Goal: Task Accomplishment & Management: Complete application form

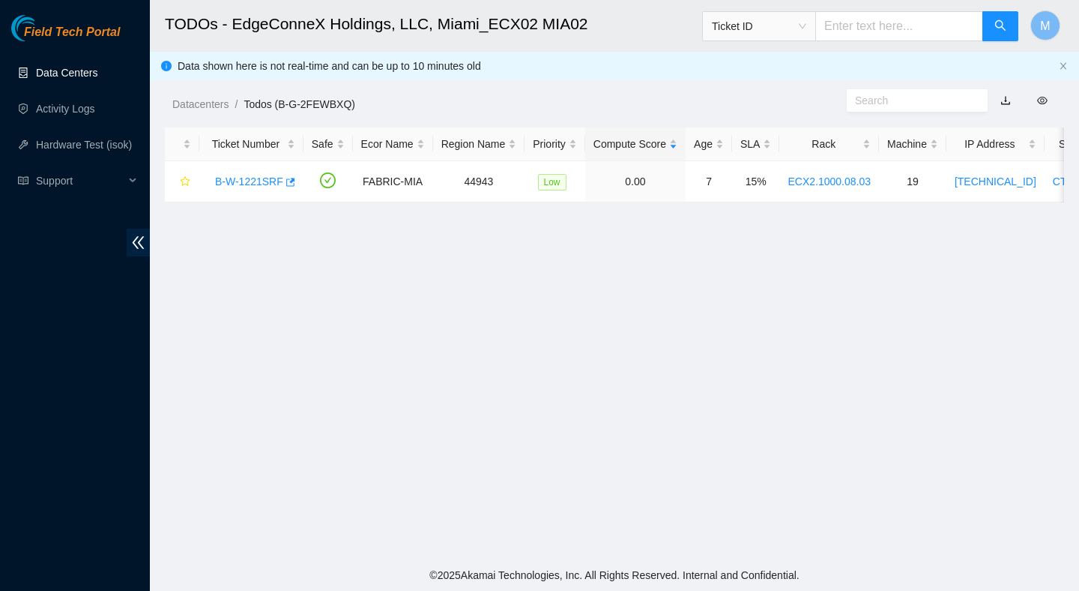
click at [85, 70] on link "Data Centers" at bounding box center [66, 73] width 61 height 12
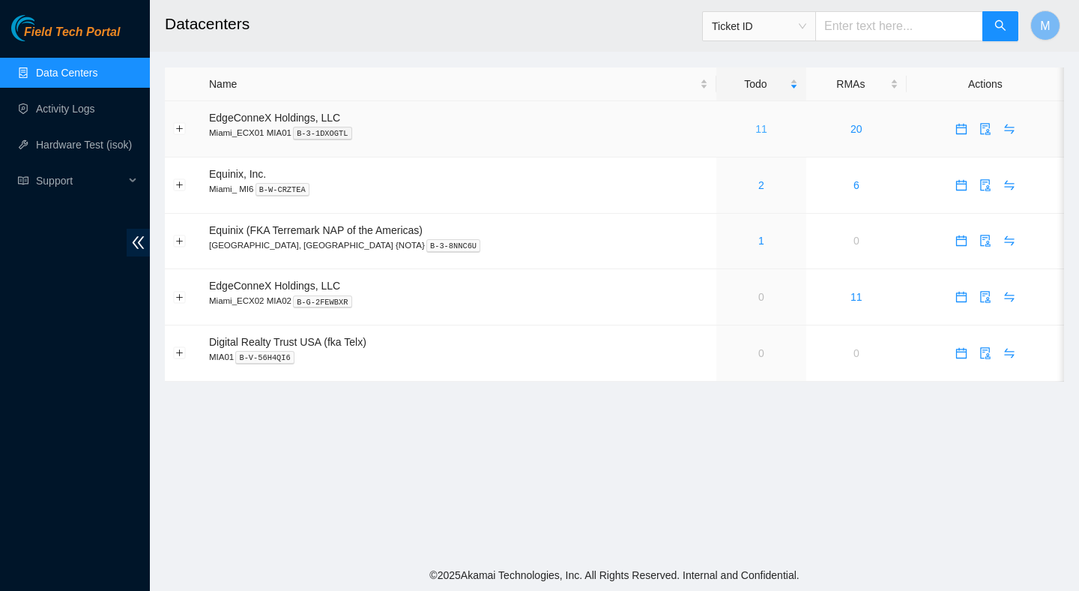
click at [755, 126] on link "11" at bounding box center [761, 129] width 12 height 12
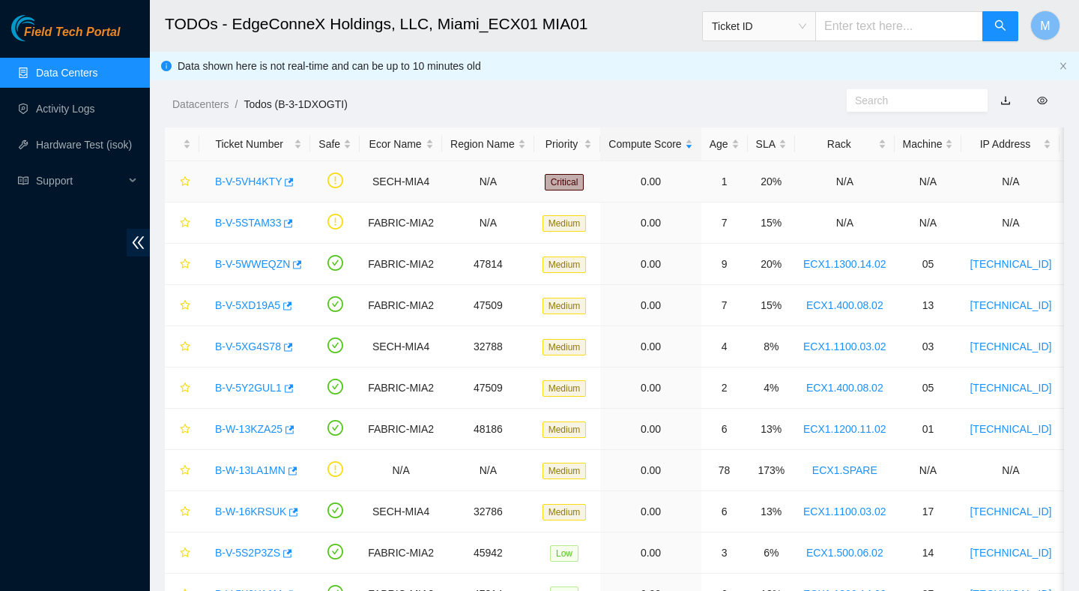
click at [262, 181] on link "B-V-5VH4KTY" at bounding box center [248, 181] width 67 height 12
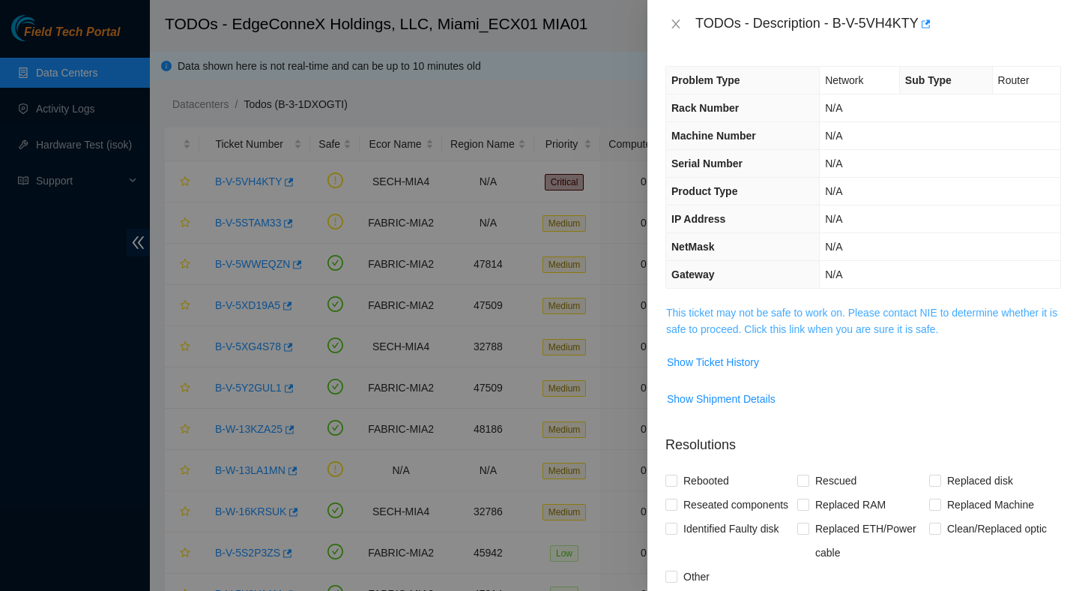
click at [759, 324] on link "This ticket may not be safe to work on. Please contact NIE to determine whether…" at bounding box center [861, 321] width 391 height 28
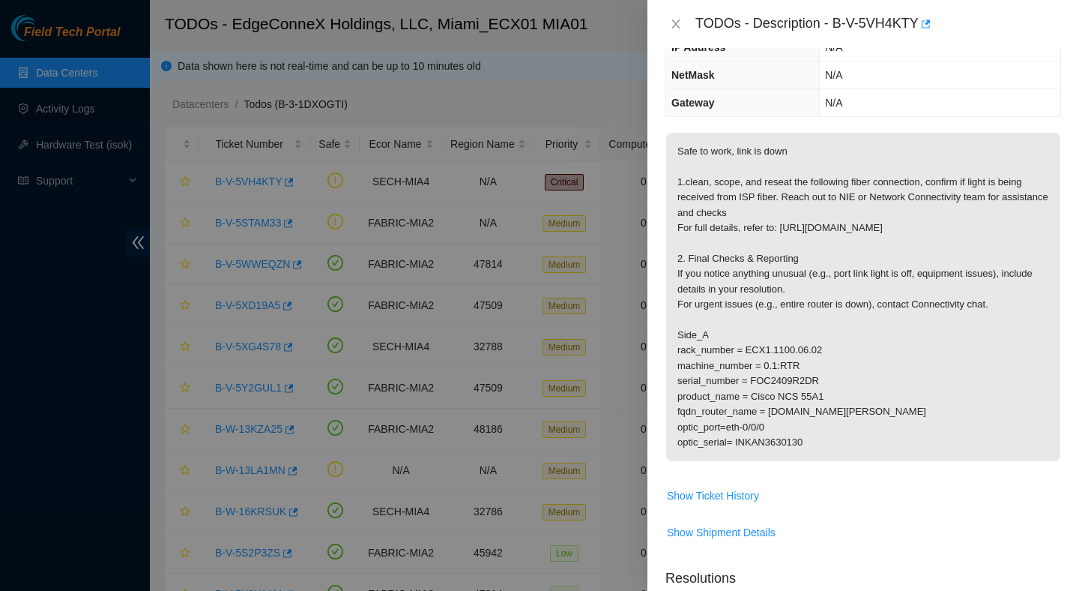
scroll to position [169, 0]
click at [676, 27] on icon "close" at bounding box center [676, 24] width 12 height 12
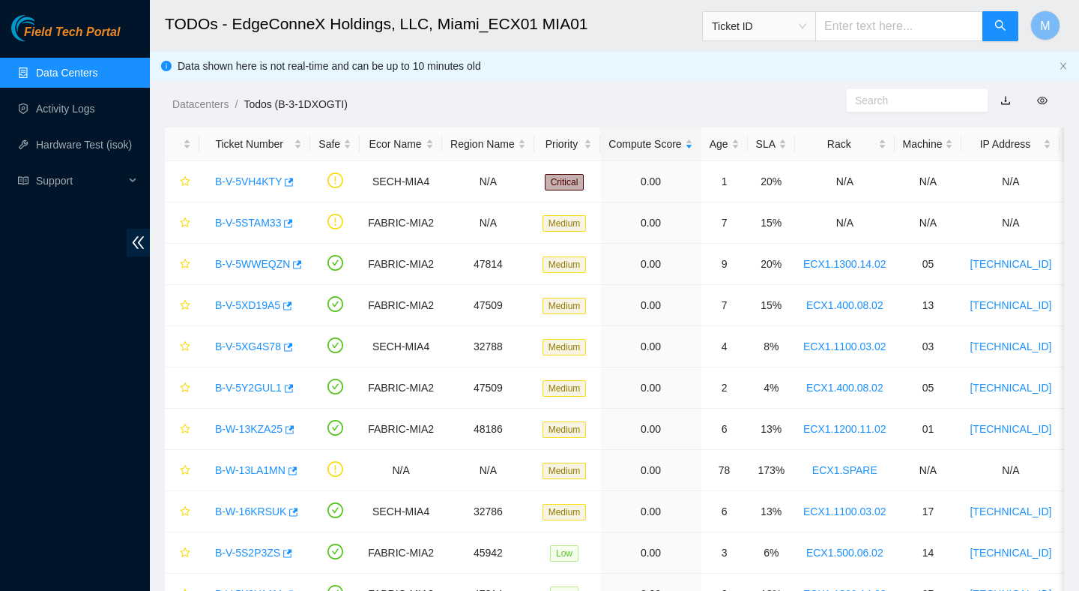
scroll to position [219, 0]
click at [253, 226] on link "B-V-5STAM33" at bounding box center [248, 223] width 66 height 12
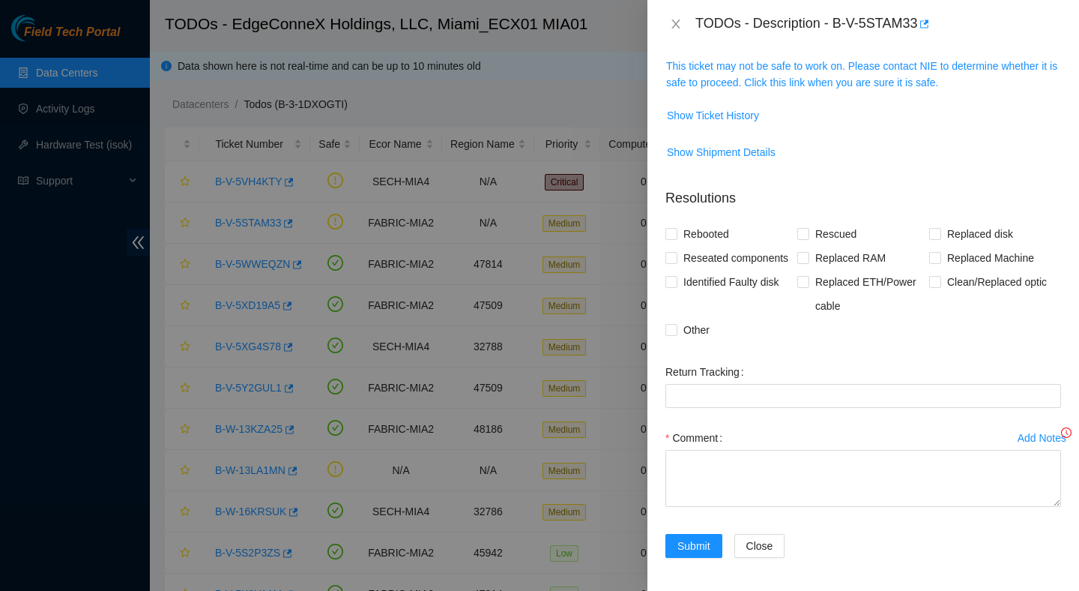
scroll to position [169, 0]
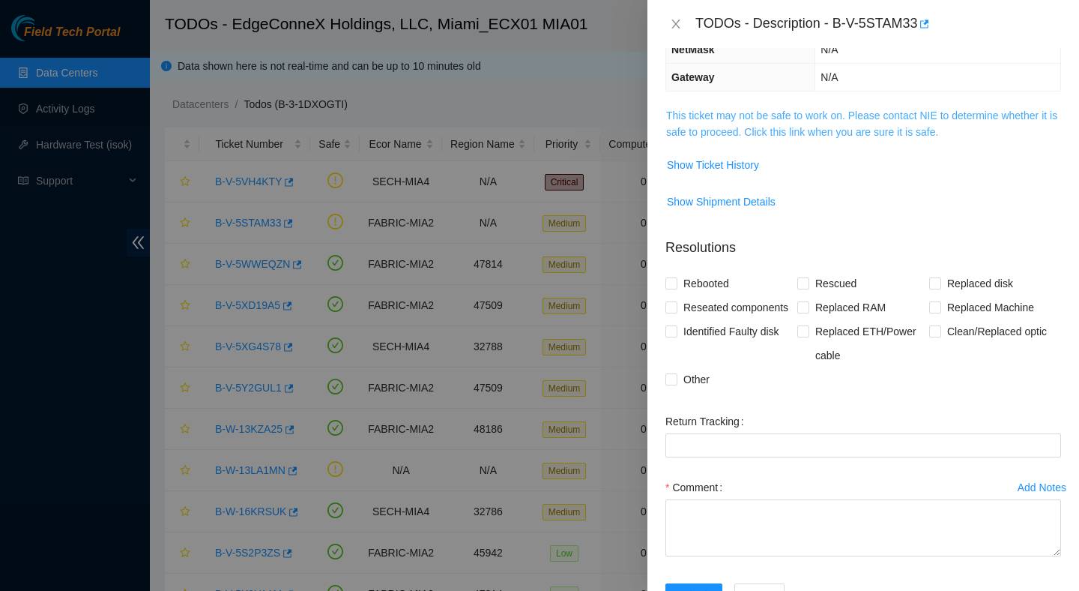
click at [743, 118] on link "This ticket may not be safe to work on. Please contact NIE to determine whether…" at bounding box center [861, 123] width 391 height 28
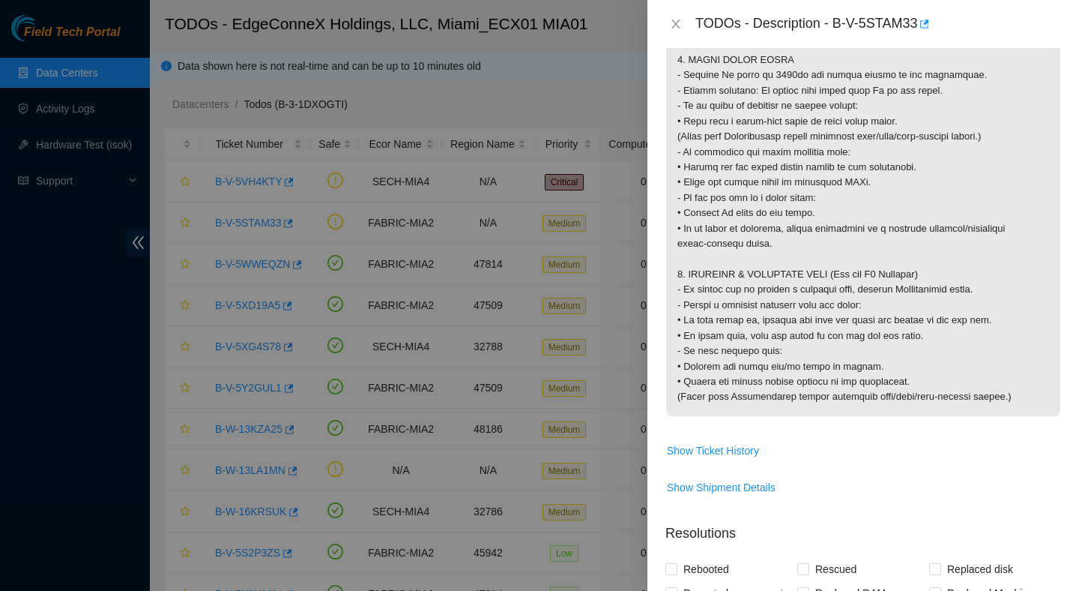
scroll to position [1455, 0]
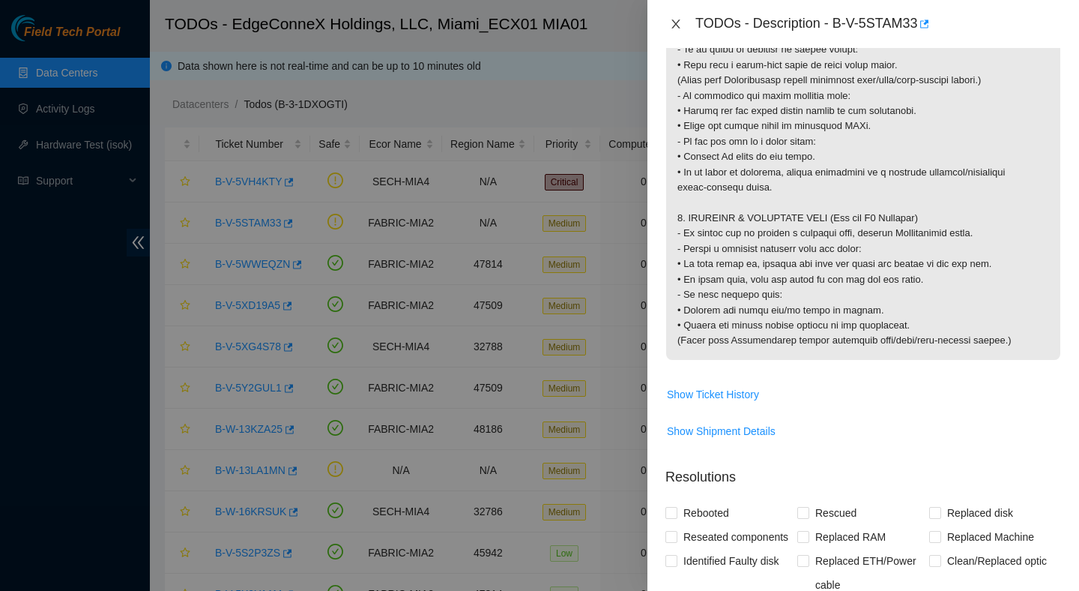
click at [678, 27] on icon "close" at bounding box center [676, 24] width 12 height 12
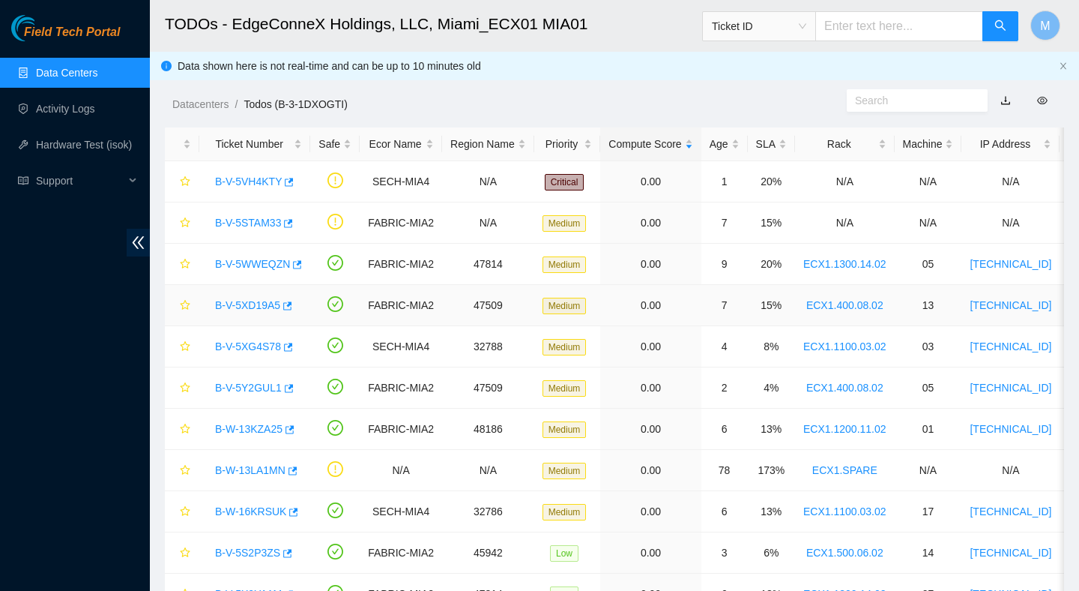
scroll to position [295, 0]
click at [251, 270] on div "B-V-5WWEQZN" at bounding box center [255, 264] width 94 height 24
click at [251, 263] on link "B-V-5WWEQZN" at bounding box center [252, 264] width 75 height 12
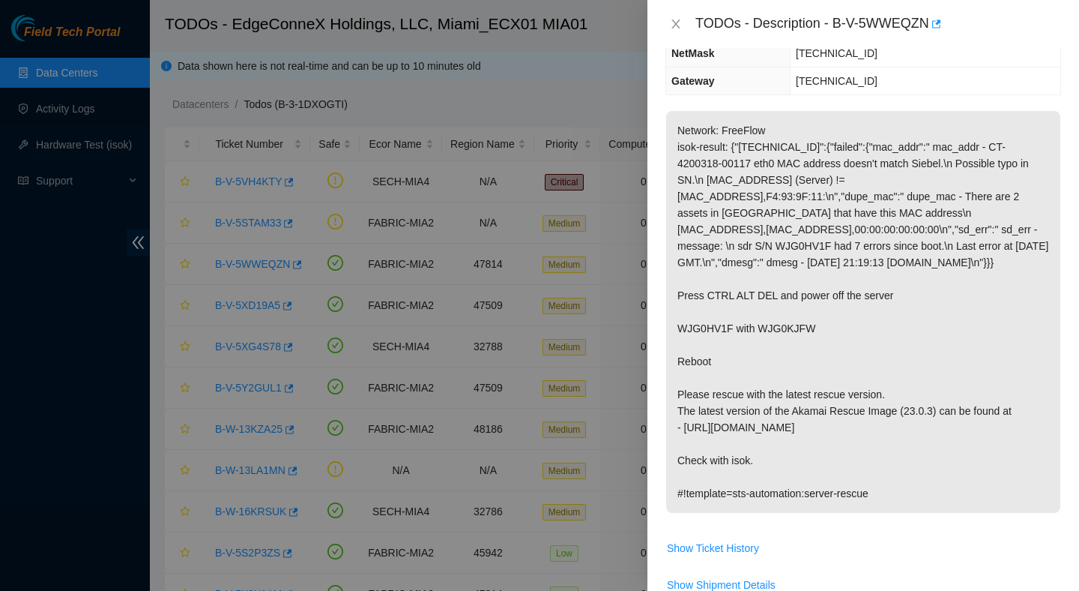
scroll to position [191, 0]
click at [675, 20] on icon "close" at bounding box center [676, 24] width 12 height 12
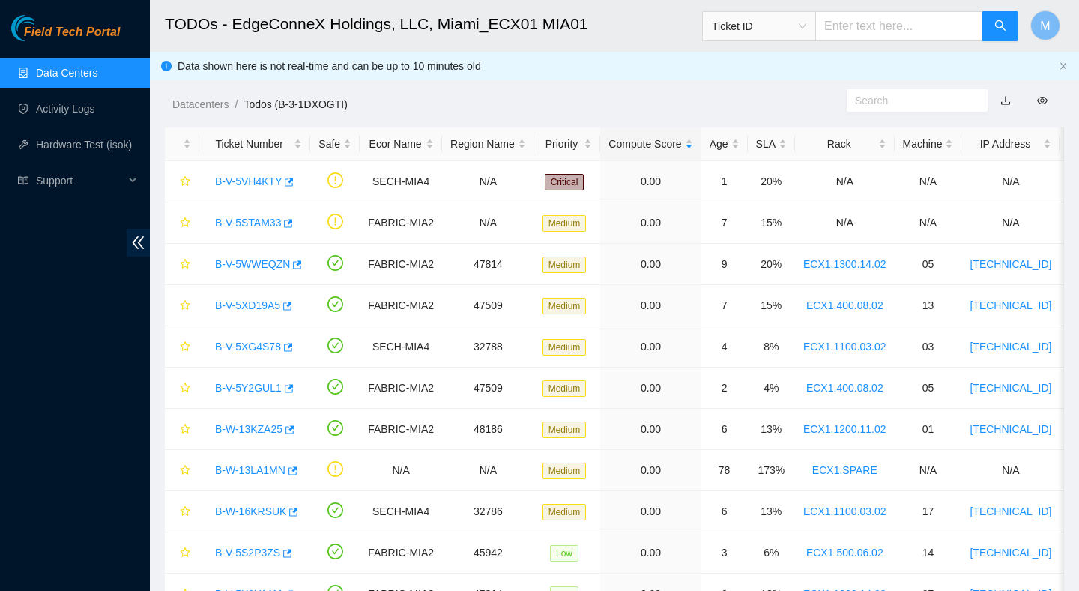
scroll to position [241, 0]
click at [266, 469] on link "B-W-13LA1MN" at bounding box center [250, 470] width 70 height 12
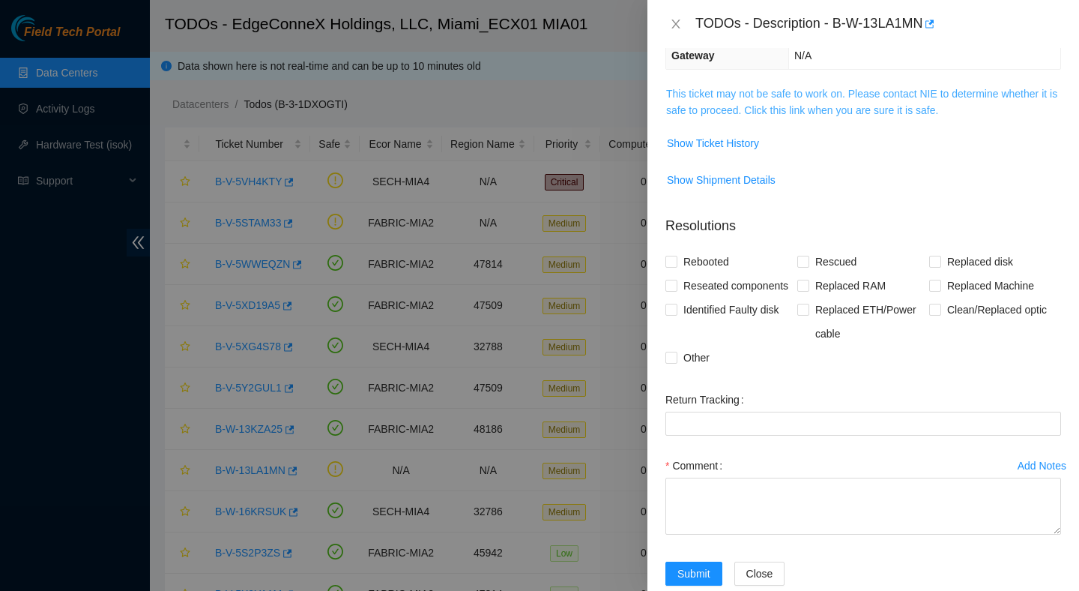
click at [835, 98] on link "This ticket may not be safe to work on. Please contact NIE to determine whether…" at bounding box center [861, 102] width 391 height 28
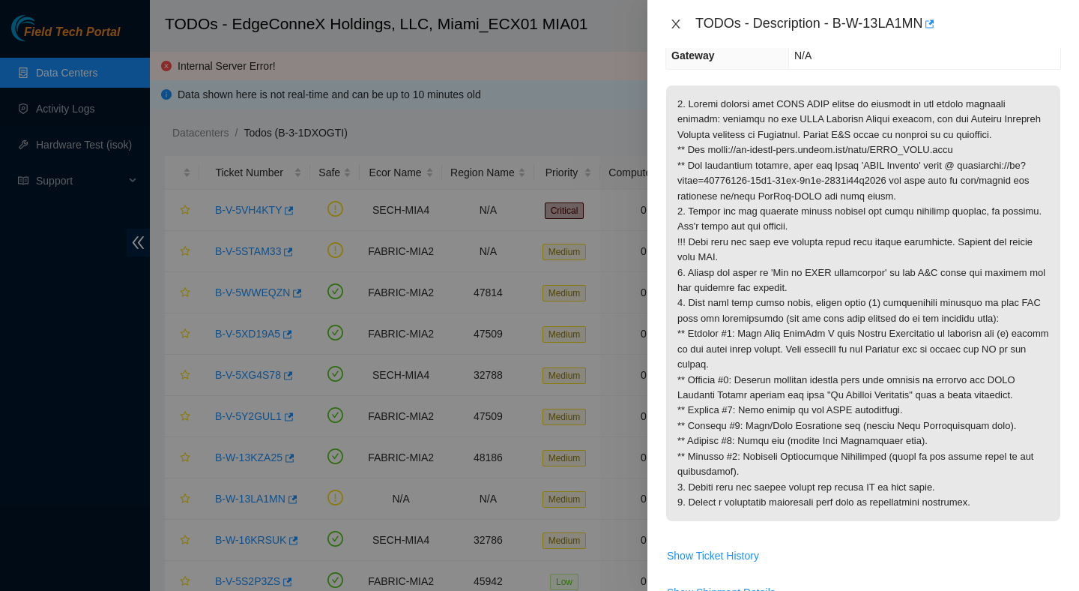
click at [678, 25] on icon "close" at bounding box center [676, 24] width 12 height 12
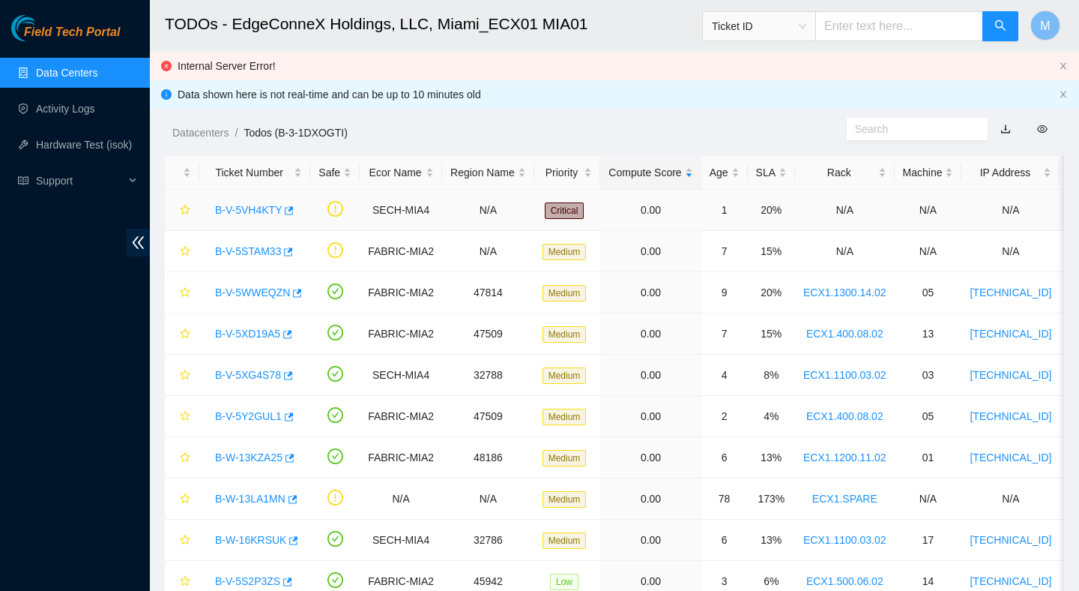
scroll to position [99, 0]
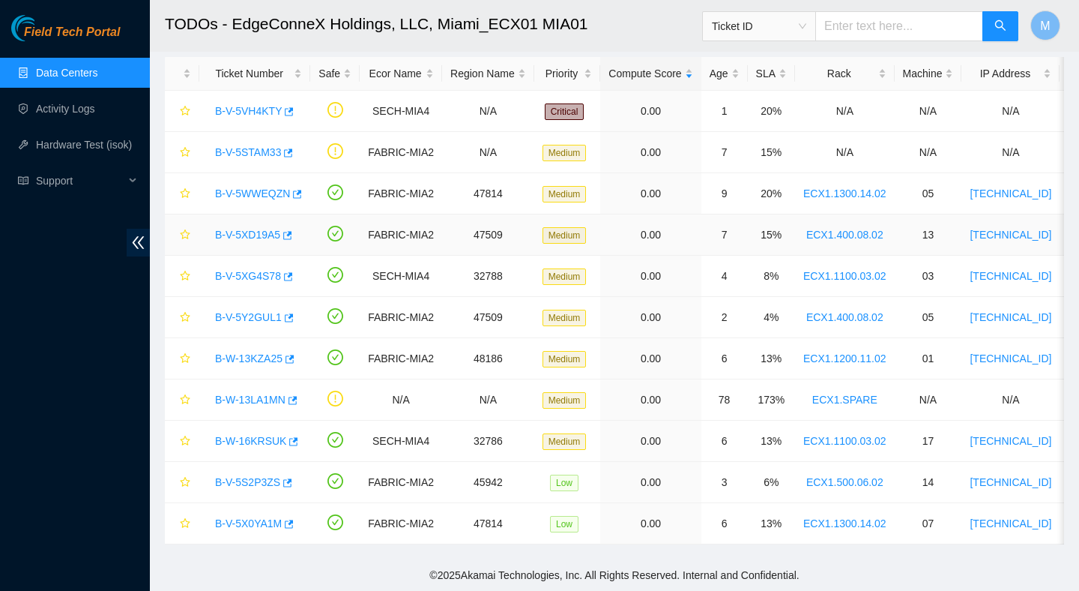
click at [272, 235] on link "B-V-5XD19A5" at bounding box center [247, 235] width 65 height 12
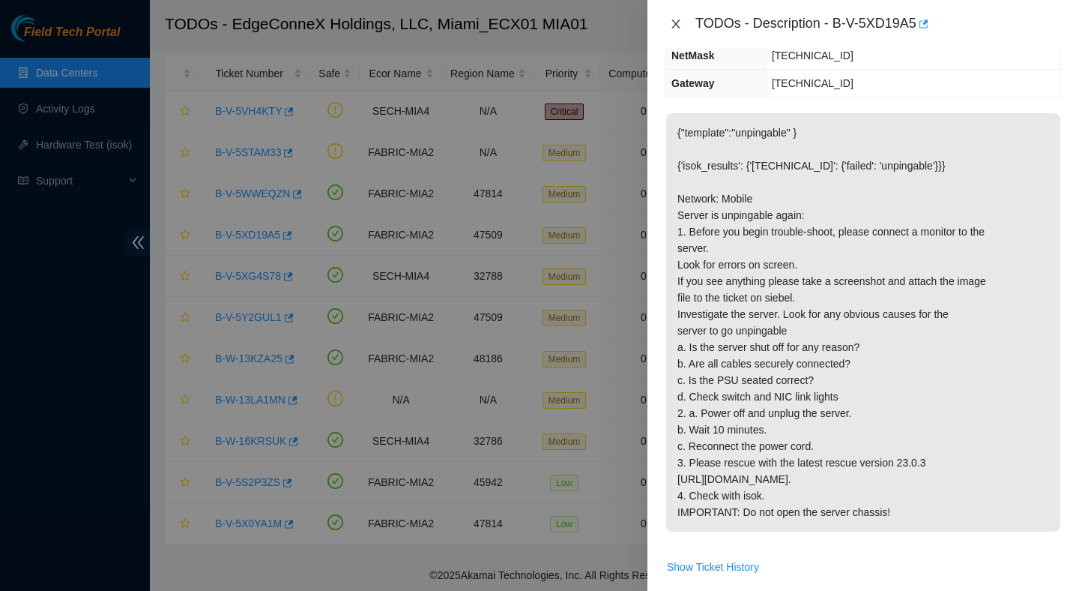
click at [678, 27] on icon "close" at bounding box center [676, 23] width 8 height 9
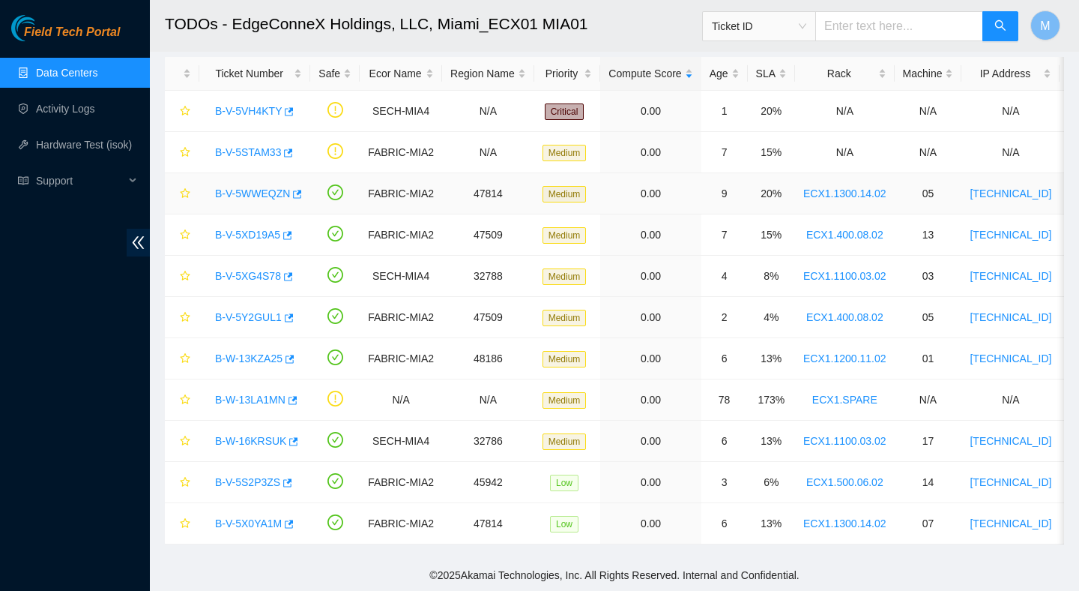
scroll to position [241, 0]
click at [241, 277] on link "B-V-5XG4S78" at bounding box center [248, 276] width 66 height 12
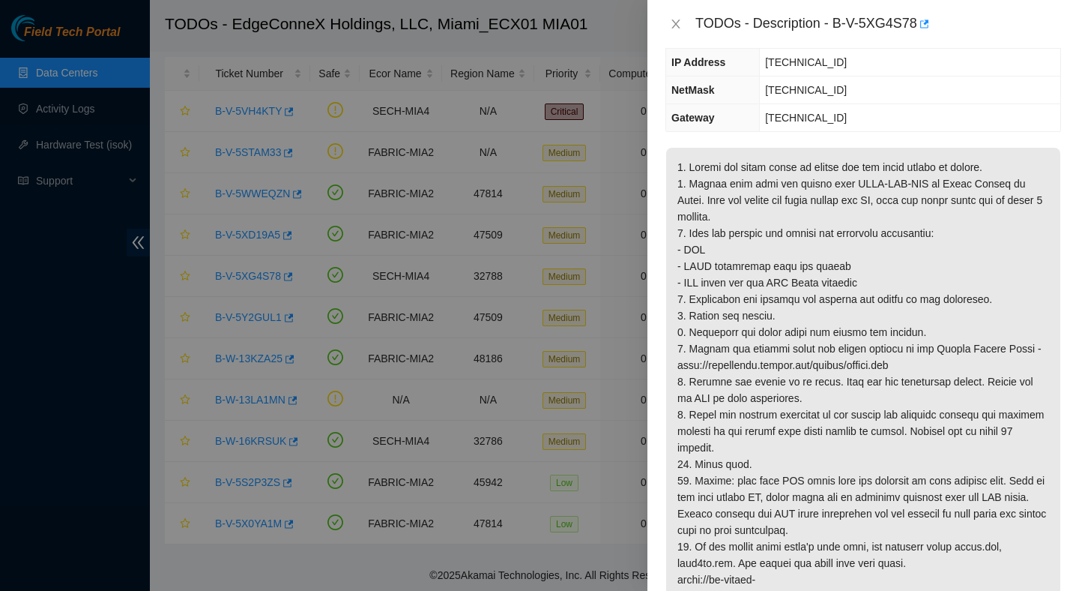
scroll to position [152, 0]
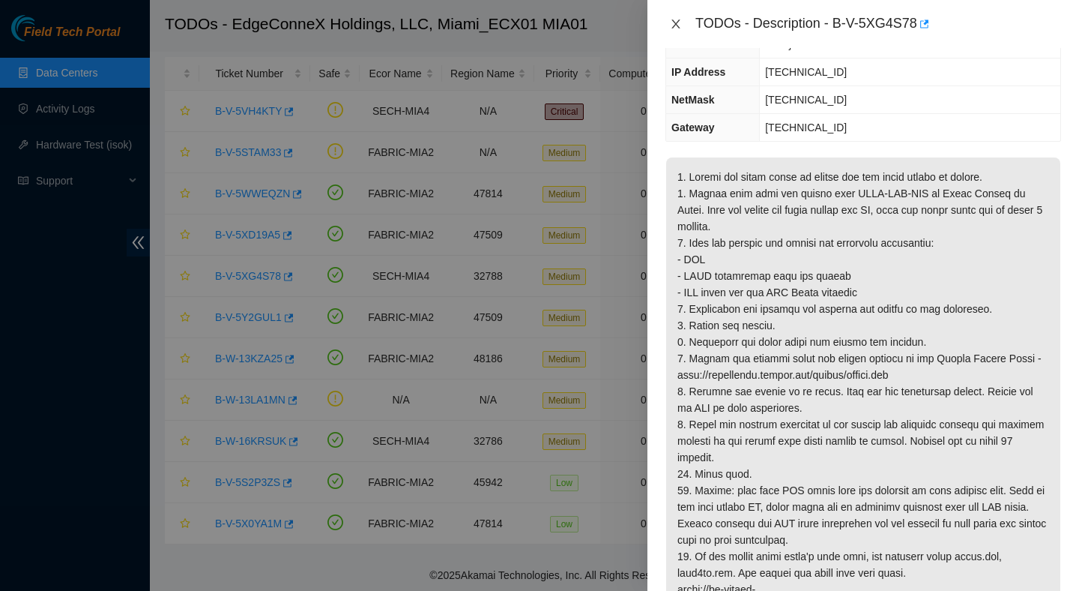
click at [676, 25] on icon "close" at bounding box center [676, 23] width 8 height 9
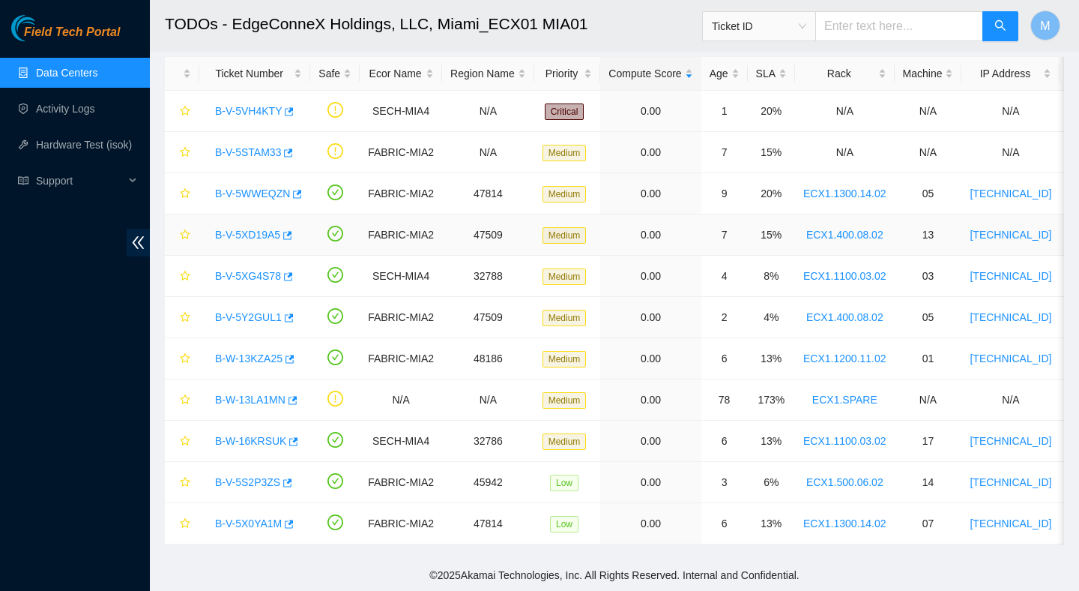
scroll to position [202, 0]
click at [259, 313] on link "B-V-5Y2GUL1" at bounding box center [248, 317] width 67 height 12
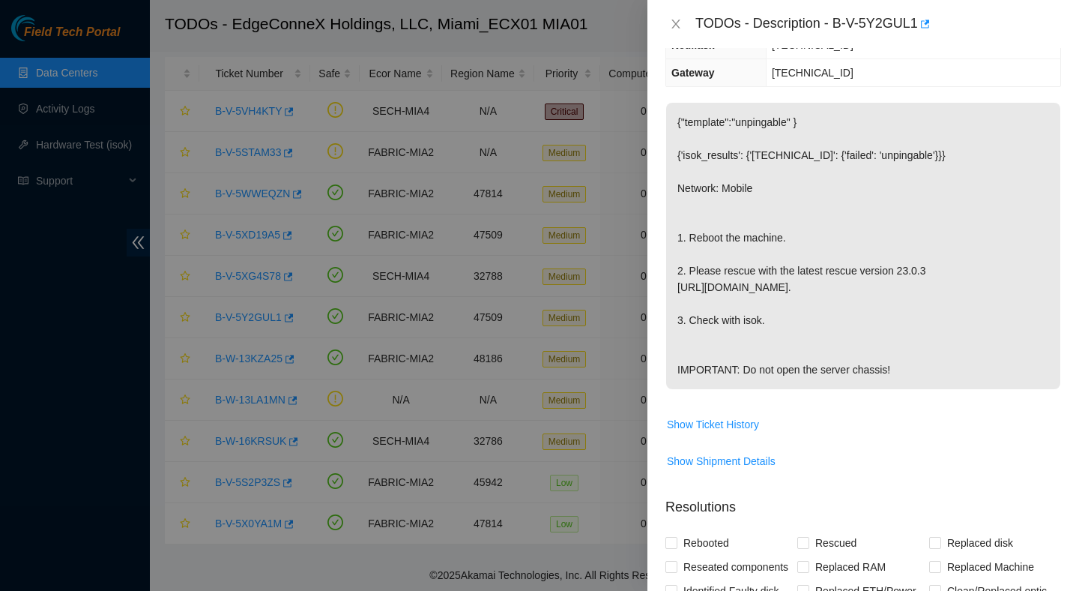
scroll to position [152, 0]
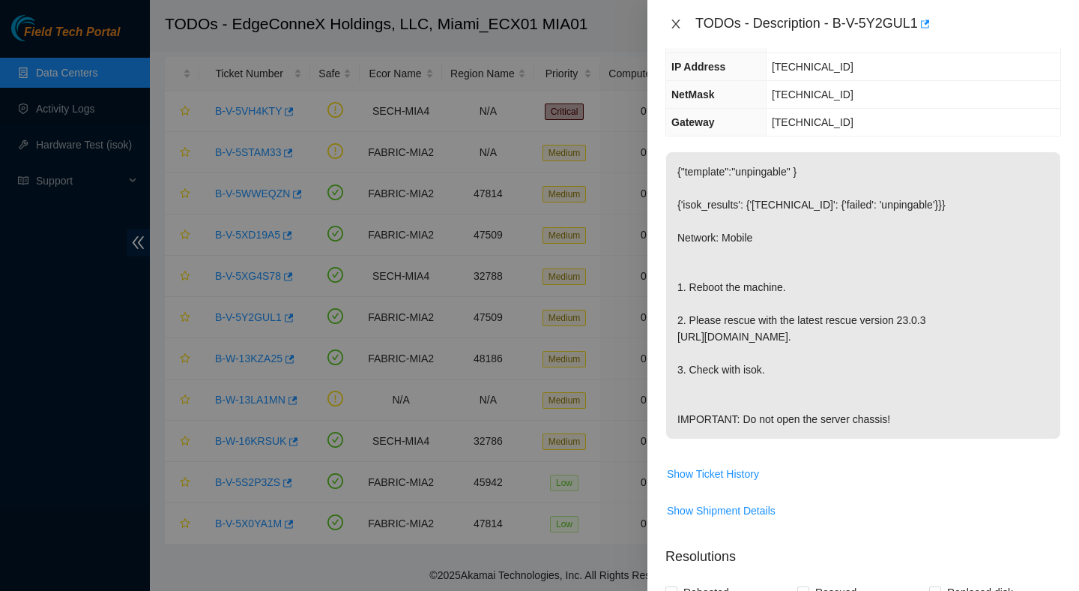
click at [673, 23] on icon "close" at bounding box center [676, 24] width 12 height 12
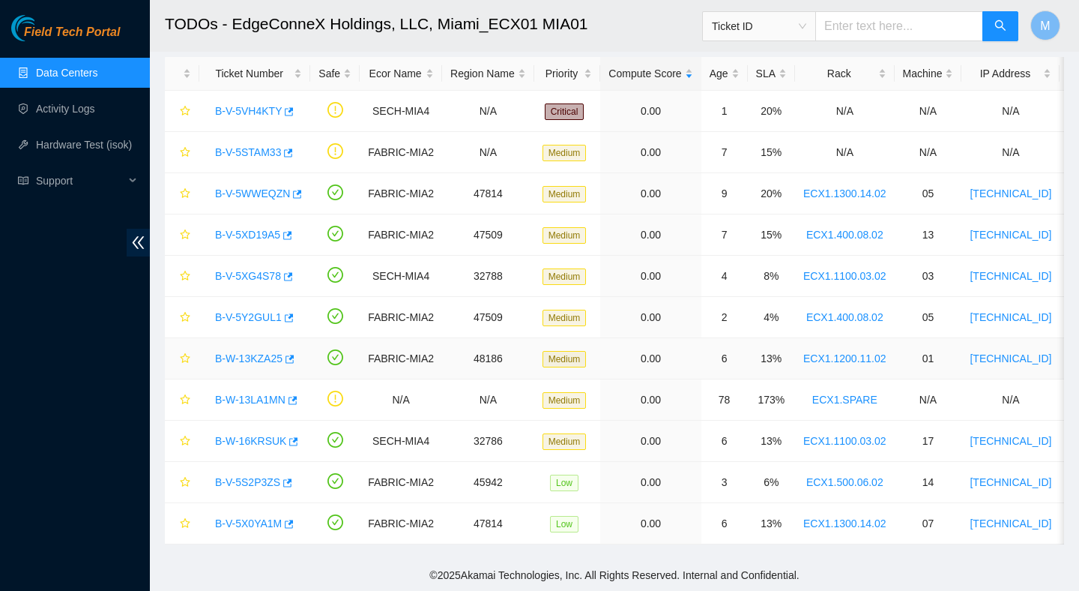
scroll to position [202, 0]
click at [247, 357] on link "B-W-13KZA25" at bounding box center [248, 358] width 67 height 12
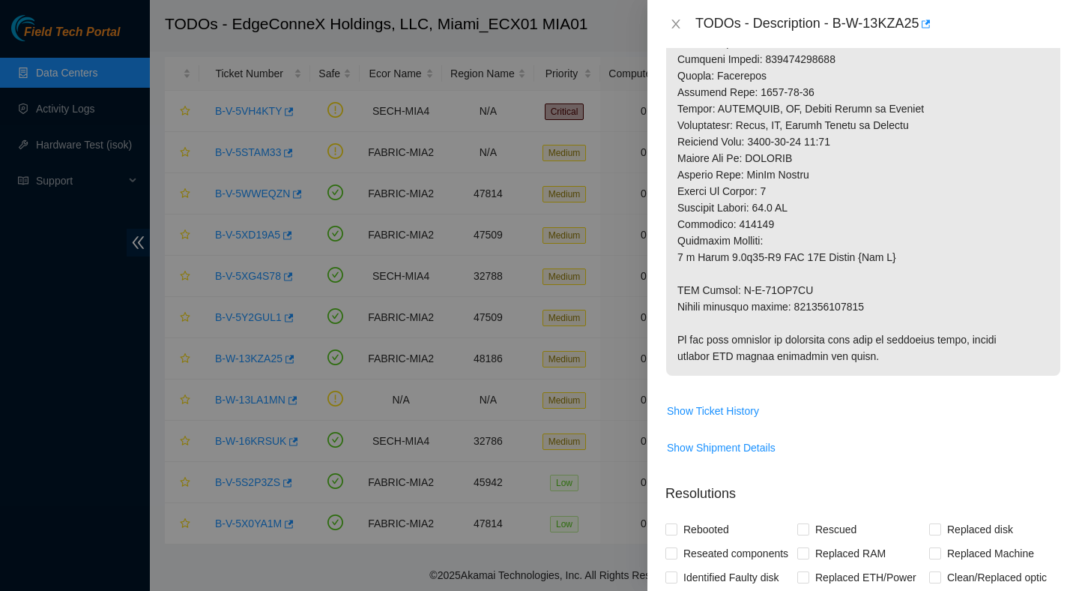
scroll to position [0, 0]
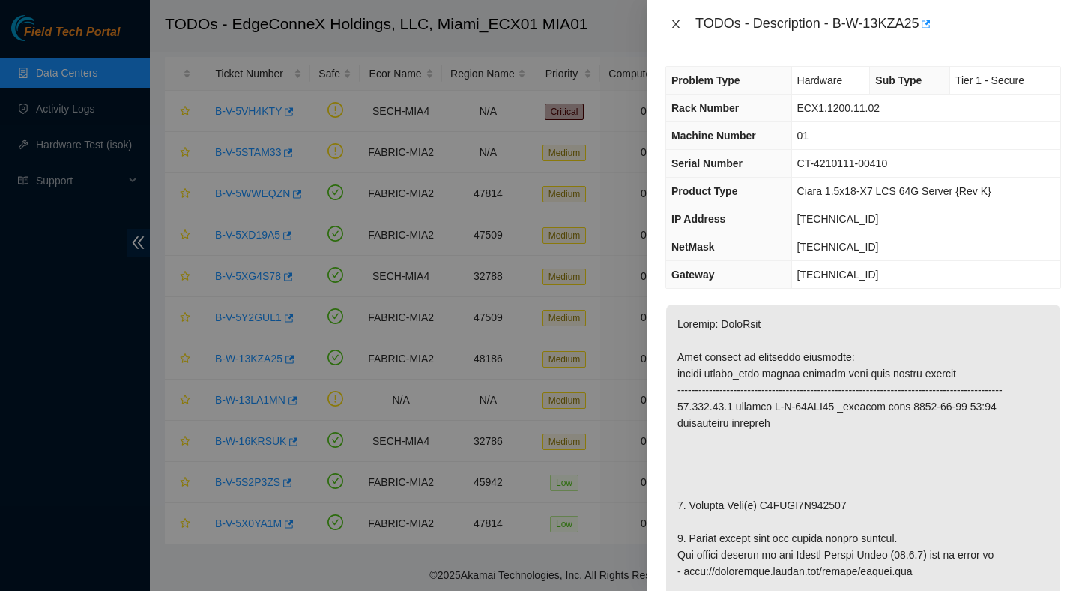
click at [674, 21] on icon "close" at bounding box center [676, 23] width 8 height 9
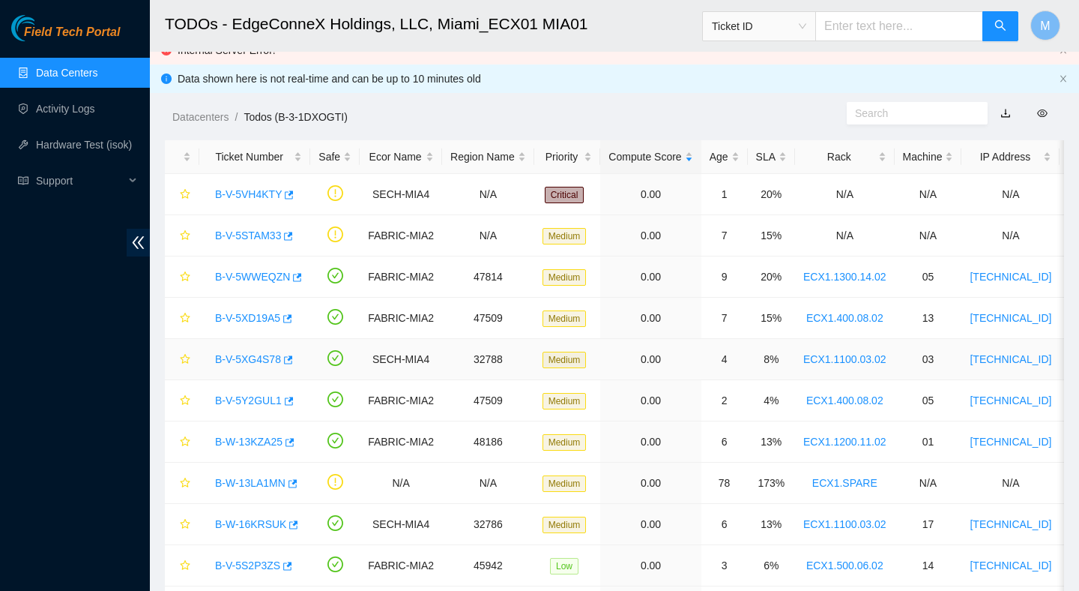
scroll to position [58, 0]
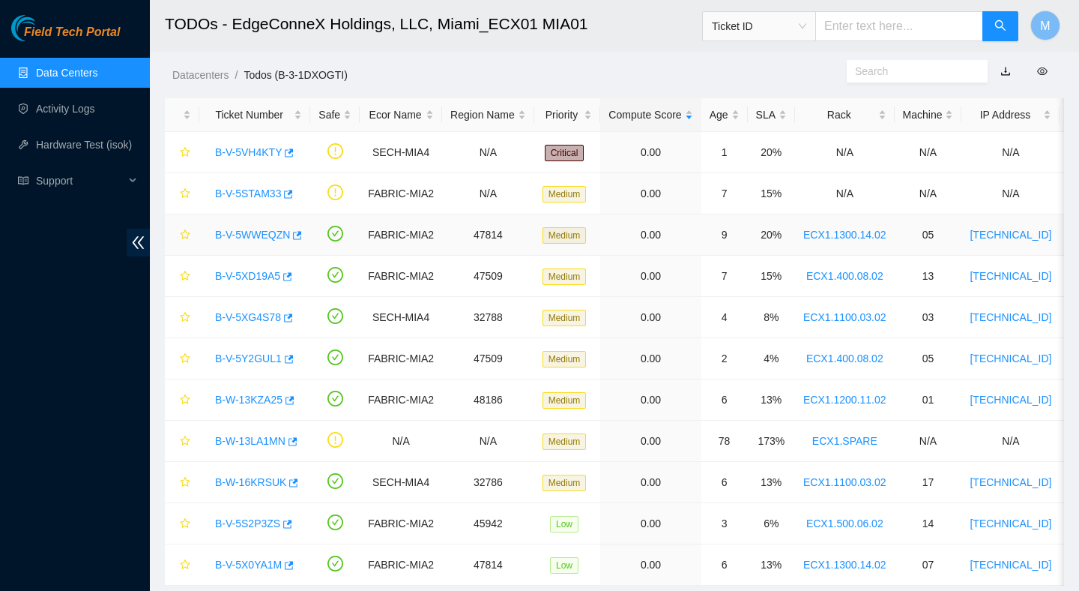
click at [248, 232] on link "B-V-5WWEQZN" at bounding box center [252, 235] width 75 height 12
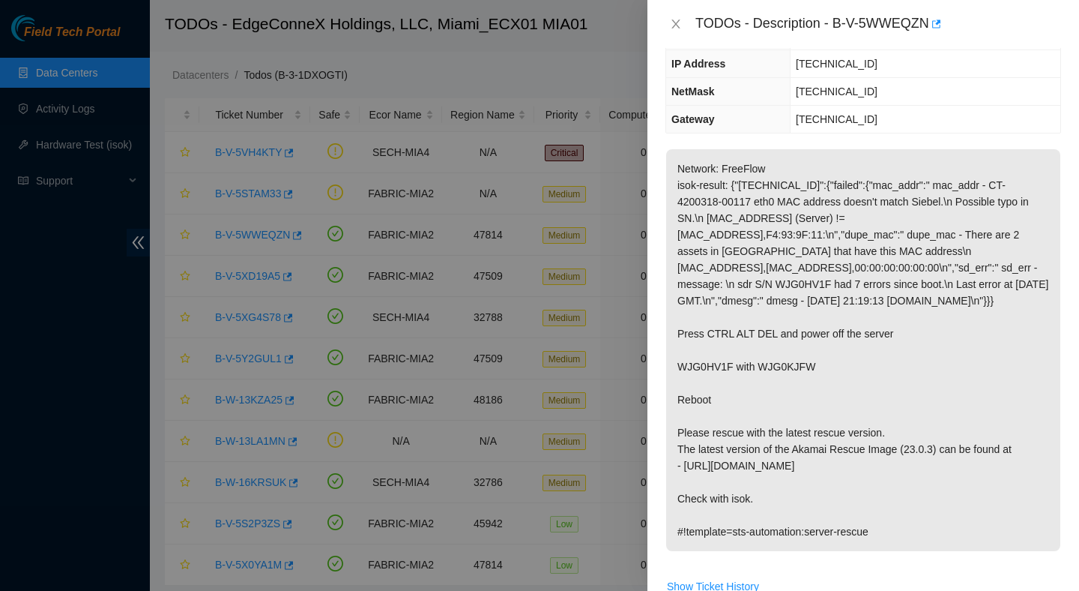
scroll to position [154, 0]
click at [682, 22] on button "Close" at bounding box center [676, 24] width 21 height 14
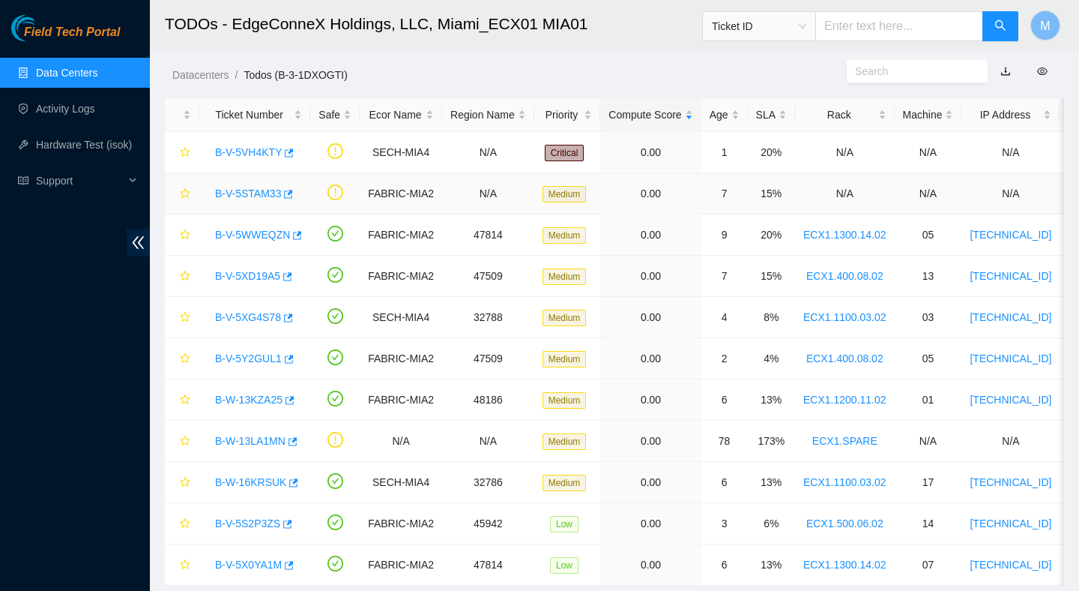
scroll to position [203, 0]
click at [262, 278] on link "B-V-5XD19A5" at bounding box center [247, 276] width 65 height 12
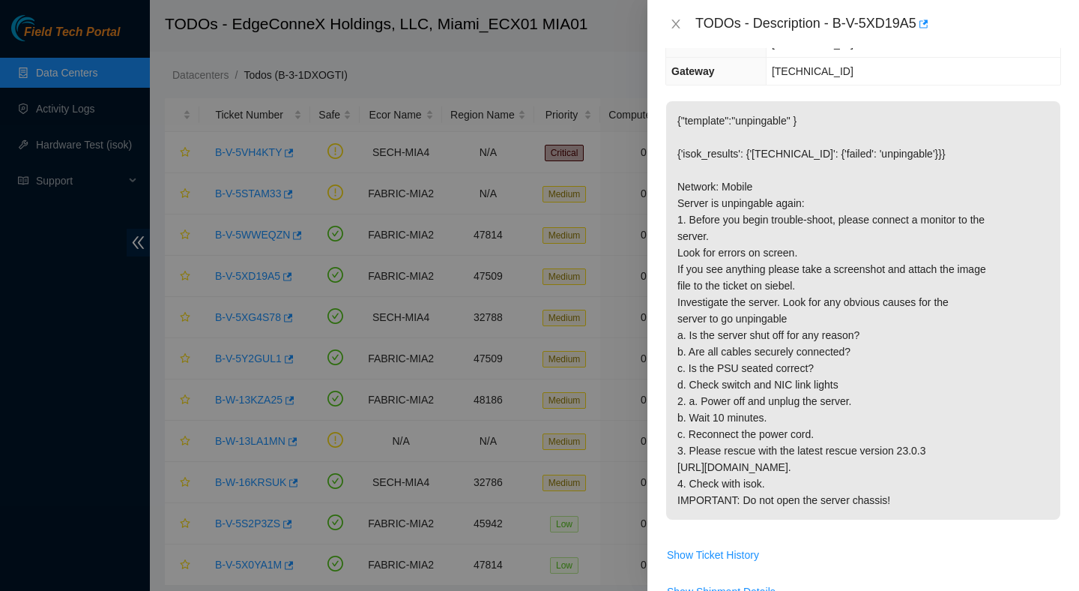
scroll to position [154, 0]
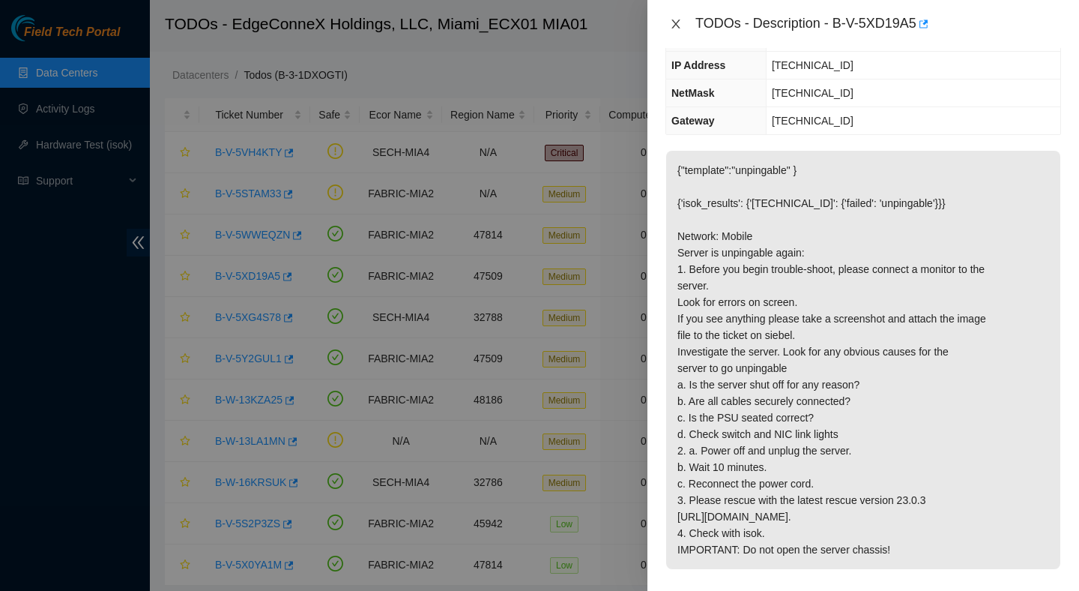
click at [677, 27] on icon "close" at bounding box center [676, 24] width 12 height 12
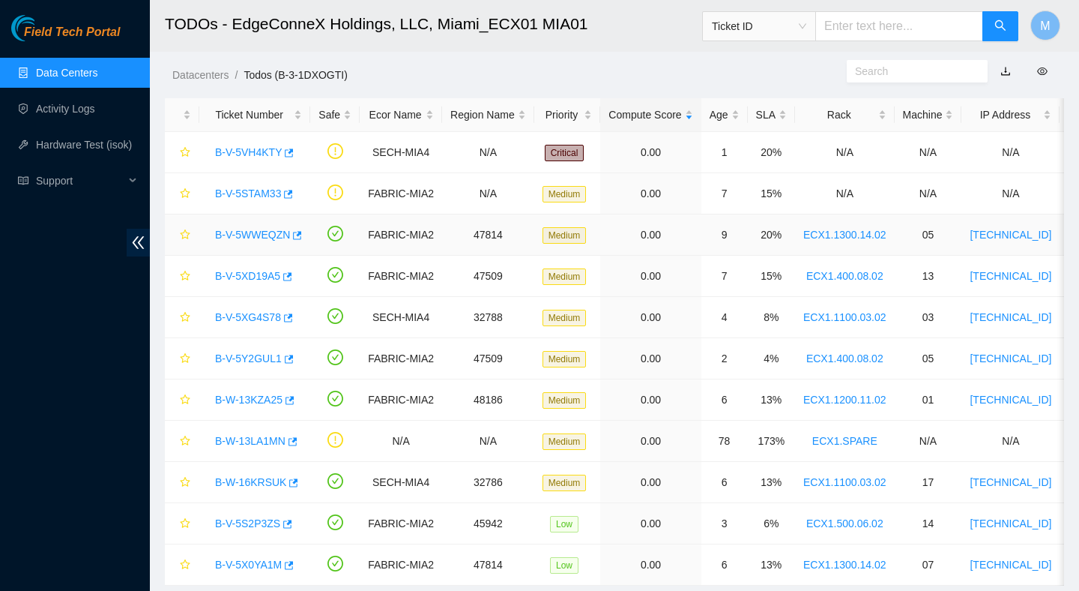
scroll to position [203, 0]
click at [258, 357] on link "B-V-5Y2GUL1" at bounding box center [248, 358] width 67 height 12
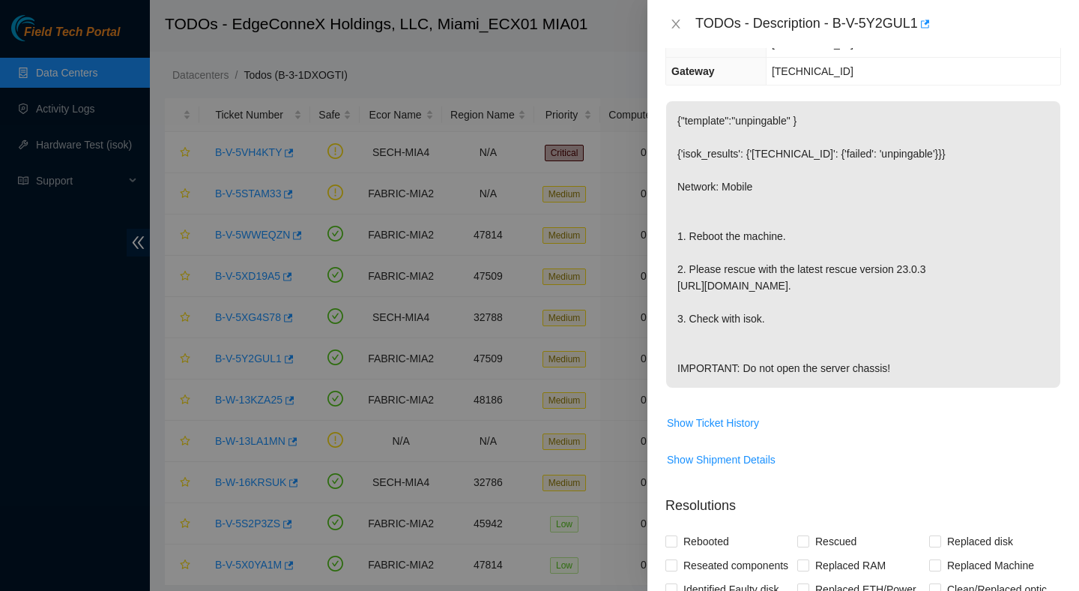
scroll to position [154, 0]
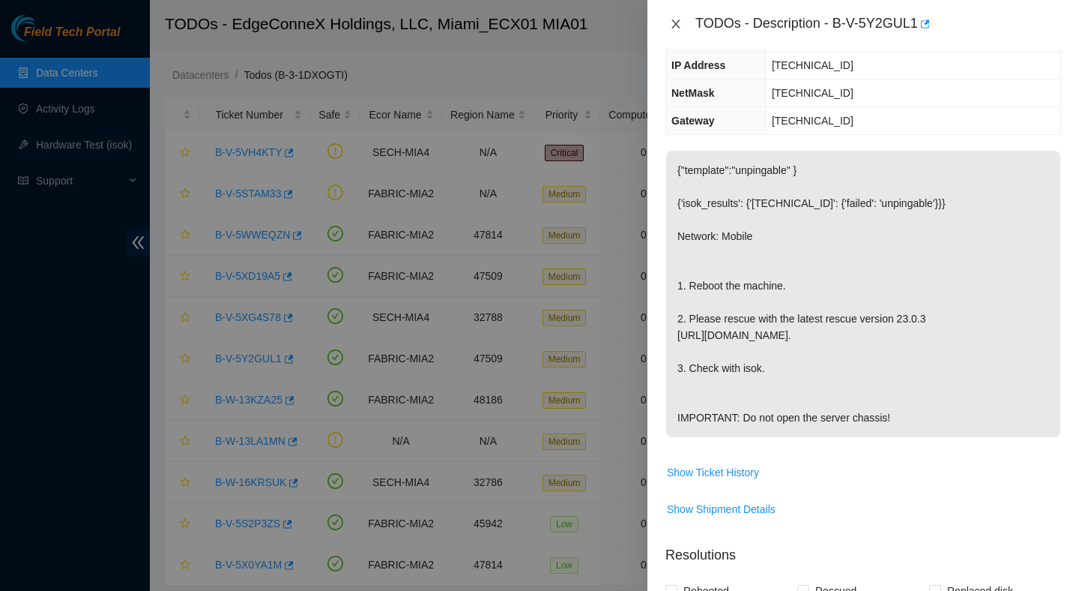
click at [676, 23] on icon "close" at bounding box center [676, 23] width 8 height 9
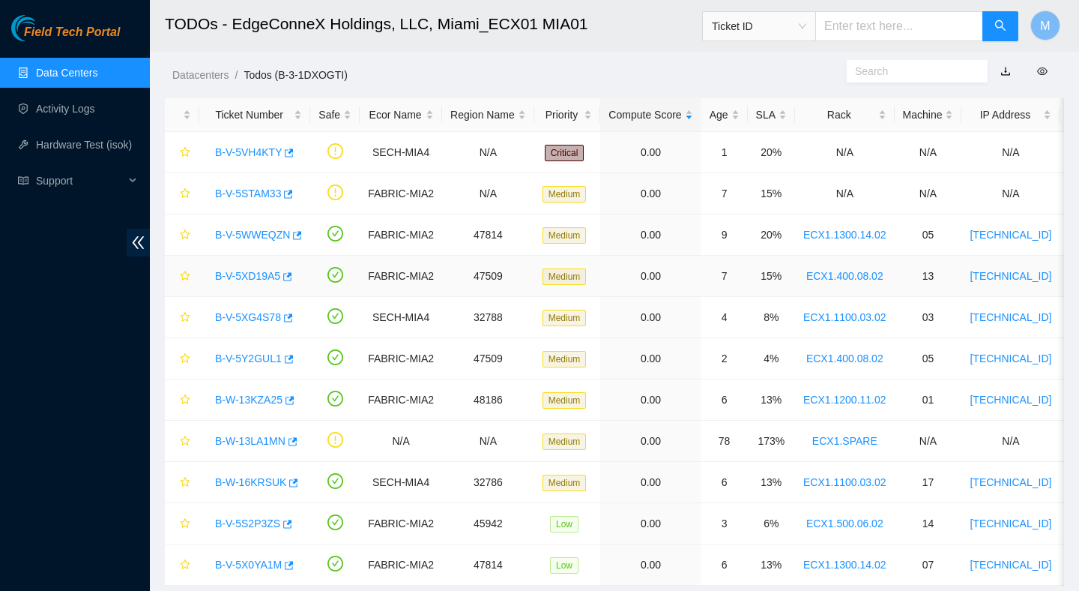
scroll to position [203, 0]
click at [265, 478] on link "B-W-16KRSUK" at bounding box center [250, 482] width 71 height 12
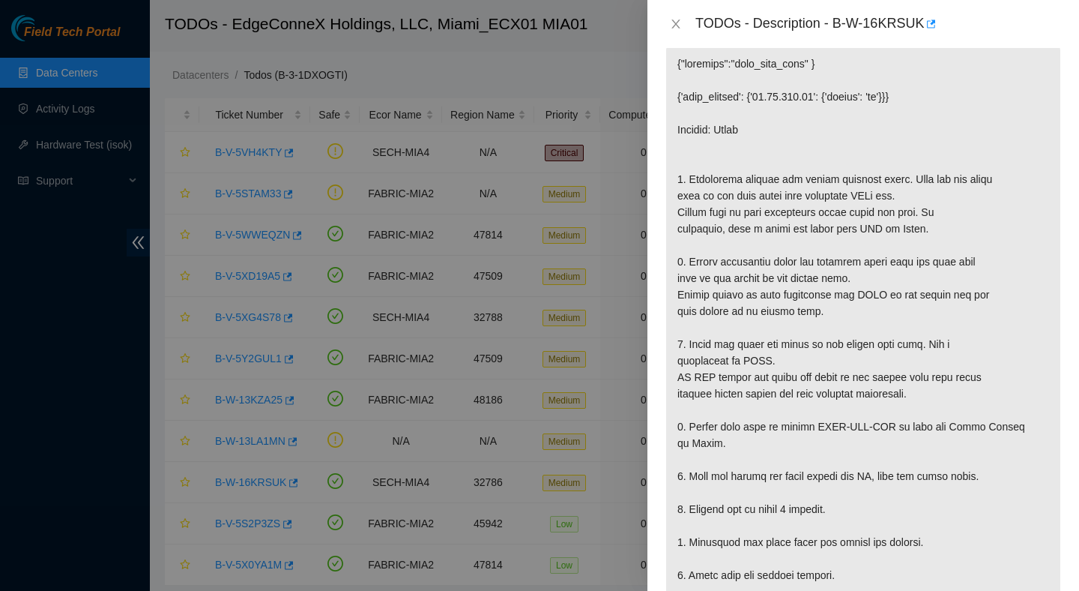
scroll to position [294, 0]
click at [672, 19] on icon "close" at bounding box center [676, 24] width 12 height 12
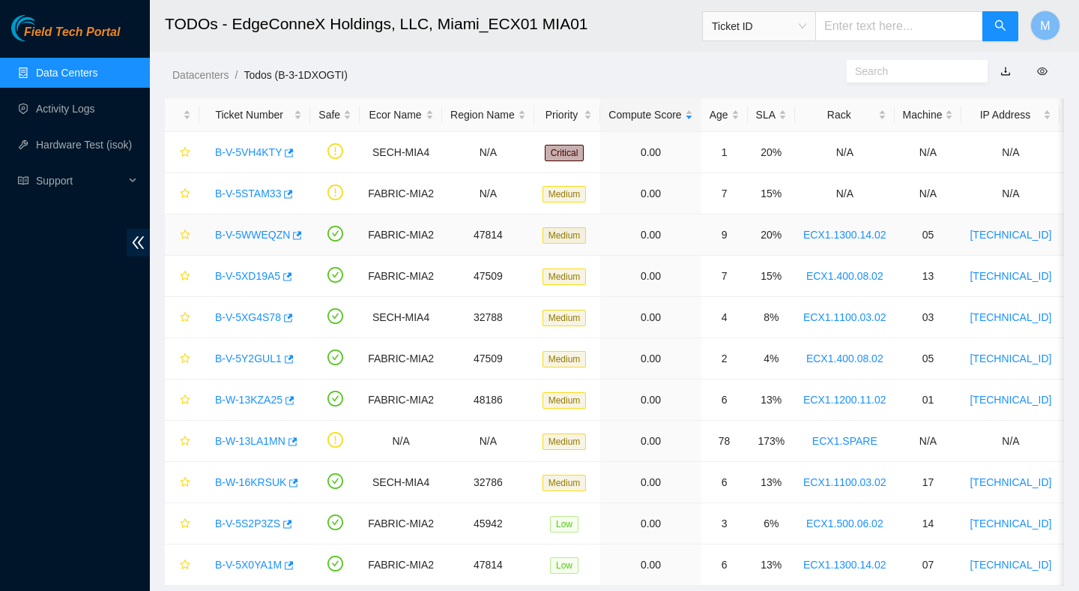
scroll to position [283, 0]
click at [266, 229] on link "B-V-5WWEQZN" at bounding box center [252, 235] width 75 height 12
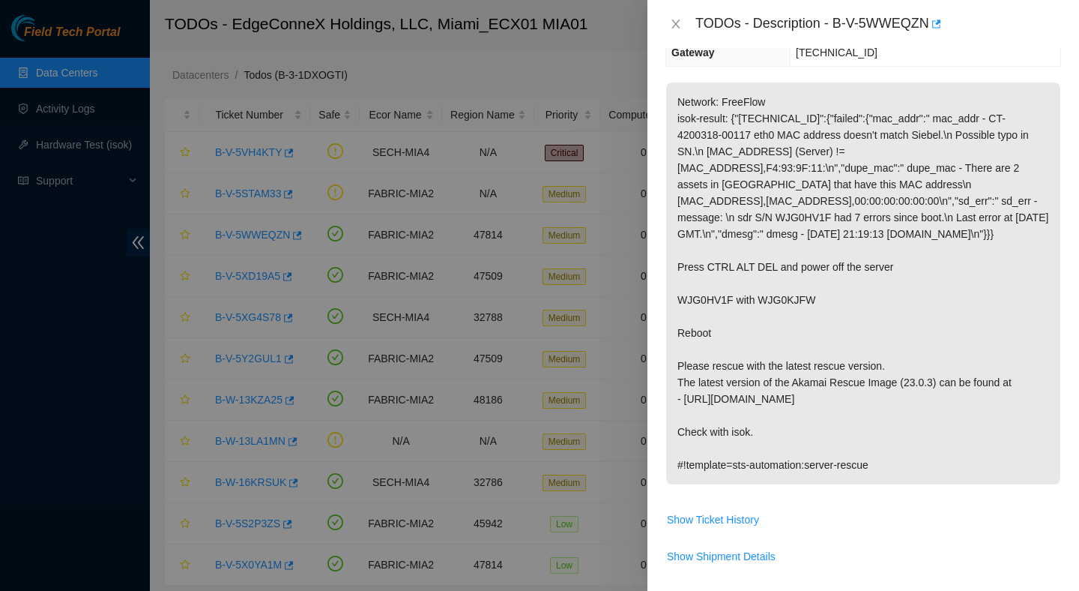
scroll to position [161, 0]
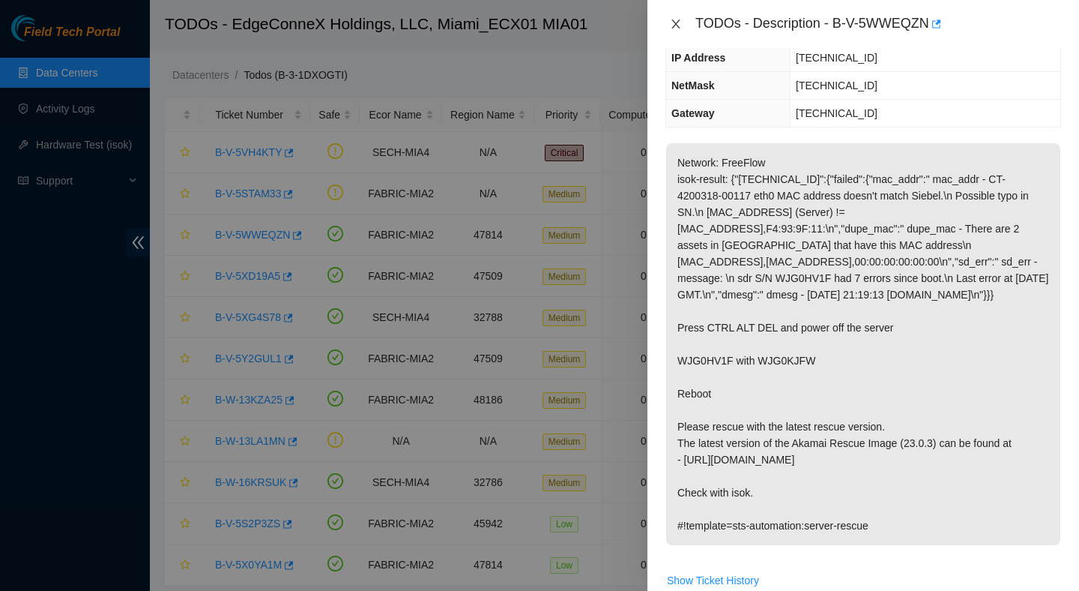
click at [677, 25] on icon "close" at bounding box center [676, 24] width 12 height 12
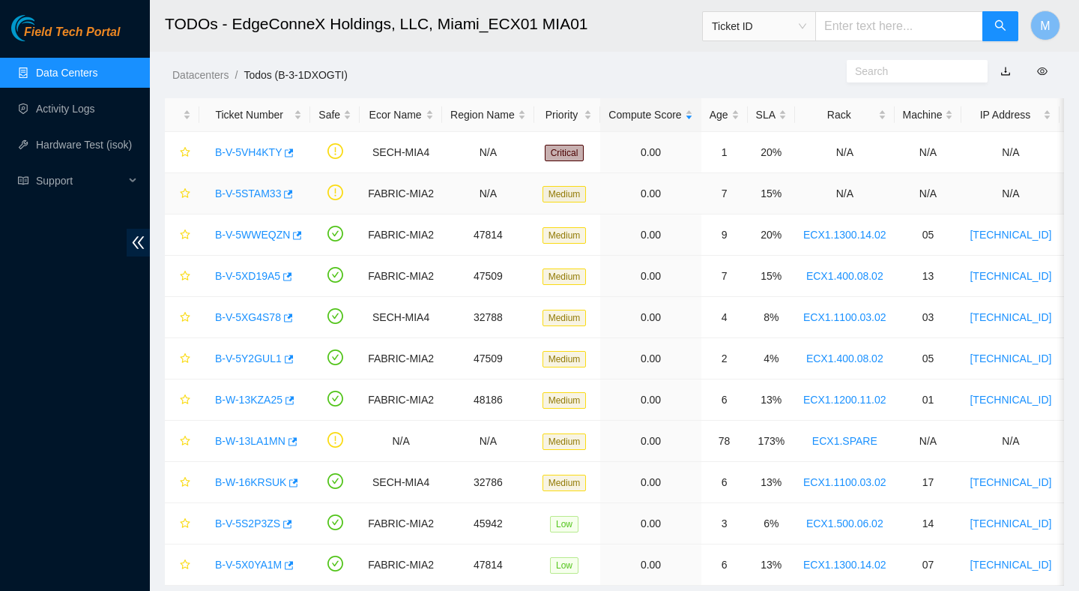
scroll to position [211, 0]
click at [256, 314] on link "B-V-5XG4S78" at bounding box center [248, 317] width 66 height 12
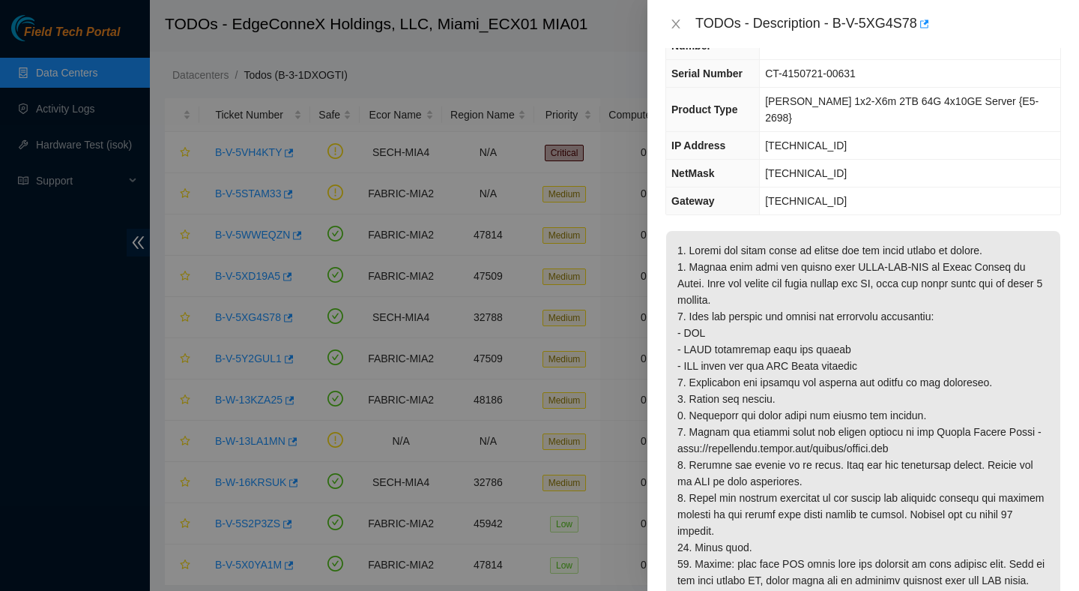
scroll to position [78, 0]
click at [681, 24] on icon "close" at bounding box center [676, 24] width 12 height 12
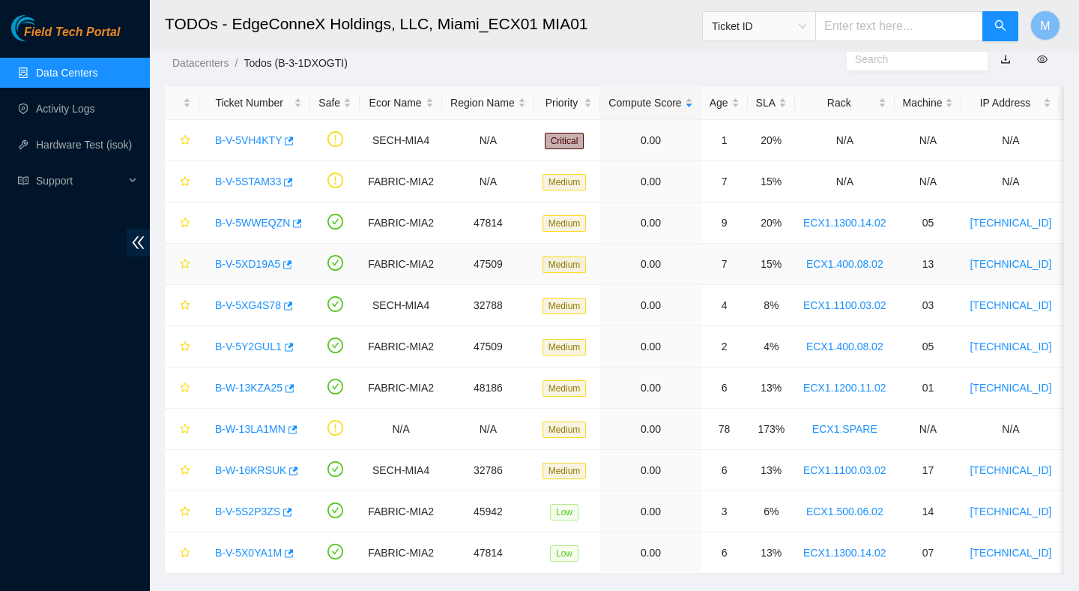
scroll to position [48, 0]
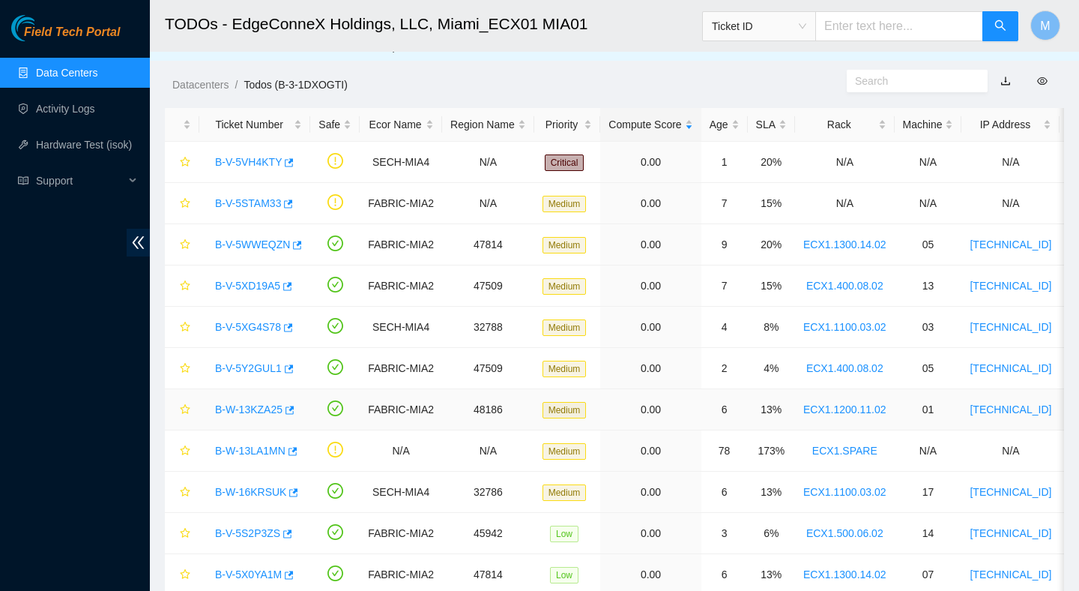
click at [257, 411] on link "B-W-13KZA25" at bounding box center [248, 409] width 67 height 12
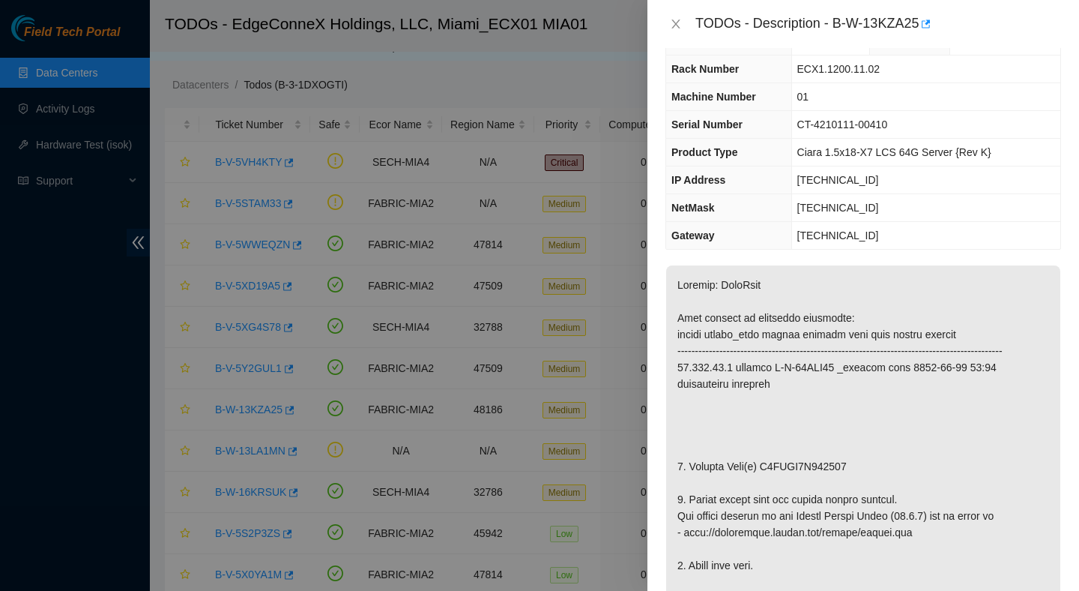
scroll to position [0, 0]
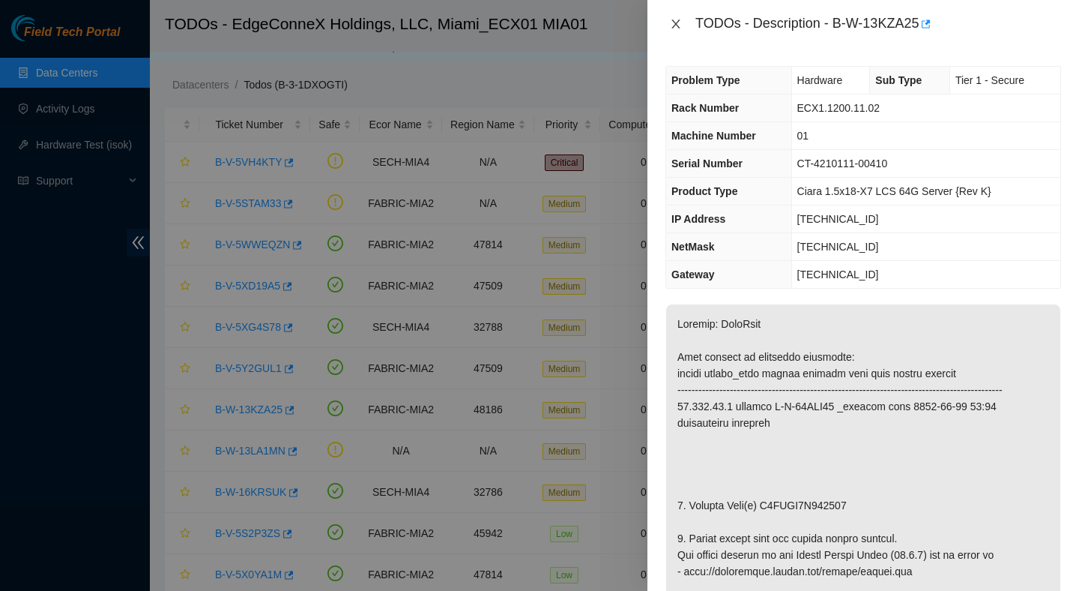
click at [675, 27] on icon "close" at bounding box center [676, 24] width 12 height 12
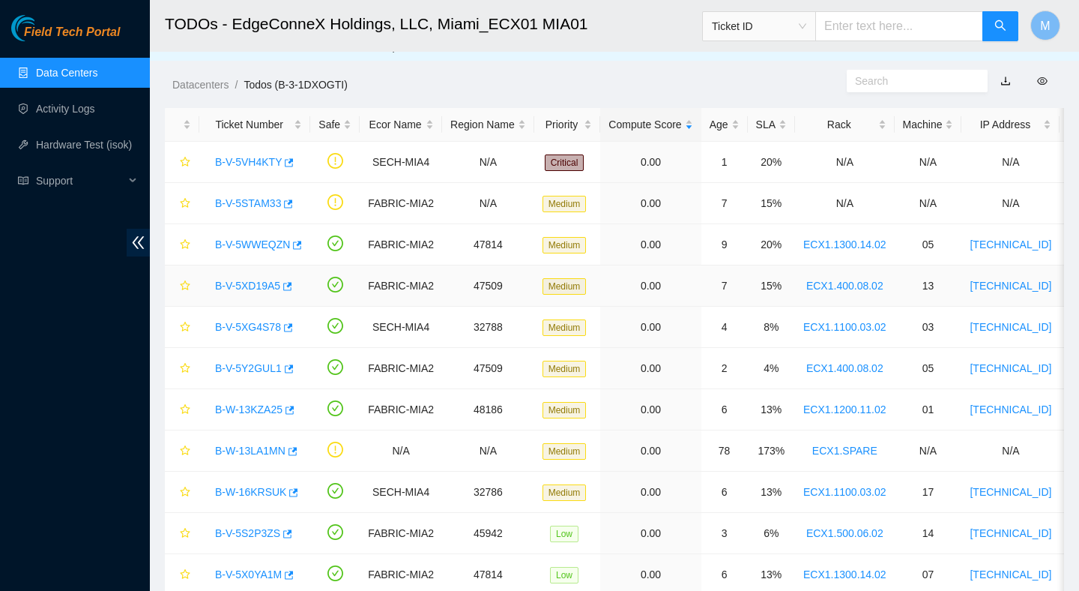
click at [256, 284] on link "B-V-5XD19A5" at bounding box center [247, 286] width 65 height 12
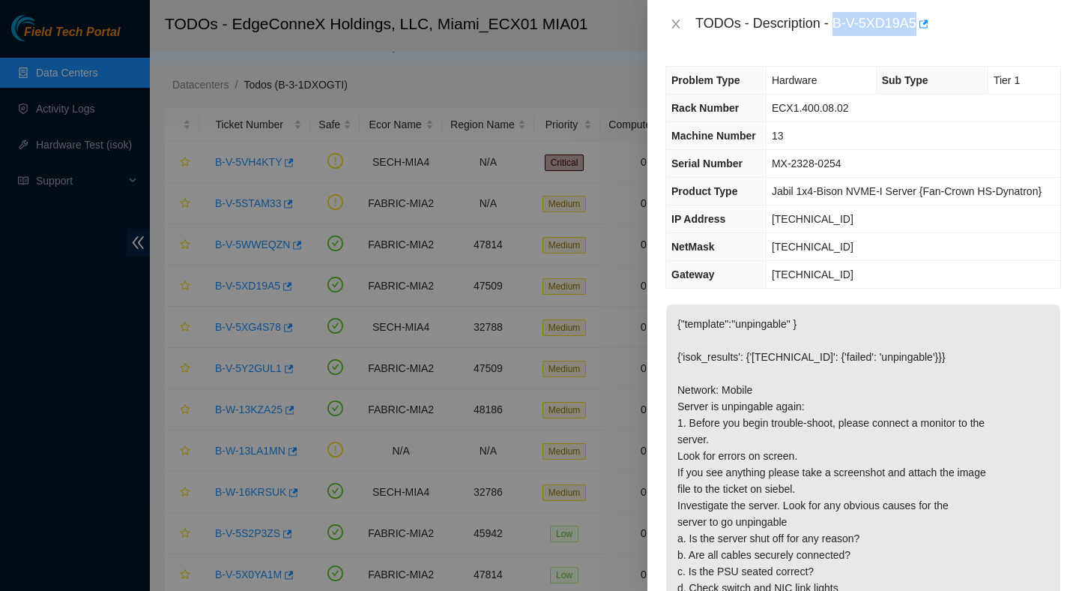
drag, startPoint x: 839, startPoint y: 22, endPoint x: 917, endPoint y: 38, distance: 79.5
click at [917, 38] on div "TODOs - Description - B-V-5XD19A5" at bounding box center [864, 24] width 432 height 48
copy div "B-V-5XD19A5"
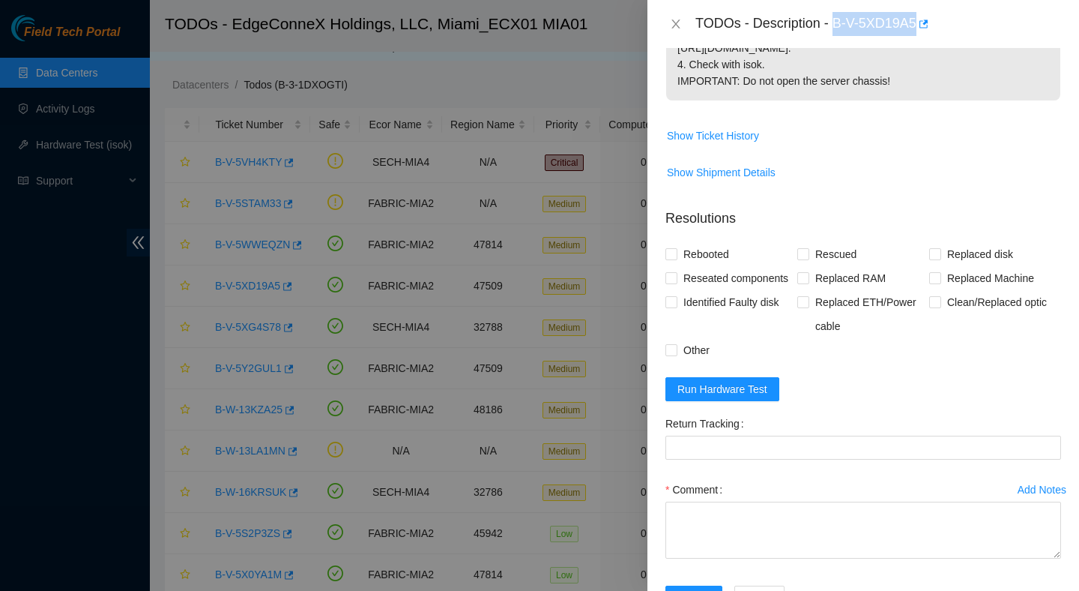
scroll to position [636, 0]
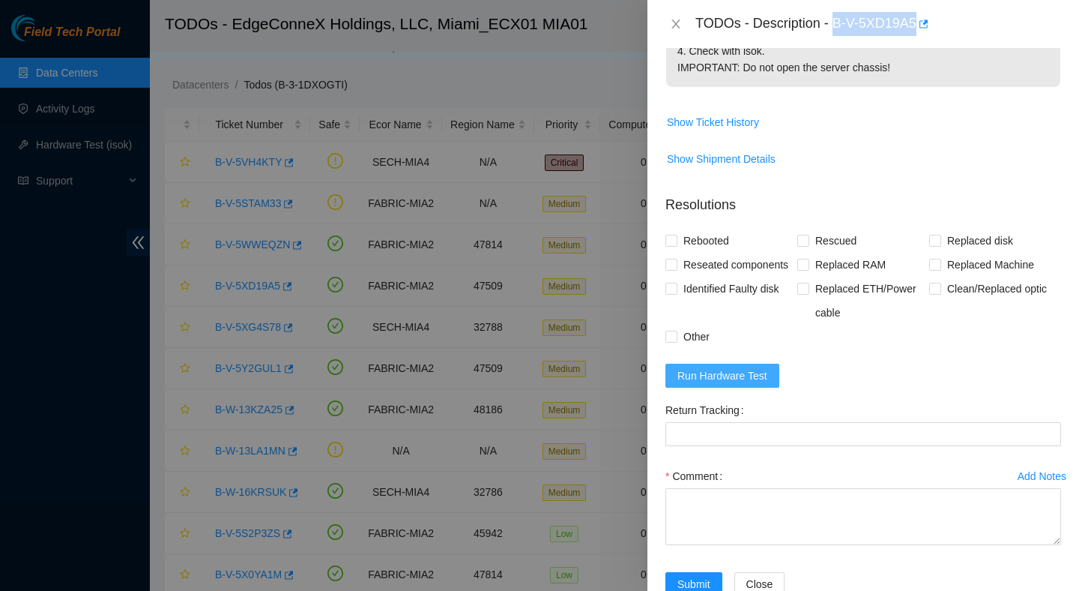
click at [745, 384] on span "Run Hardware Test" at bounding box center [723, 375] width 90 height 16
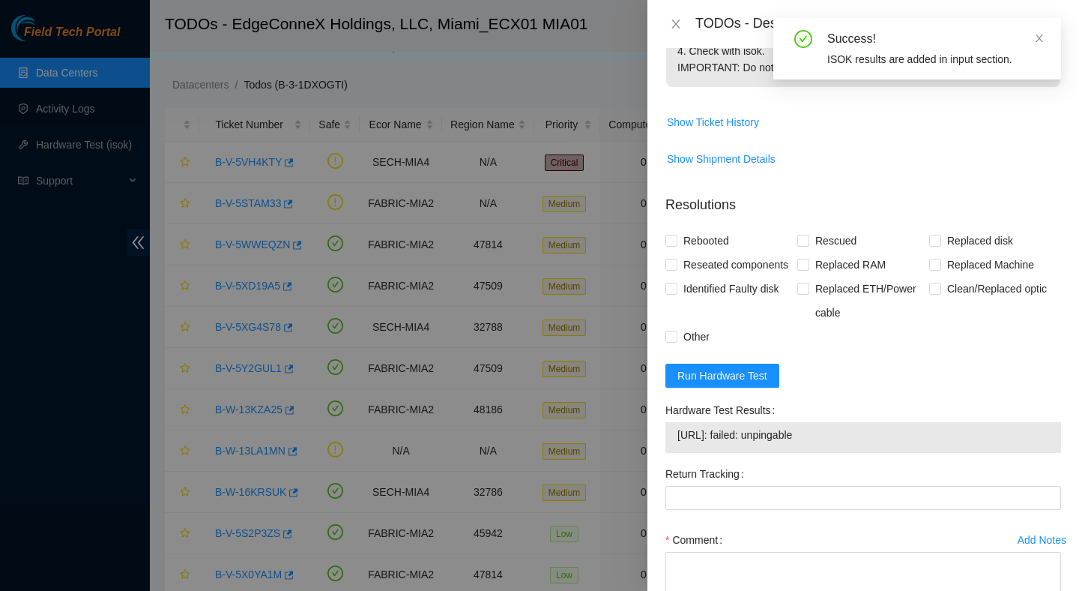
click at [795, 443] on span "23.219.152.16: failed: unpingable" at bounding box center [864, 434] width 372 height 16
copy span "23.219.152.16: failed: unpingable"
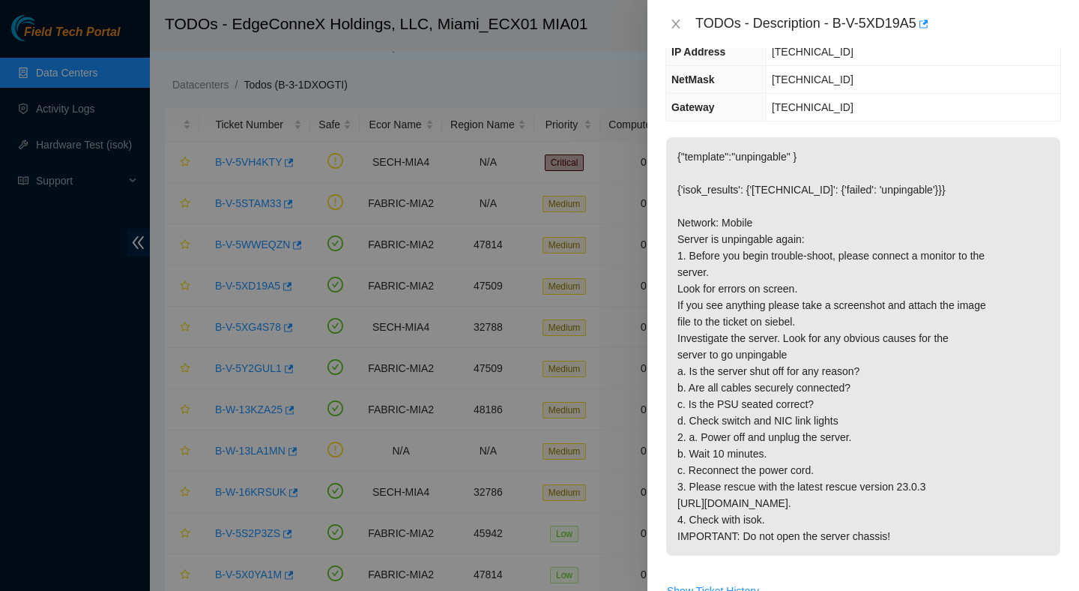
scroll to position [0, 0]
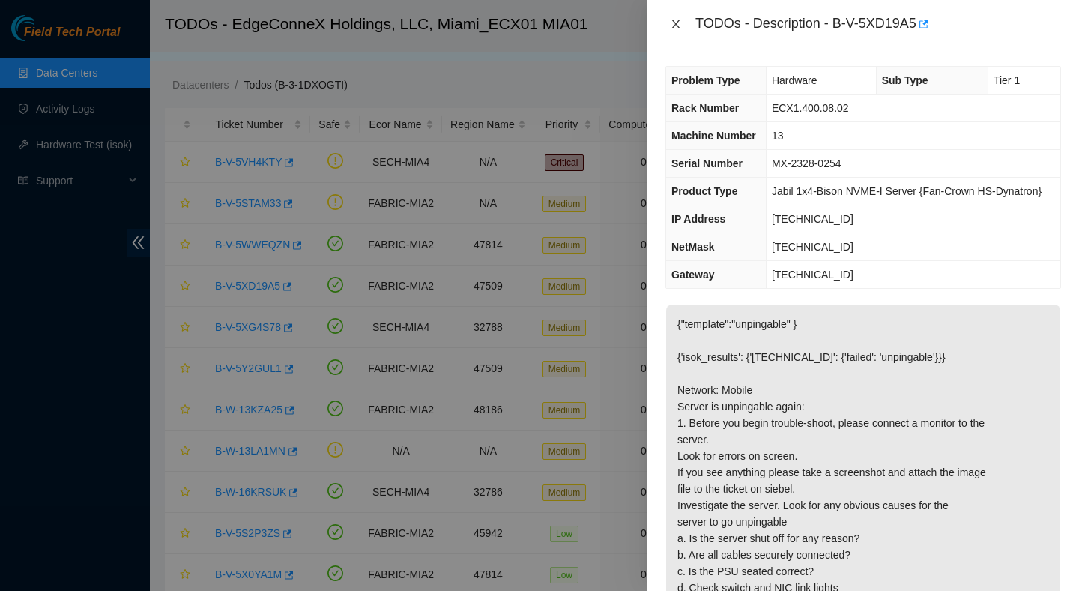
click at [679, 25] on icon "close" at bounding box center [676, 24] width 12 height 12
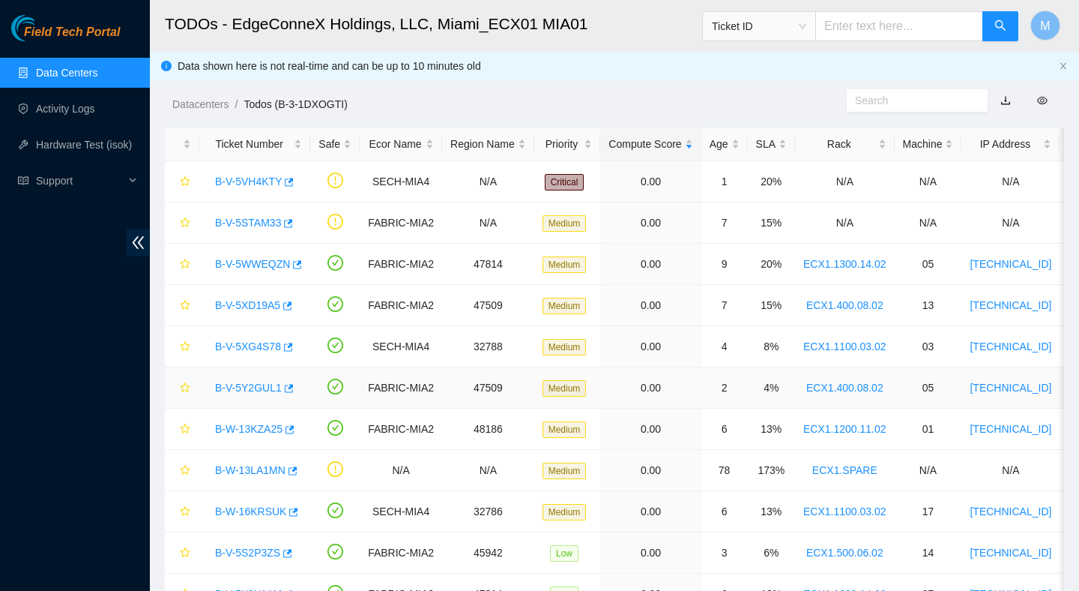
click at [262, 387] on link "B-V-5Y2GUL1" at bounding box center [248, 387] width 67 height 12
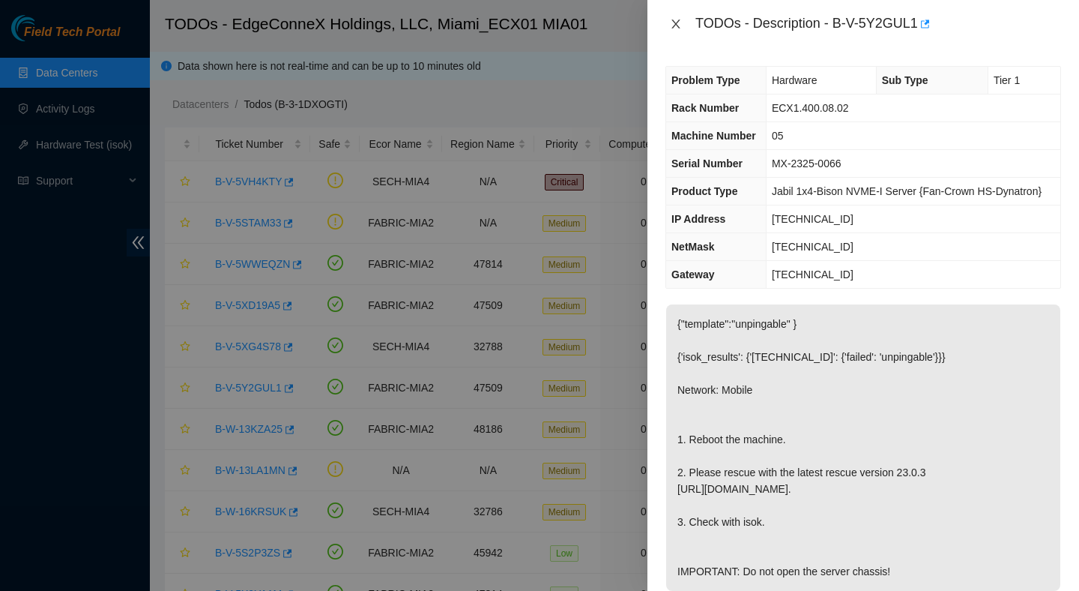
click at [678, 25] on icon "close" at bounding box center [676, 23] width 8 height 9
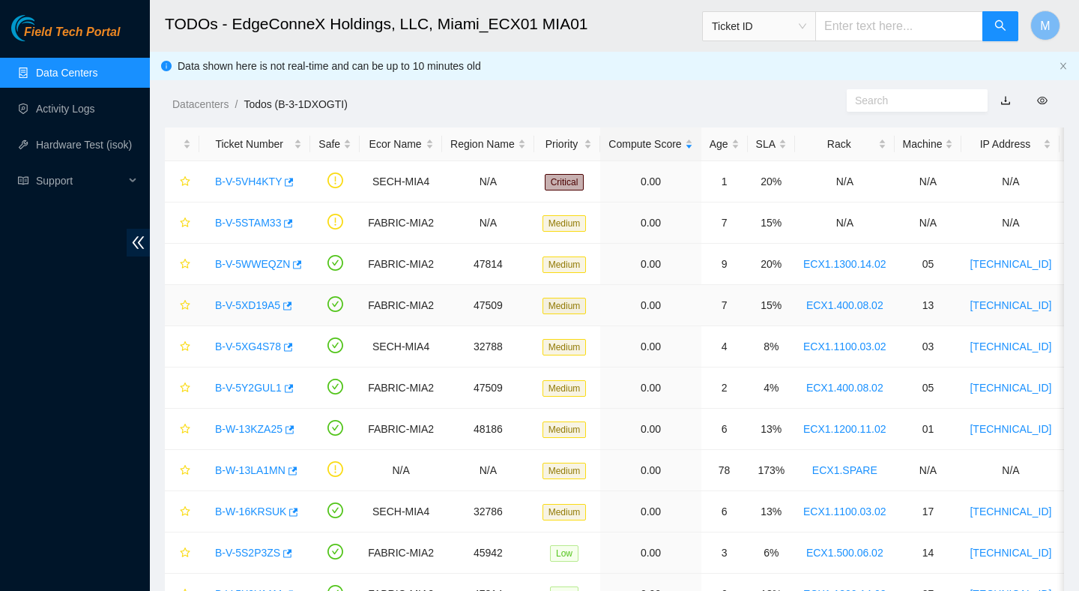
click at [253, 310] on link "B-V-5XD19A5" at bounding box center [247, 305] width 65 height 12
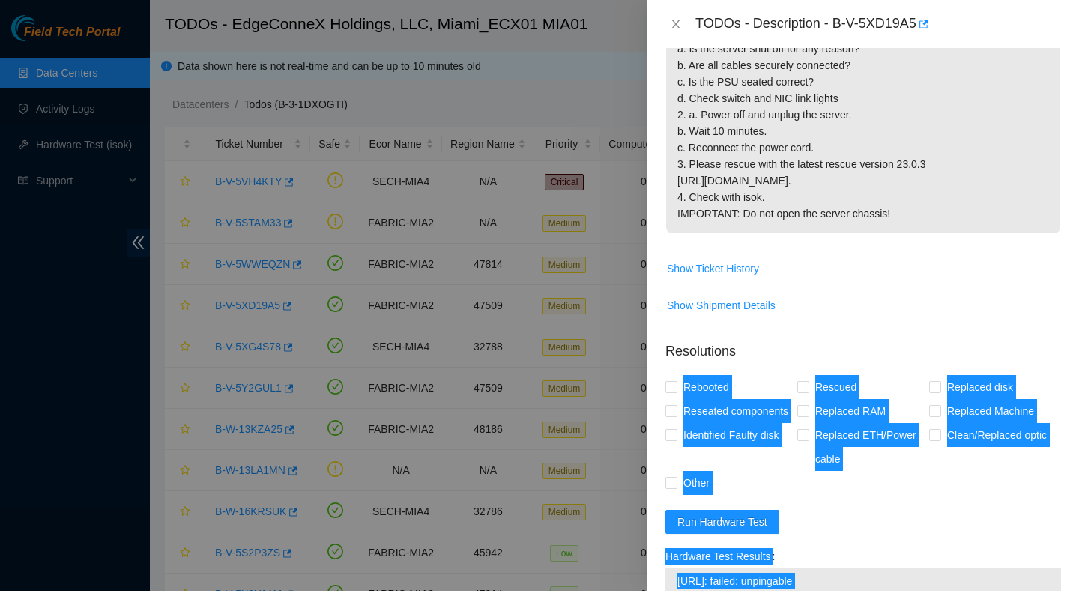
scroll to position [688, 0]
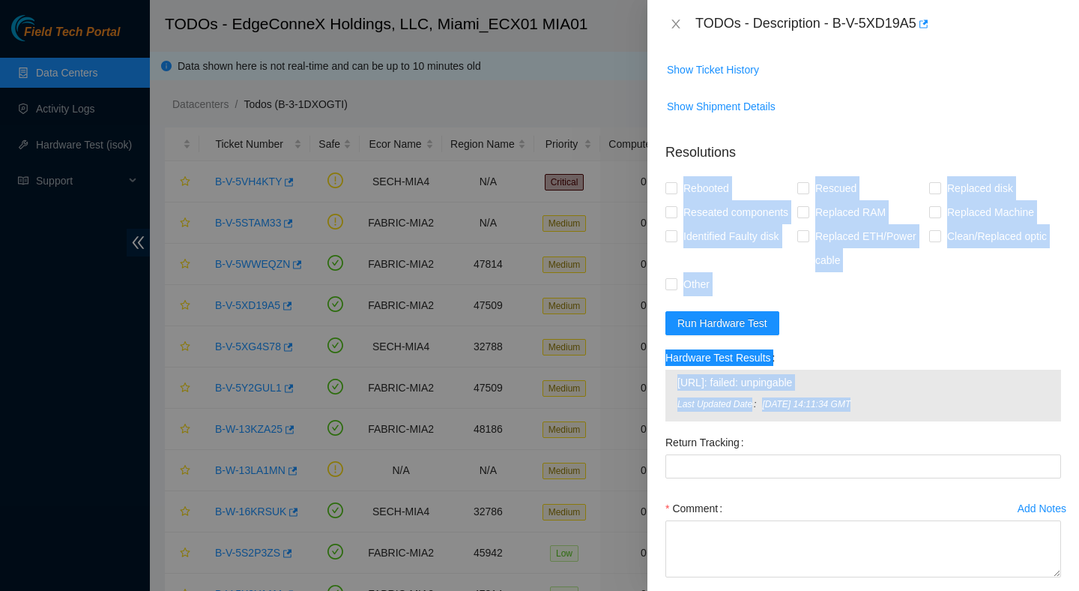
click at [848, 409] on form "Resolutions Rebooted Rescued Replaced disk Reseated components Replaced RAM Rep…" at bounding box center [864, 388] width 396 height 516
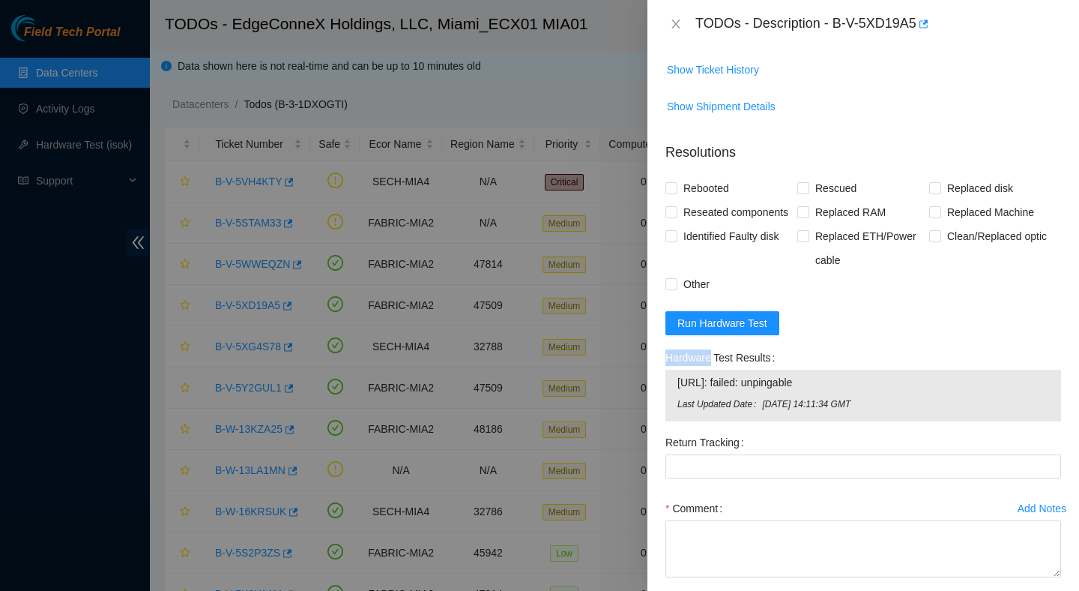
click at [848, 409] on form "Resolutions Rebooted Rescued Replaced disk Reseated components Replaced RAM Rep…" at bounding box center [864, 388] width 396 height 516
click at [767, 331] on span "Run Hardware Test" at bounding box center [723, 323] width 90 height 16
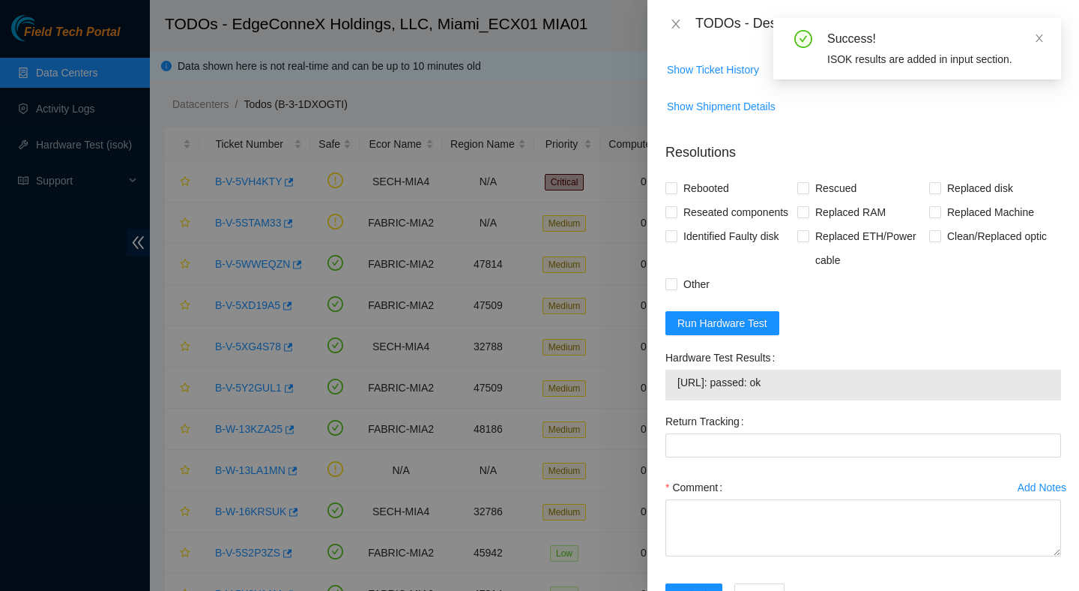
click at [764, 390] on span "23.219.152.16: passed: ok" at bounding box center [864, 382] width 372 height 16
copy span "23.219.152.16: passed: ok"
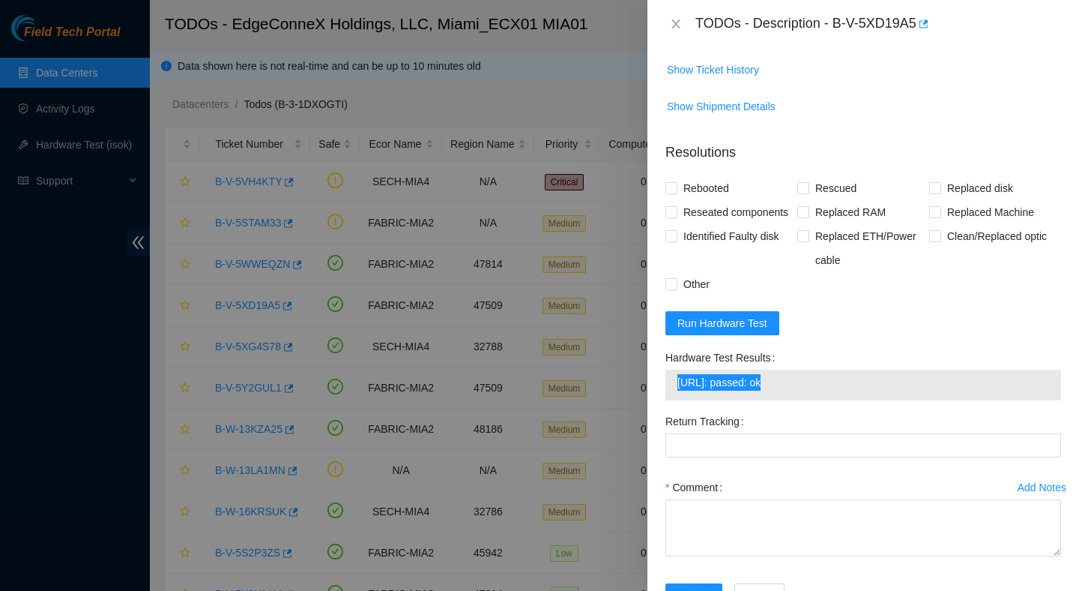
scroll to position [814, 0]
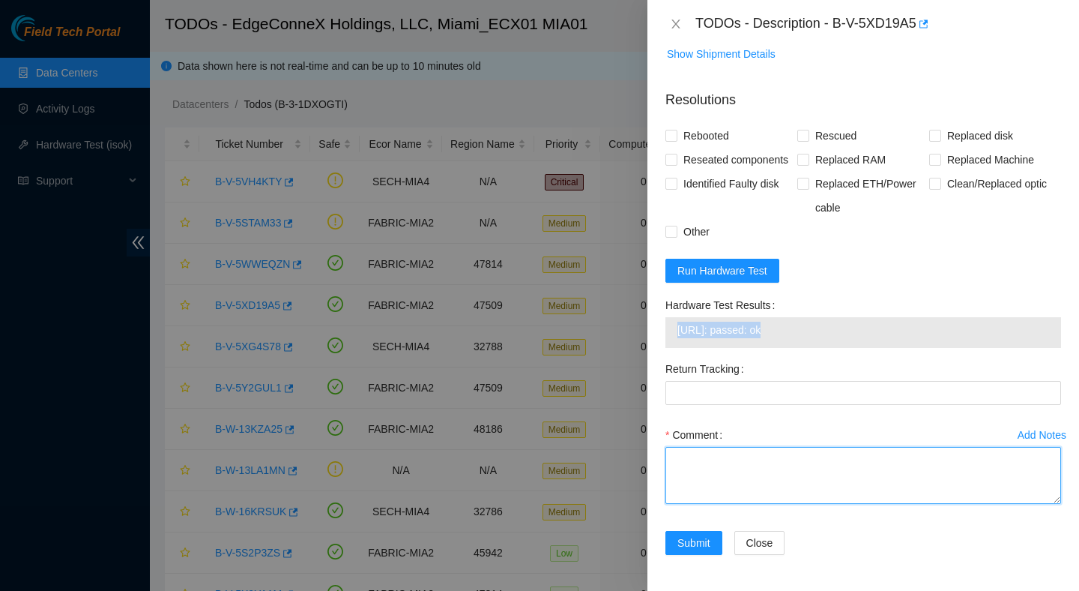
click at [761, 471] on textarea "Comment" at bounding box center [864, 475] width 396 height 57
paste textarea "Verified ticket is safe to work on : Yes NOCC Authorized: Yes Located server co…"
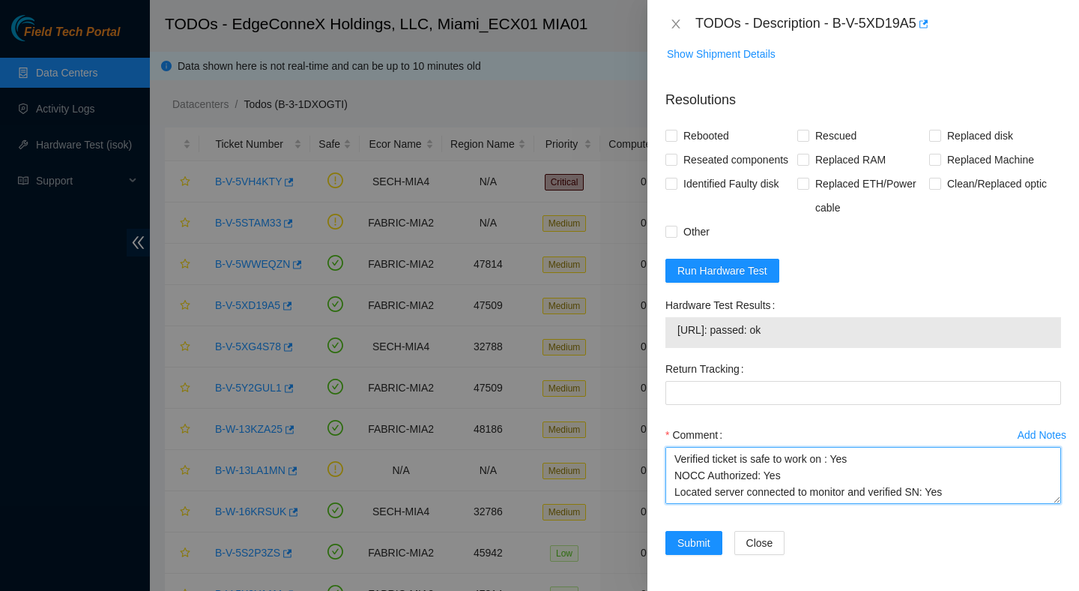
scroll to position [242, 0]
type textarea "Verified ticket is safe to work on : Yes NOCC Authorized: Yes Located server co…"
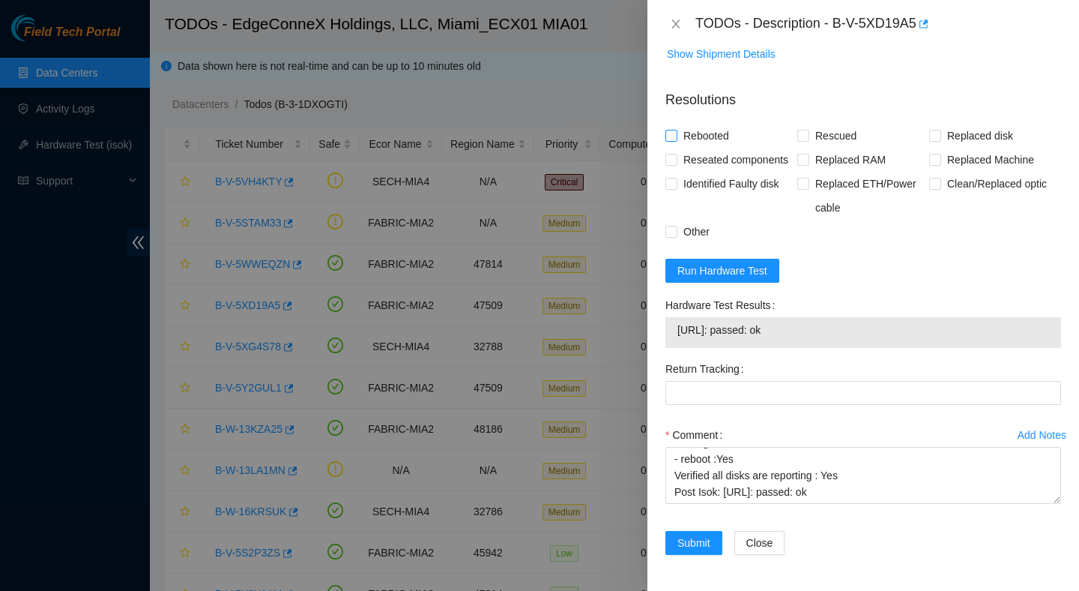
click at [707, 124] on span "Rebooted" at bounding box center [707, 136] width 58 height 24
click at [676, 130] on input "Rebooted" at bounding box center [671, 135] width 10 height 10
checkbox input "true"
click at [821, 124] on span "Rescued" at bounding box center [835, 136] width 53 height 24
click at [808, 130] on input "Rescued" at bounding box center [802, 135] width 10 height 10
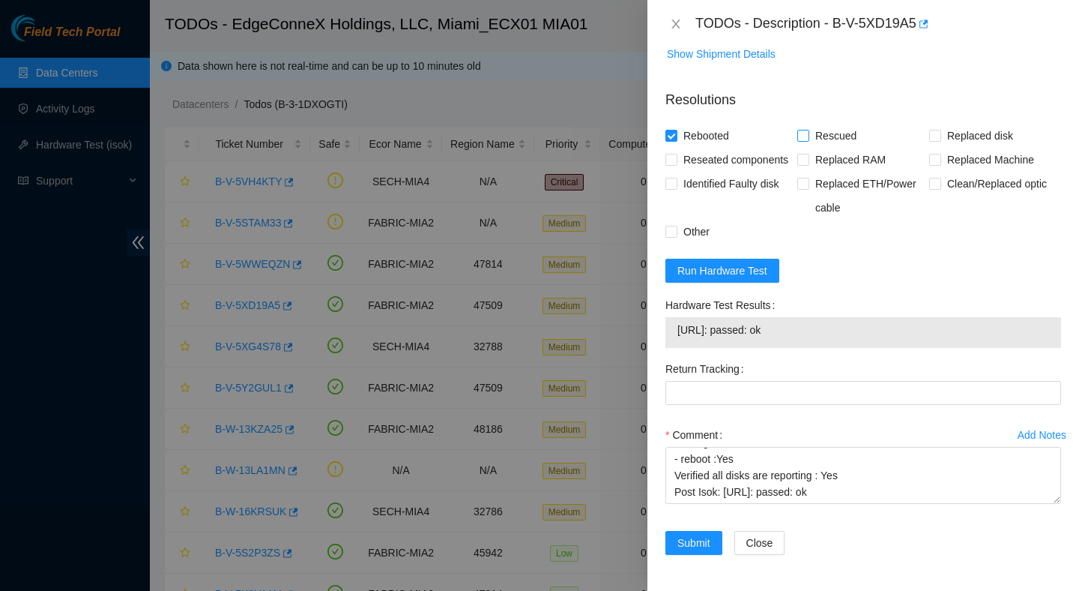
checkbox input "true"
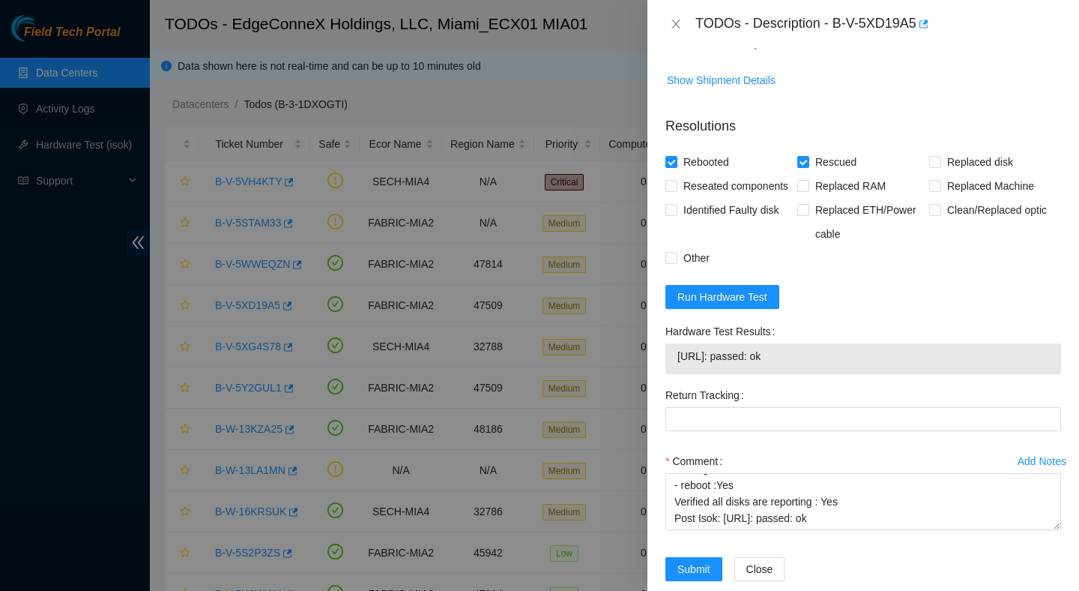
scroll to position [814, 0]
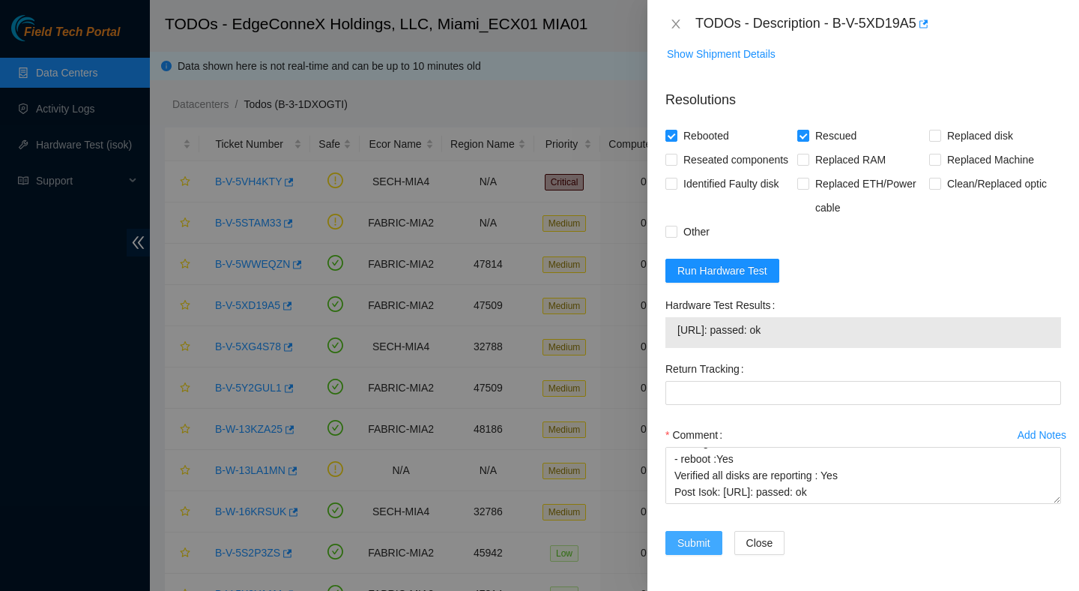
click at [702, 542] on span "Submit" at bounding box center [694, 542] width 33 height 16
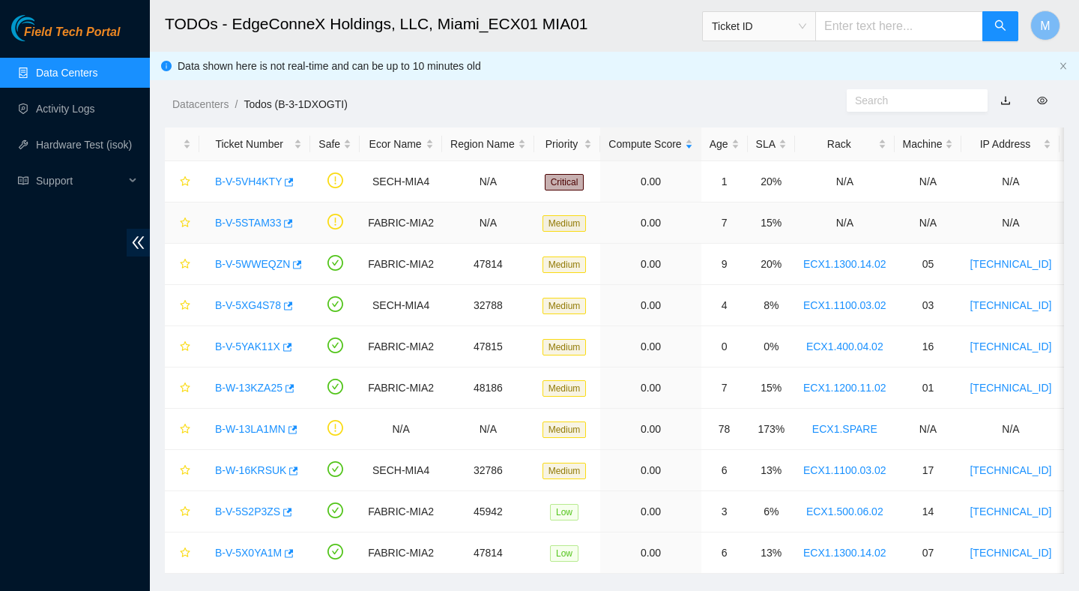
scroll to position [29, 0]
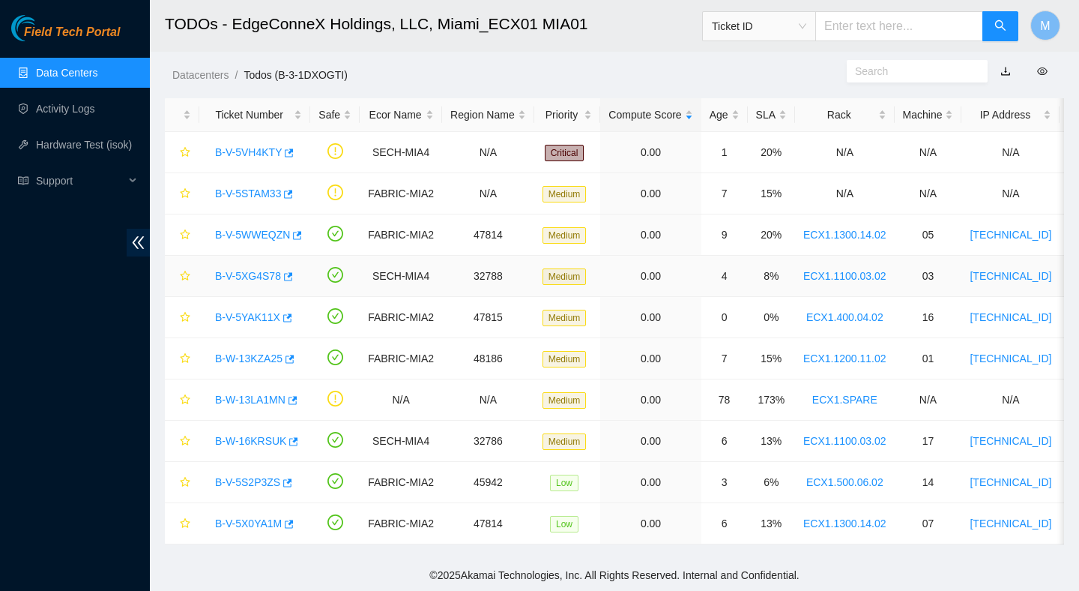
click at [261, 277] on link "B-V-5XG4S78" at bounding box center [248, 276] width 66 height 12
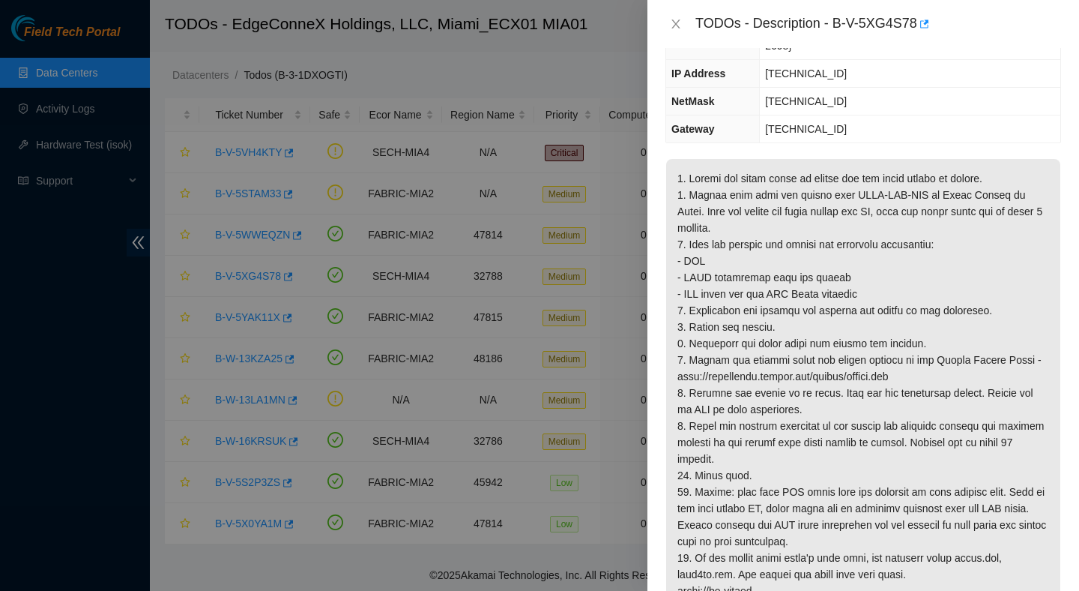
scroll to position [0, 0]
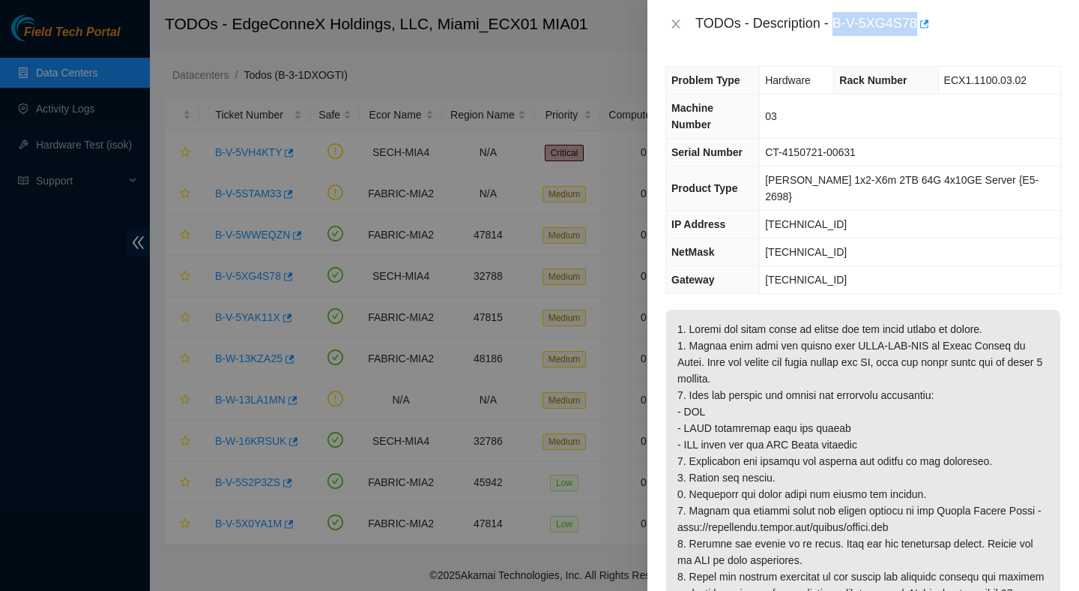
drag, startPoint x: 838, startPoint y: 22, endPoint x: 904, endPoint y: 43, distance: 69.0
click at [904, 43] on div "TODOs - Description - B-V-5XG4S78" at bounding box center [864, 24] width 432 height 48
copy div "B-V-5XG4S78"
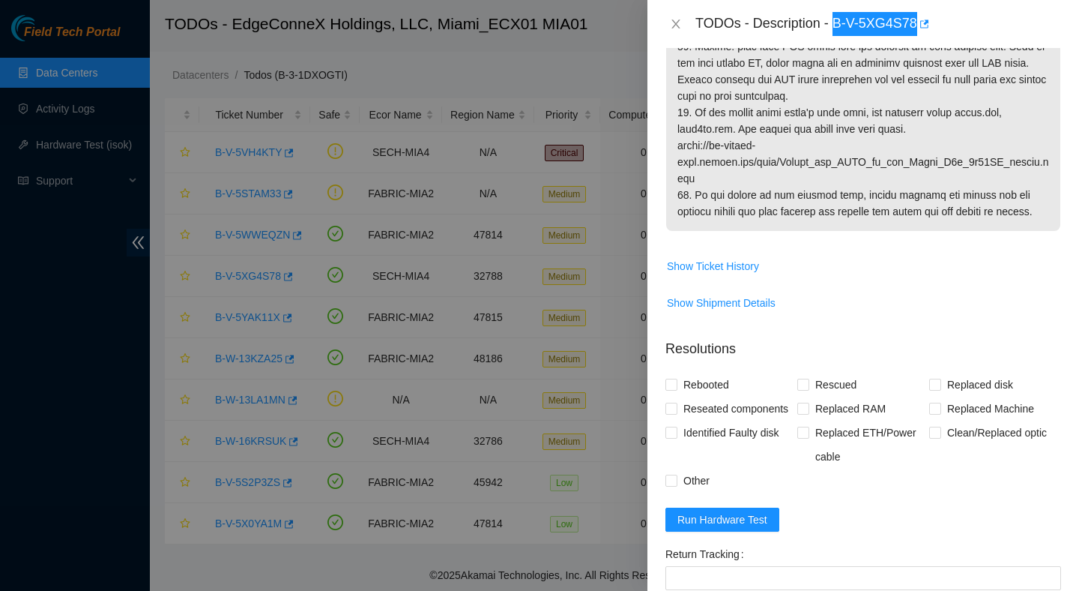
scroll to position [597, 0]
click at [738, 522] on span "Run Hardware Test" at bounding box center [723, 518] width 90 height 16
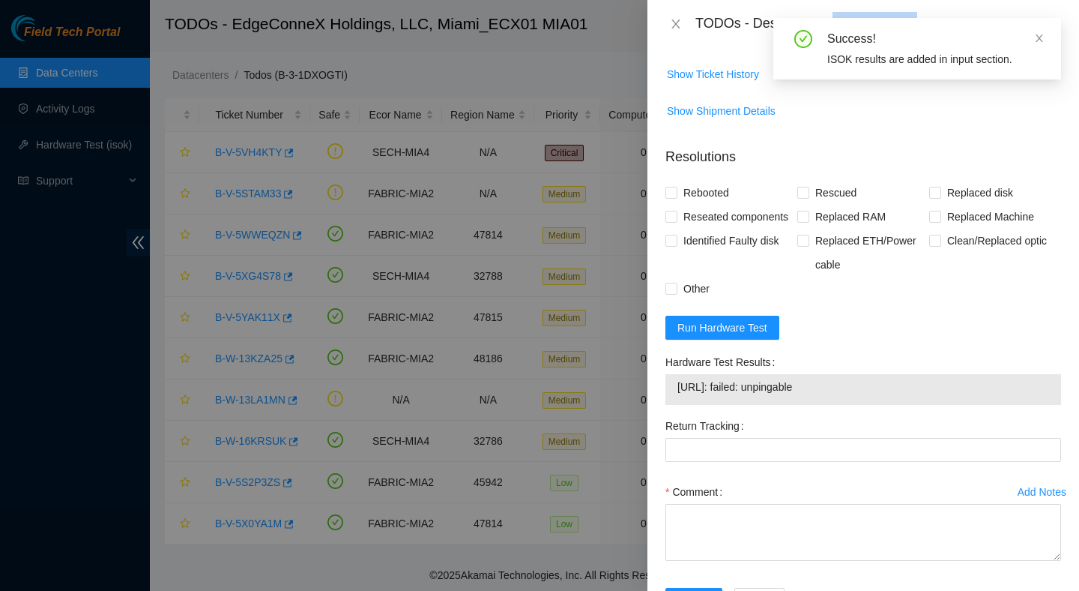
scroll to position [802, 0]
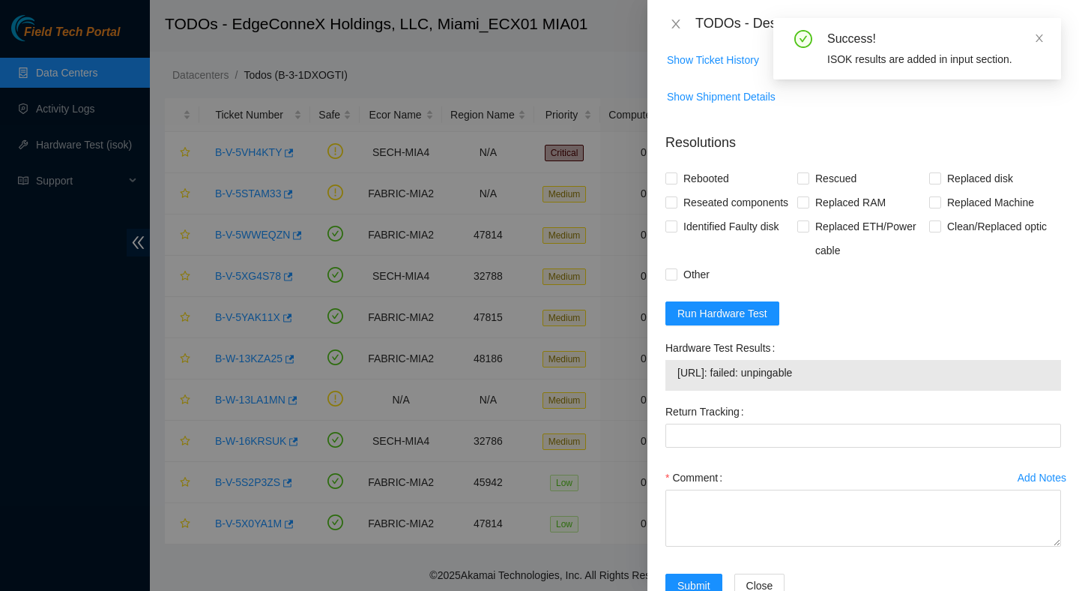
click at [771, 381] on span "23.57.103.16: failed: unpingable" at bounding box center [864, 372] width 372 height 16
copy span "23.57.103.16: failed: unpingable"
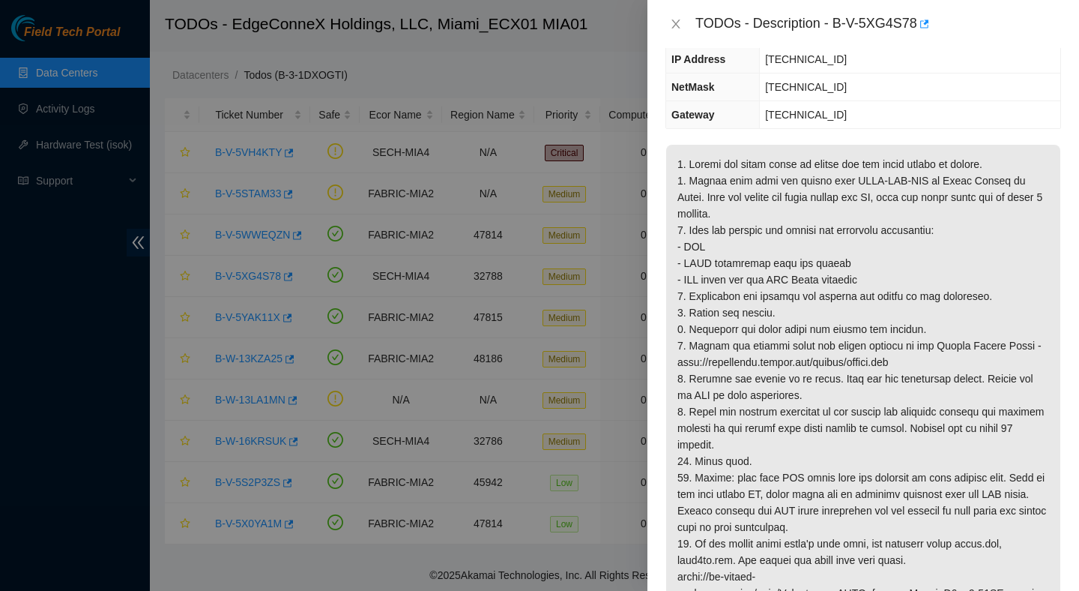
scroll to position [177, 0]
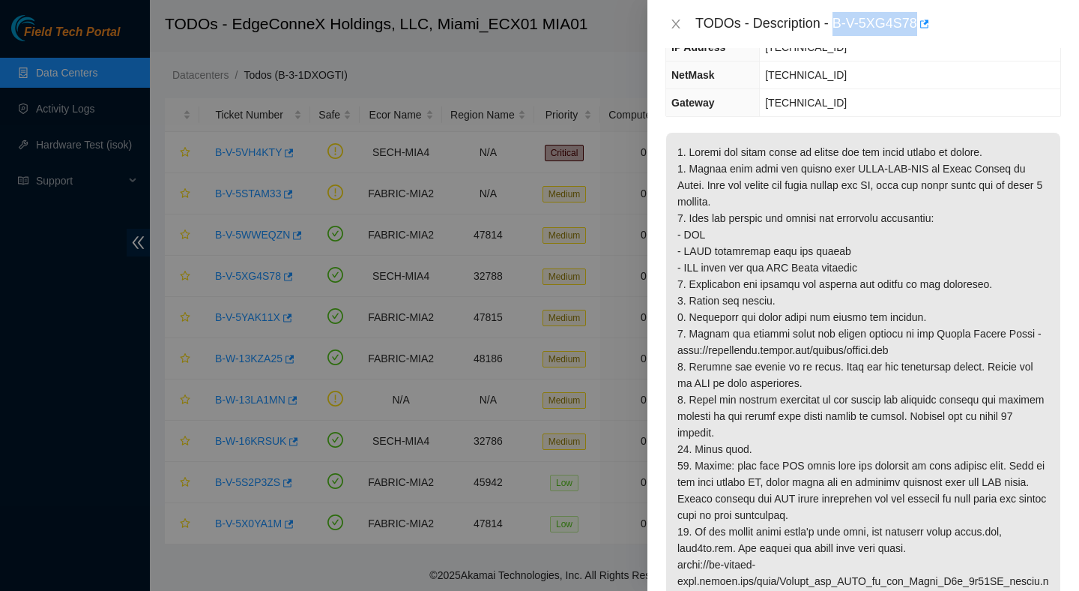
drag, startPoint x: 836, startPoint y: 24, endPoint x: 919, endPoint y: 37, distance: 83.4
click at [919, 37] on div "TODOs - Description - B-V-5XG4S78" at bounding box center [864, 24] width 432 height 48
copy div "B-V-5XG4S78"
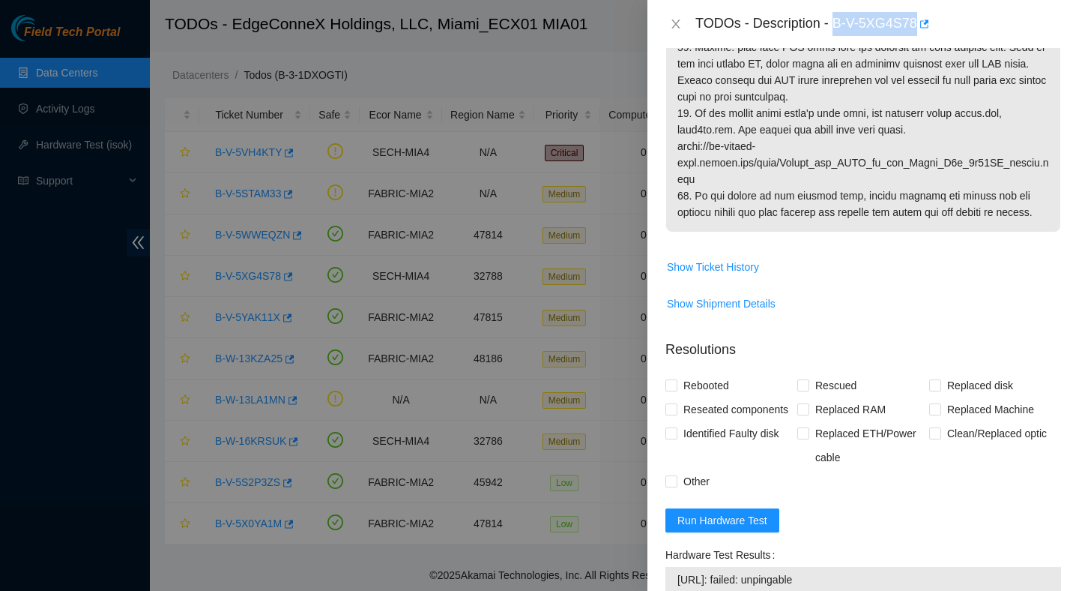
scroll to position [852, 0]
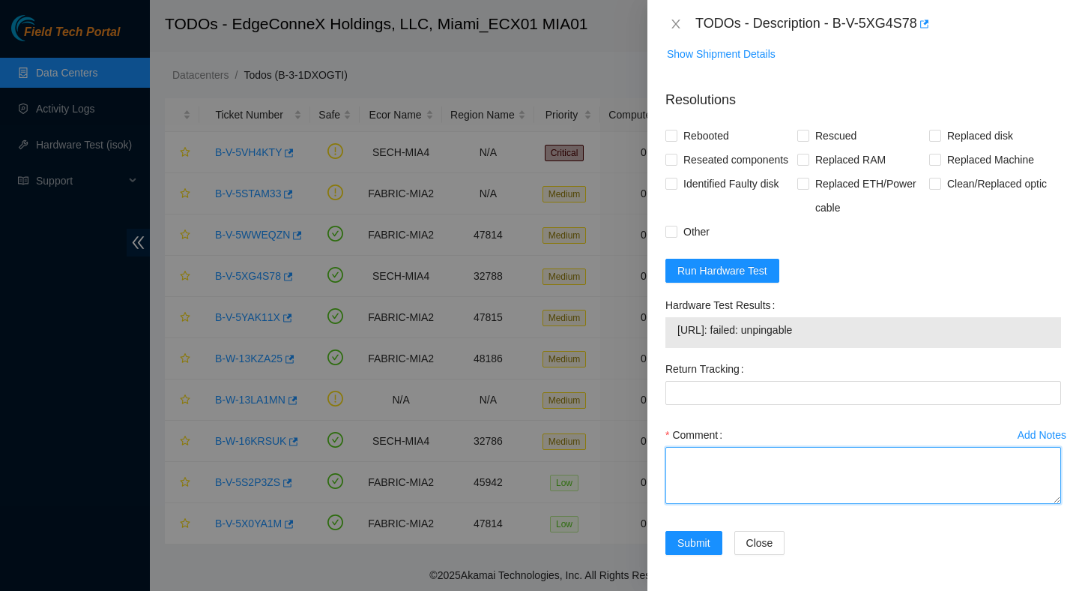
click at [755, 459] on textarea "Comment" at bounding box center [864, 475] width 396 height 57
paste textarea "Verified ticket is safe to work on : Yes NOCC Authorized: Yes Located server co…"
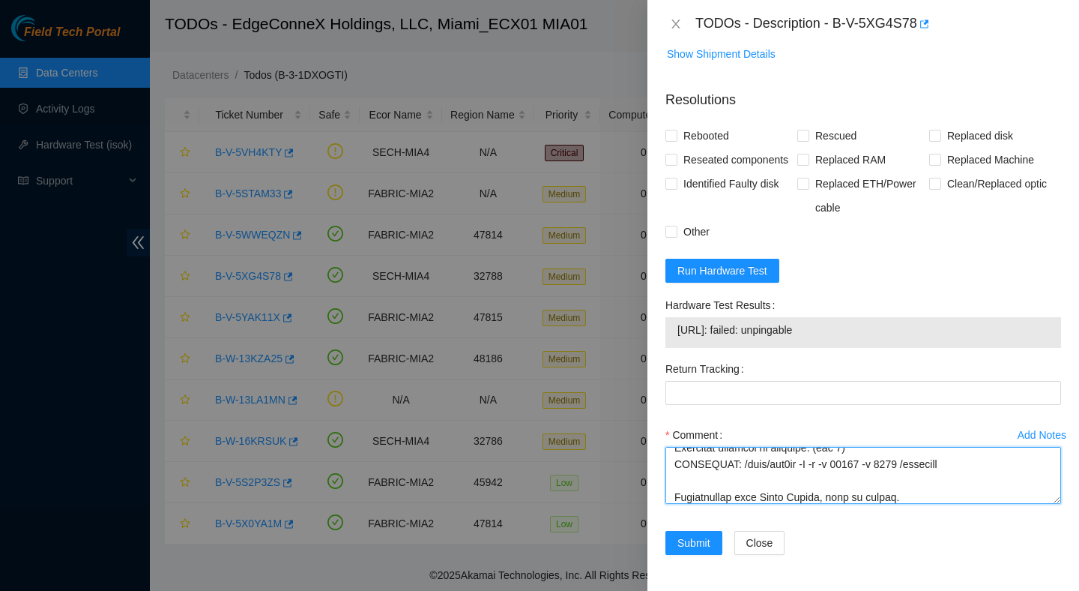
scroll to position [782, 0]
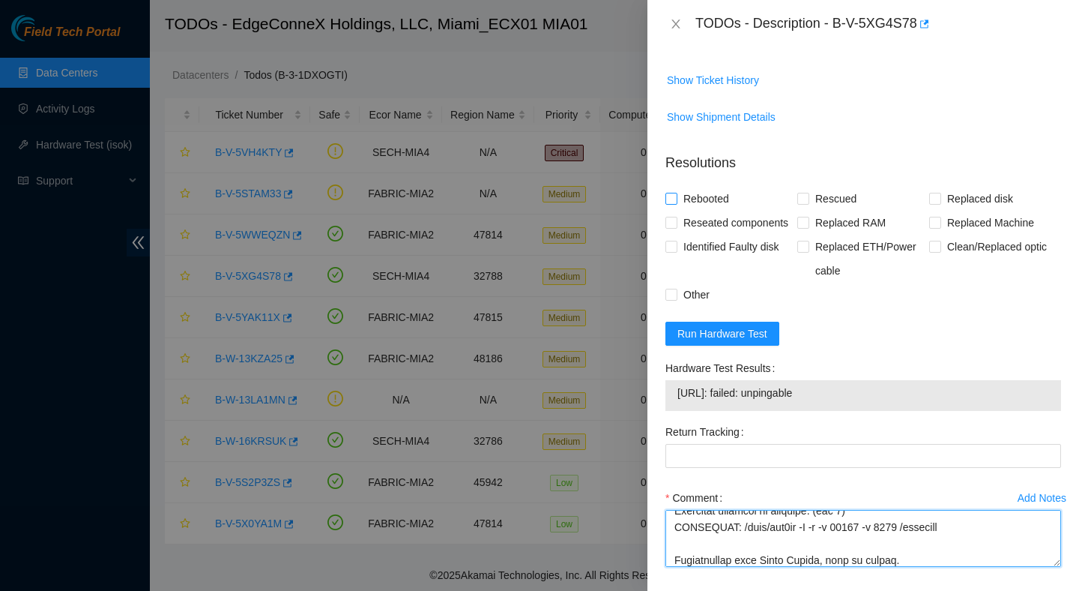
type textarea "Verified ticket is safe to work on : Yes NOCC Authorized: Yes Located server co…"
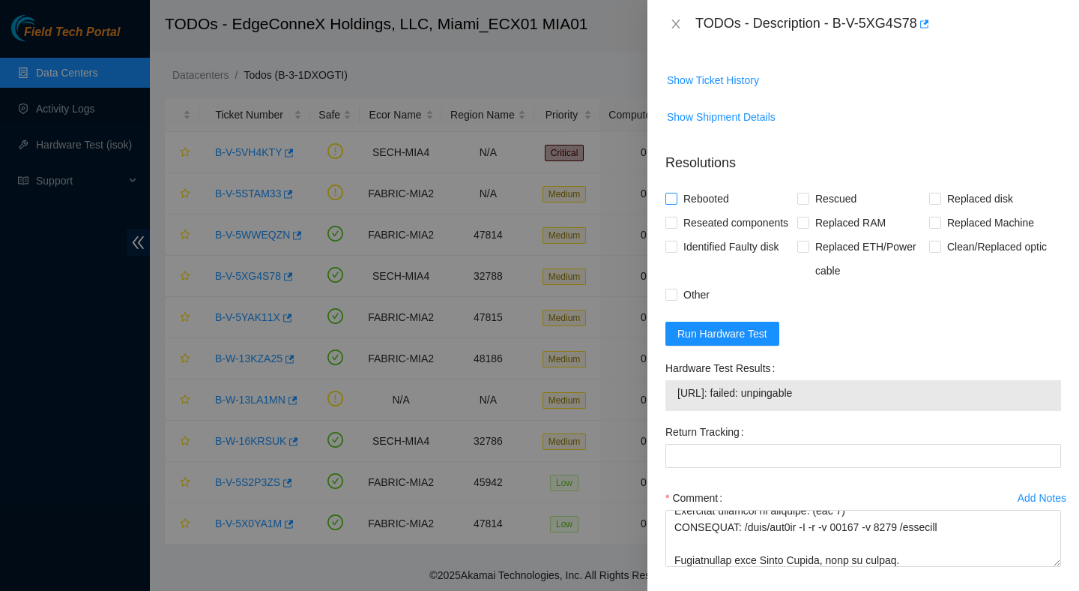
click at [698, 187] on span "Rebooted" at bounding box center [707, 199] width 58 height 24
click at [676, 193] on input "Rebooted" at bounding box center [671, 198] width 10 height 10
checkbox input "true"
click at [824, 187] on span "Rescued" at bounding box center [835, 199] width 53 height 24
click at [808, 193] on input "Rescued" at bounding box center [802, 198] width 10 height 10
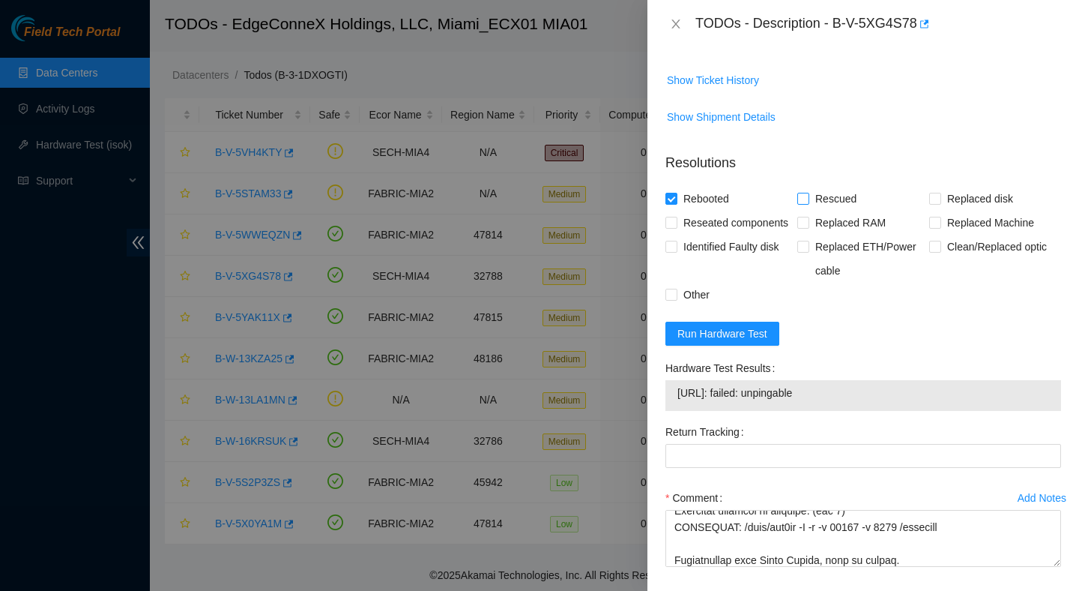
checkbox input "true"
click at [731, 211] on span "Reseated components" at bounding box center [736, 223] width 117 height 24
click at [676, 217] on input "Reseated components" at bounding box center [671, 222] width 10 height 10
checkbox input "true"
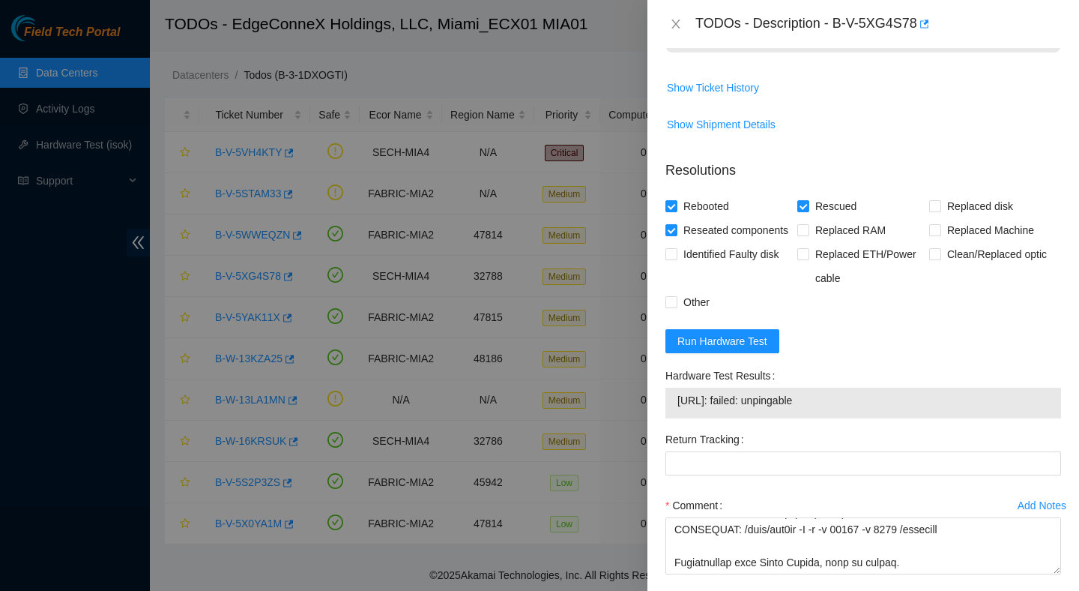
scroll to position [852, 0]
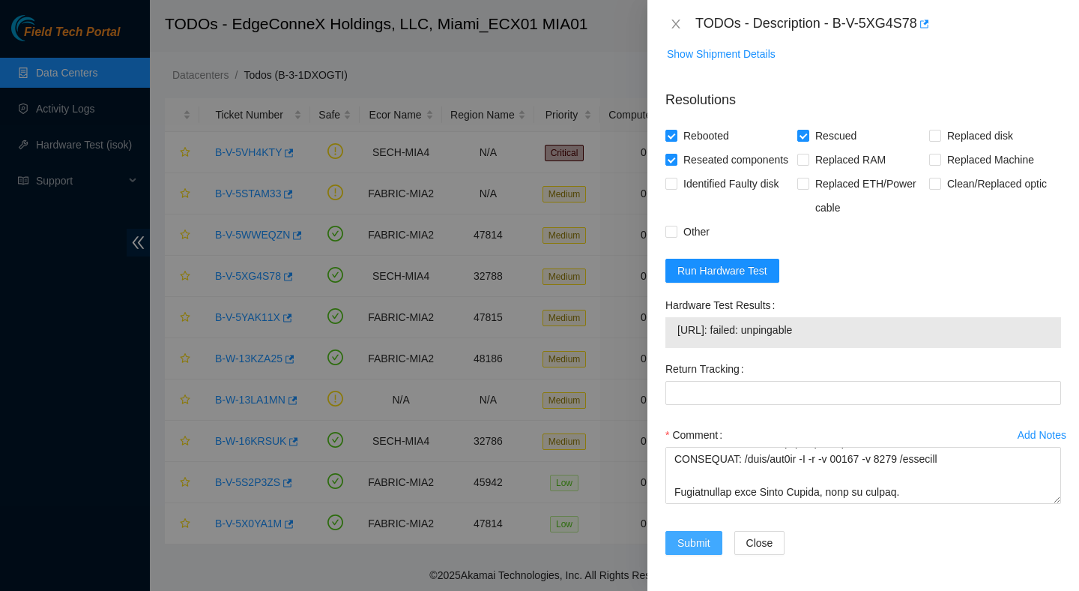
click at [687, 534] on span "Submit" at bounding box center [694, 542] width 33 height 16
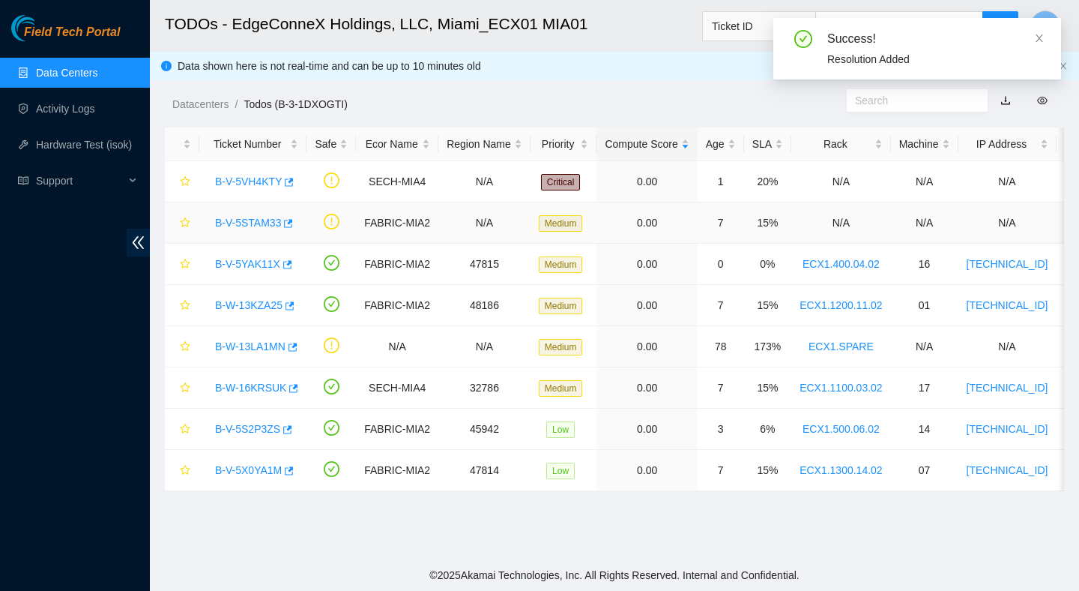
scroll to position [0, 0]
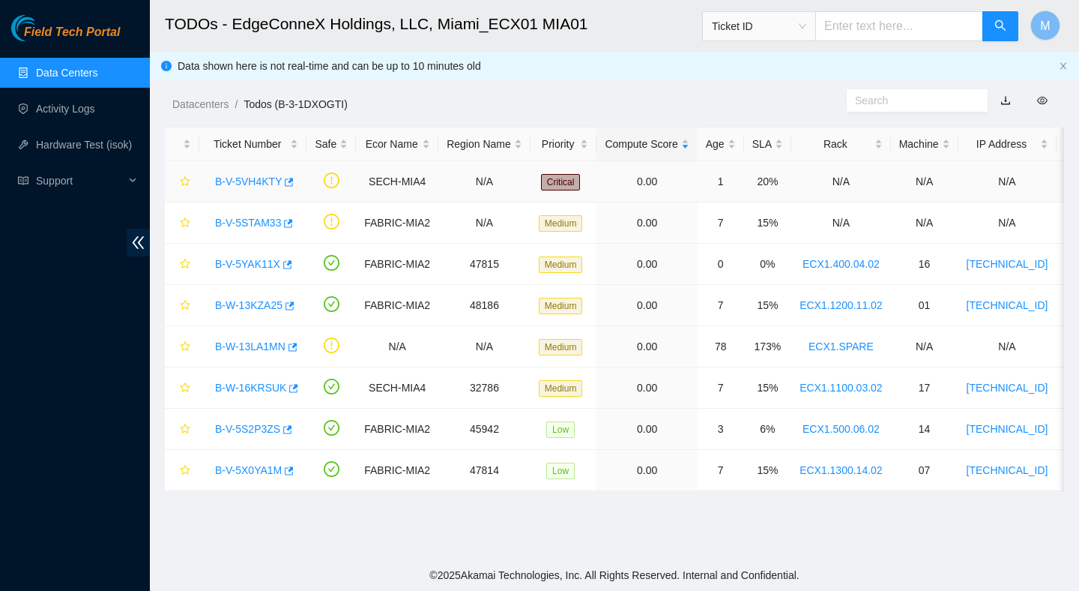
click at [251, 182] on link "B-V-5VH4KTY" at bounding box center [248, 181] width 67 height 12
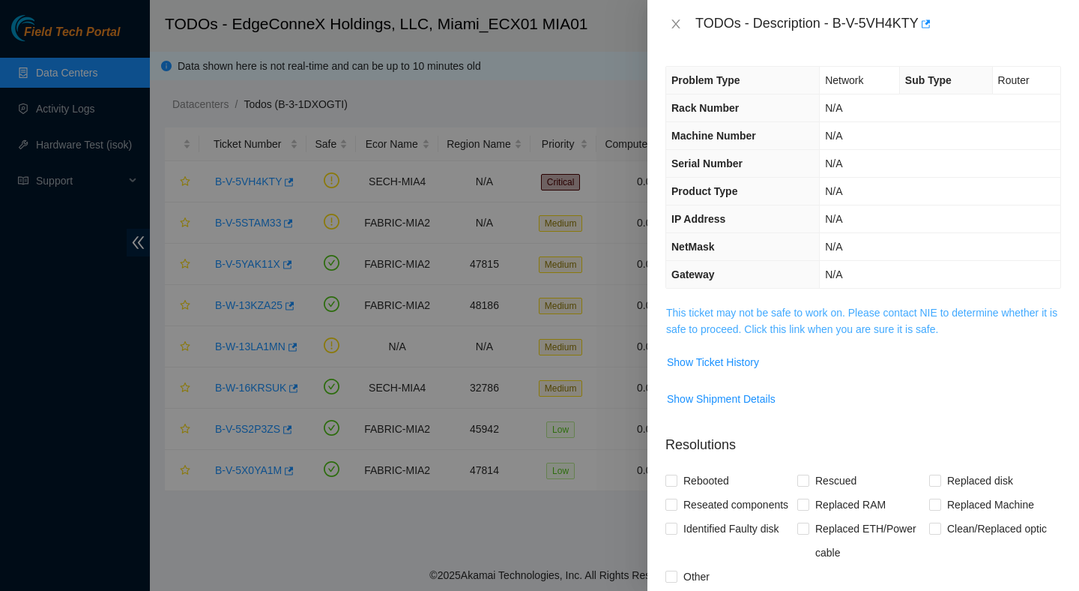
click at [840, 313] on link "This ticket may not be safe to work on. Please contact NIE to determine whether…" at bounding box center [861, 321] width 391 height 28
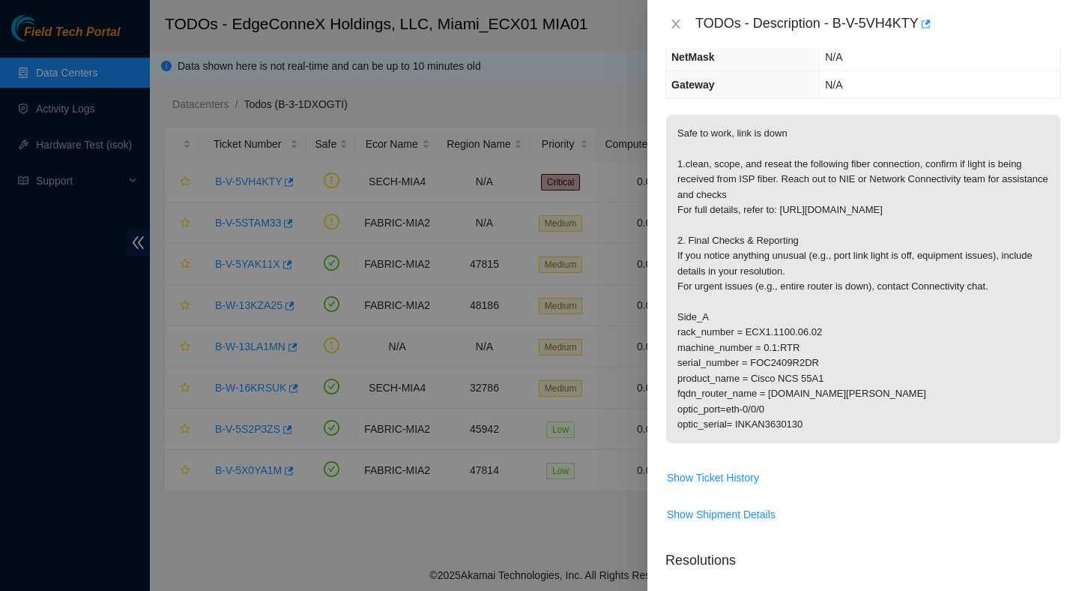
scroll to position [193, 0]
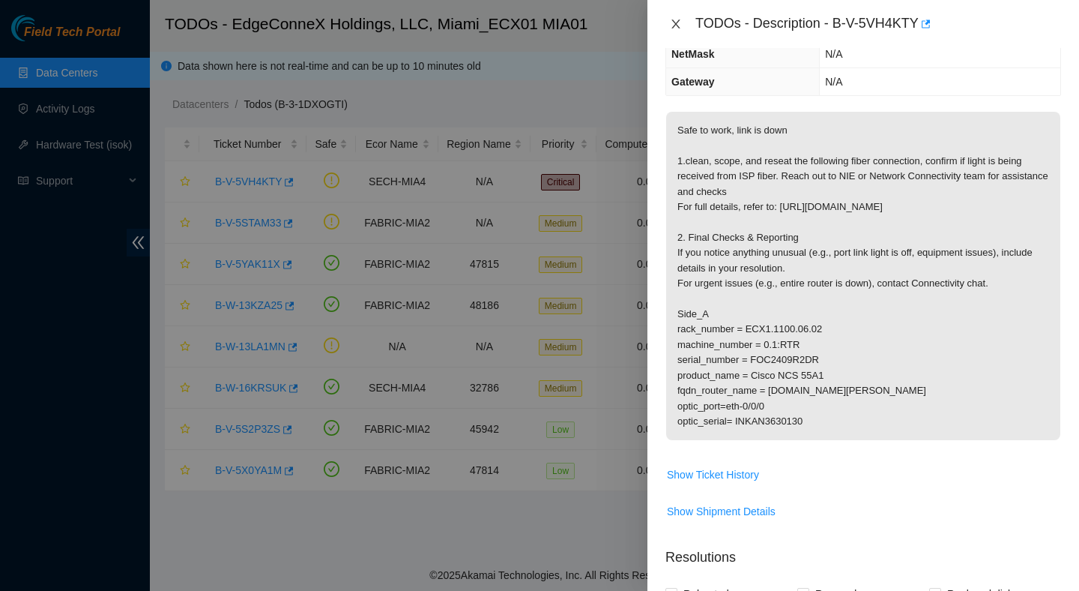
click at [678, 24] on icon "close" at bounding box center [676, 24] width 12 height 12
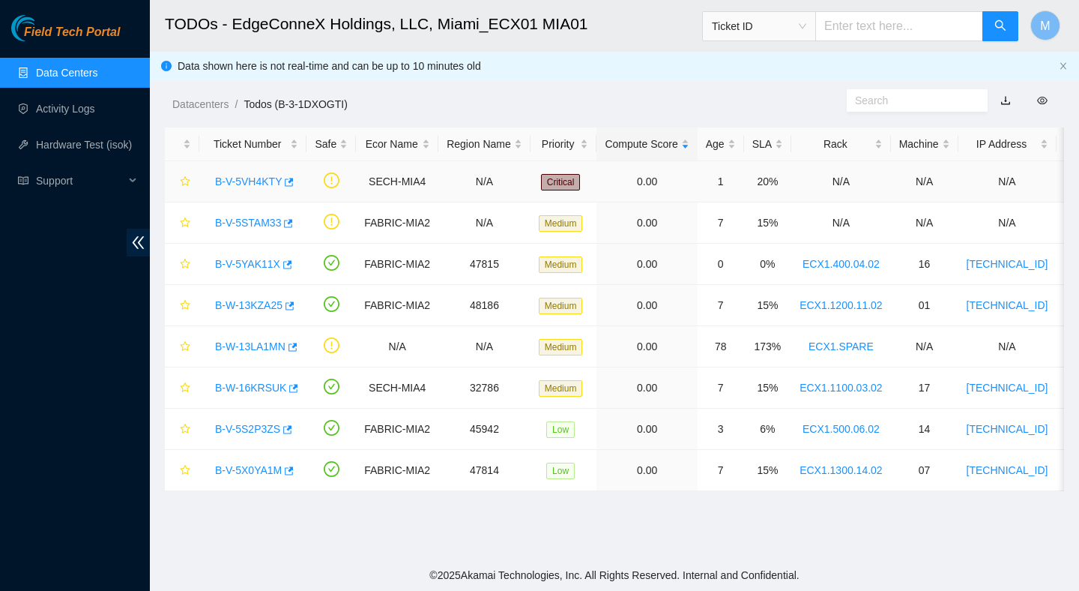
scroll to position [242, 0]
click at [256, 226] on link "B-V-5STAM33" at bounding box center [248, 223] width 66 height 12
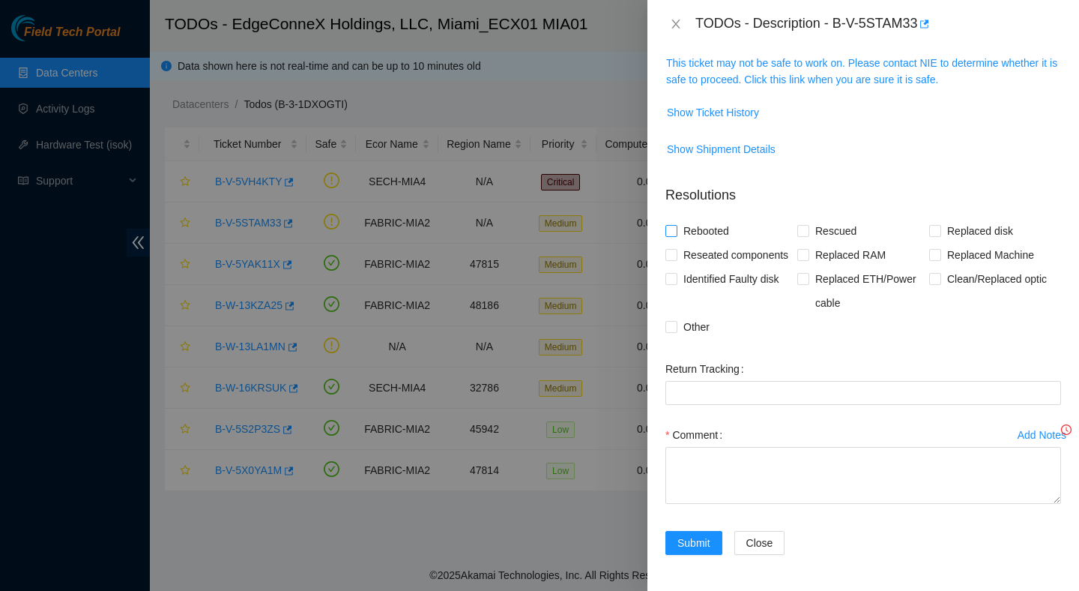
scroll to position [193, 0]
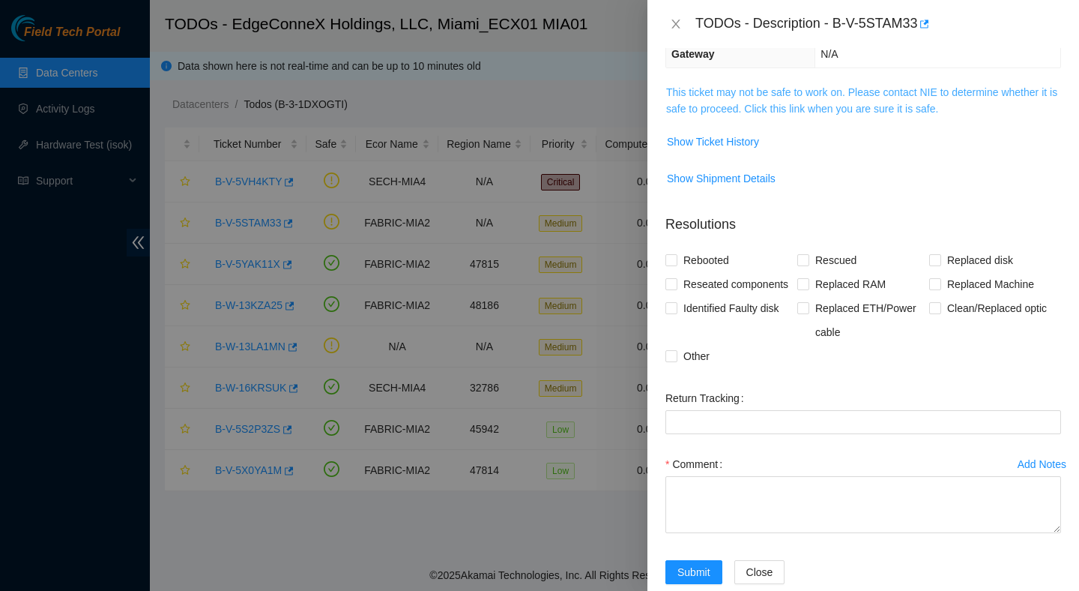
click at [842, 113] on link "This ticket may not be safe to work on. Please contact NIE to determine whether…" at bounding box center [861, 100] width 391 height 28
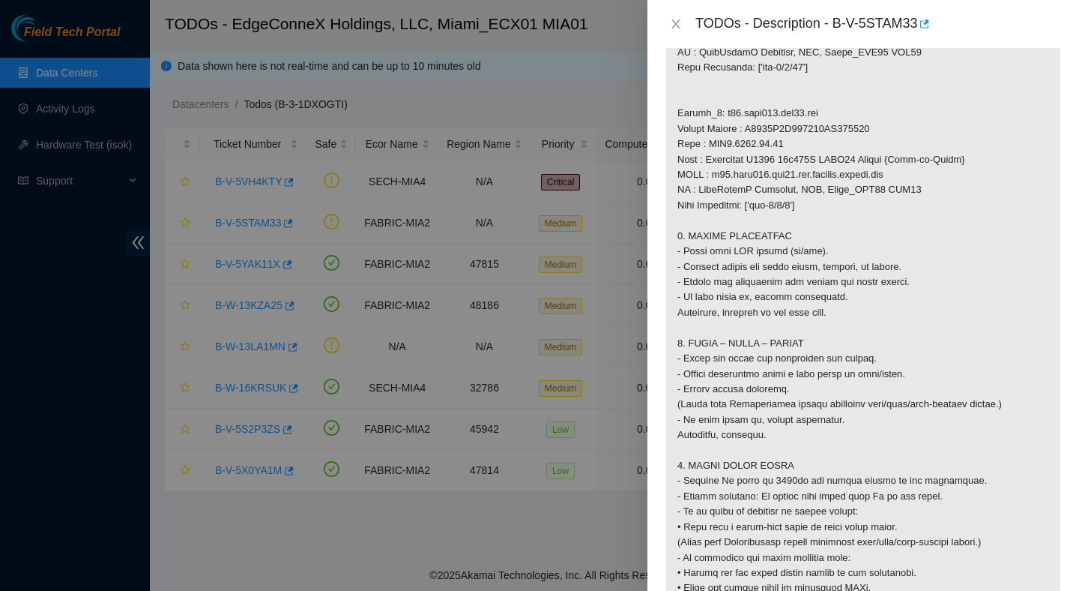
scroll to position [998, 0]
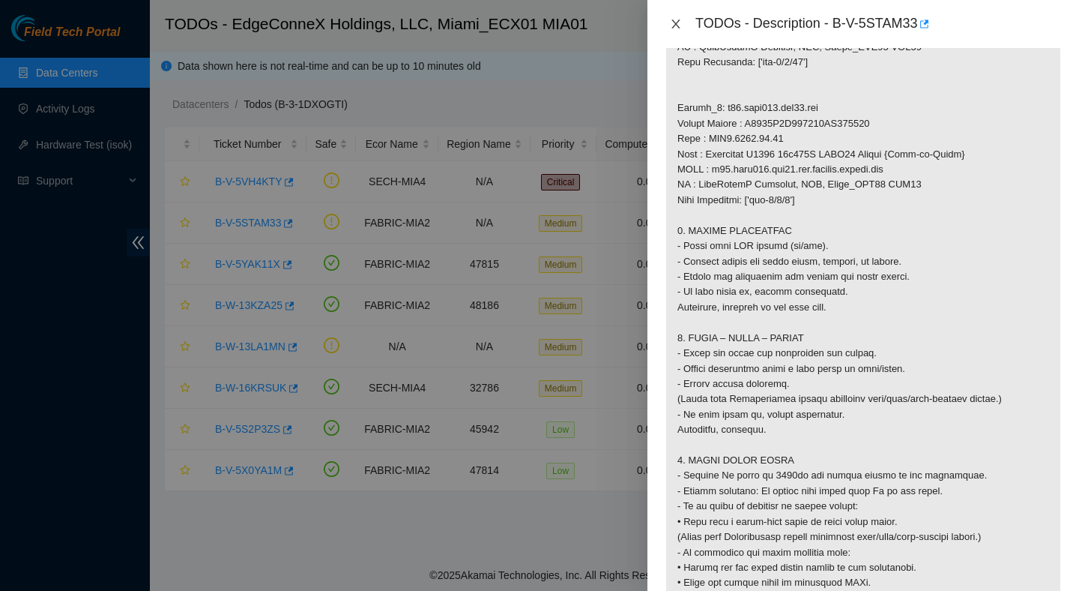
click at [675, 19] on icon "close" at bounding box center [676, 24] width 12 height 12
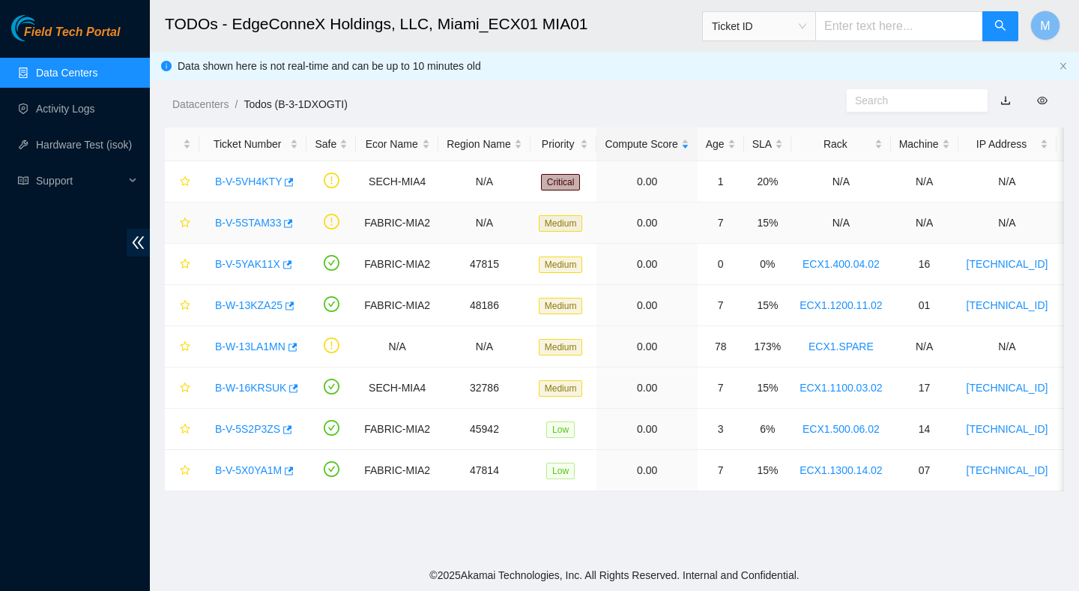
scroll to position [295, 0]
click at [256, 262] on link "B-V-5YAK11X" at bounding box center [247, 264] width 65 height 12
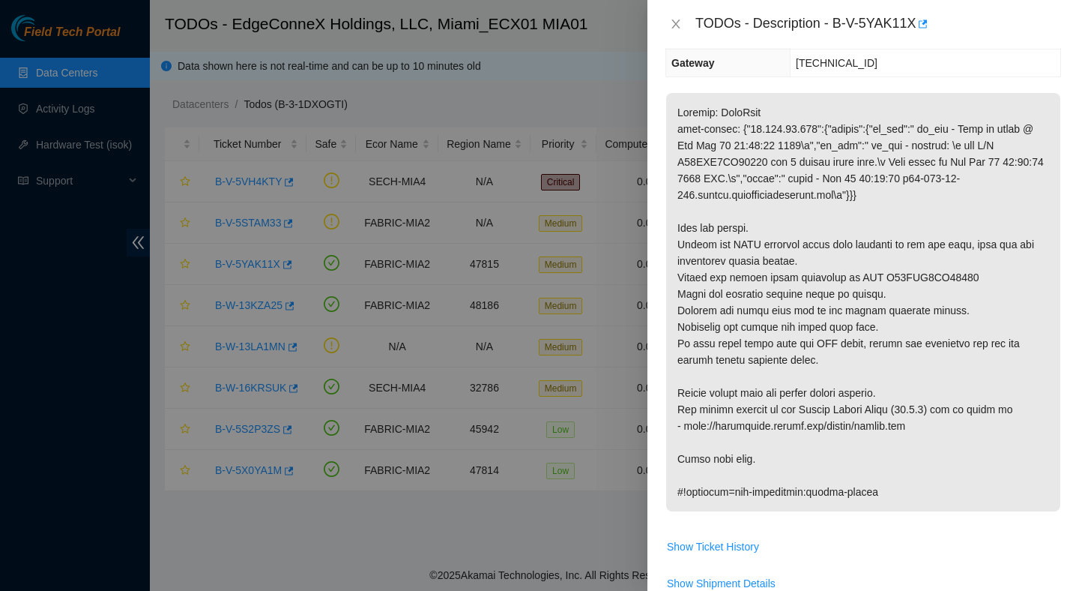
scroll to position [208, 0]
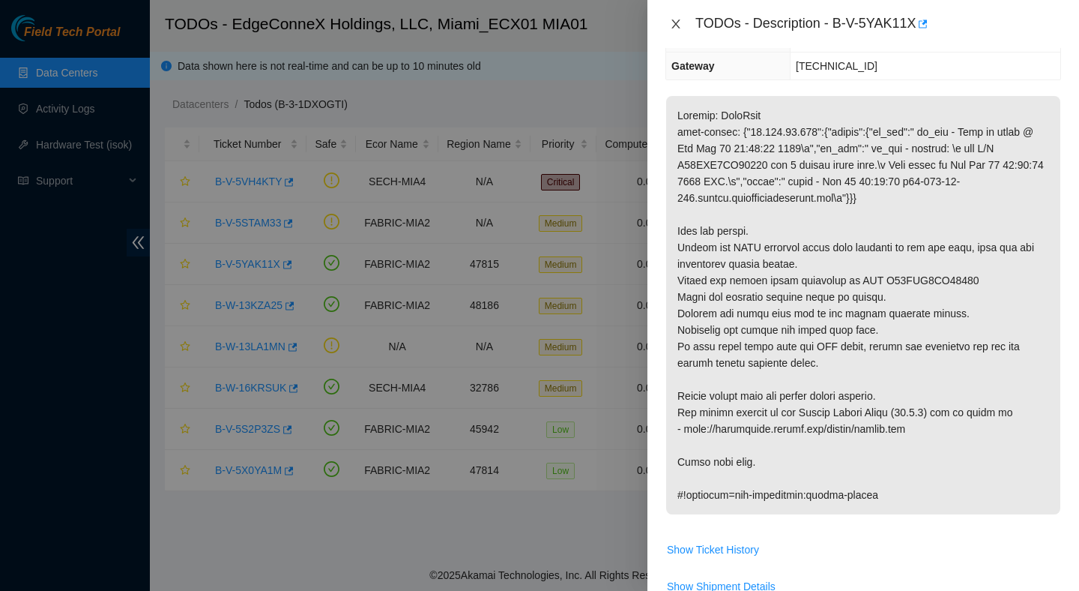
click at [674, 21] on icon "close" at bounding box center [676, 23] width 8 height 9
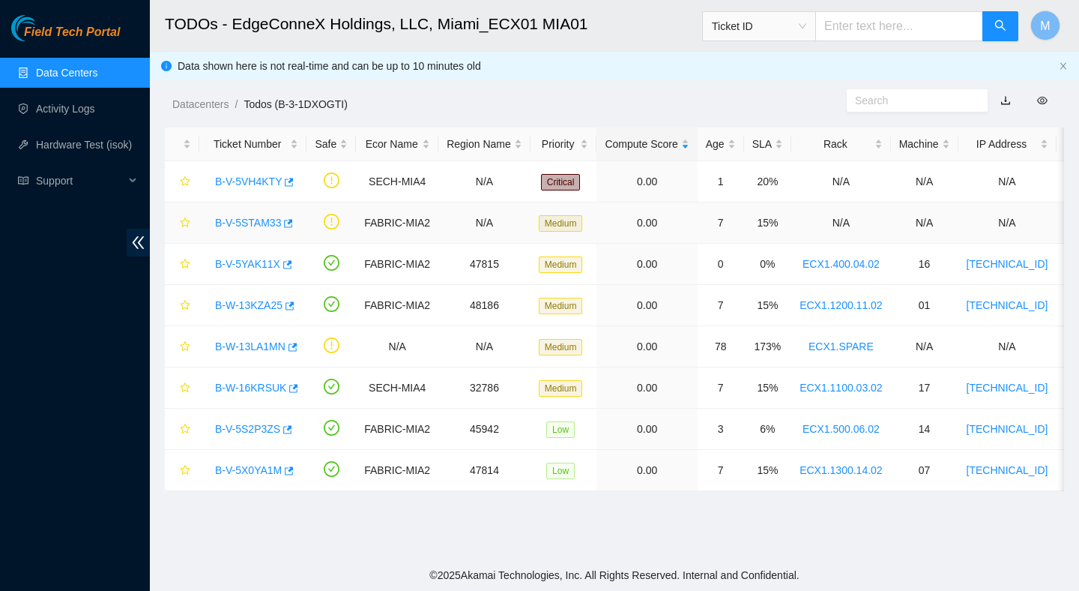
scroll to position [258, 0]
click at [268, 307] on link "B-W-13KZA25" at bounding box center [248, 305] width 67 height 12
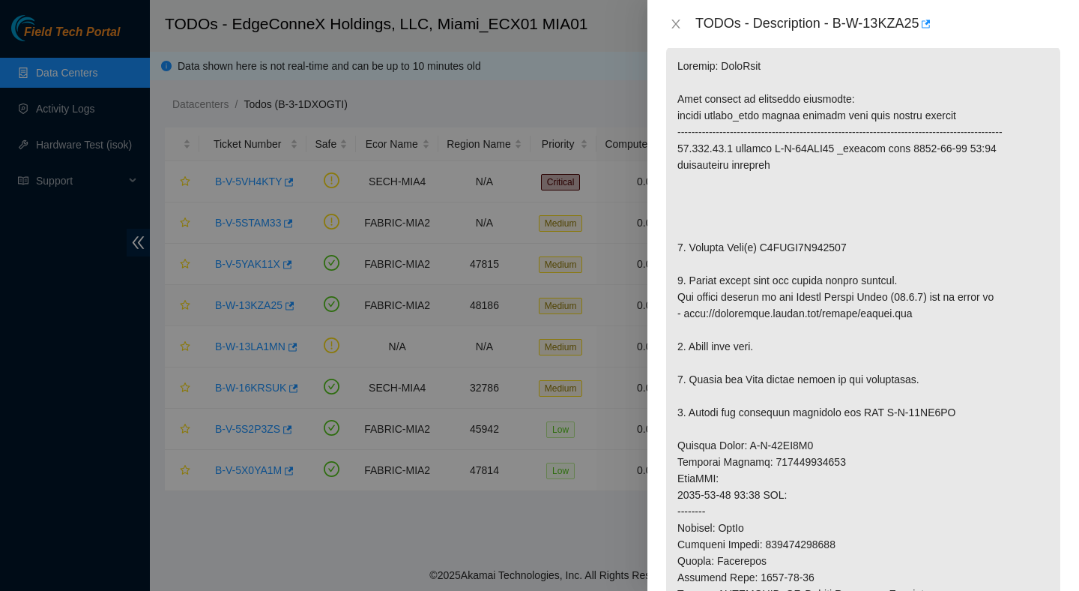
scroll to position [208, 0]
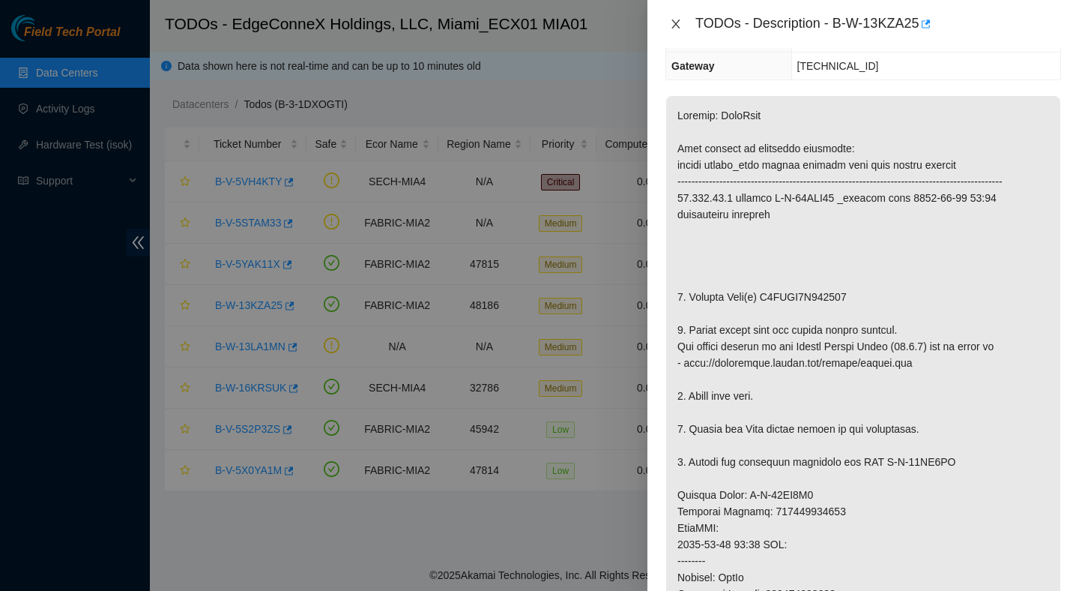
click at [678, 19] on icon "close" at bounding box center [676, 24] width 12 height 12
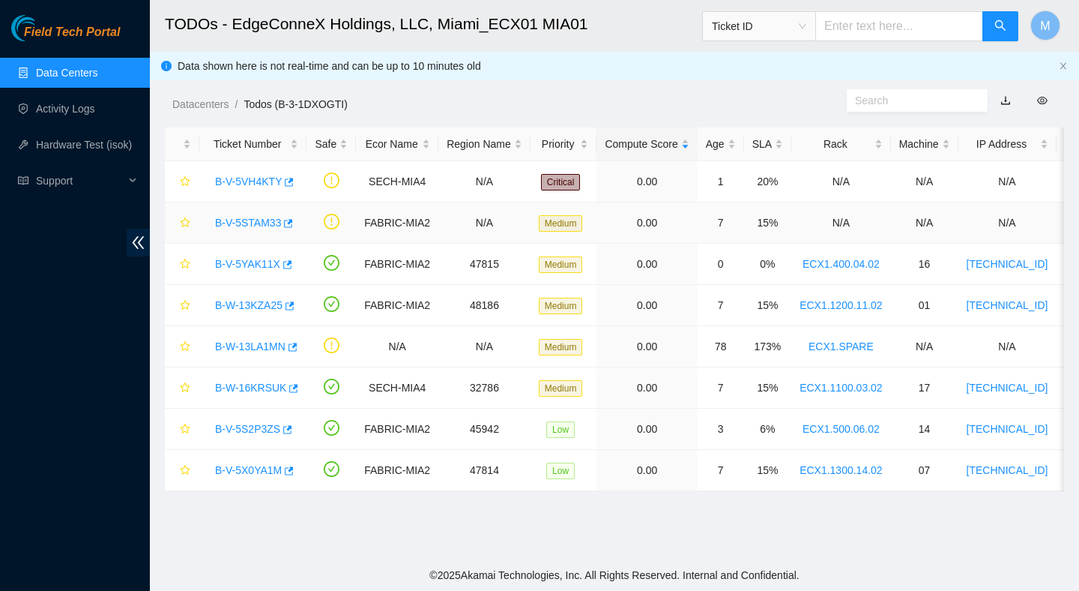
scroll to position [258, 0]
click at [233, 392] on link "B-W-16KRSUK" at bounding box center [250, 387] width 71 height 12
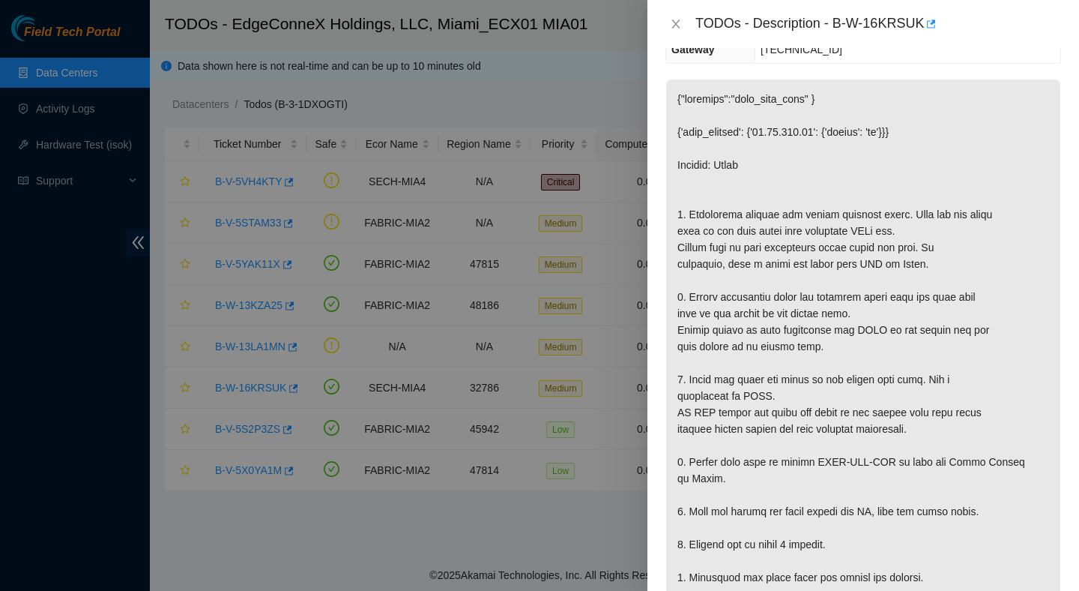
scroll to position [241, 0]
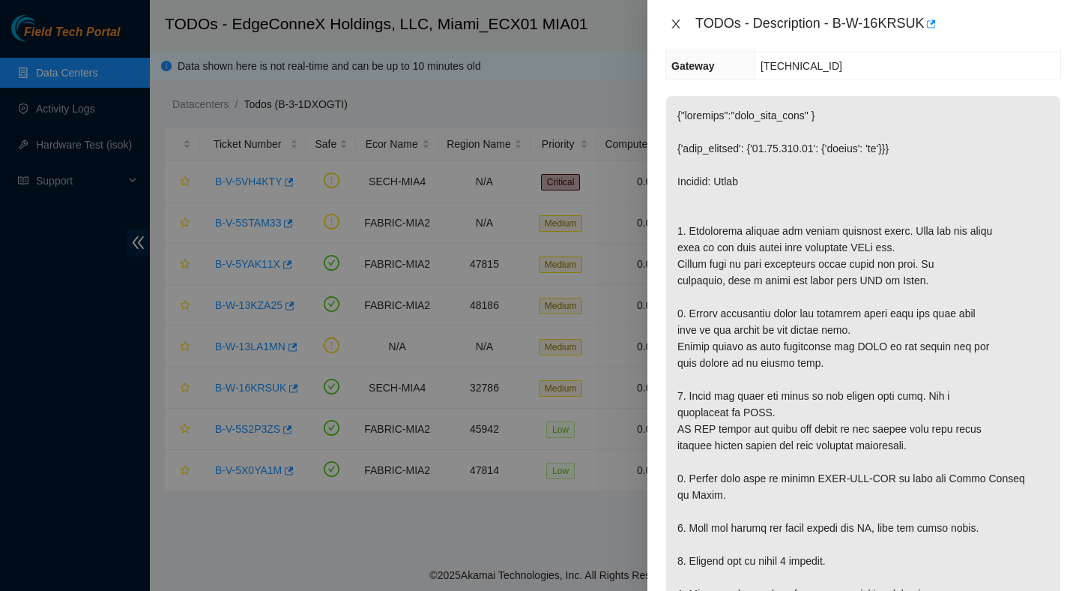
click at [673, 20] on icon "close" at bounding box center [676, 23] width 8 height 9
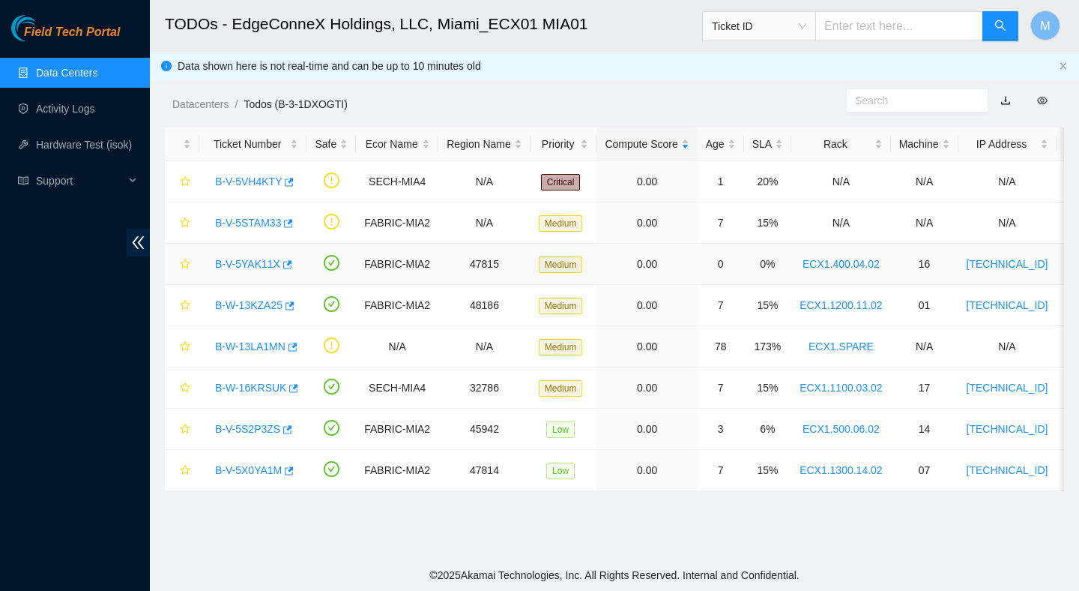
scroll to position [258, 0]
click at [258, 429] on link "B-V-5S2P3ZS" at bounding box center [247, 429] width 65 height 12
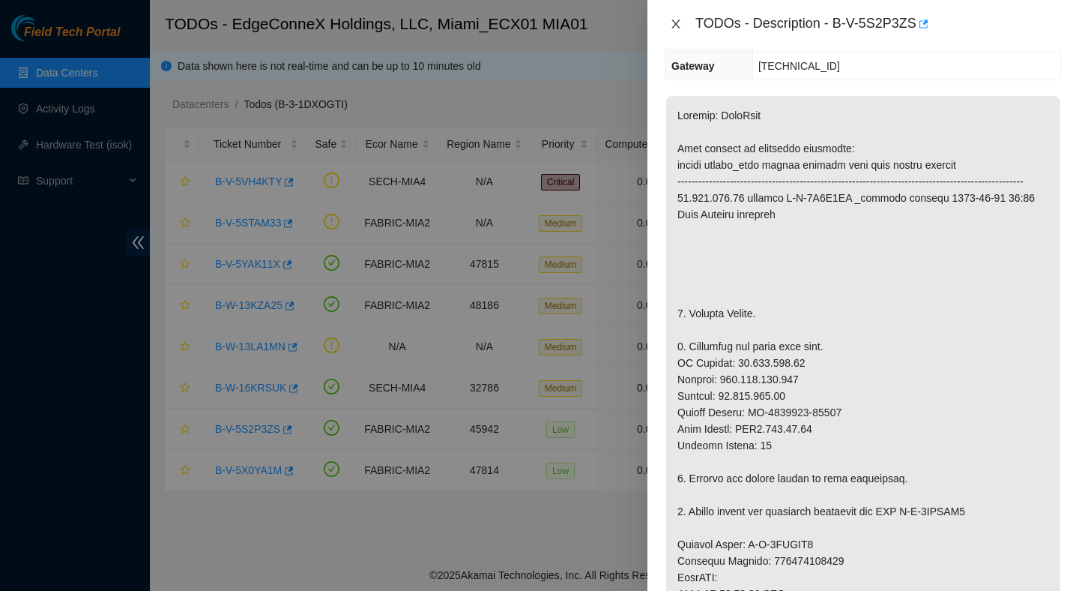
click at [675, 24] on icon "close" at bounding box center [676, 24] width 12 height 12
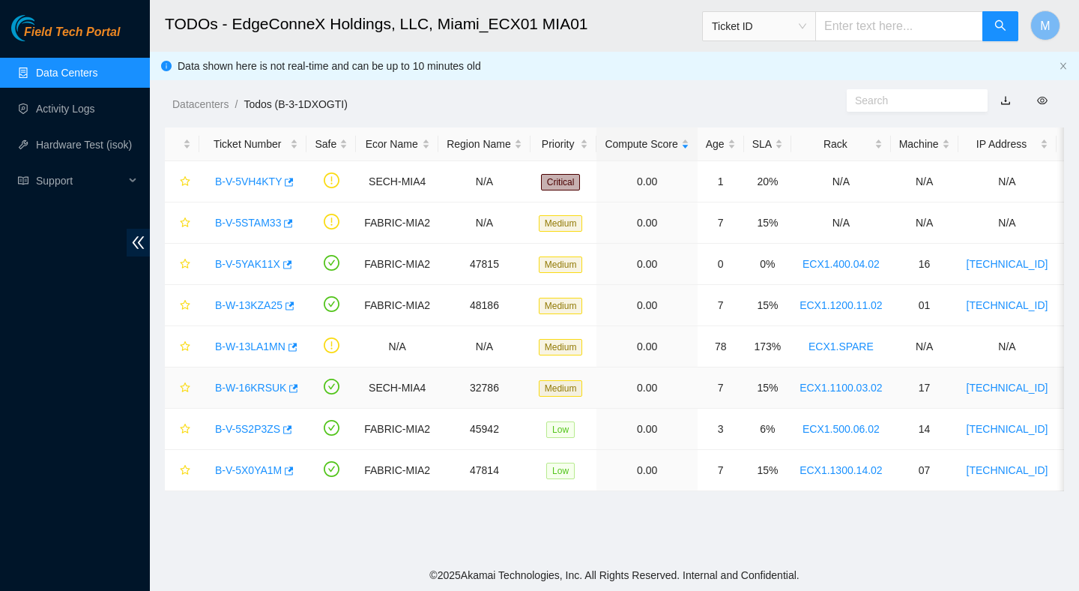
scroll to position [258, 0]
click at [258, 470] on link "B-V-5X0YA1M" at bounding box center [248, 470] width 67 height 12
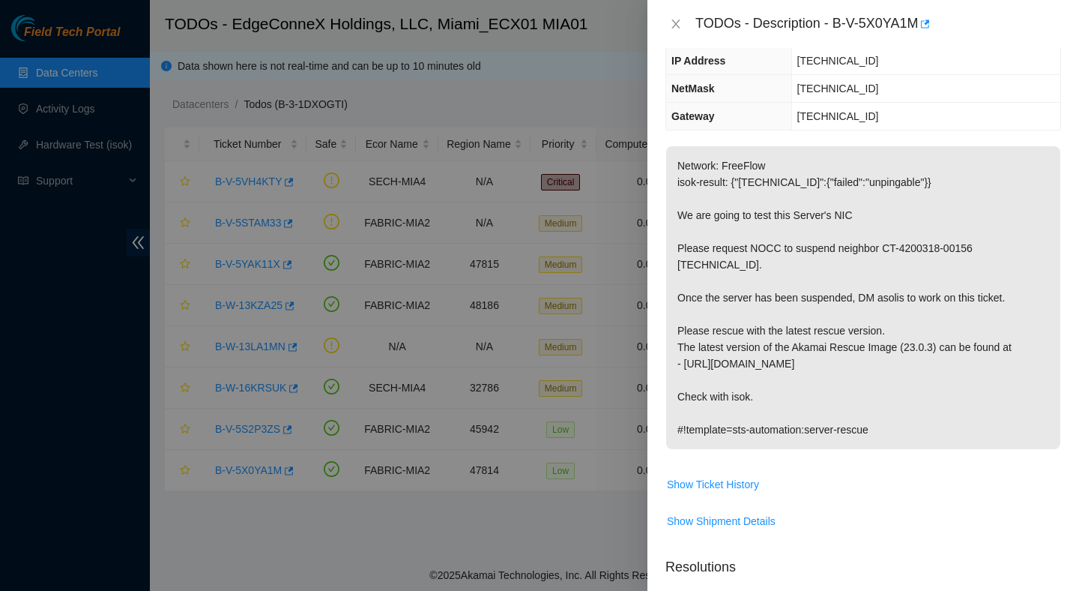
scroll to position [157, 0]
click at [673, 27] on icon "close" at bounding box center [676, 23] width 8 height 9
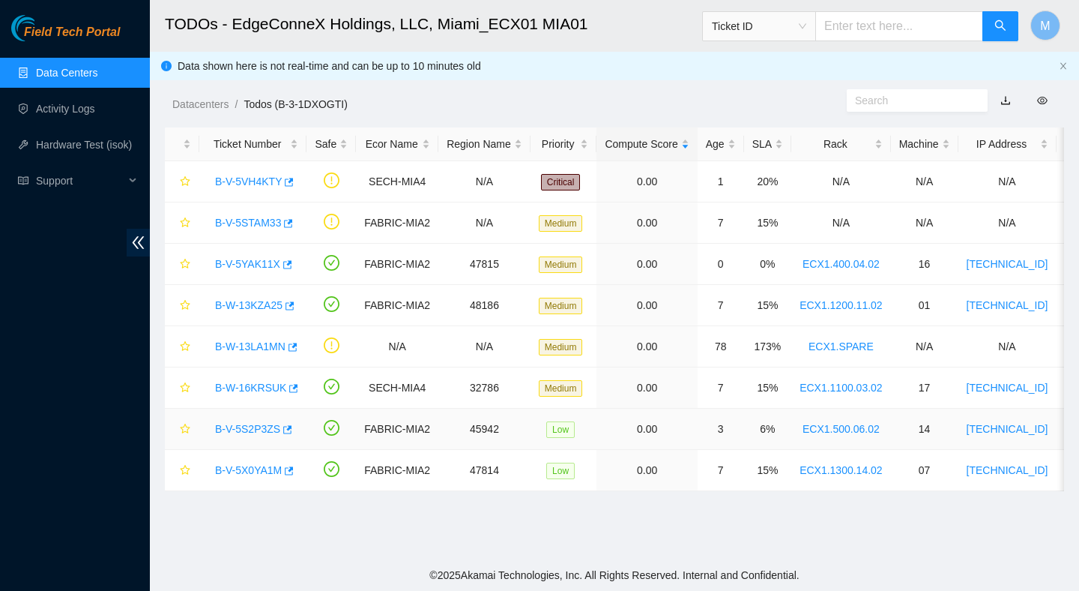
click at [264, 426] on link "B-V-5S2P3ZS" at bounding box center [247, 429] width 65 height 12
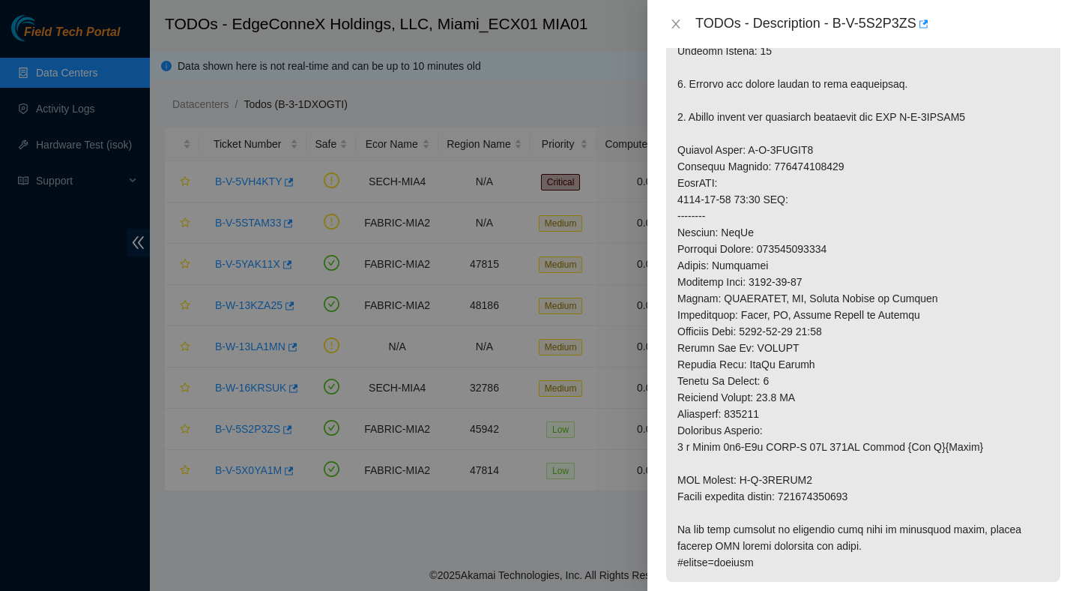
scroll to position [642, 0]
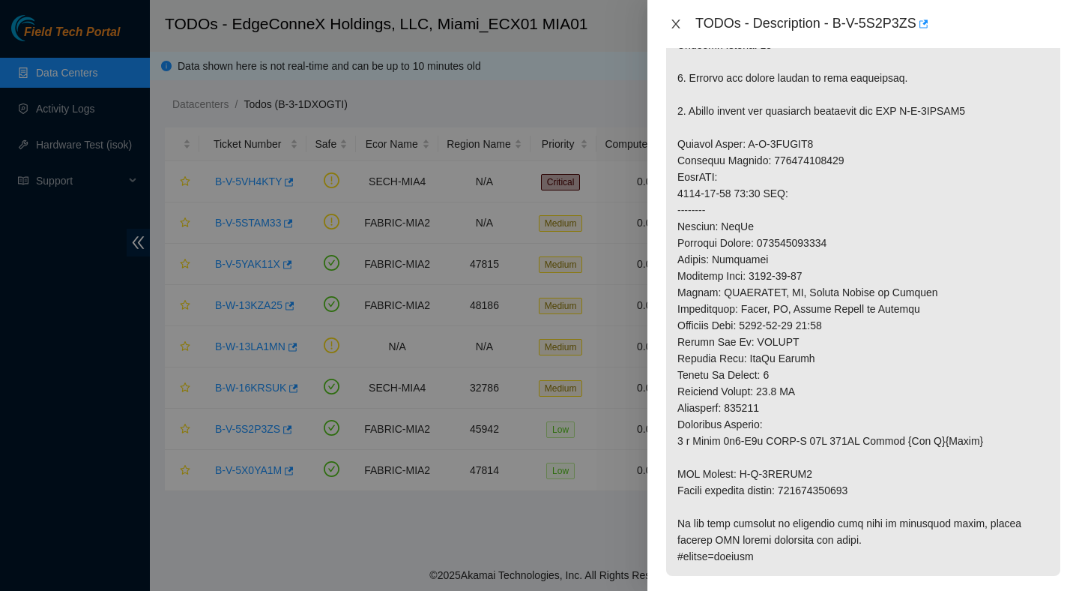
click at [675, 24] on icon "close" at bounding box center [676, 23] width 8 height 9
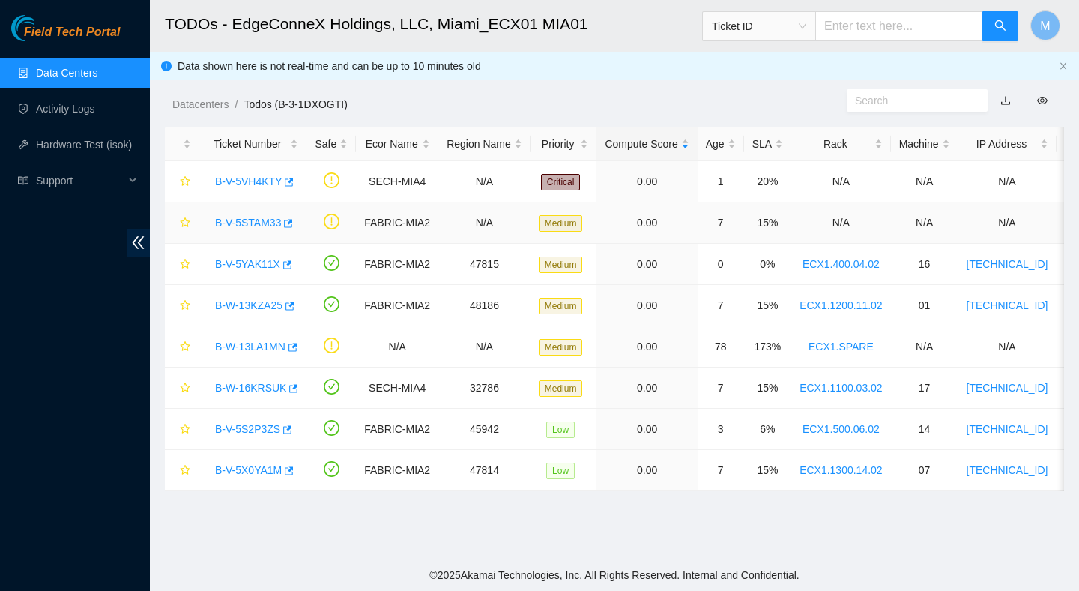
click at [247, 219] on link "B-V-5STAM33" at bounding box center [248, 223] width 66 height 12
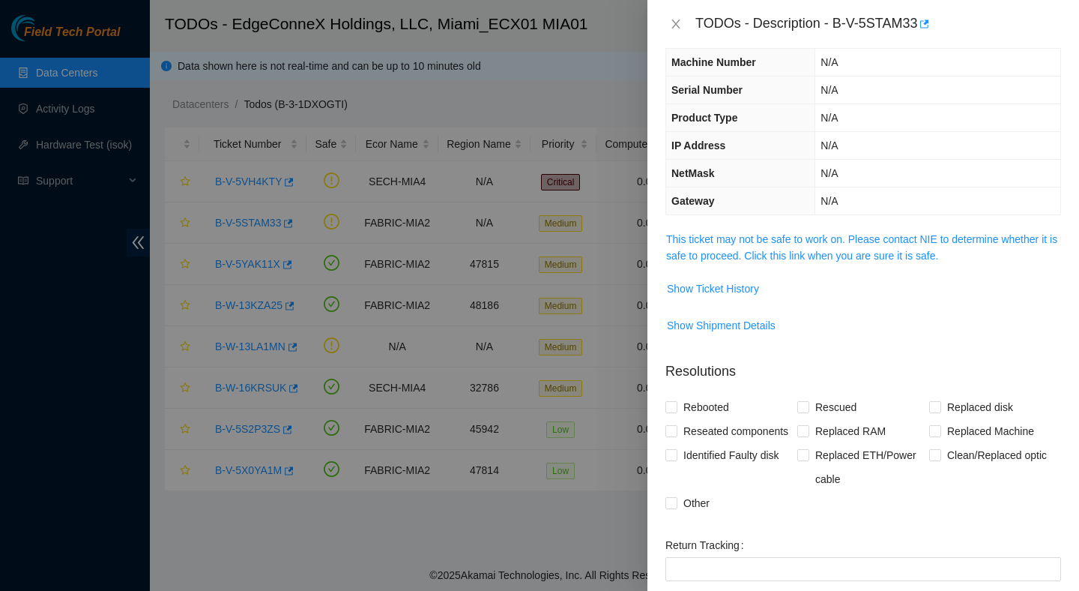
scroll to position [22, 0]
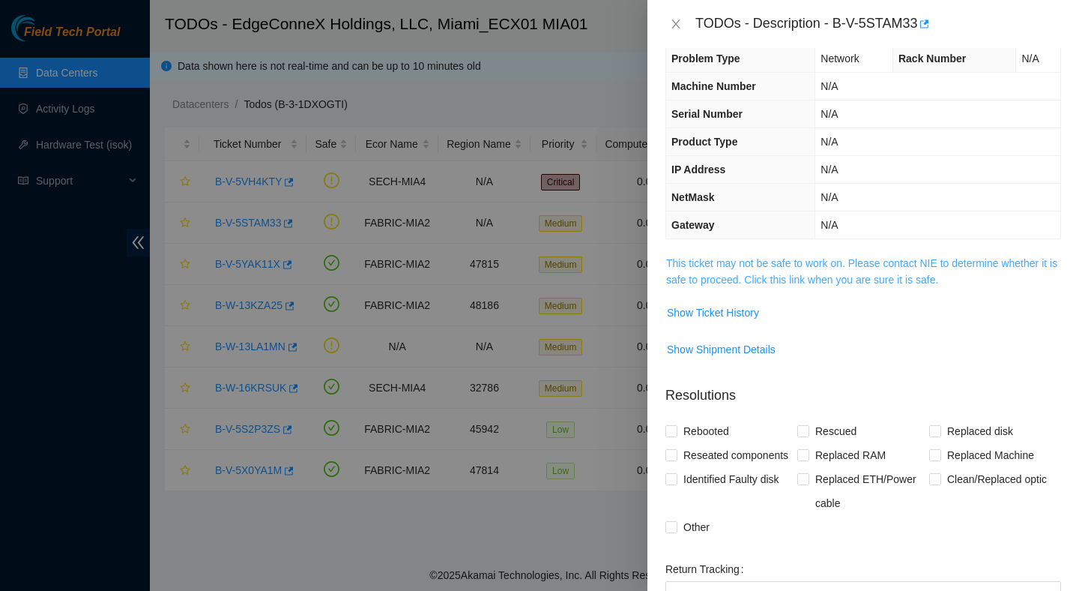
click at [778, 277] on link "This ticket may not be safe to work on. Please contact NIE to determine whether…" at bounding box center [861, 271] width 391 height 28
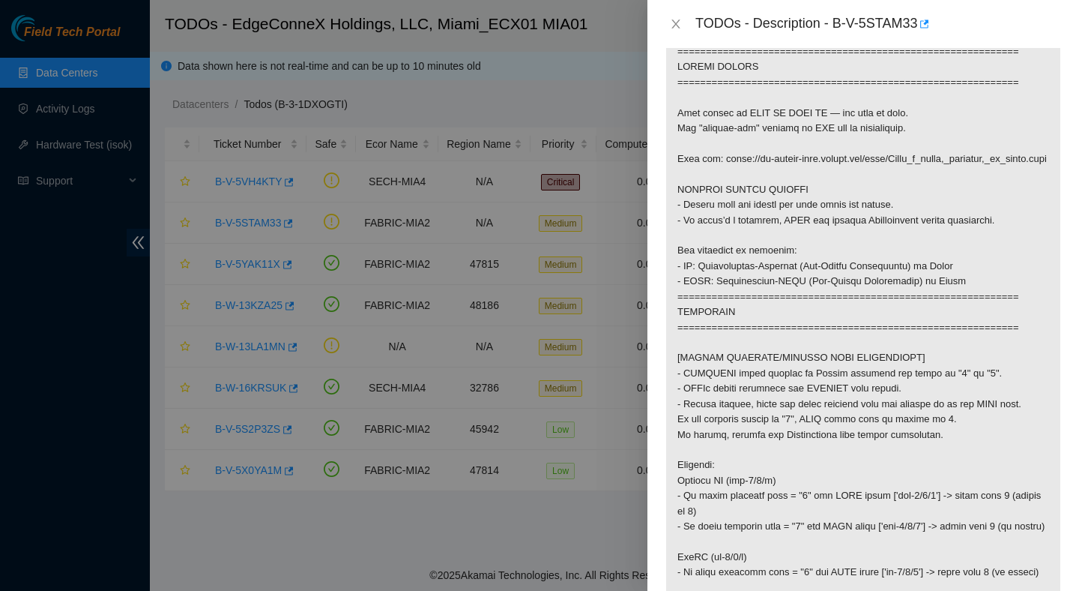
scroll to position [244, 0]
click at [678, 22] on icon "close" at bounding box center [676, 24] width 12 height 12
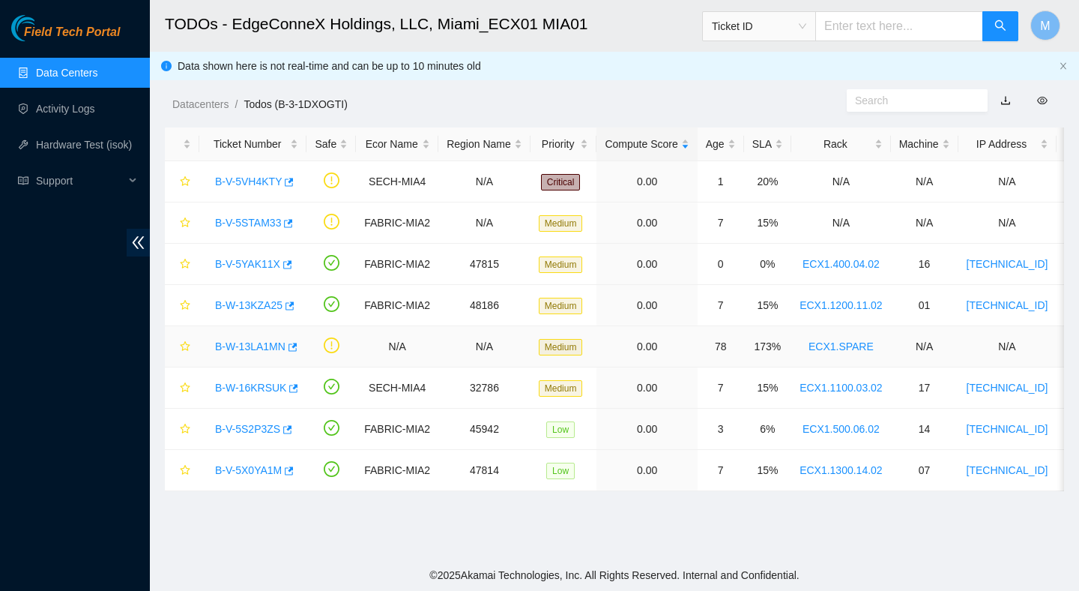
scroll to position [294, 0]
click at [261, 426] on link "B-V-5S2P3ZS" at bounding box center [247, 429] width 65 height 12
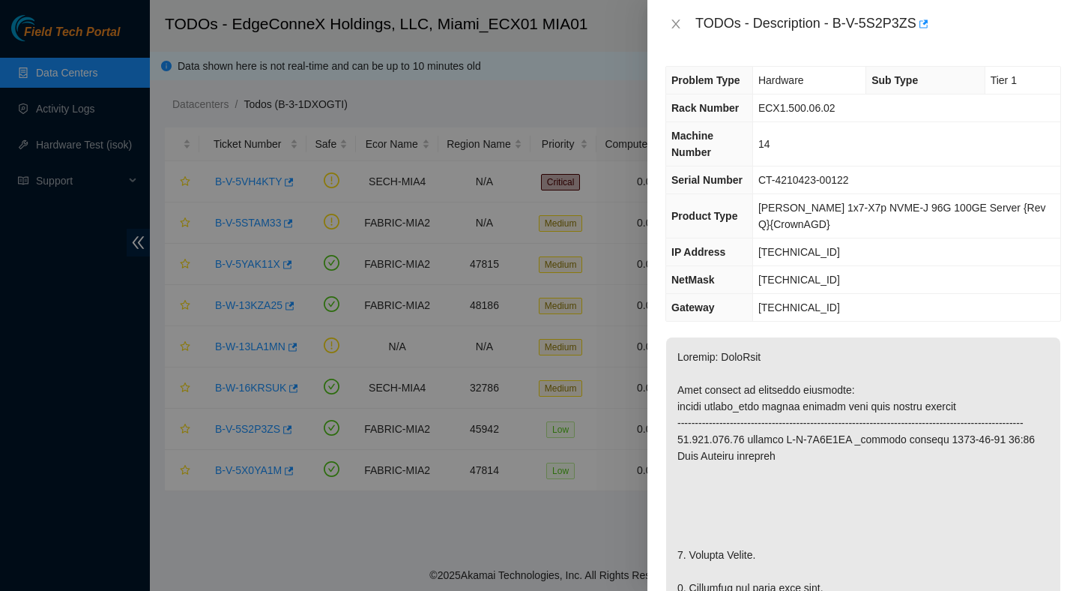
scroll to position [0, 0]
drag, startPoint x: 838, startPoint y: 24, endPoint x: 926, endPoint y: 45, distance: 90.2
click at [926, 45] on div "TODOs - Description - B-V-5S2P3ZS" at bounding box center [864, 24] width 432 height 48
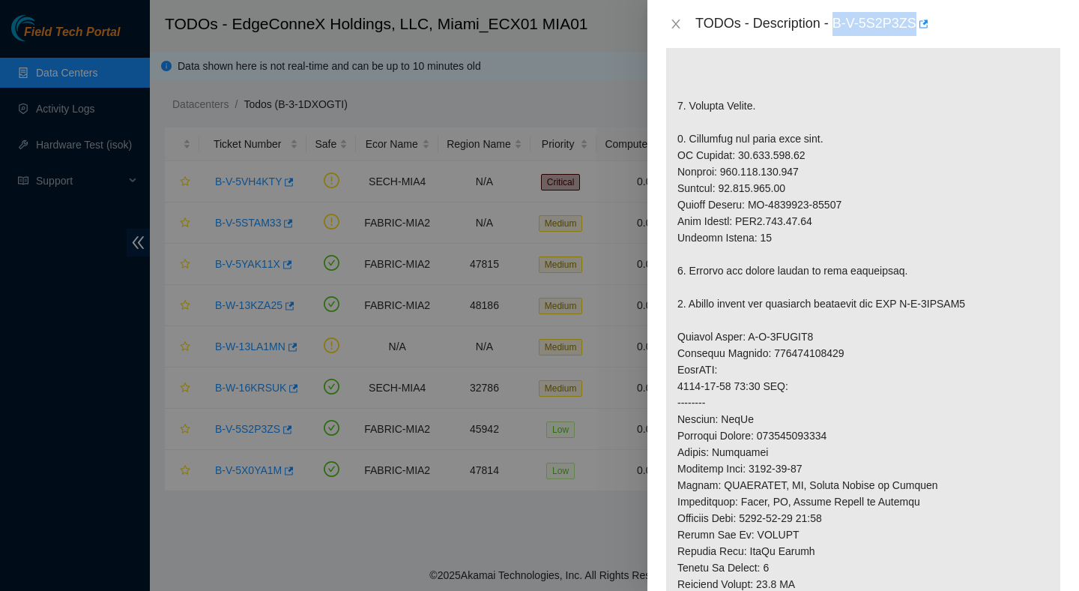
scroll to position [497, 0]
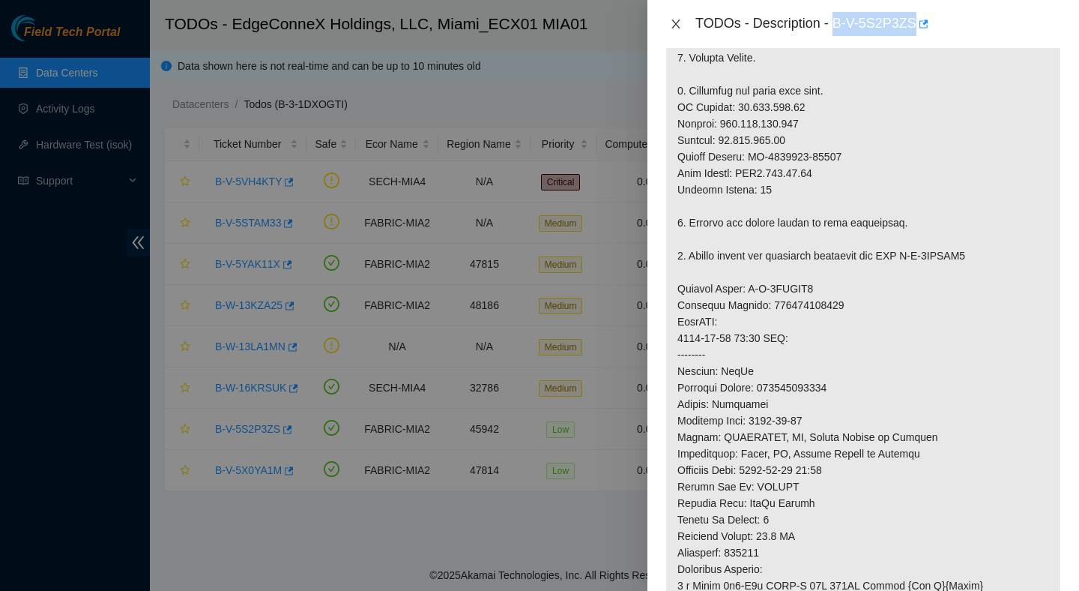
click at [681, 22] on icon "close" at bounding box center [676, 24] width 12 height 12
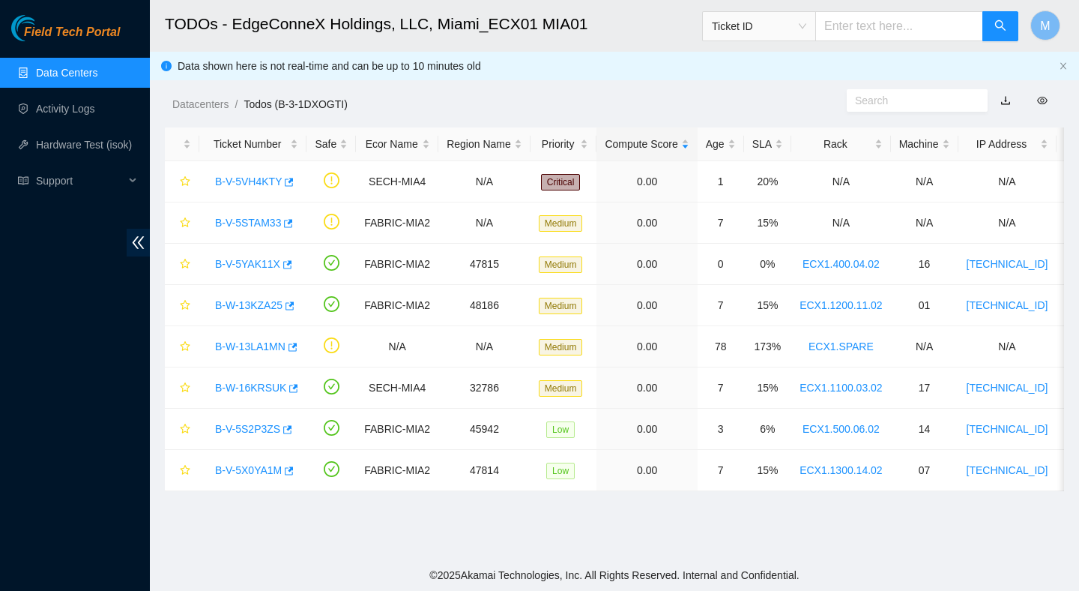
scroll to position [376, 0]
click at [265, 460] on div "B-V-5X0YA1M" at bounding box center [253, 470] width 91 height 24
click at [265, 465] on link "B-V-5X0YA1M" at bounding box center [248, 470] width 67 height 12
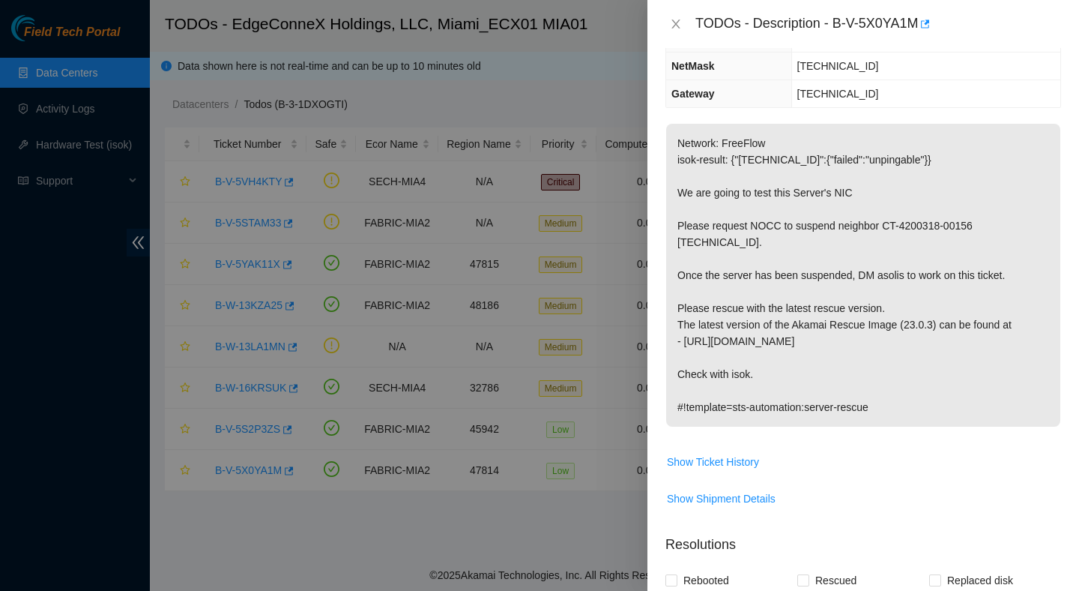
scroll to position [181, 0]
click at [676, 25] on icon "close" at bounding box center [676, 23] width 8 height 9
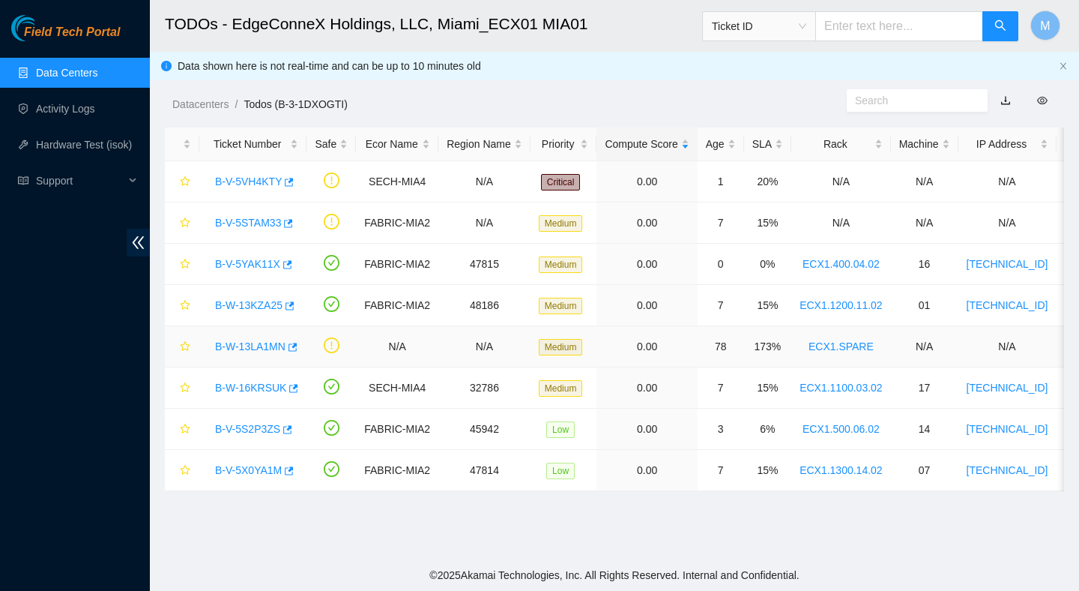
scroll to position [230, 0]
click at [252, 427] on link "B-V-5S2P3ZS" at bounding box center [247, 429] width 65 height 12
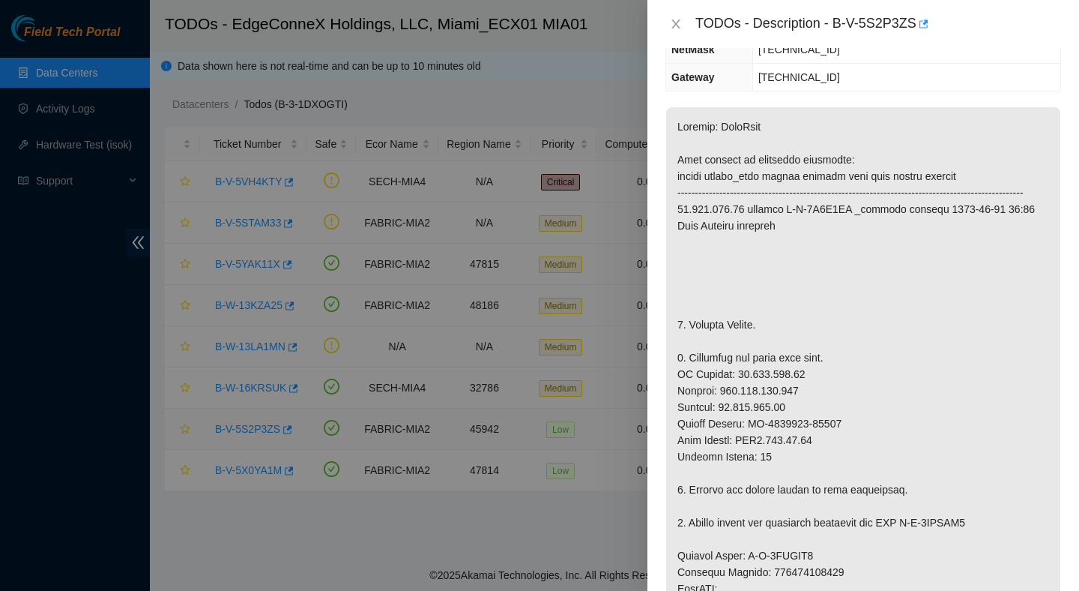
scroll to position [214, 0]
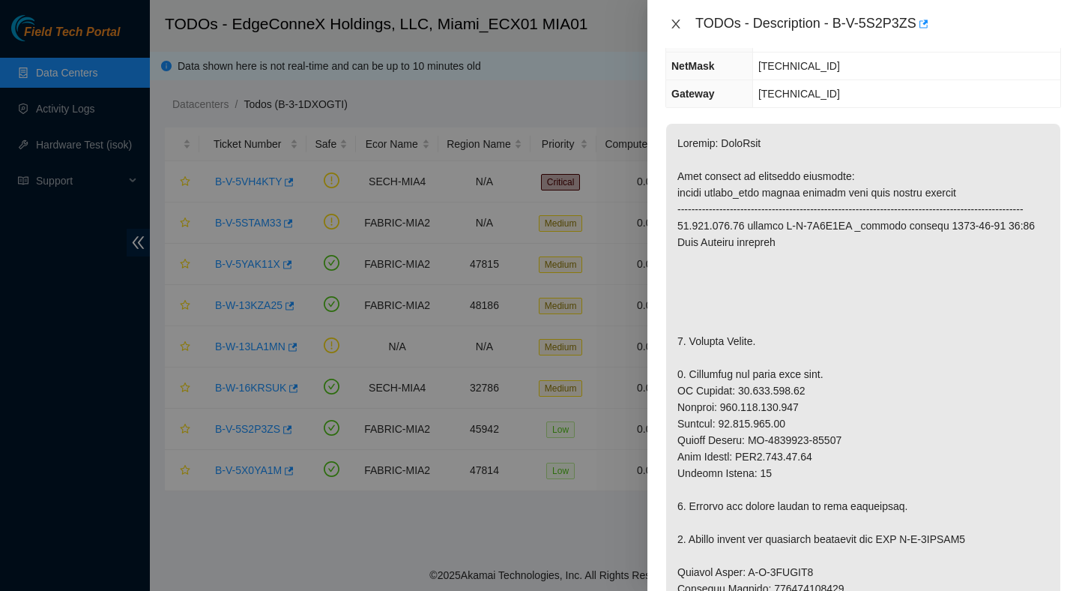
click at [680, 18] on icon "close" at bounding box center [676, 24] width 12 height 12
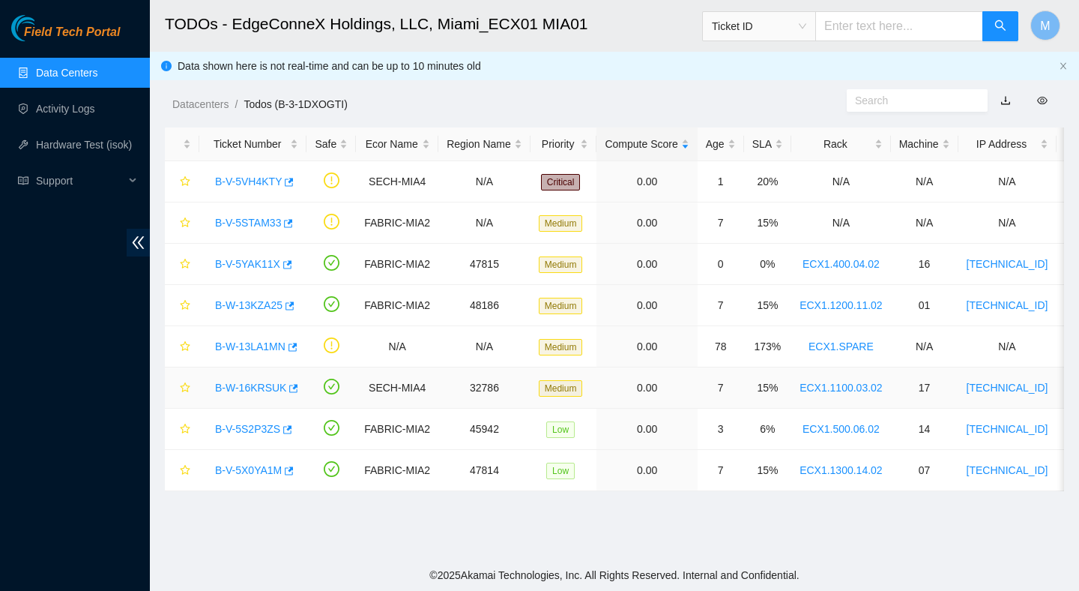
click at [249, 383] on link "B-W-16KRSUK" at bounding box center [250, 387] width 71 height 12
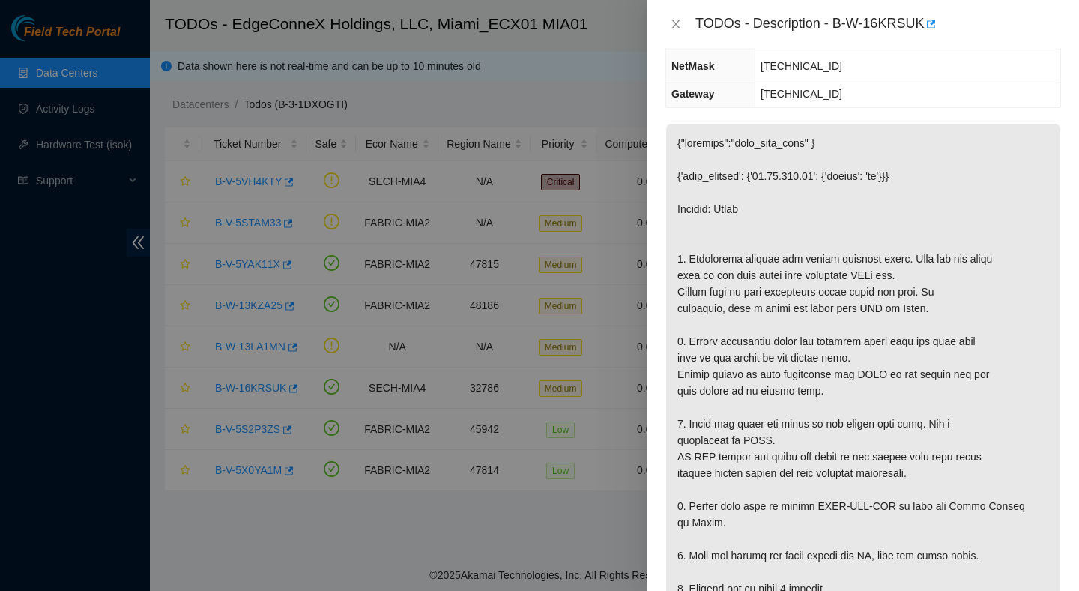
scroll to position [424, 0]
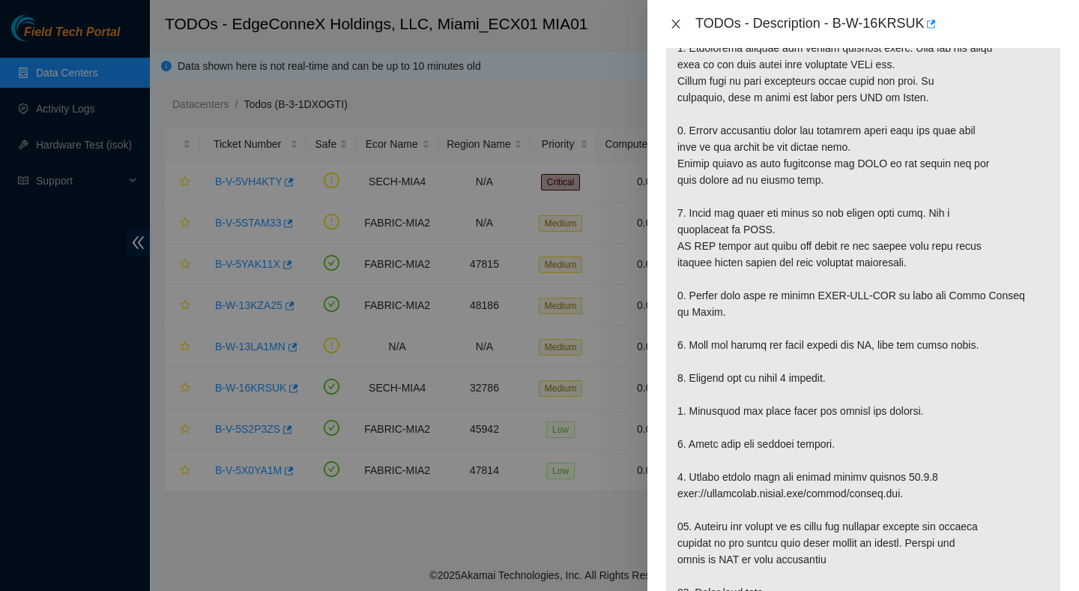
click at [678, 19] on icon "close" at bounding box center [676, 24] width 12 height 12
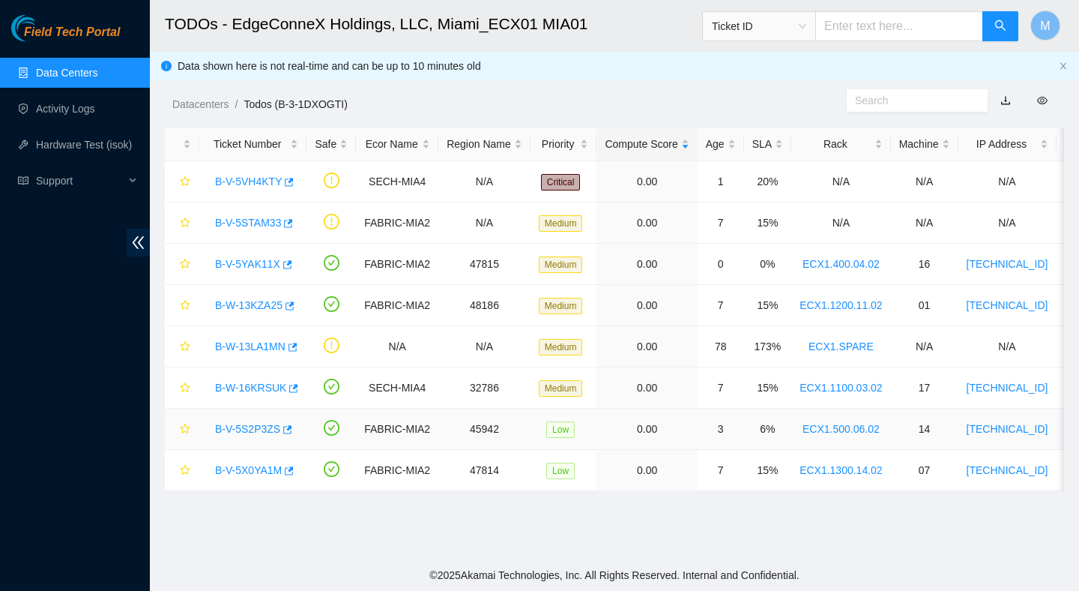
click at [249, 427] on link "B-V-5S2P3ZS" at bounding box center [247, 429] width 65 height 12
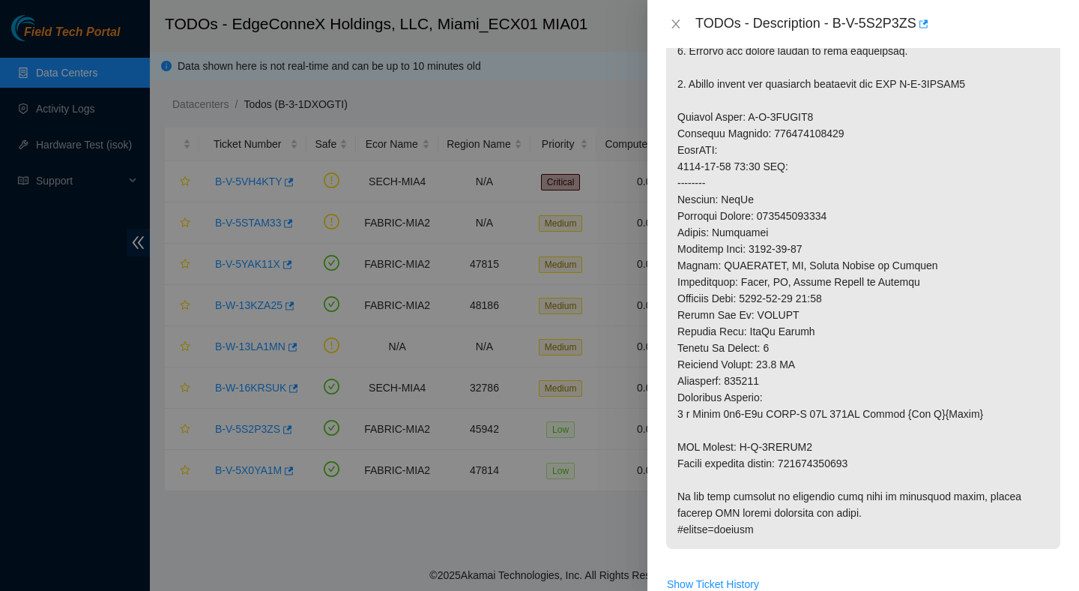
scroll to position [666, 0]
drag, startPoint x: 839, startPoint y: 23, endPoint x: 926, endPoint y: 47, distance: 89.5
click at [926, 47] on div "TODOs - Description - B-V-5S2P3ZS" at bounding box center [864, 24] width 432 height 48
copy div "B-V-5S2P3ZS"
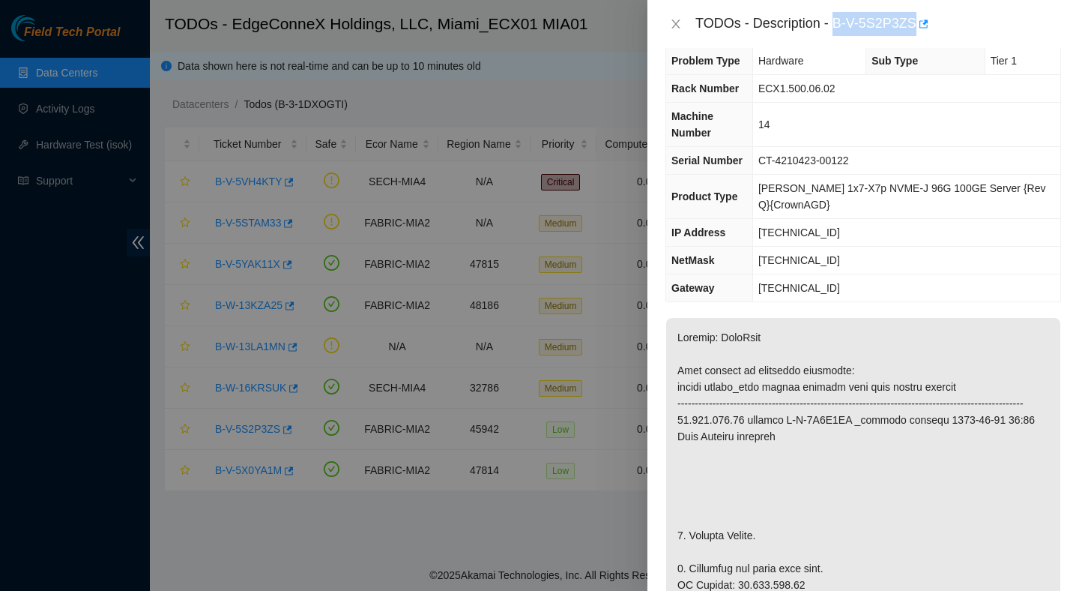
scroll to position [1, 0]
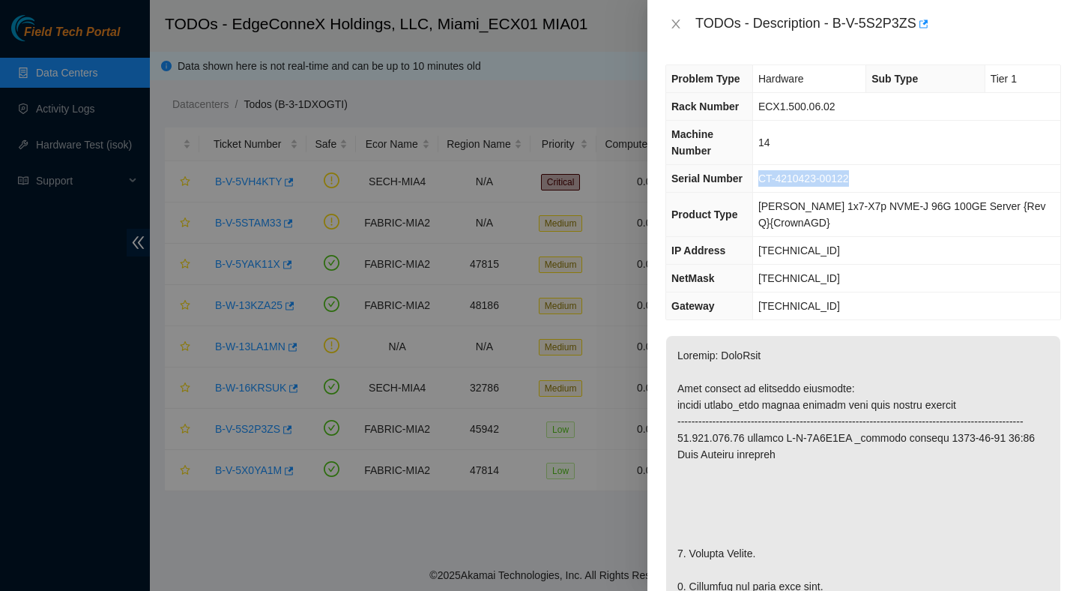
drag, startPoint x: 875, startPoint y: 175, endPoint x: 770, endPoint y: 172, distance: 104.9
click at [770, 172] on td "CT-4210423-00122" at bounding box center [906, 179] width 308 height 28
copy span "CT-4210423-00122"
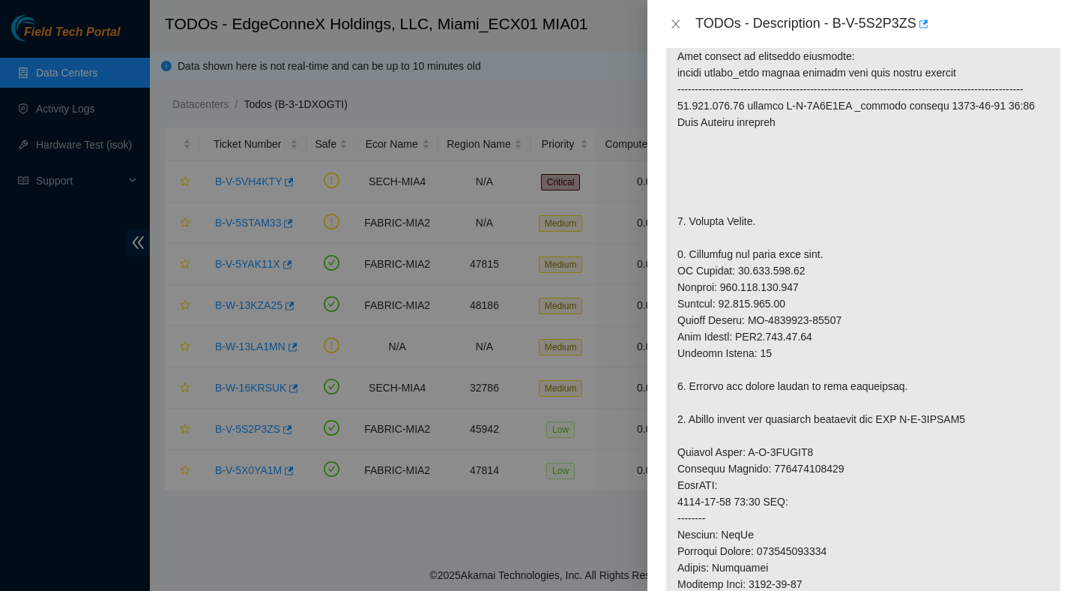
scroll to position [329, 0]
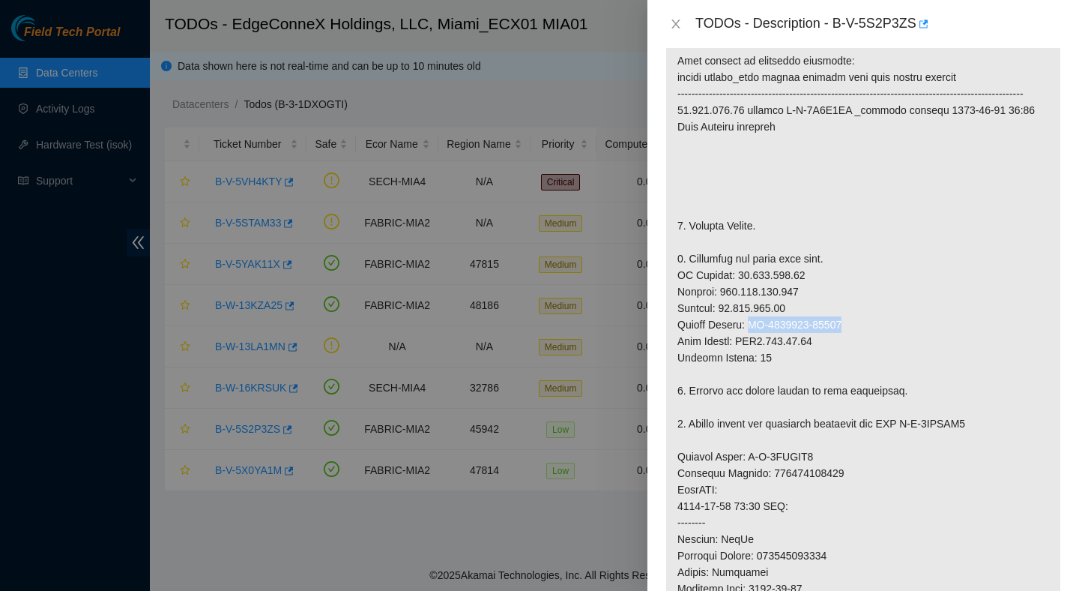
drag, startPoint x: 851, startPoint y: 339, endPoint x: 753, endPoint y: 340, distance: 97.4
click at [753, 340] on p at bounding box center [863, 448] width 394 height 880
copy p "CT-4201104-00157"
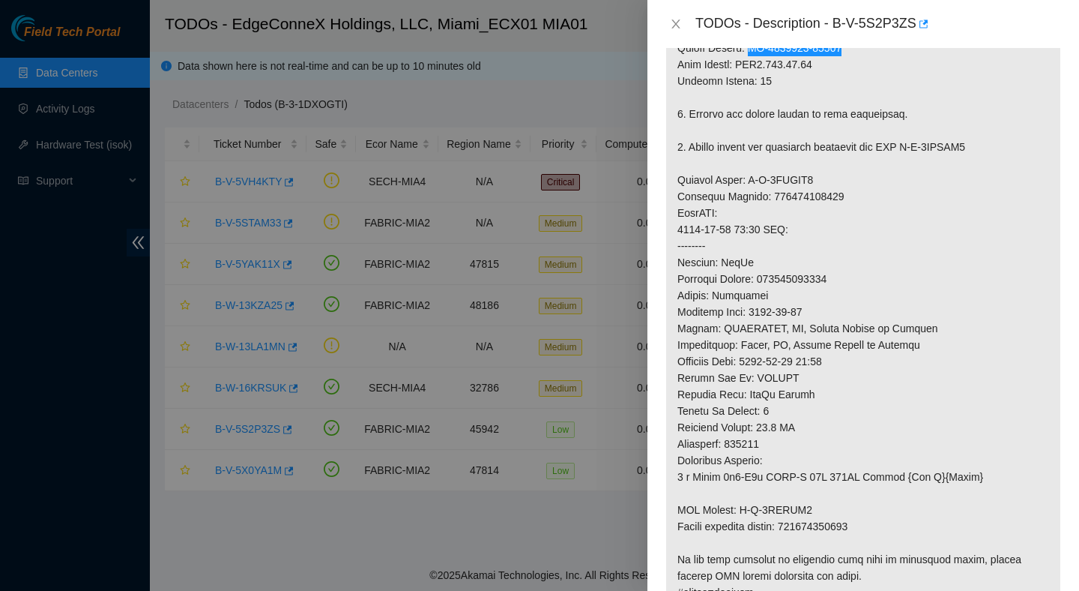
scroll to position [601, 0]
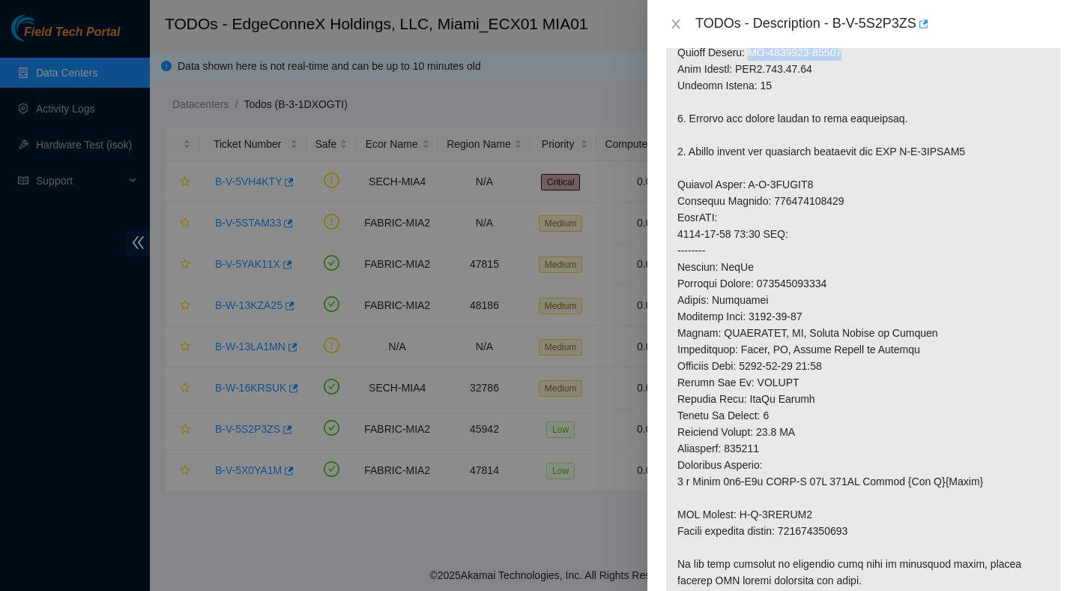
click at [825, 298] on p at bounding box center [863, 176] width 394 height 880
copy p "417328429762"
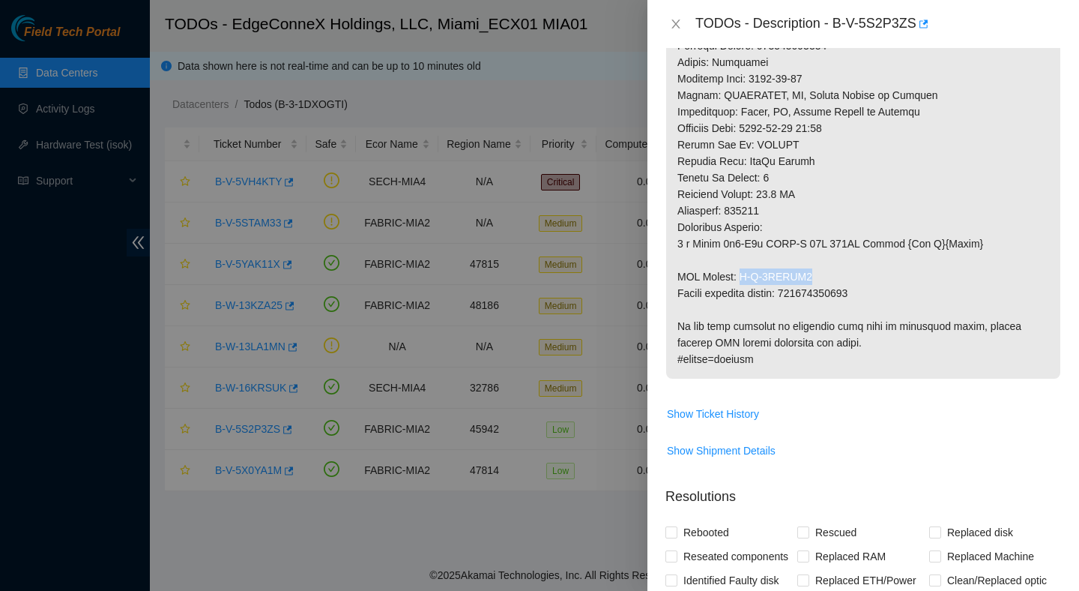
drag, startPoint x: 812, startPoint y: 292, endPoint x: 741, endPoint y: 291, distance: 71.2
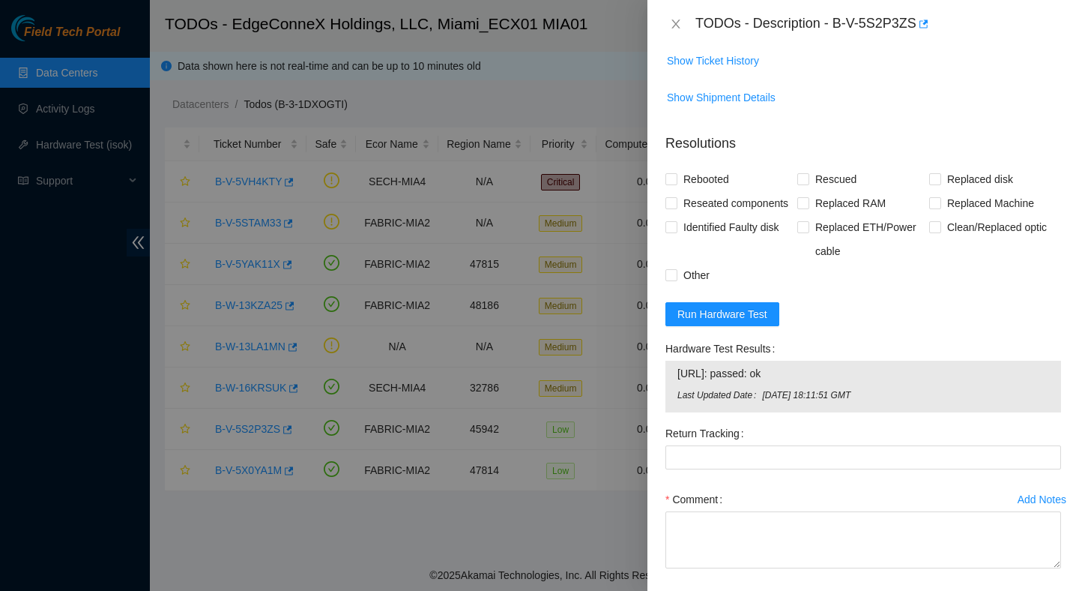
scroll to position [1192, 0]
click at [738, 322] on span "Run Hardware Test" at bounding box center [723, 313] width 90 height 16
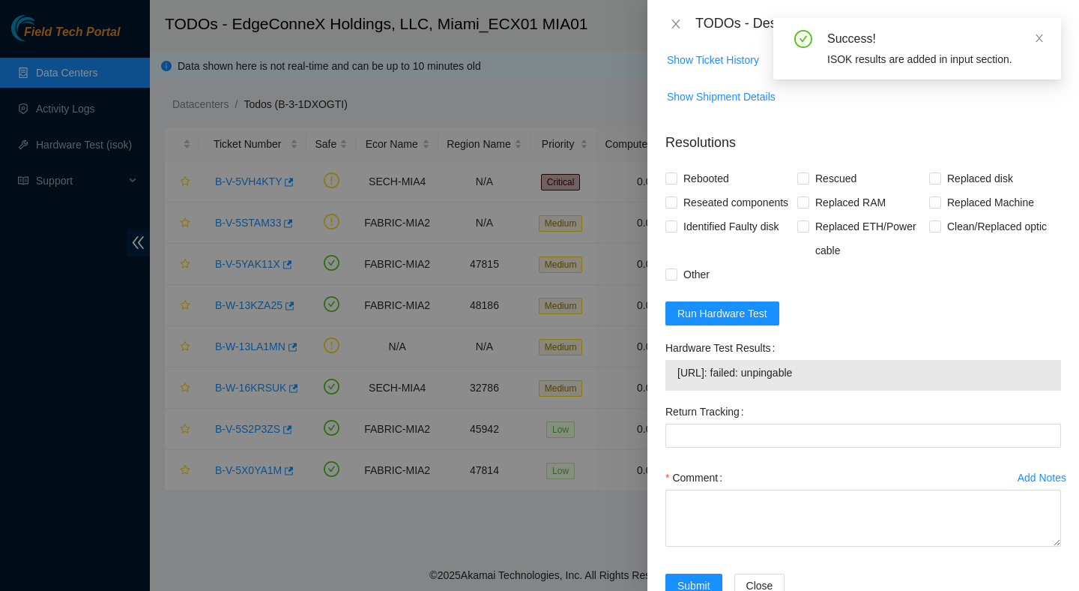
drag, startPoint x: 865, startPoint y: 411, endPoint x: 679, endPoint y: 413, distance: 185.9
click at [678, 381] on span "23.221.215.81: failed: unpingable" at bounding box center [864, 372] width 372 height 16
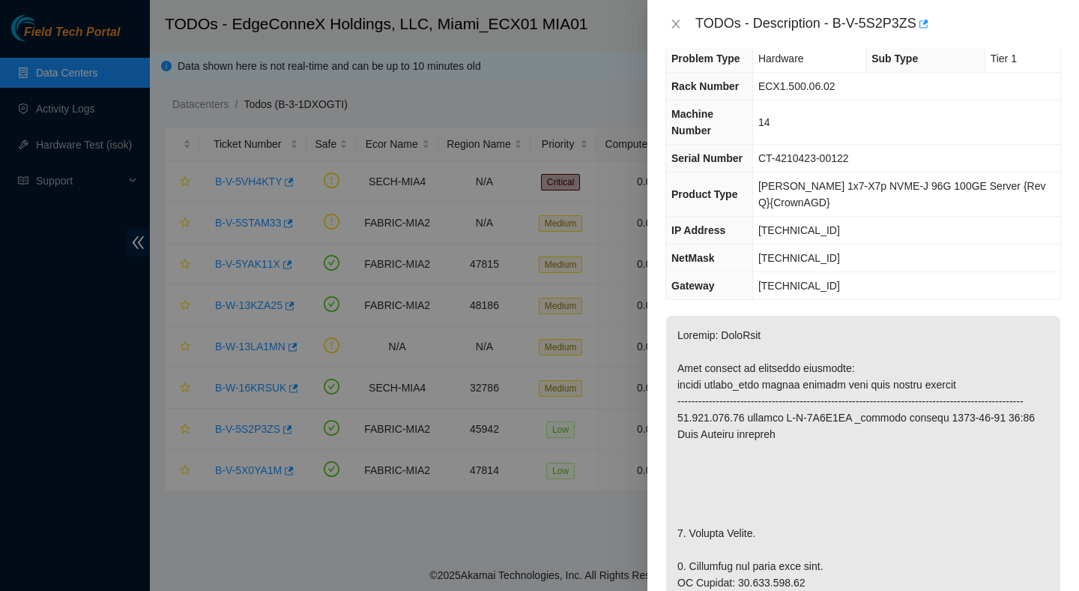
scroll to position [0, 0]
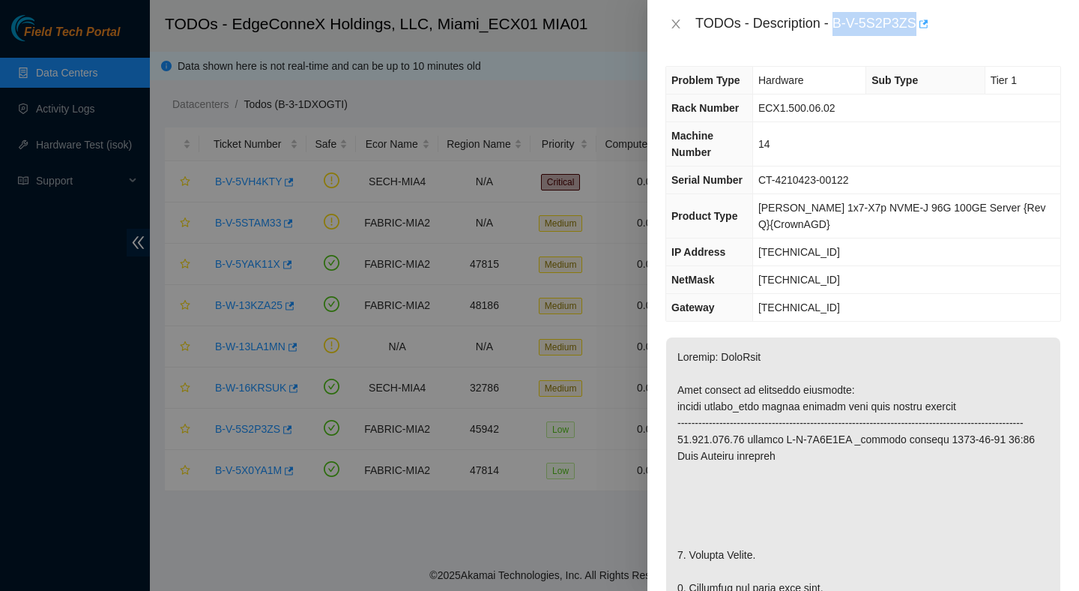
click at [925, 34] on body "Field Tech Portal Data Centers Activity Logs Hardware Test (isok) Support TODOs…" at bounding box center [539, 295] width 1079 height 591
drag, startPoint x: 870, startPoint y: 180, endPoint x: 756, endPoint y: 181, distance: 113.9
click at [755, 181] on tr "Serial Number CT-4210423-00122" at bounding box center [863, 180] width 394 height 28
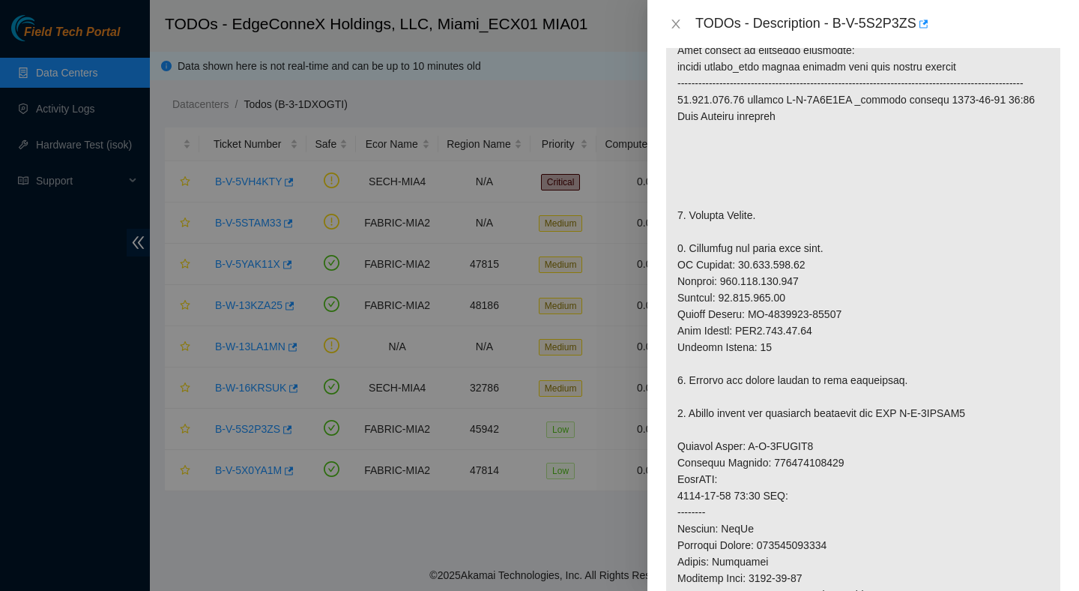
scroll to position [377, 0]
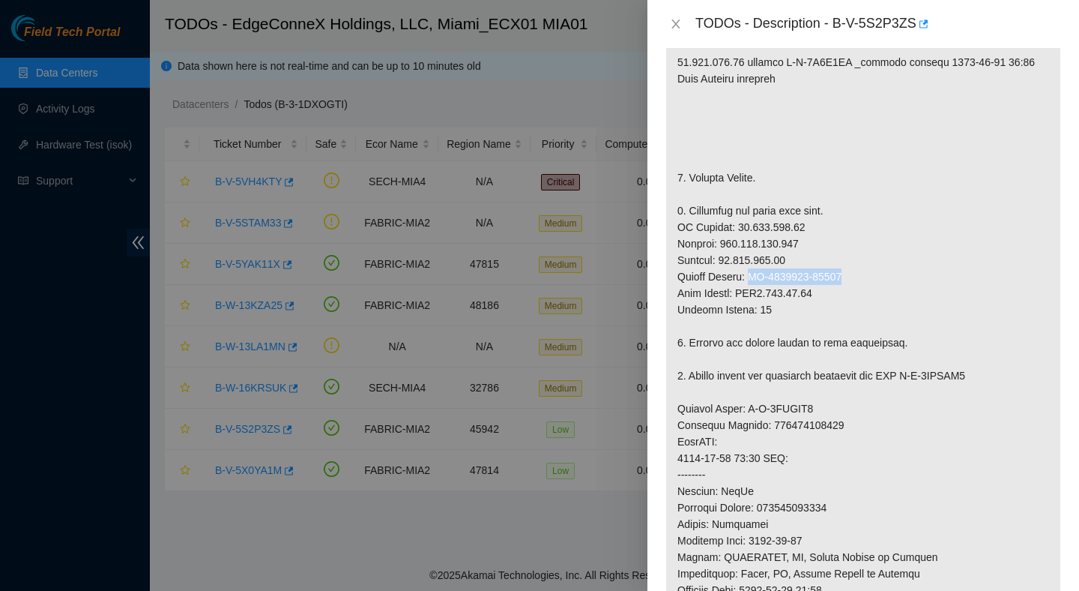
drag, startPoint x: 858, startPoint y: 288, endPoint x: 752, endPoint y: 289, distance: 106.4
click at [752, 289] on p at bounding box center [863, 400] width 394 height 880
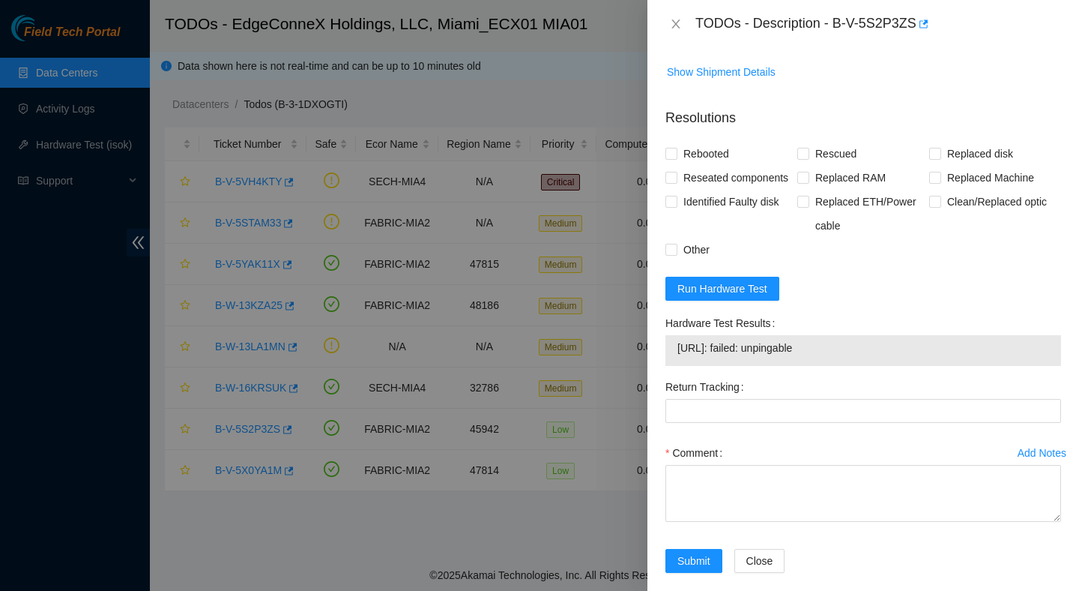
scroll to position [1216, 0]
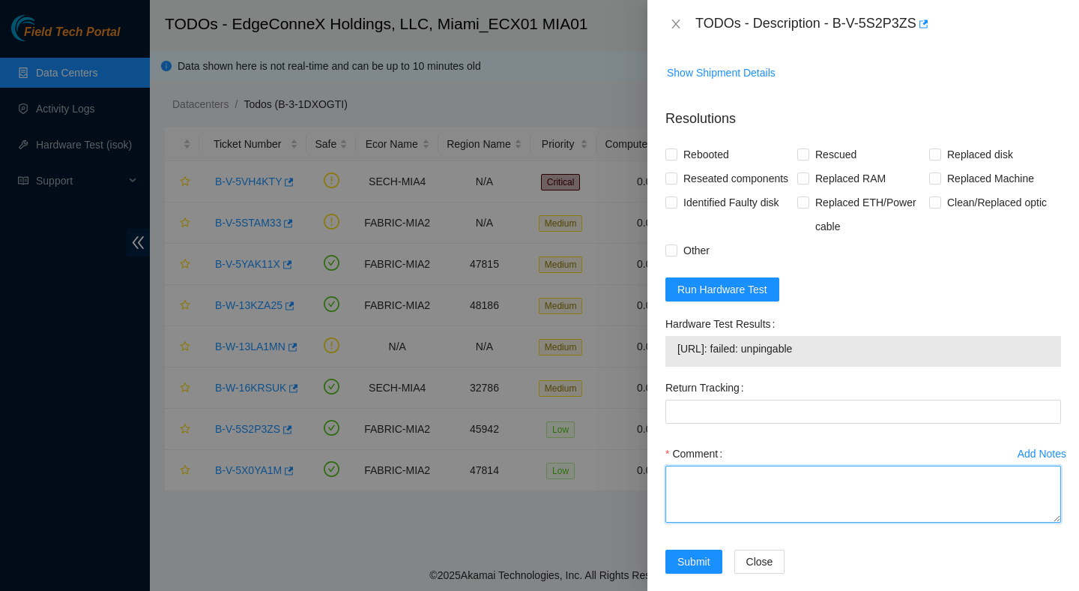
click at [750, 522] on textarea "Comment" at bounding box center [864, 493] width 396 height 57
paste textarea "Verified ticket is safe to work on : Yes NOCC Authorized: Yes Located server co…"
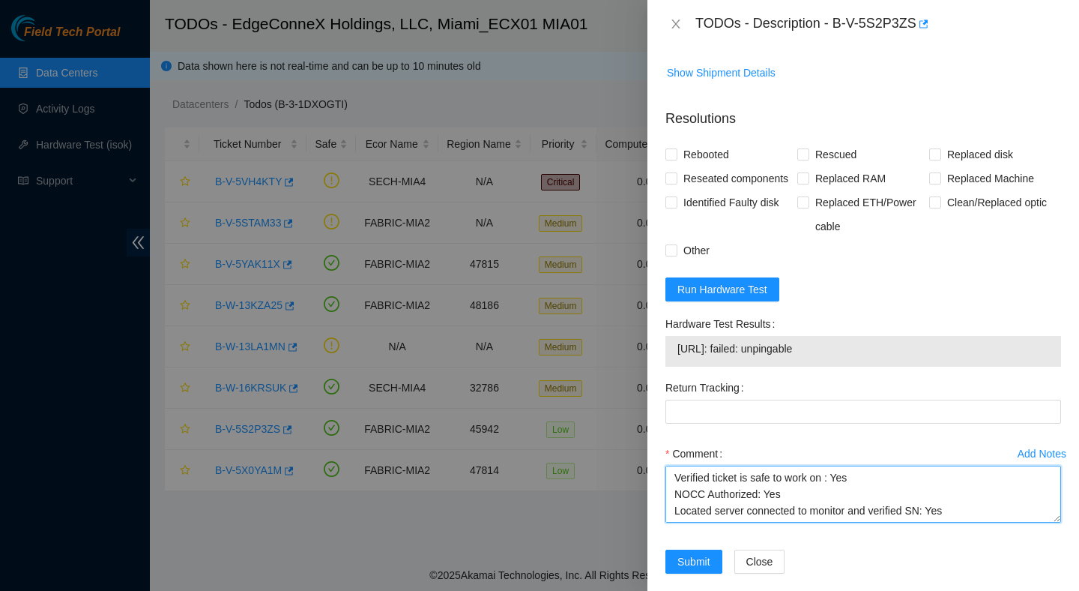
scroll to position [390, 0]
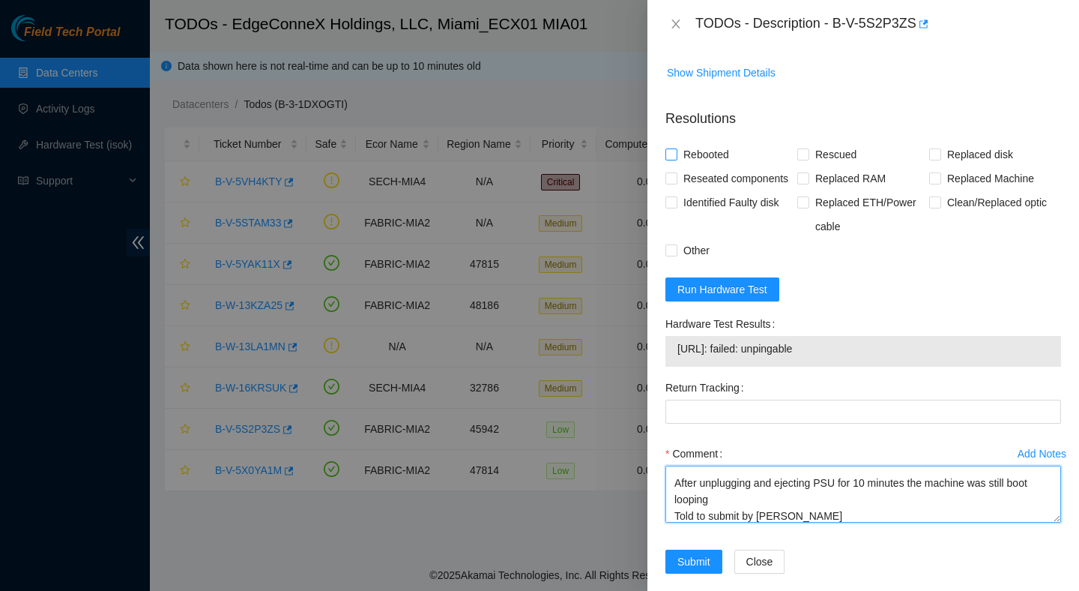
type textarea "Verified ticket is safe to work on : Yes NOCC Authorized: Yes Located server co…"
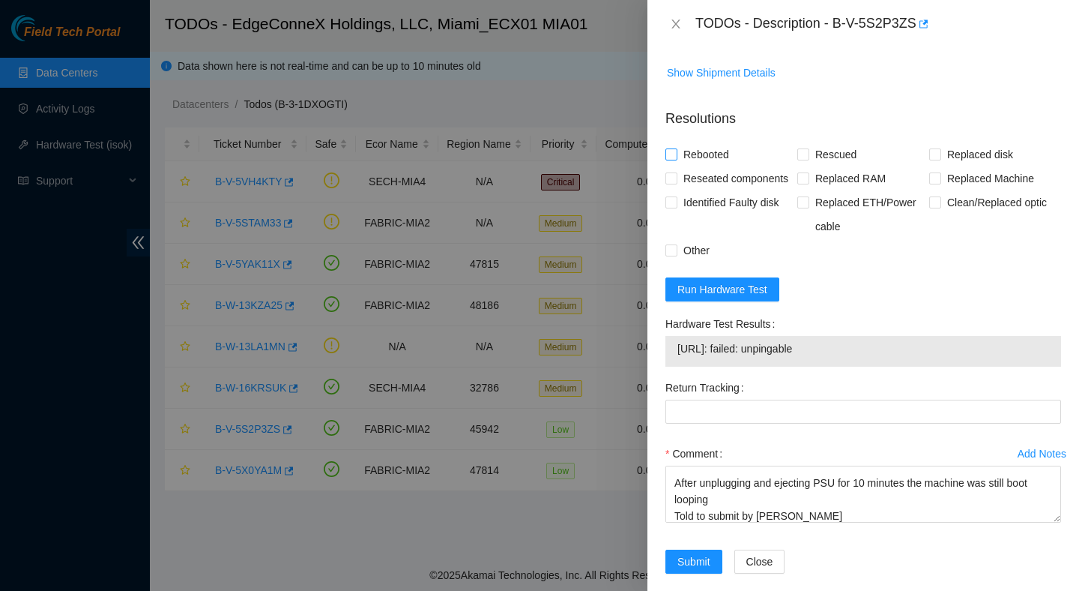
click at [720, 166] on span "Rebooted" at bounding box center [707, 154] width 58 height 24
click at [676, 159] on input "Rebooted" at bounding box center [671, 153] width 10 height 10
checkbox input "true"
click at [701, 190] on span "Reseated components" at bounding box center [736, 178] width 117 height 24
click at [676, 183] on input "Reseated components" at bounding box center [671, 177] width 10 height 10
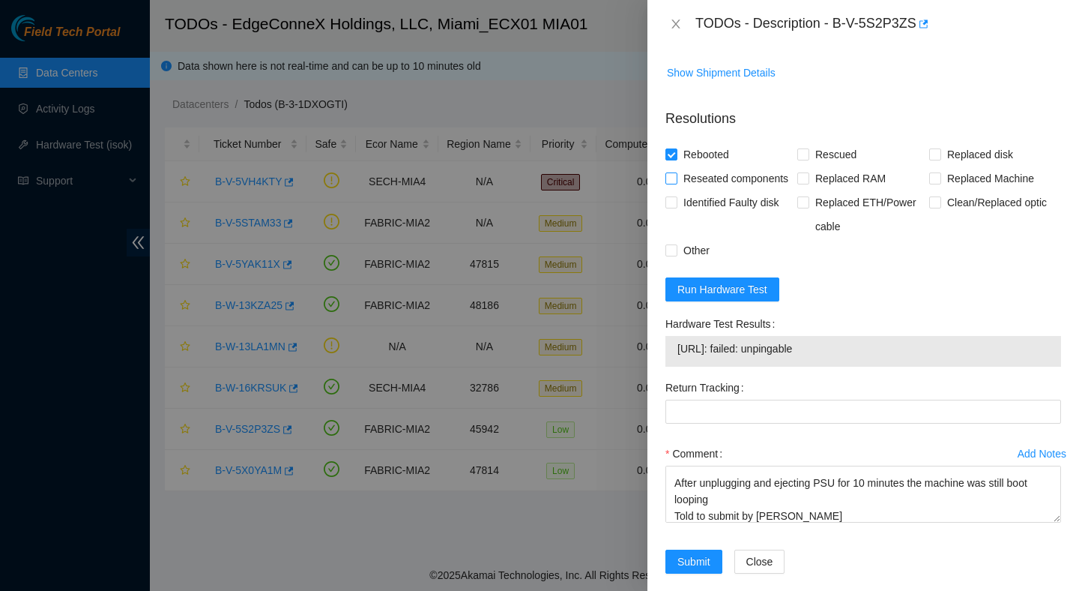
checkbox input "true"
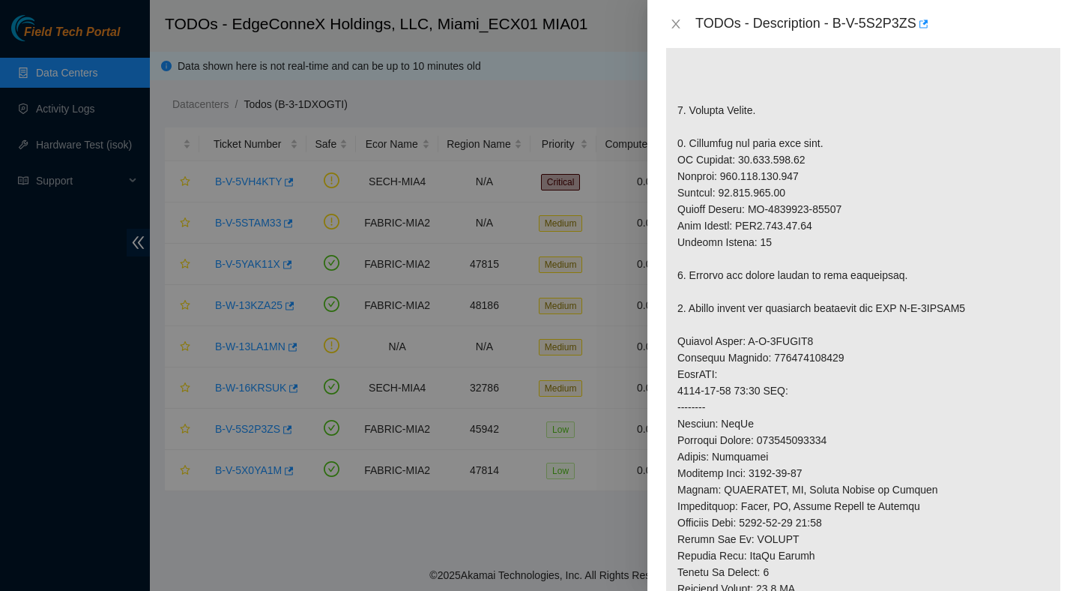
scroll to position [772, 0]
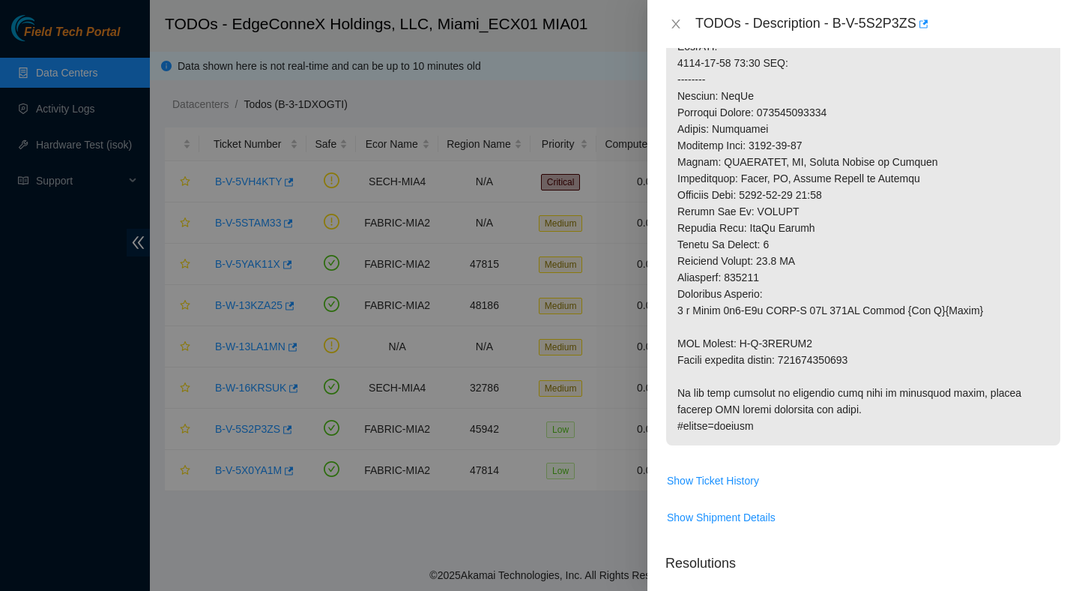
click at [851, 382] on p at bounding box center [863, 5] width 394 height 880
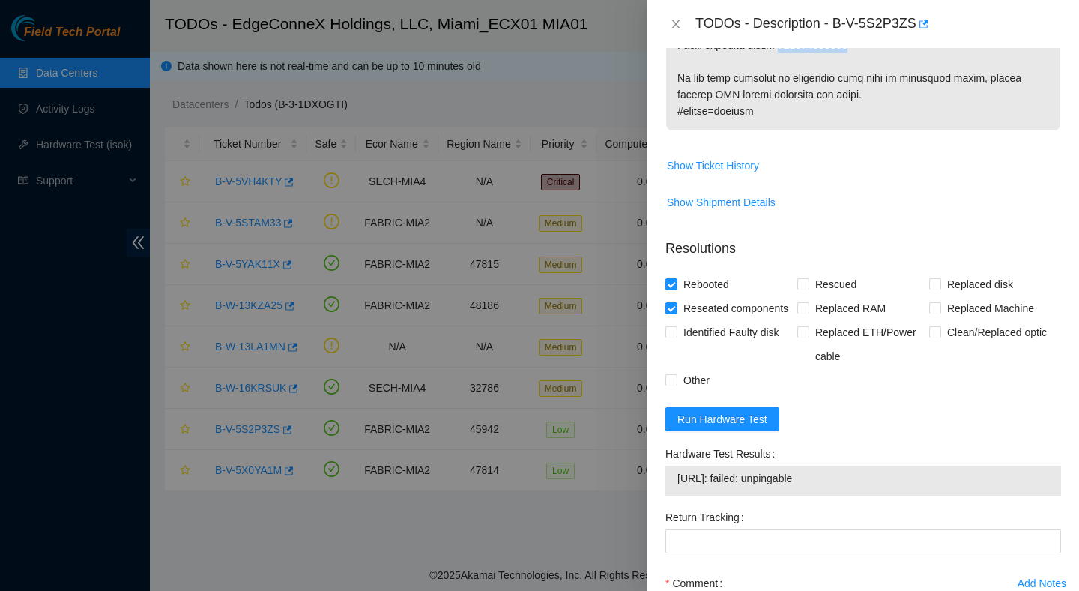
scroll to position [1275, 0]
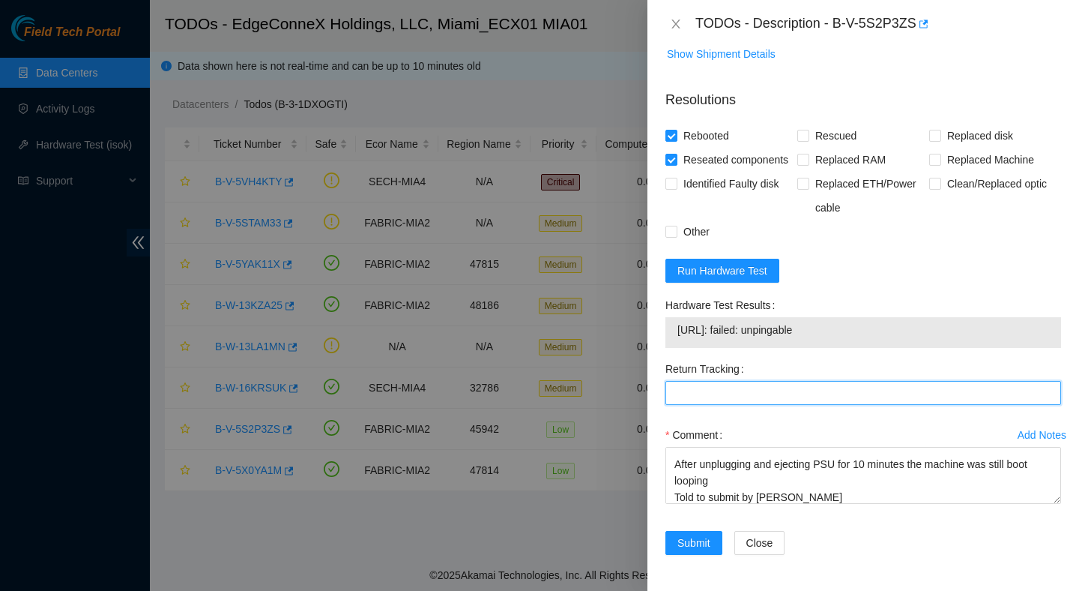
click at [812, 386] on Tracking "Return Tracking" at bounding box center [864, 393] width 396 height 24
paste Tracking "417328429773"
type Tracking "417328429773"
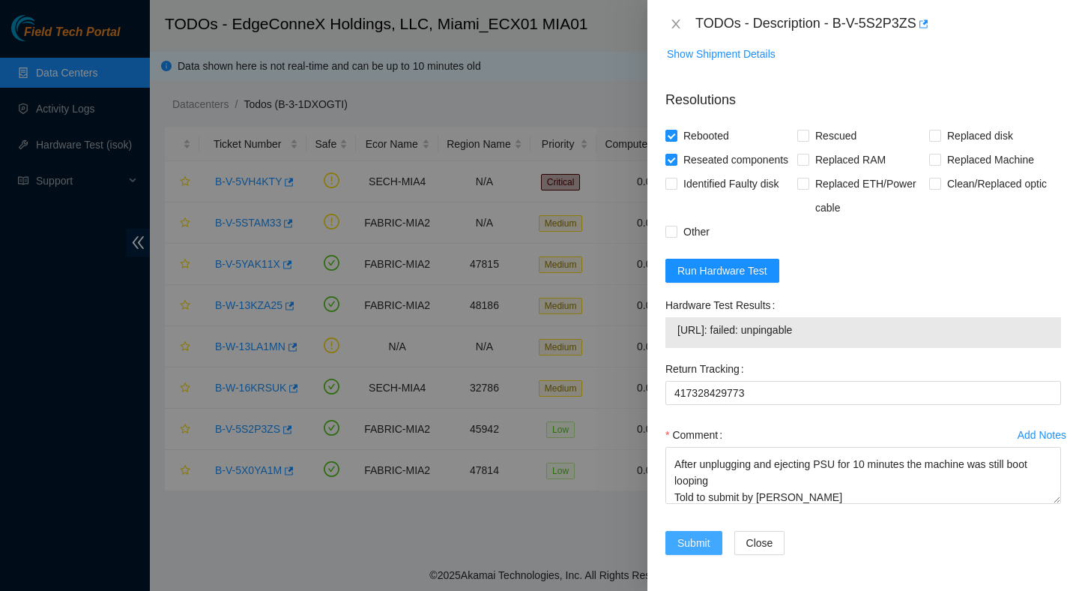
click at [701, 549] on span "Submit" at bounding box center [694, 542] width 33 height 16
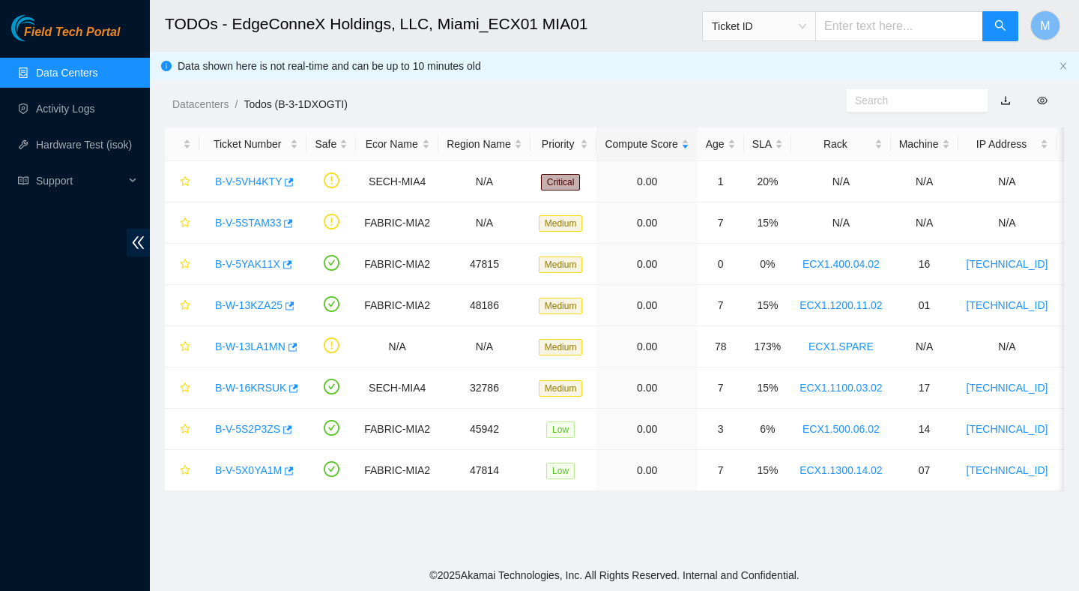
scroll to position [376, 0]
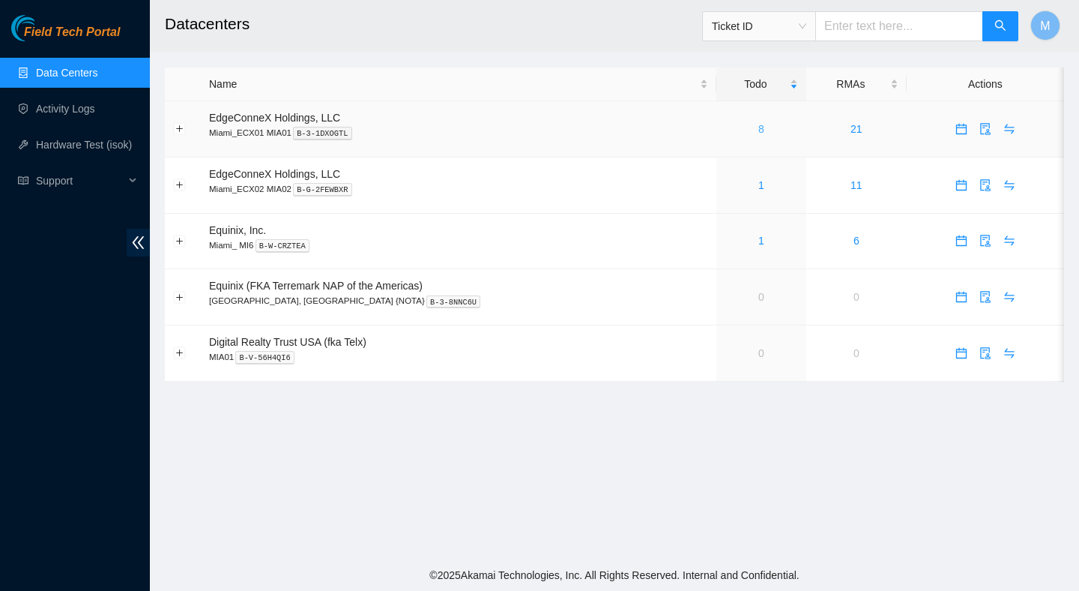
click at [758, 127] on link "8" at bounding box center [761, 129] width 6 height 12
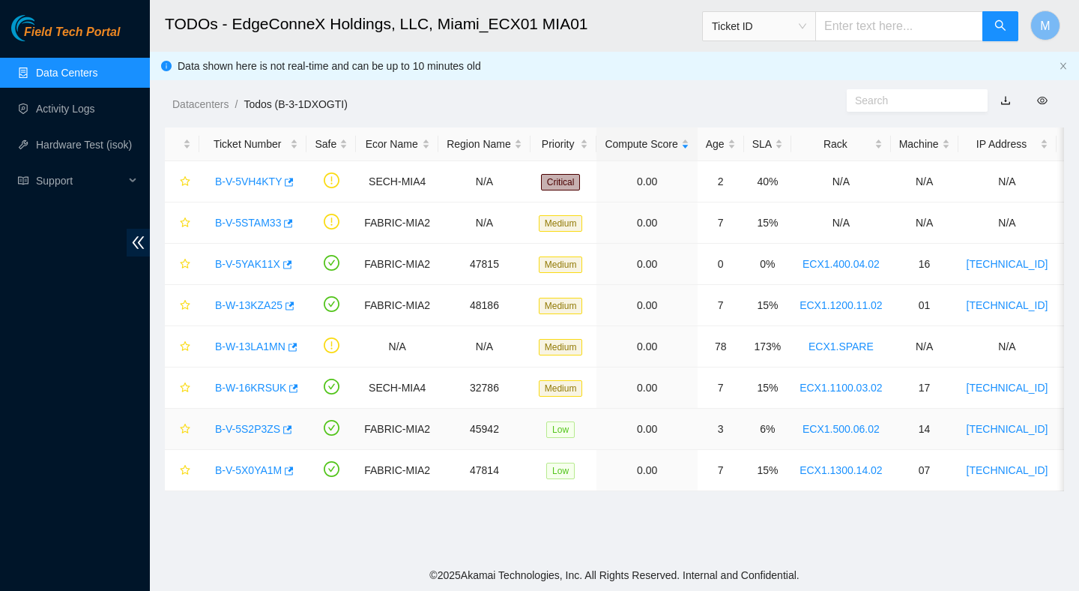
click at [262, 433] on link "B-V-5S2P3ZS" at bounding box center [247, 429] width 65 height 12
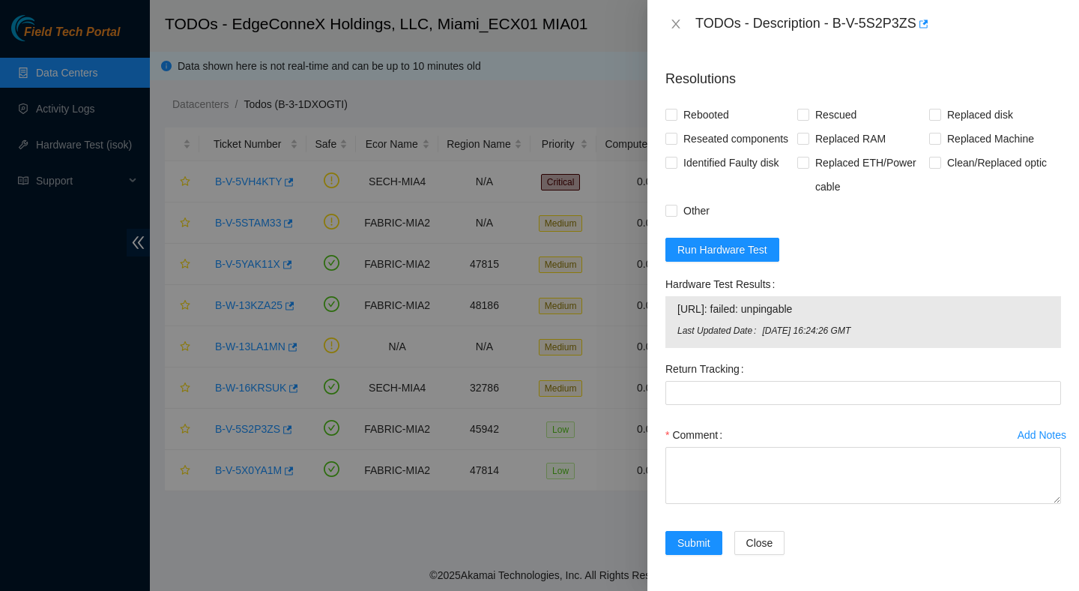
scroll to position [1297, 0]
click at [672, 22] on icon "close" at bounding box center [676, 24] width 12 height 12
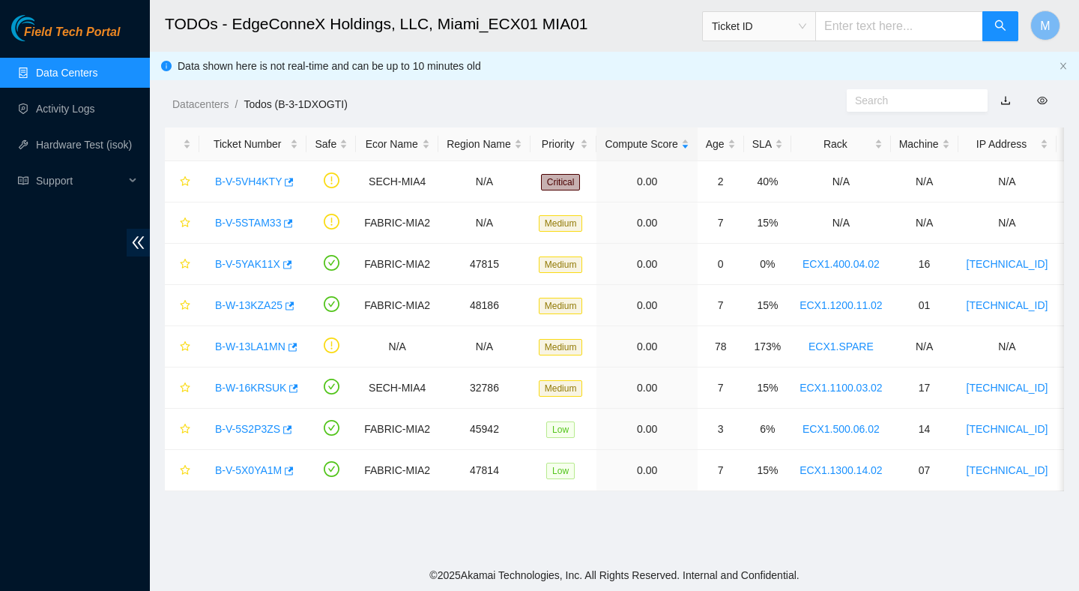
scroll to position [376, 0]
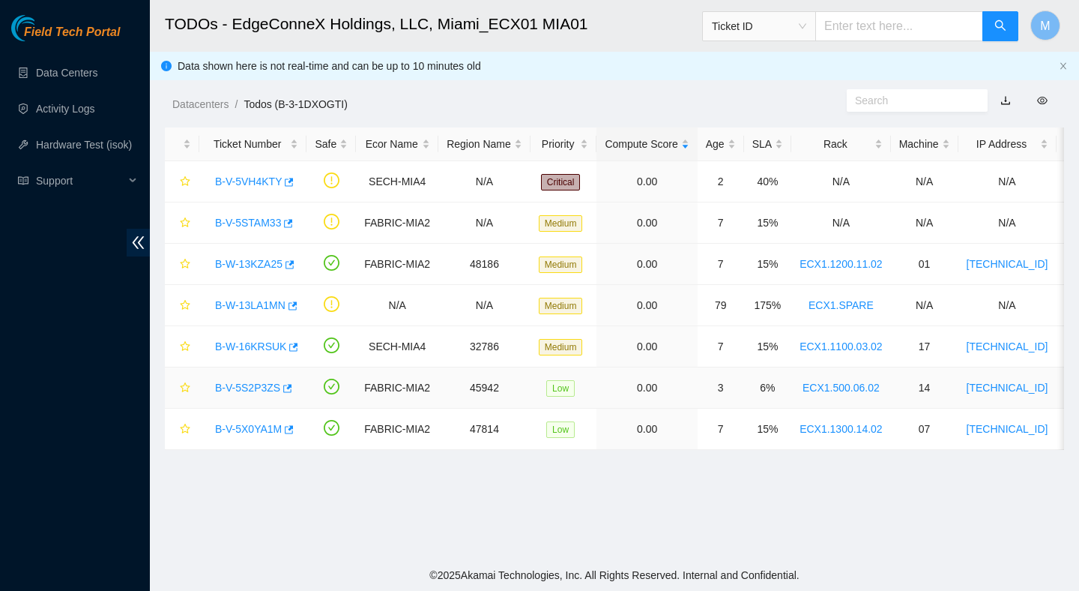
click at [258, 389] on link "B-V-5S2P3ZS" at bounding box center [247, 387] width 65 height 12
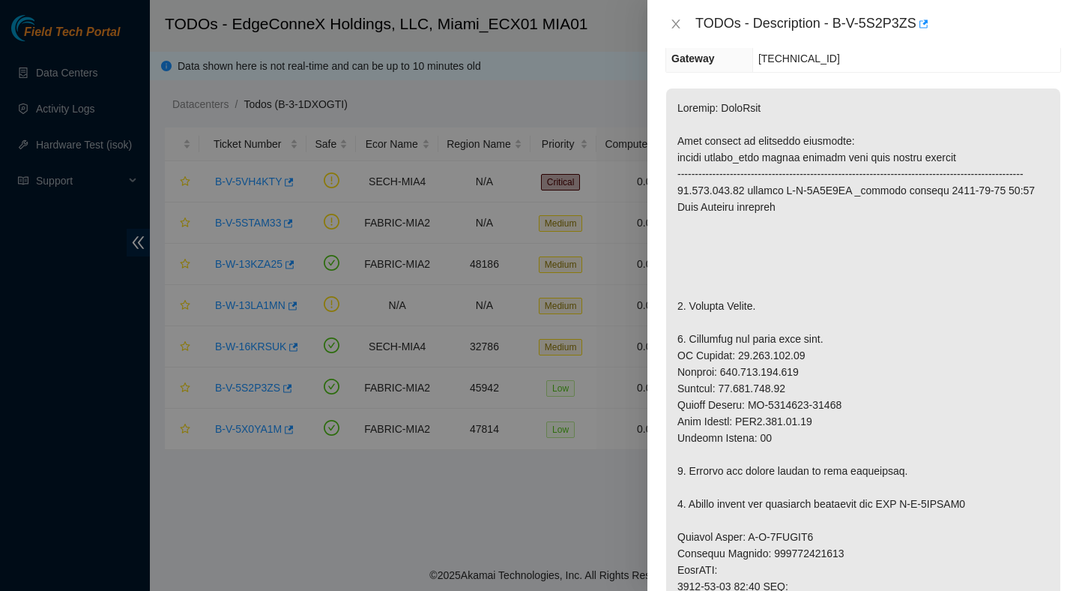
scroll to position [244, 0]
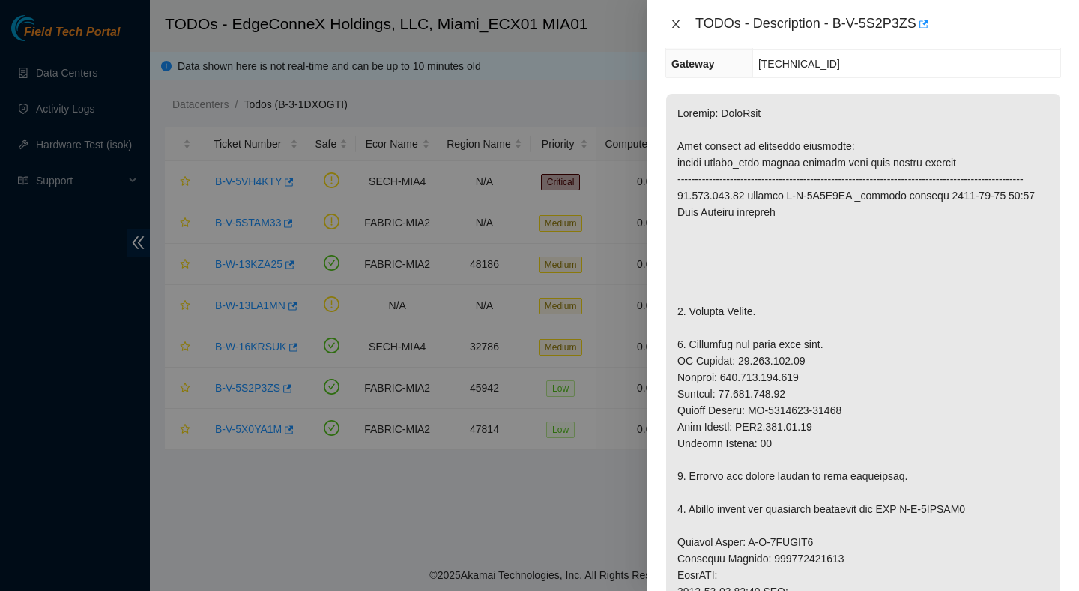
click at [675, 25] on icon "close" at bounding box center [676, 23] width 8 height 9
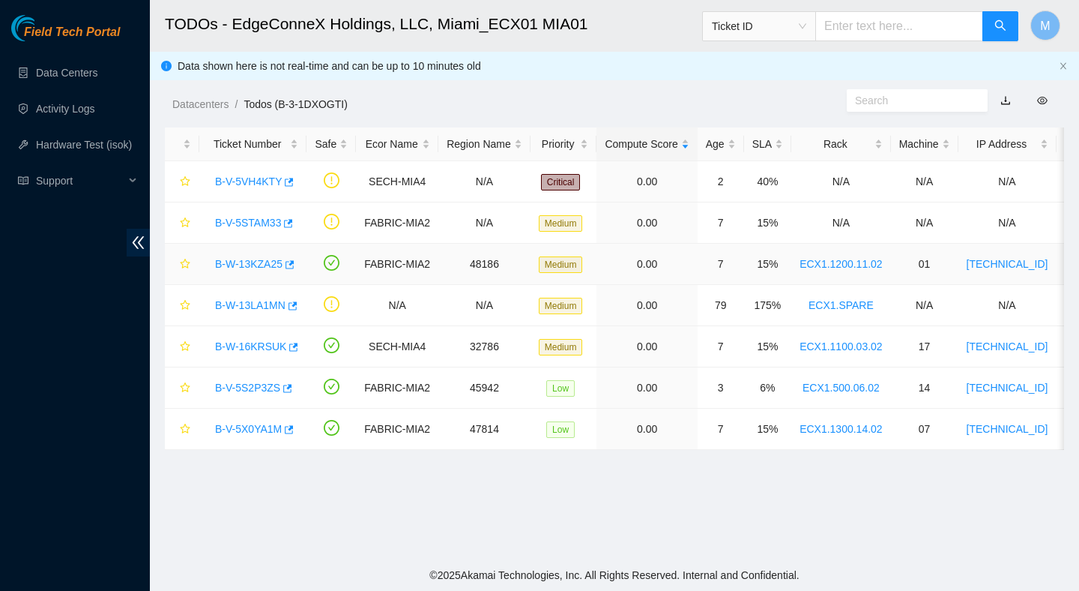
scroll to position [260, 0]
click at [268, 345] on link "B-W-16KRSUK" at bounding box center [250, 346] width 71 height 12
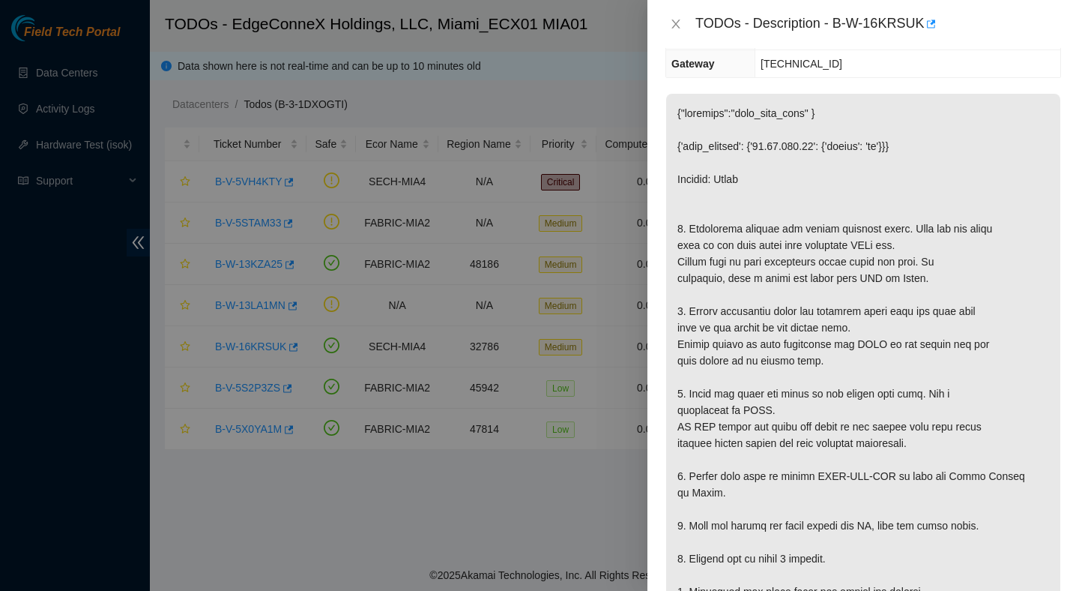
scroll to position [242, 0]
click at [678, 20] on icon "close" at bounding box center [676, 23] width 8 height 9
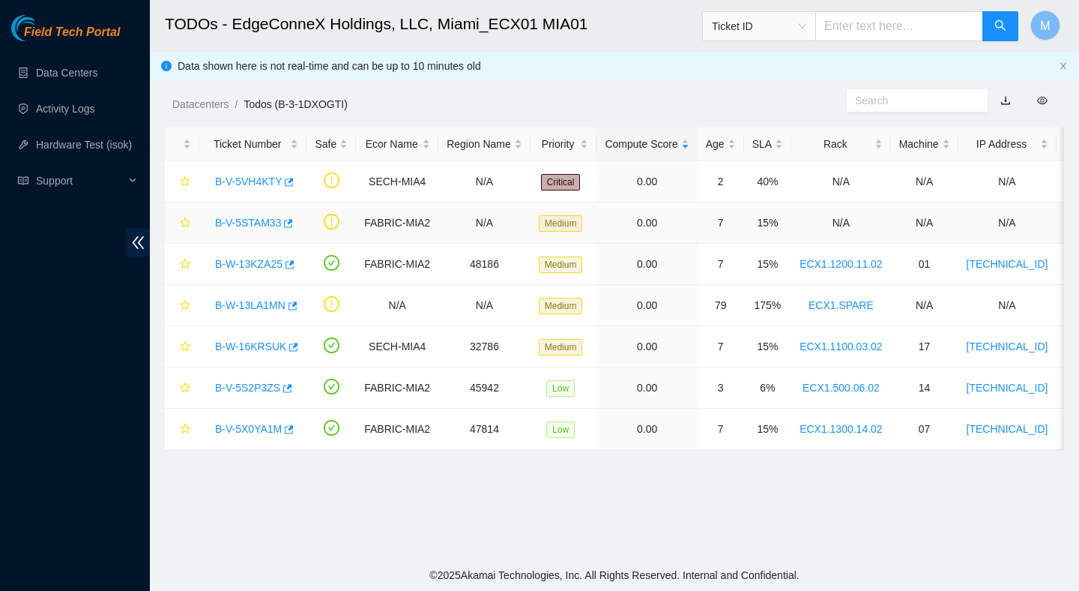
scroll to position [259, 0]
click at [266, 263] on link "B-W-13KZA25" at bounding box center [248, 264] width 67 height 12
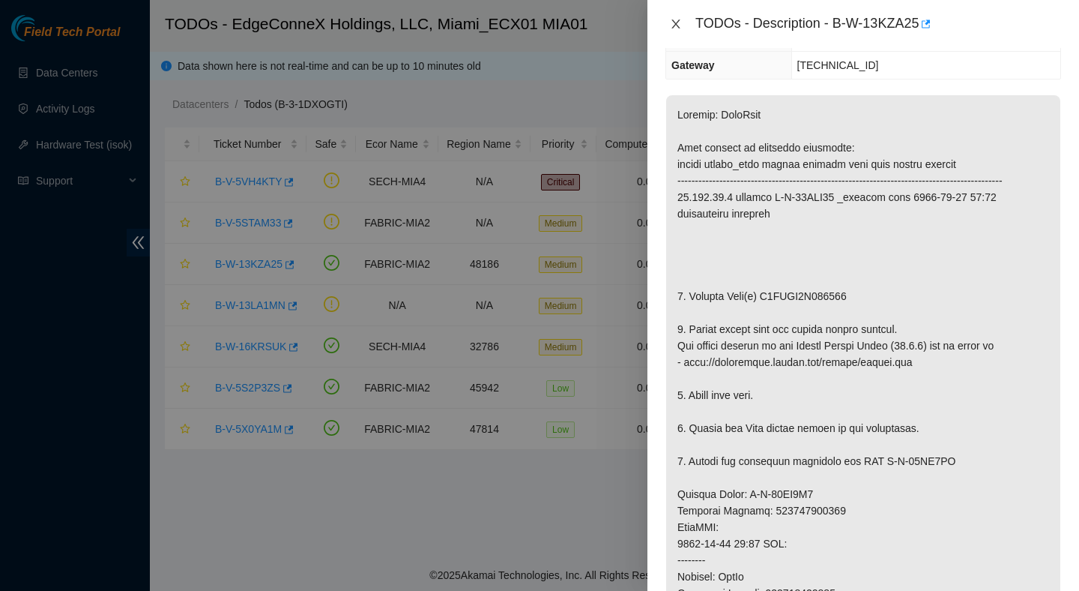
click at [676, 25] on icon "close" at bounding box center [676, 23] width 8 height 9
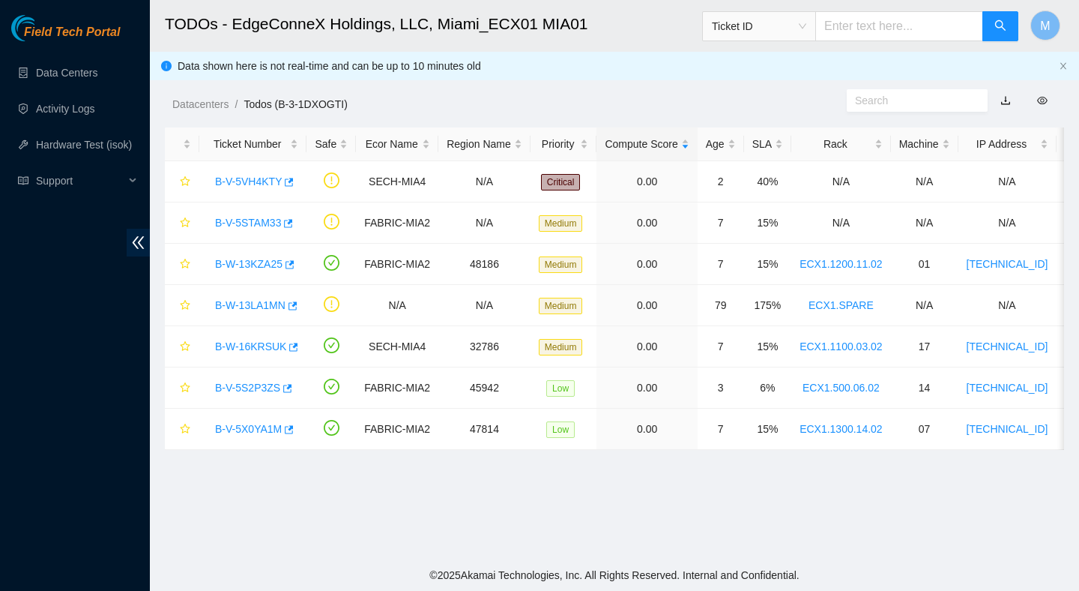
scroll to position [259, 0]
click at [265, 220] on link "B-V-5STAM33" at bounding box center [248, 223] width 66 height 12
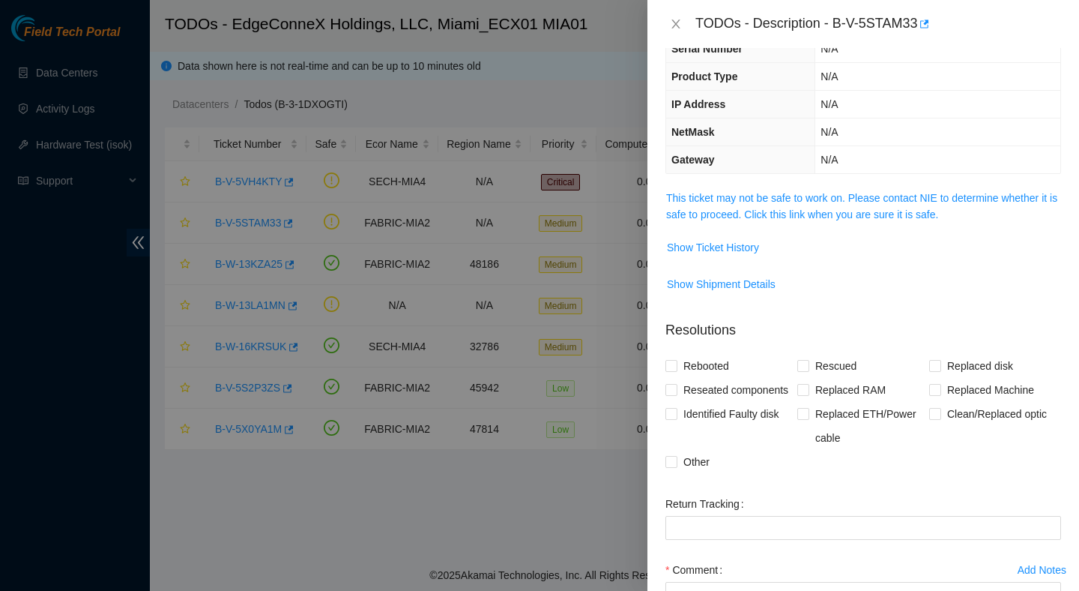
scroll to position [83, 0]
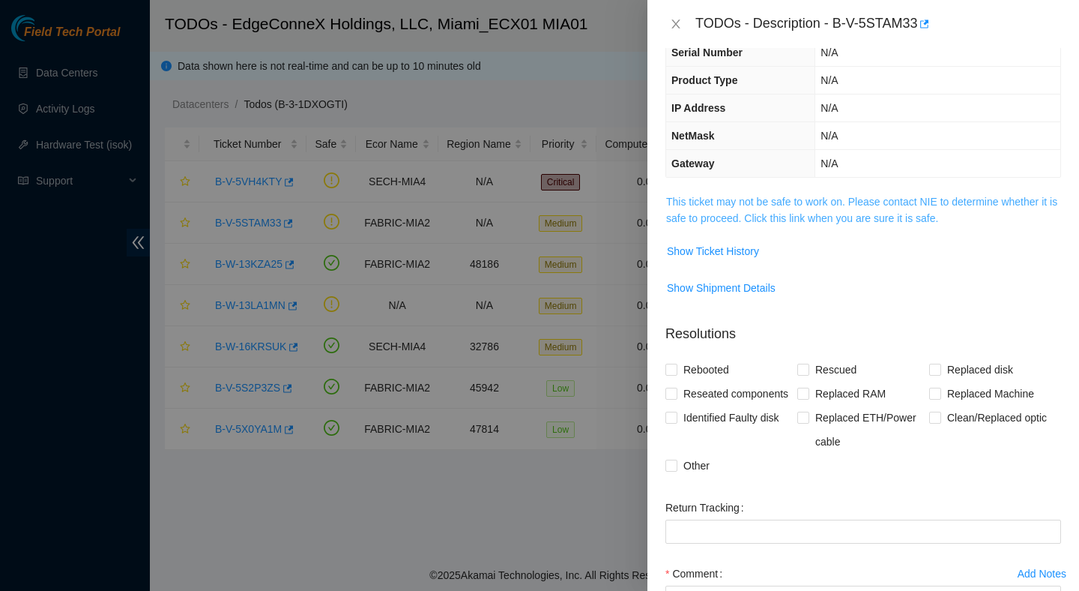
click at [752, 203] on link "This ticket may not be safe to work on. Please contact NIE to determine whether…" at bounding box center [861, 210] width 391 height 28
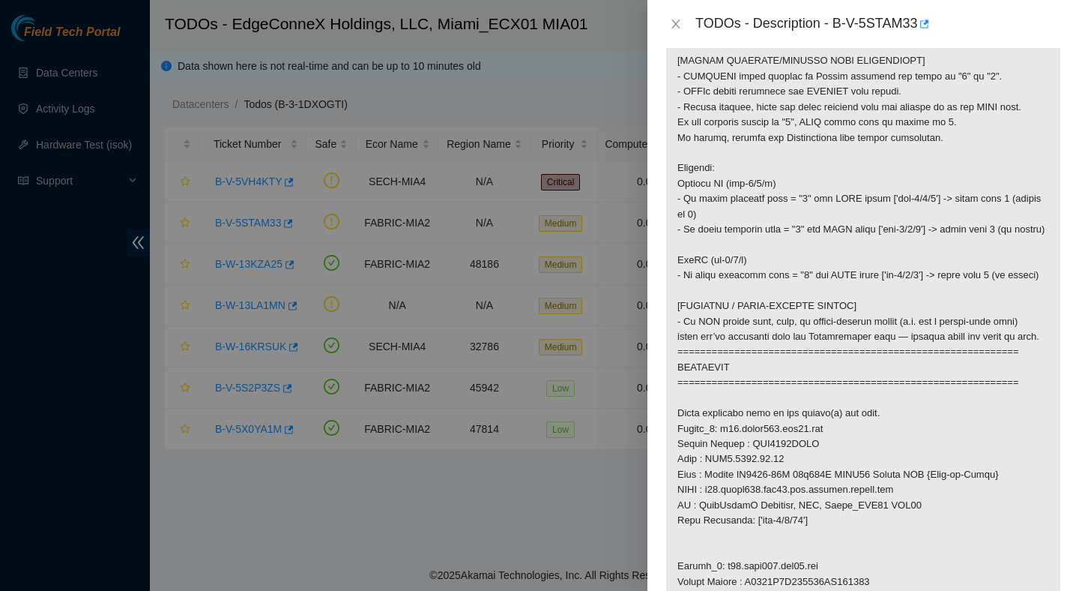
scroll to position [541, 0]
click at [678, 25] on icon "close" at bounding box center [676, 24] width 12 height 12
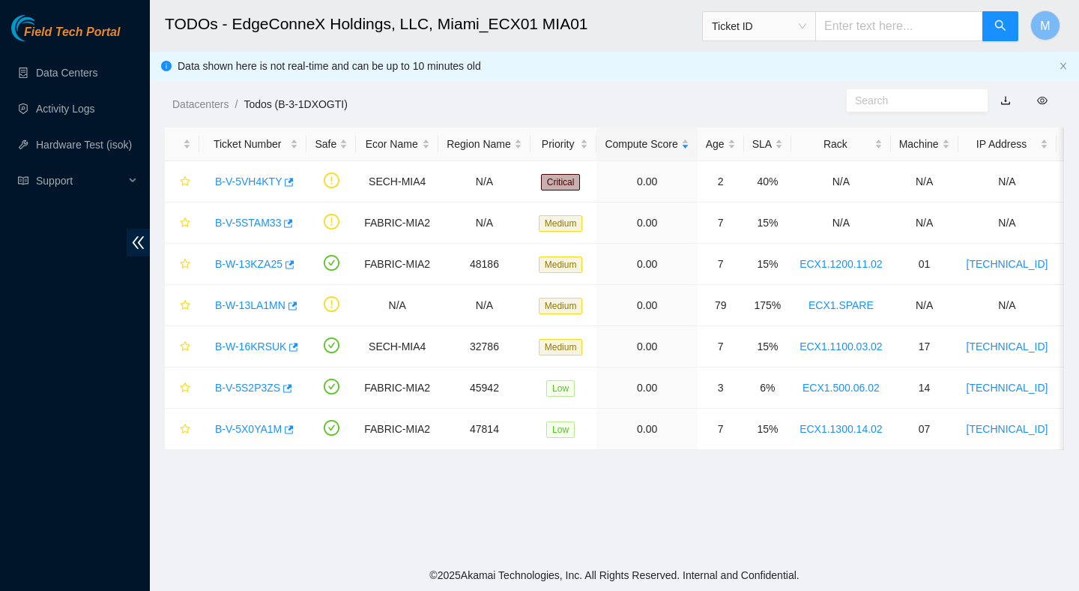
scroll to position [295, 0]
click at [660, 41] on h2 "TODOs - EdgeConneX Holdings, LLC, Miami_ECX01 MIA01" at bounding box center [532, 24] width 734 height 48
click at [247, 387] on link "B-V-5S2P3ZS" at bounding box center [247, 387] width 65 height 12
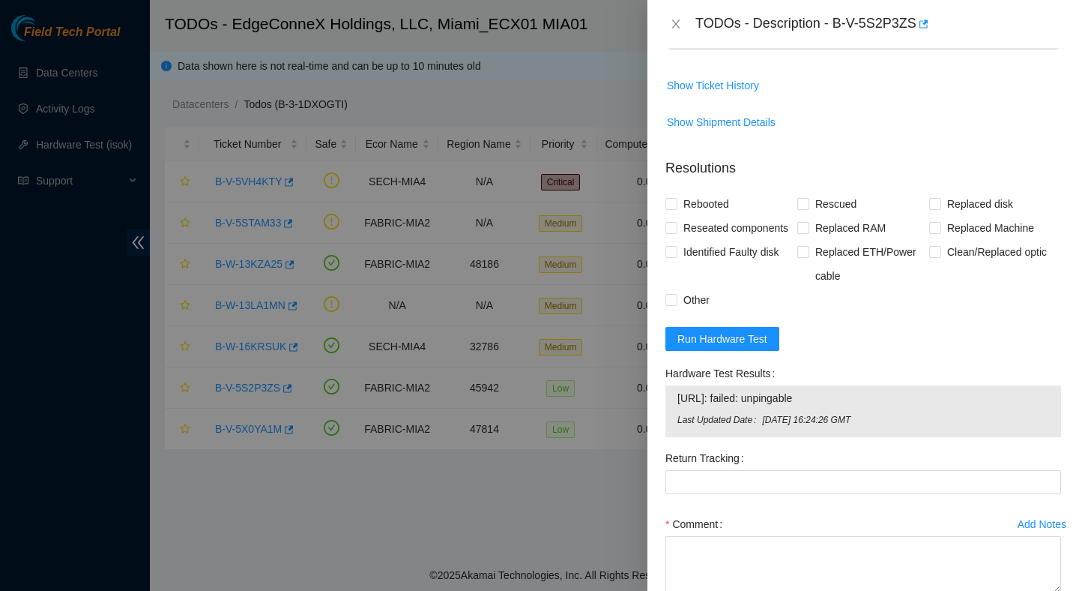
scroll to position [1216, 0]
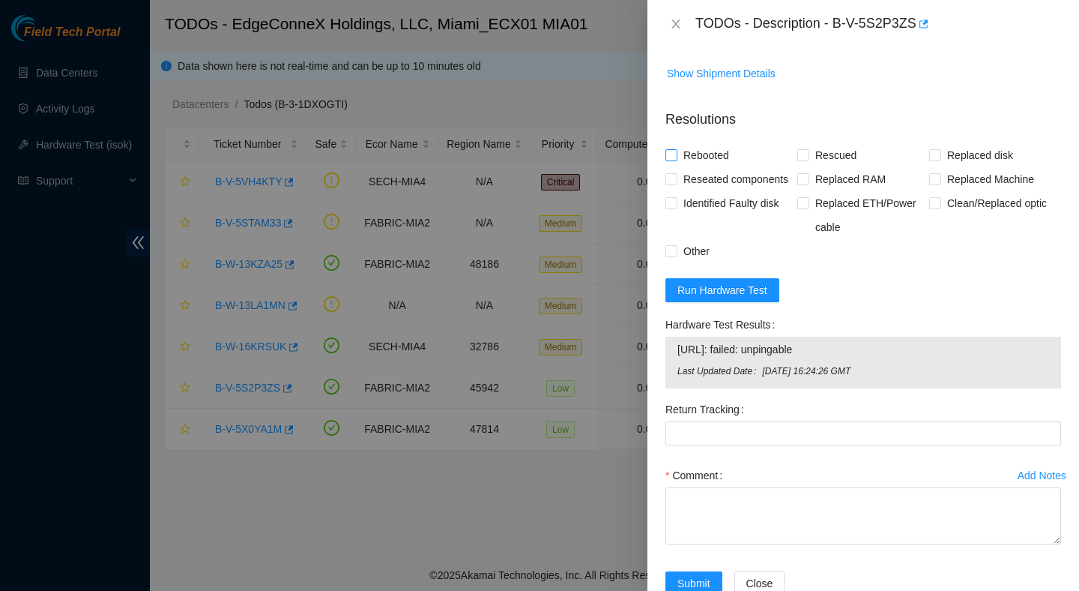
click at [705, 167] on span "Rebooted" at bounding box center [707, 155] width 58 height 24
click at [676, 160] on input "Rebooted" at bounding box center [671, 154] width 10 height 10
checkbox input "true"
click at [705, 191] on span "Reseated components" at bounding box center [736, 179] width 117 height 24
click at [676, 184] on input "Reseated components" at bounding box center [671, 178] width 10 height 10
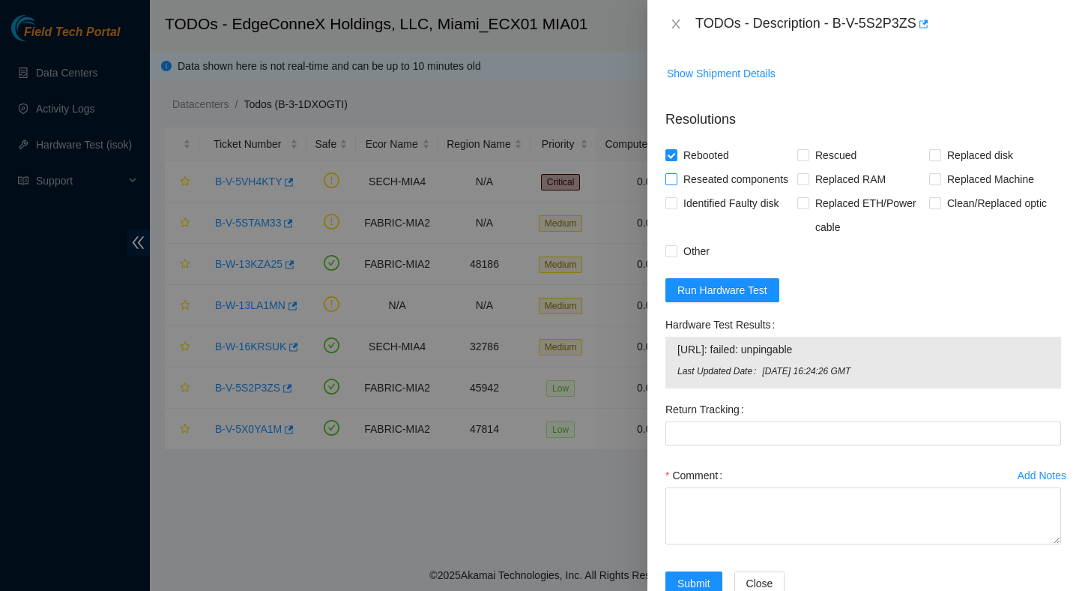
checkbox input "true"
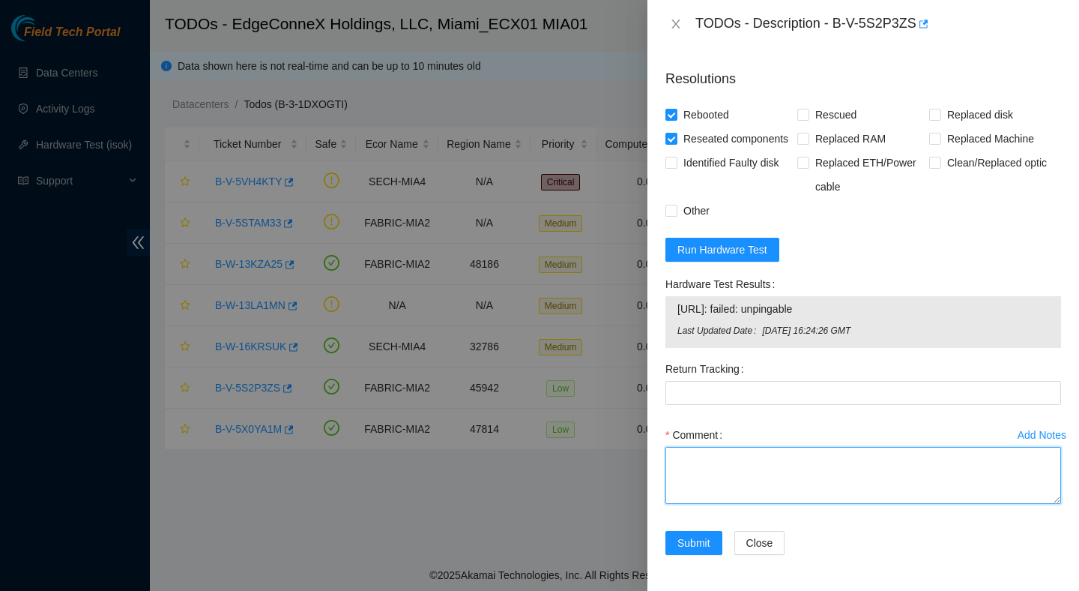
click at [771, 484] on textarea "Comment" at bounding box center [864, 475] width 396 height 57
paste textarea "Verified ticket is safe to work on : Yes NOCC Authorized: Yes Located server co…"
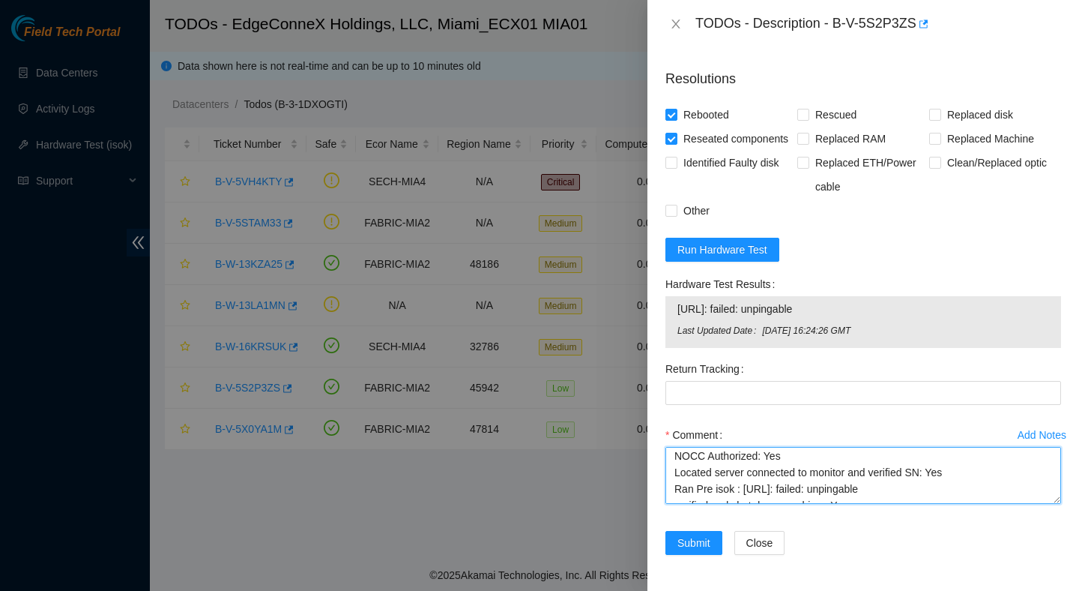
scroll to position [0, 0]
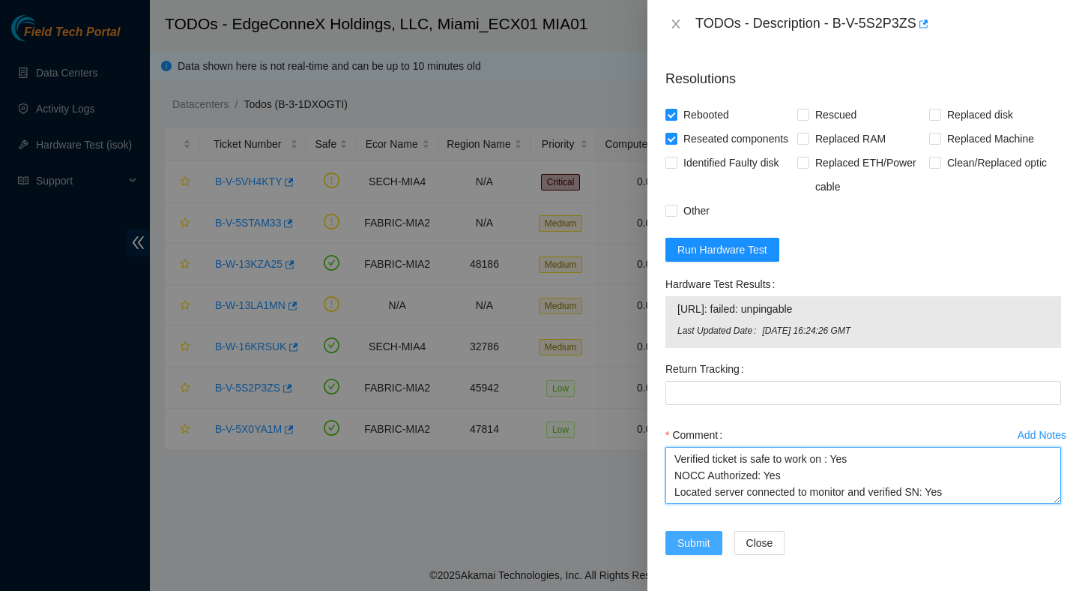
type textarea "Verified ticket is safe to work on : Yes NOCC Authorized: Yes Located server co…"
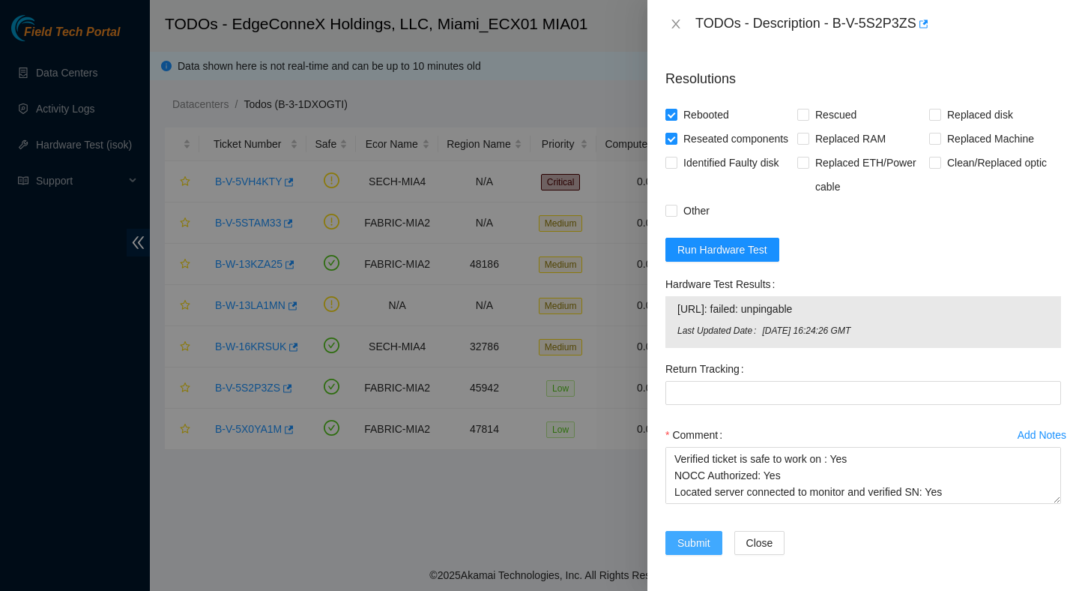
click at [700, 537] on span "Submit" at bounding box center [694, 542] width 33 height 16
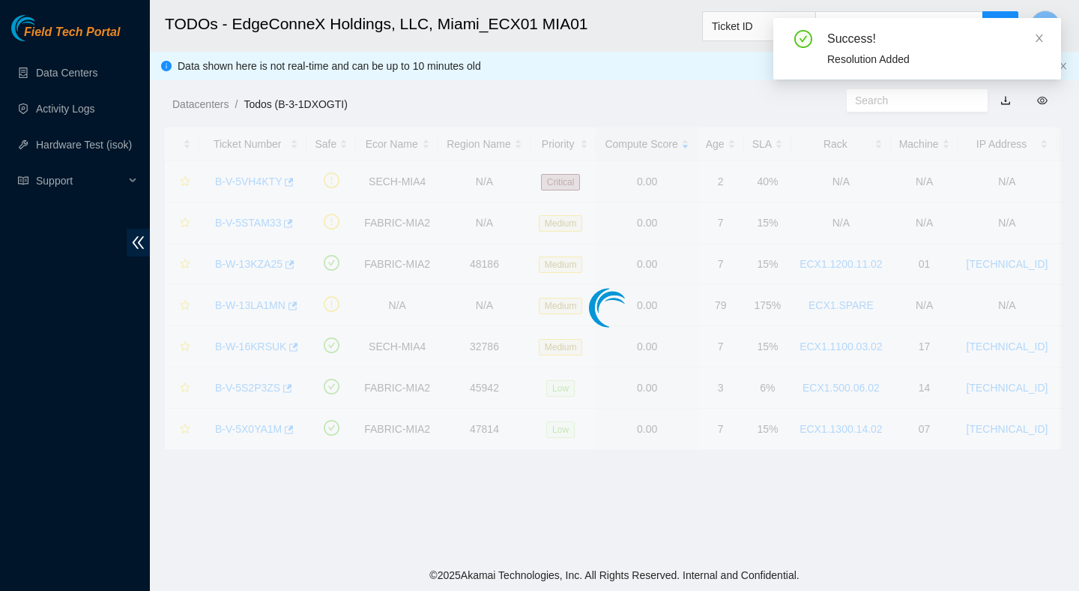
scroll to position [376, 0]
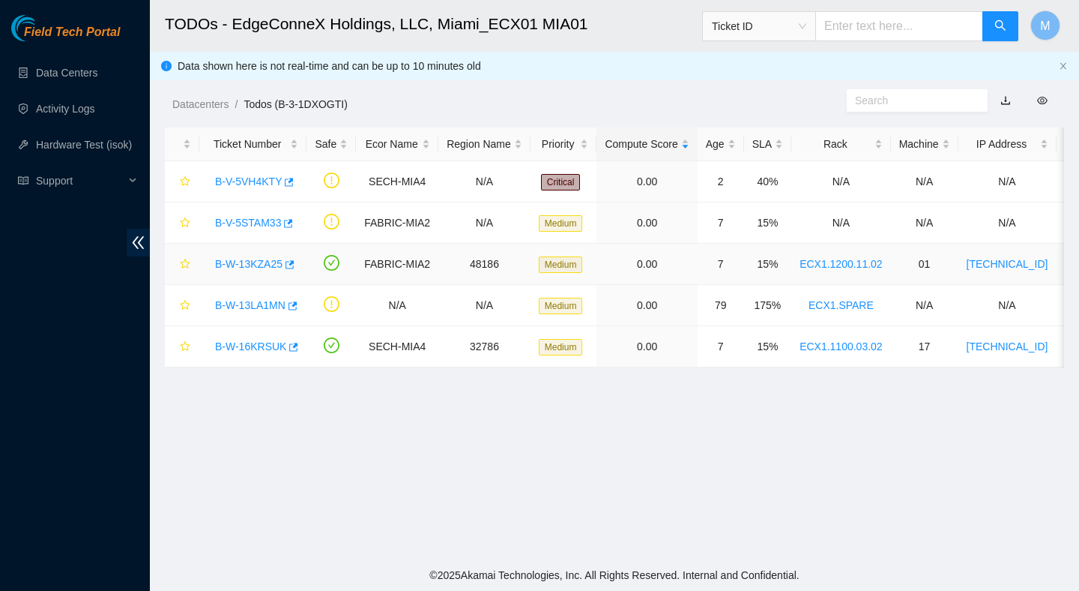
click at [244, 271] on div "B-W-13KZA25" at bounding box center [253, 264] width 91 height 24
click at [247, 267] on link "B-W-13KZA25" at bounding box center [248, 264] width 67 height 12
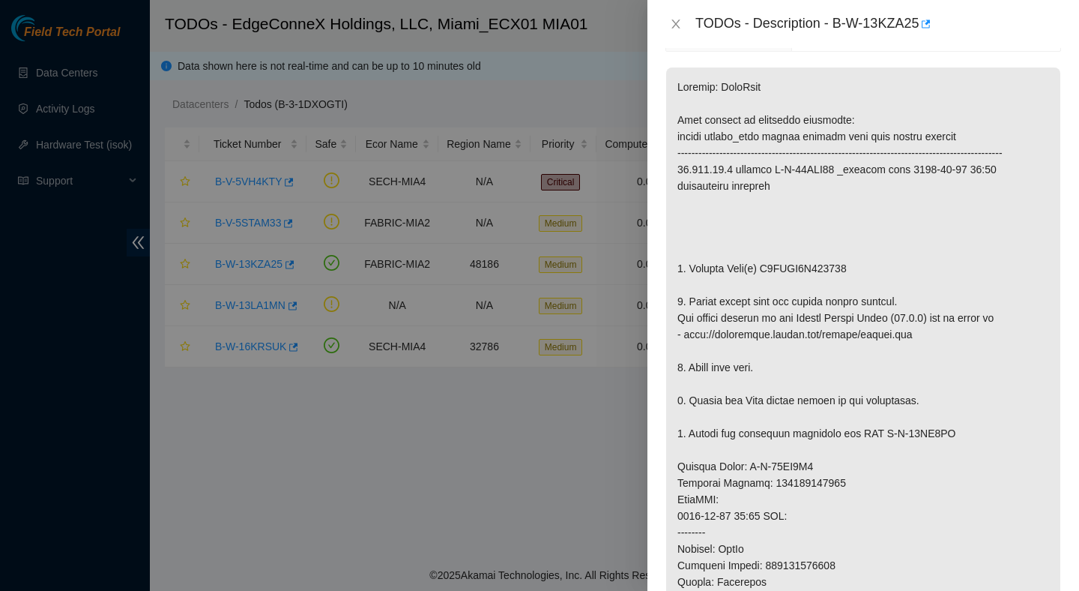
scroll to position [232, 0]
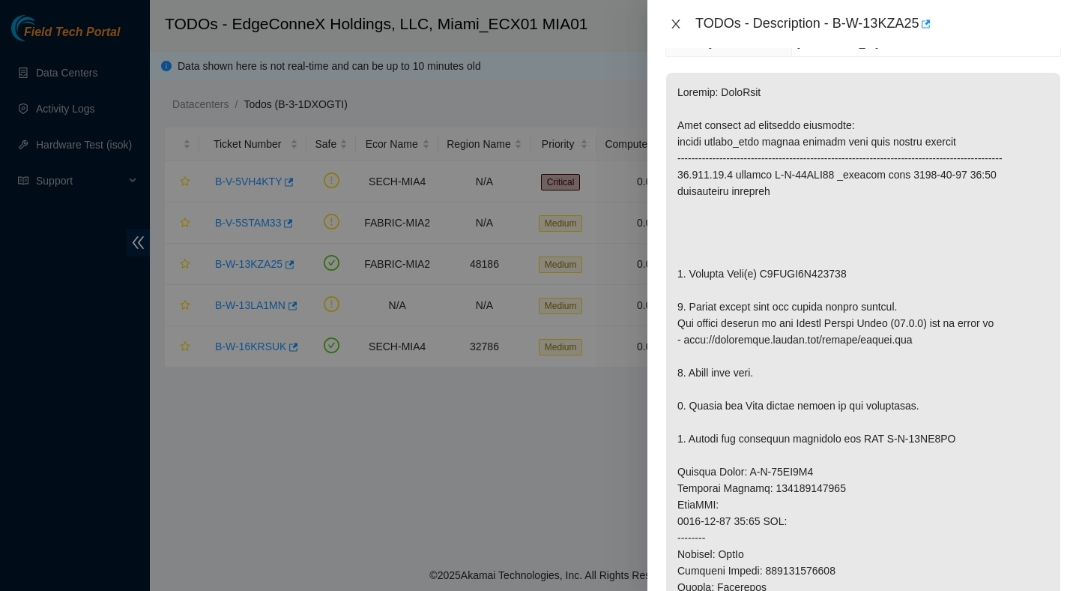
click at [678, 27] on icon "close" at bounding box center [676, 24] width 12 height 12
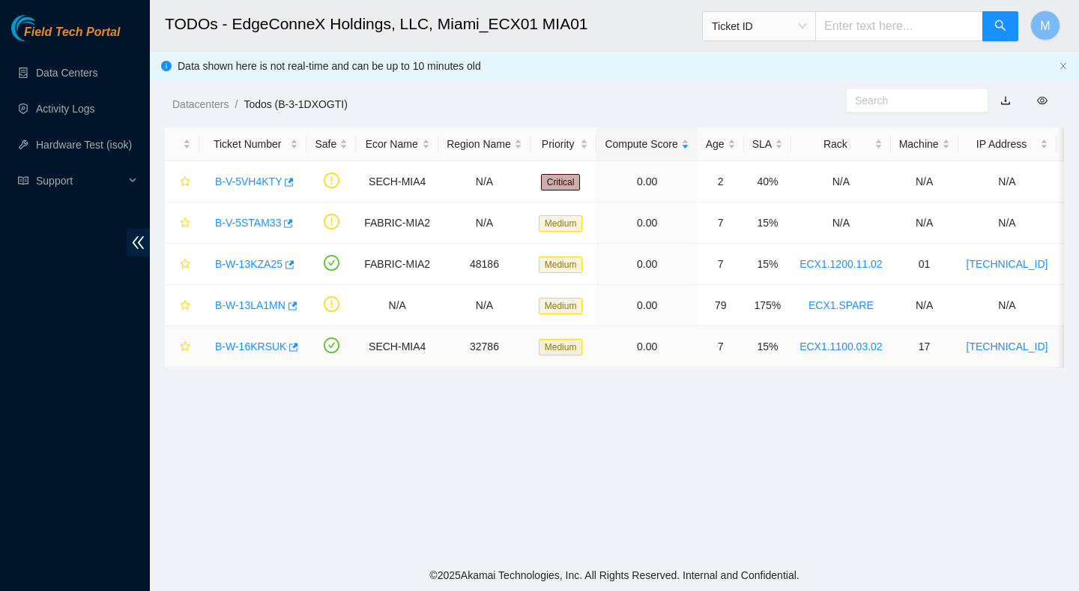
click at [270, 340] on link "B-W-16KRSUK" at bounding box center [250, 346] width 71 height 12
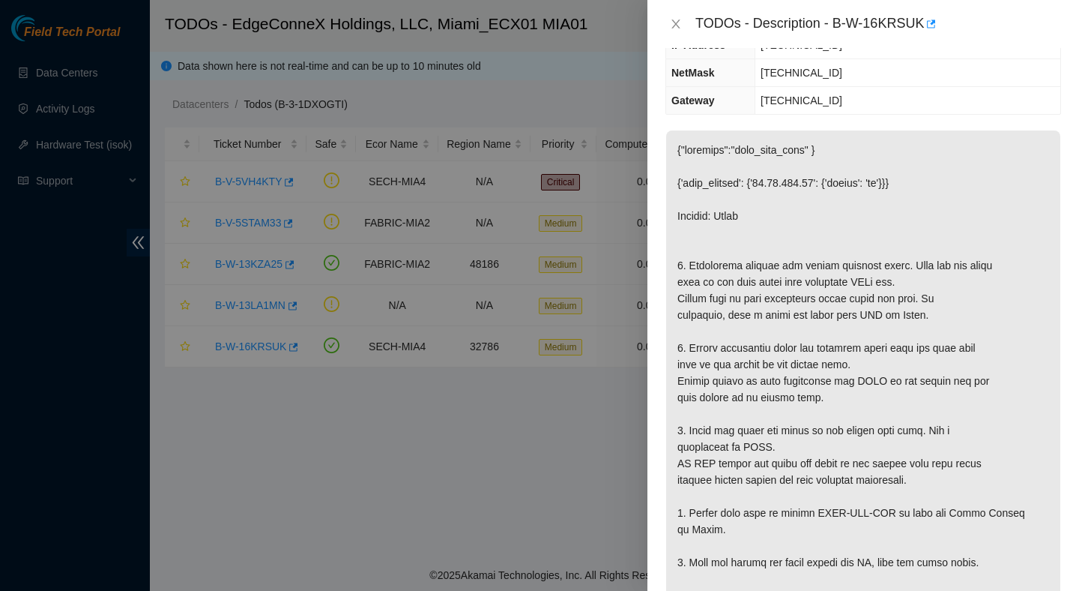
scroll to position [205, 0]
click at [672, 18] on icon "close" at bounding box center [676, 24] width 12 height 12
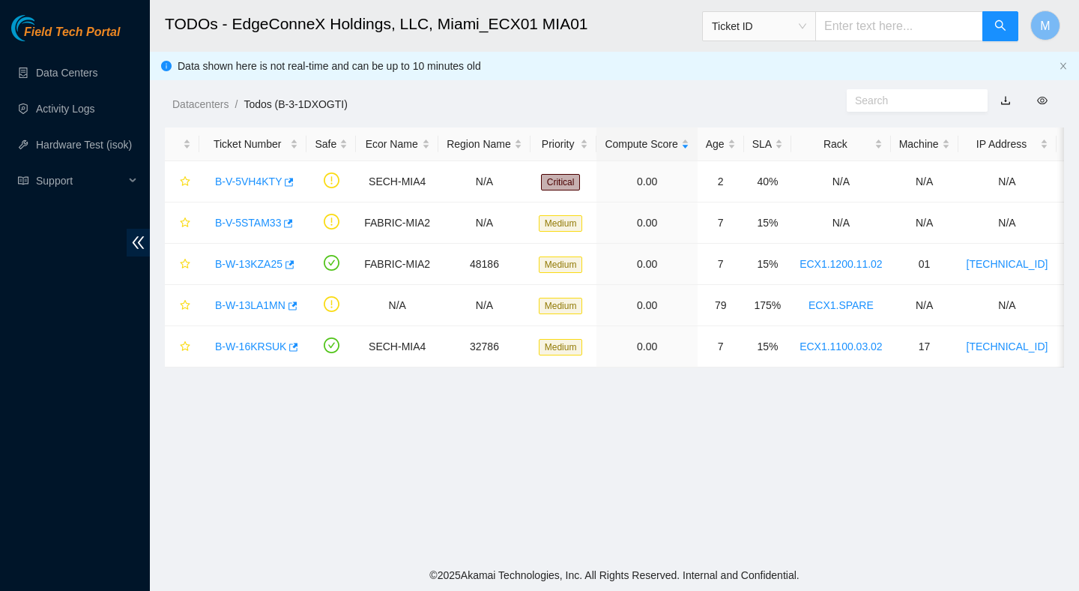
scroll to position [222, 0]
click at [72, 111] on link "Activity Logs" at bounding box center [65, 109] width 59 height 12
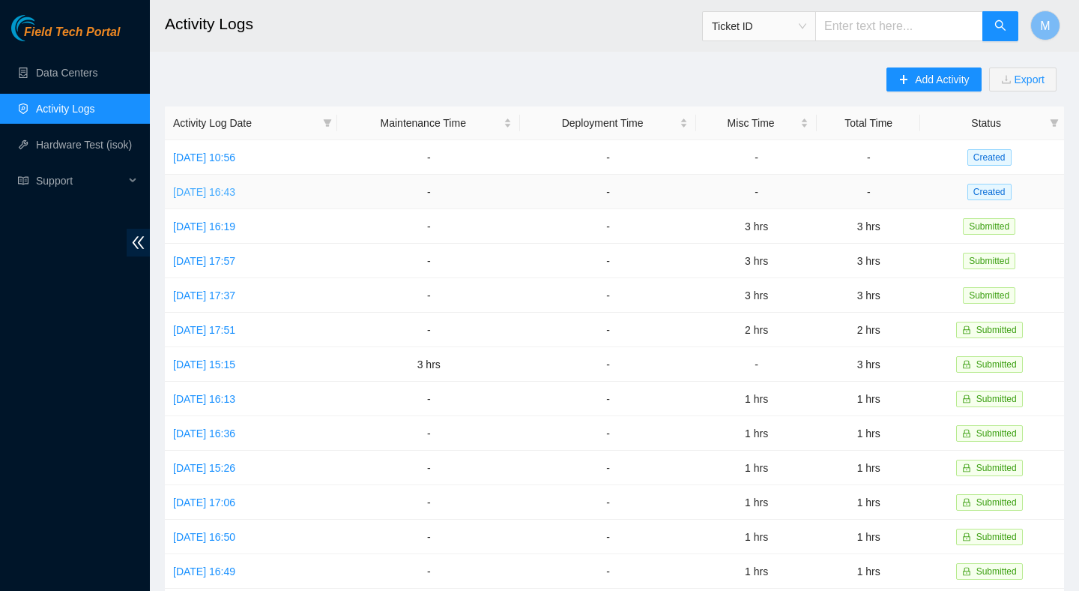
click at [235, 191] on link "Thu, 09 Oct 2025 16:43" at bounding box center [204, 192] width 62 height 12
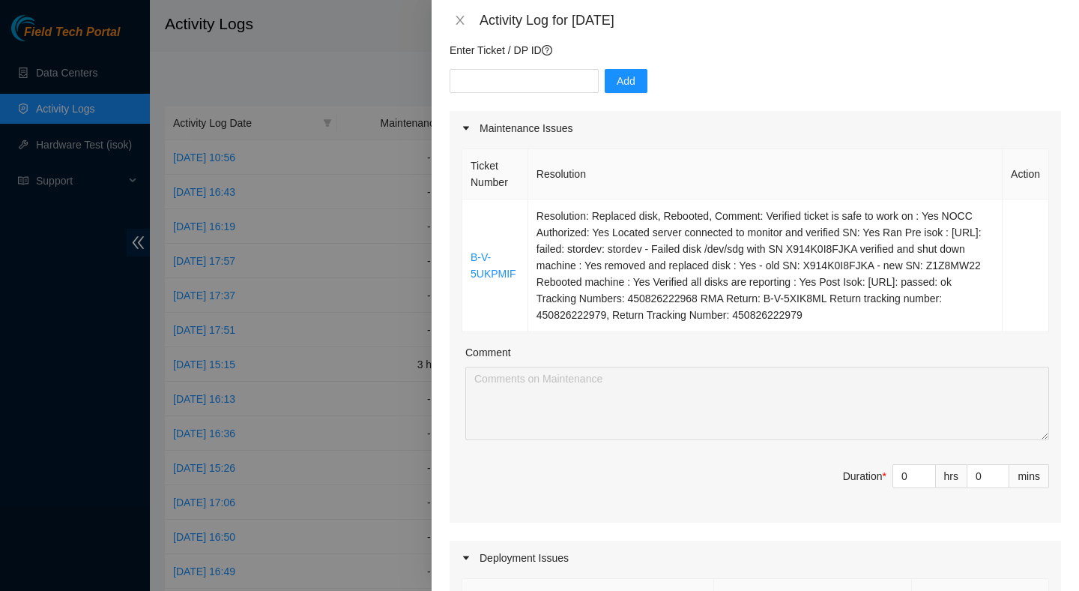
scroll to position [143, 0]
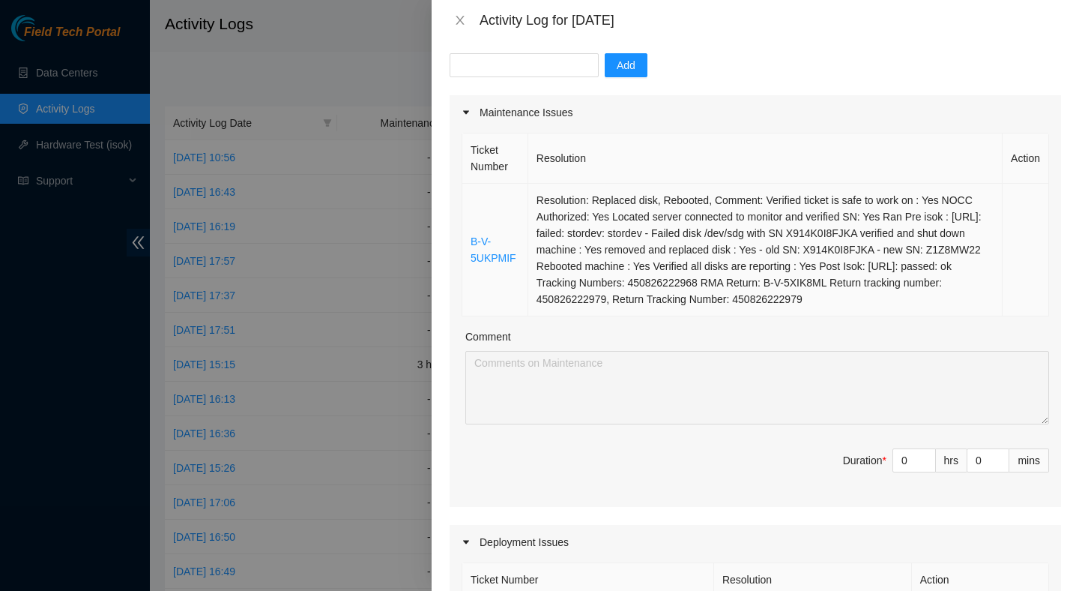
drag, startPoint x: 638, startPoint y: 315, endPoint x: 527, endPoint y: 206, distance: 155.3
click at [527, 205] on tr "B-V-5UKPMIF Resolution: Replaced disk, Rebooted, Comment: Verified ticket is sa…" at bounding box center [755, 250] width 587 height 133
click at [602, 205] on td "Resolution: Replaced disk, Rebooted, Comment: Verified ticket is safe to work o…" at bounding box center [765, 250] width 474 height 133
drag, startPoint x: 535, startPoint y: 199, endPoint x: 627, endPoint y: 316, distance: 148.9
click at [631, 316] on td "Resolution: Replaced disk, Rebooted, Comment: Verified ticket is safe to work o…" at bounding box center [765, 250] width 474 height 133
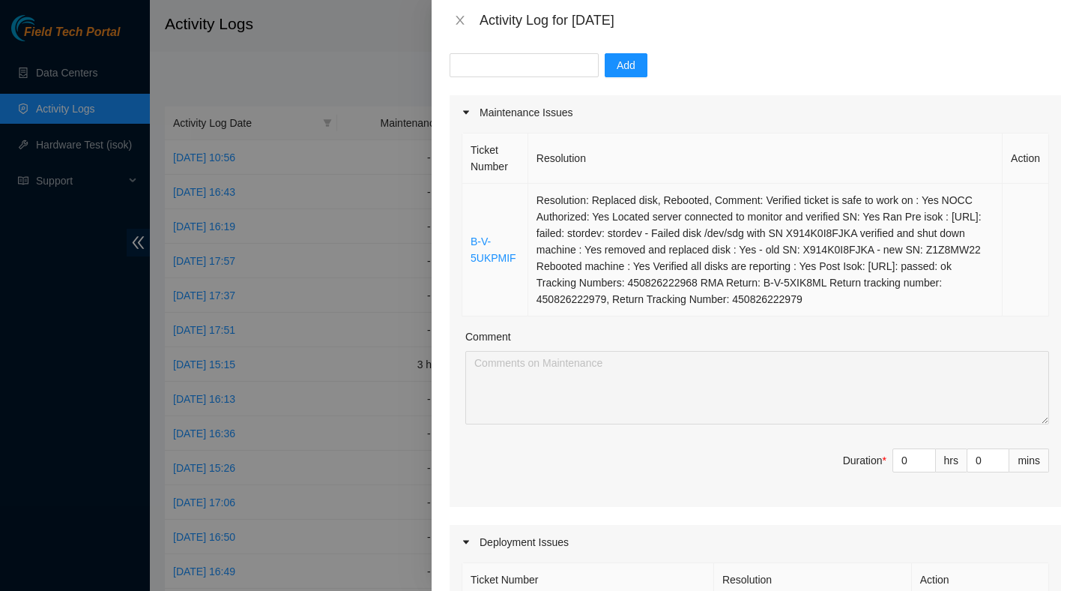
copy td "Resolution: Replaced disk, Rebooted, Comment: Verified ticket is safe to work o…"
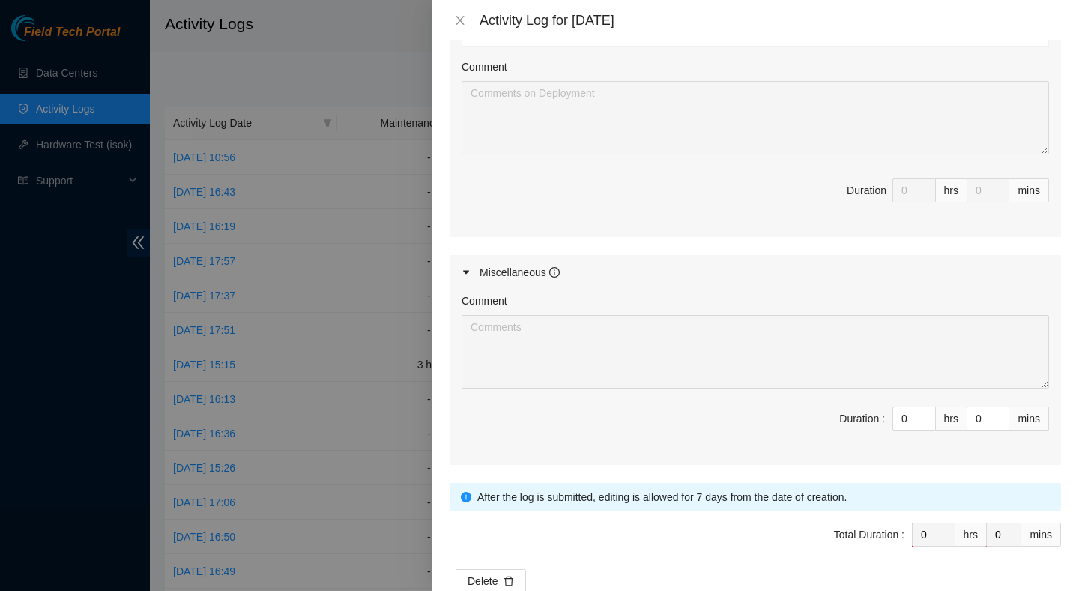
scroll to position [781, 0]
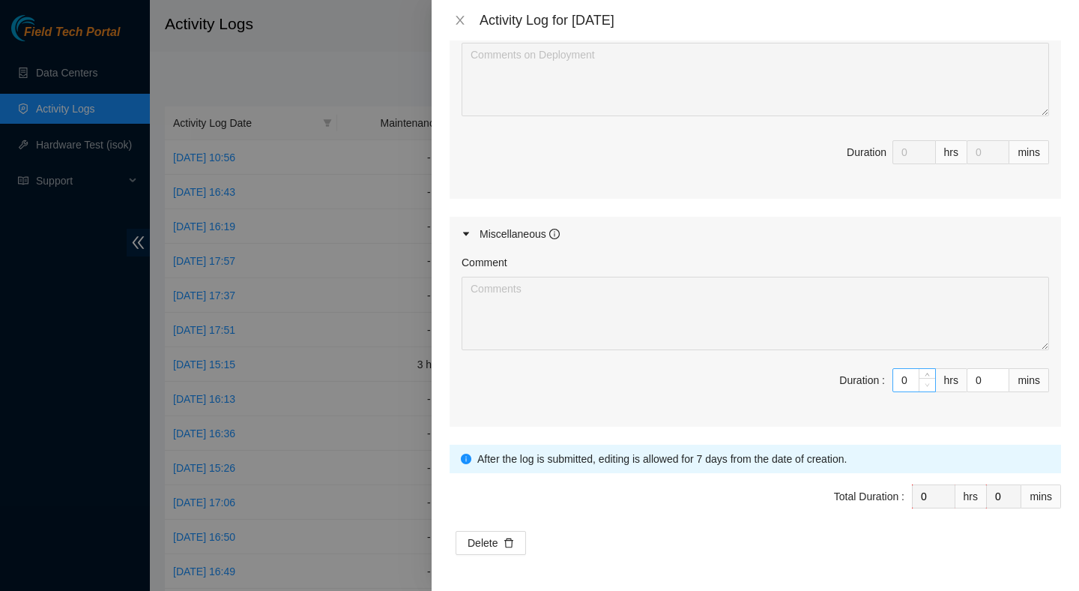
click at [932, 378] on span "Decrease Value" at bounding box center [927, 384] width 16 height 13
type input "1"
click at [930, 374] on span "up" at bounding box center [927, 376] width 9 height 9
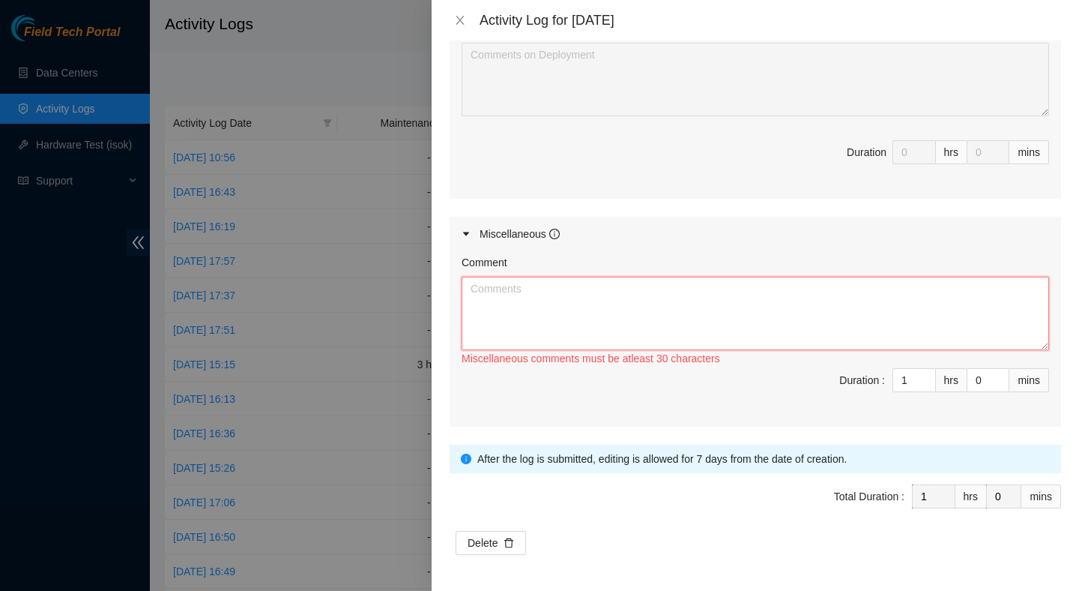
click at [909, 326] on textarea "Comment" at bounding box center [756, 313] width 588 height 73
paste textarea "Resolution: Replaced disk, Rebooted, Comment: Verified ticket is safe to work o…"
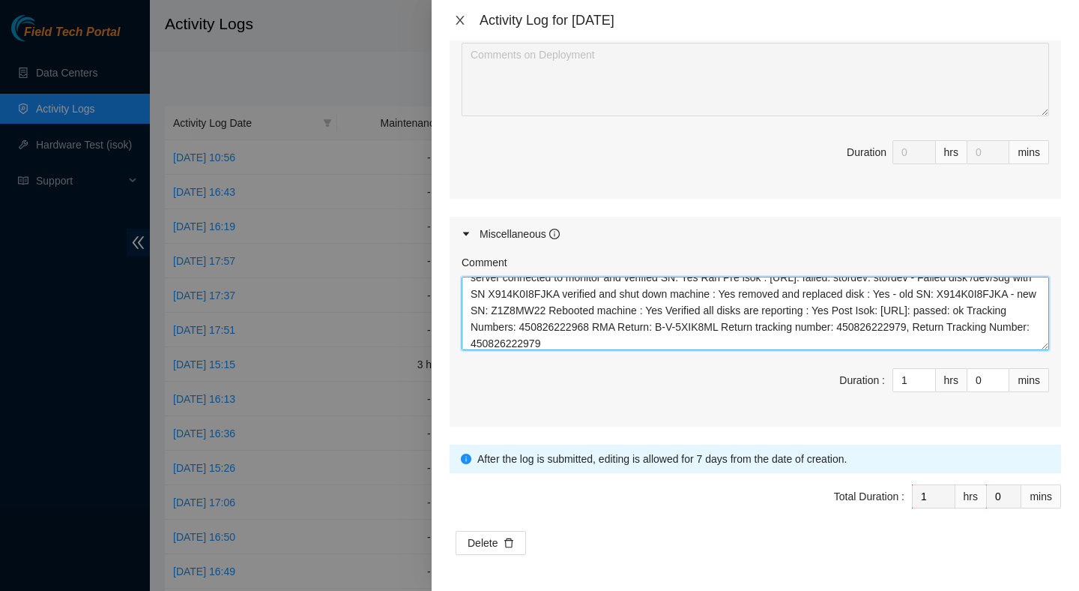
type textarea "Resolution: Replaced disk, Rebooted, Comment: Verified ticket is safe to work o…"
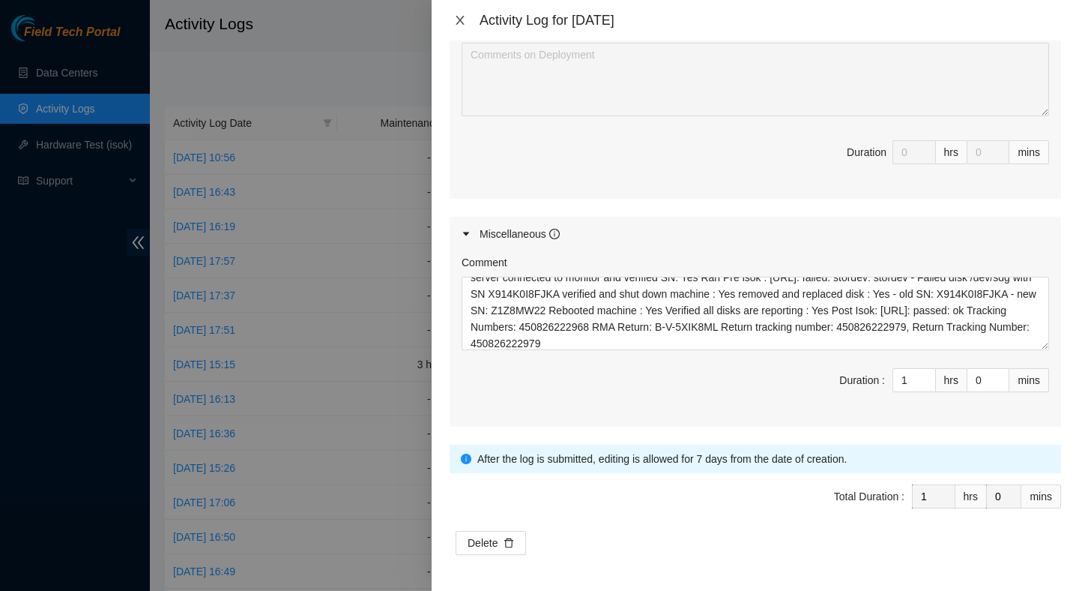
click at [461, 22] on icon "close" at bounding box center [460, 20] width 8 height 9
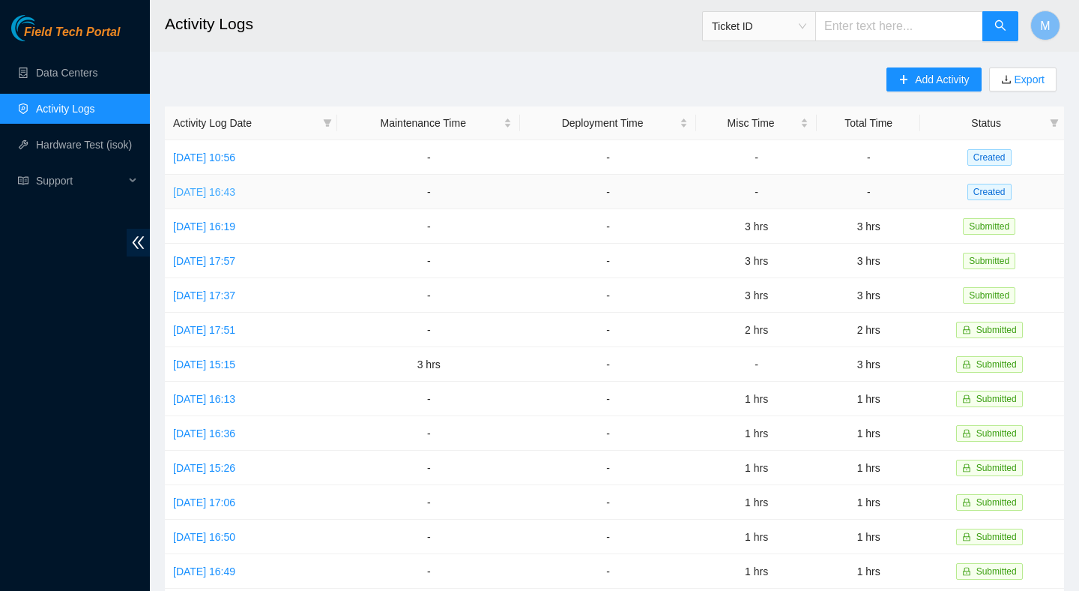
click at [235, 190] on link "Thu, 09 Oct 2025 16:43" at bounding box center [204, 192] width 62 height 12
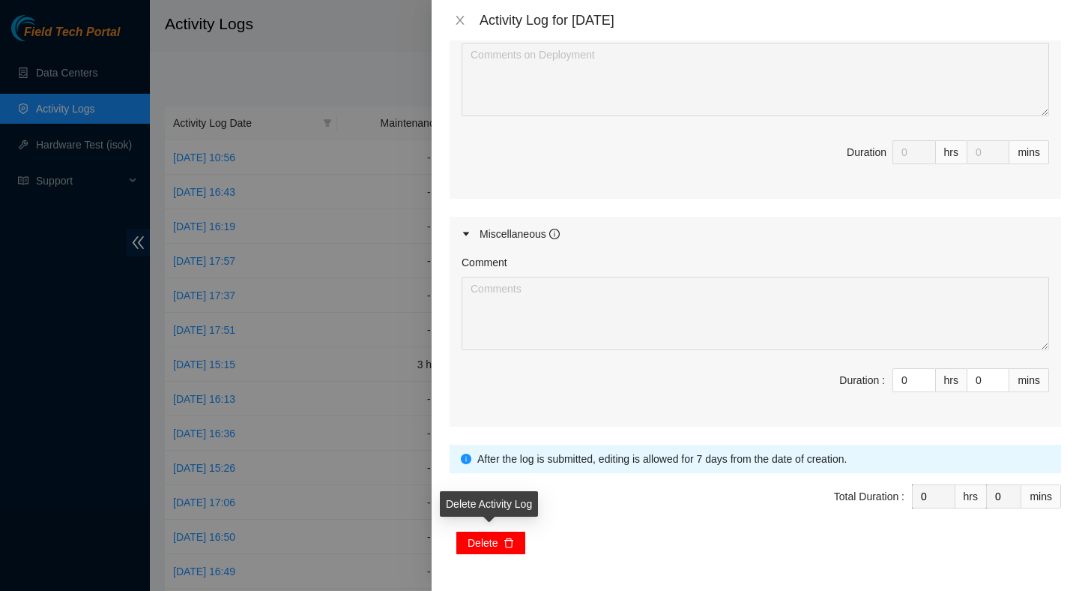
click at [507, 543] on icon "delete" at bounding box center [509, 542] width 10 height 10
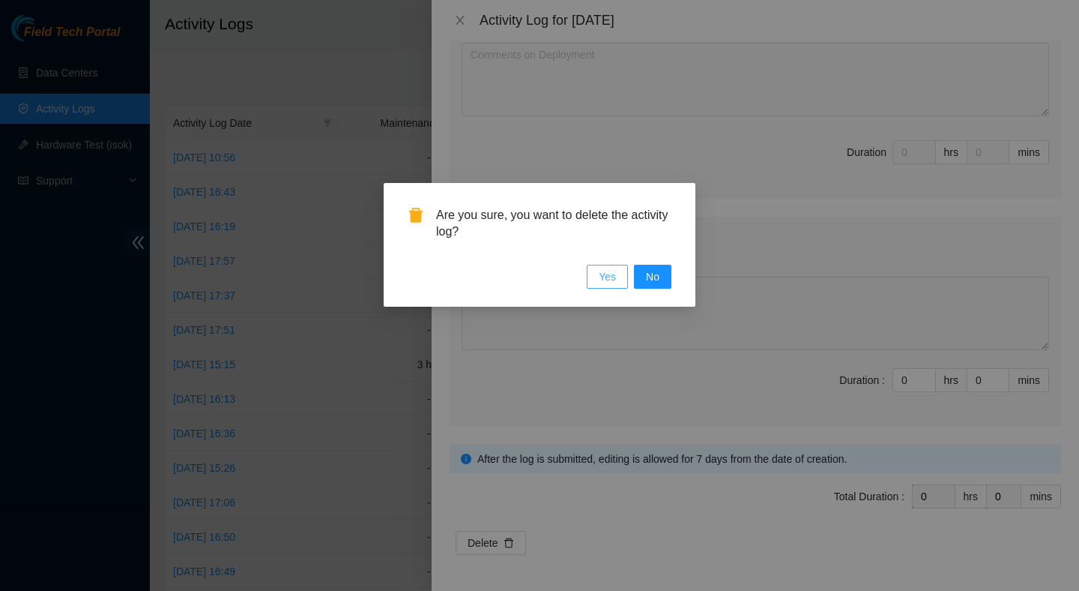
click at [614, 282] on span "Yes" at bounding box center [607, 276] width 17 height 16
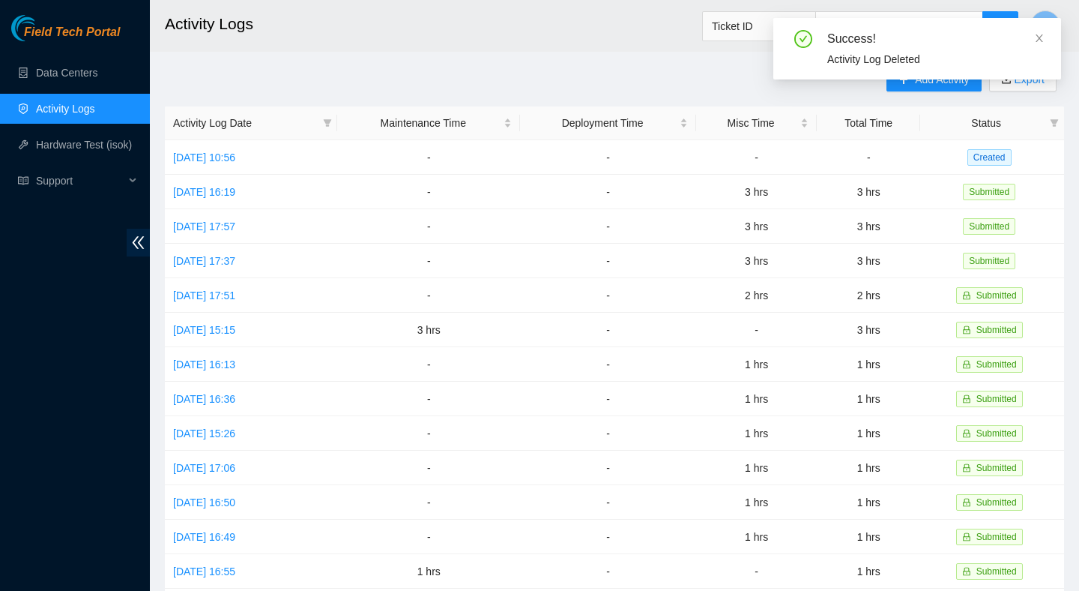
click at [922, 88] on div "Success! Activity Log Deleted" at bounding box center [917, 54] width 288 height 73
click at [929, 81] on div "Success! Activity Log Deleted" at bounding box center [917, 54] width 288 height 73
click at [1039, 38] on icon "close" at bounding box center [1039, 37] width 7 height 7
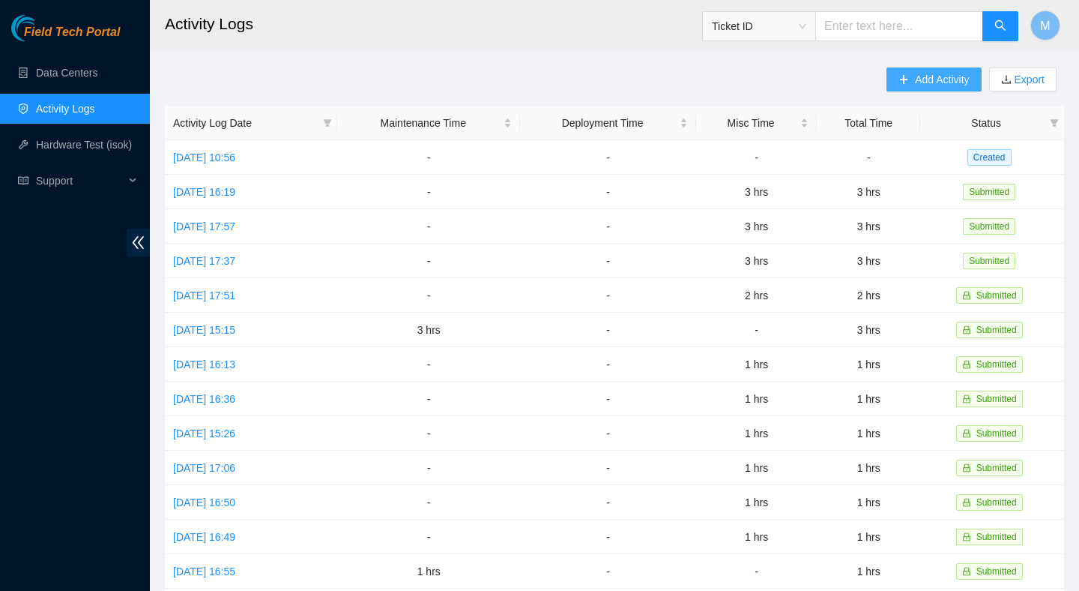
click at [961, 72] on span "Add Activity" at bounding box center [942, 79] width 54 height 16
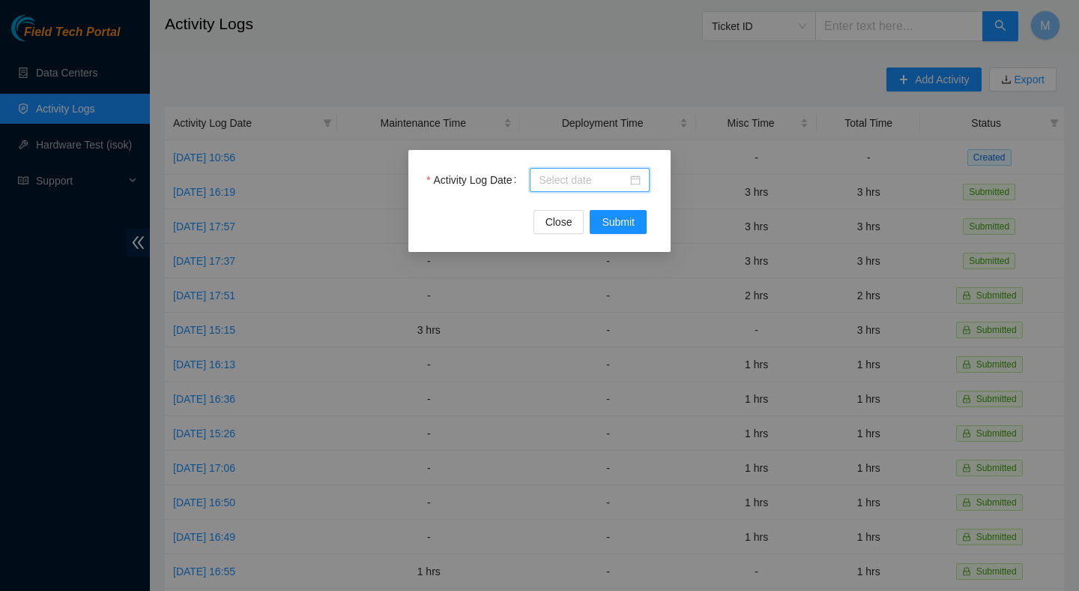
click at [593, 184] on input "Activity Log Date" at bounding box center [583, 180] width 88 height 16
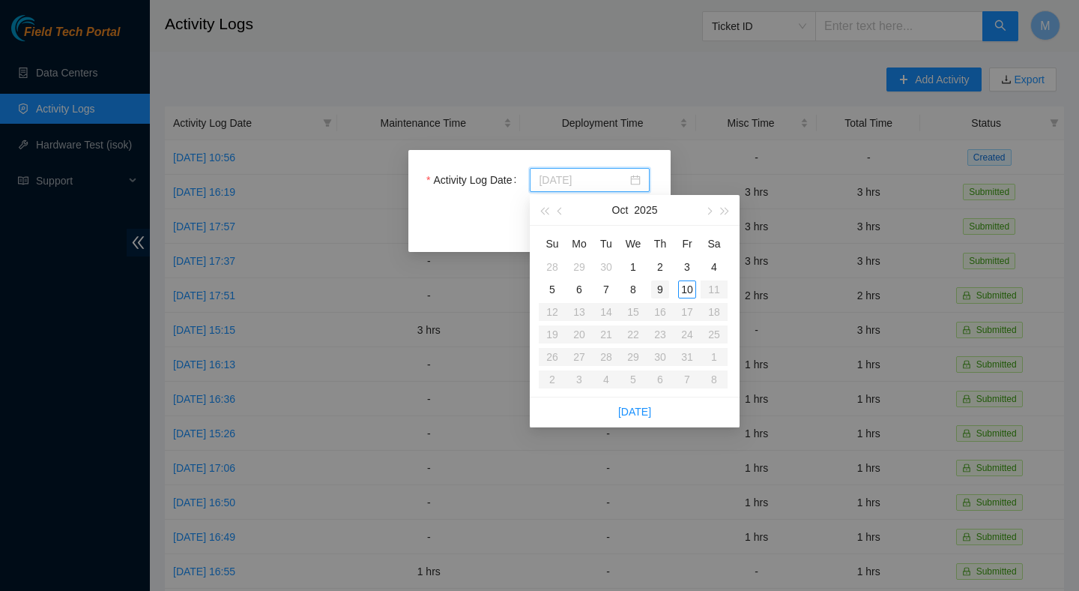
type input "2025-10-09"
click at [660, 292] on div "9" at bounding box center [660, 289] width 18 height 18
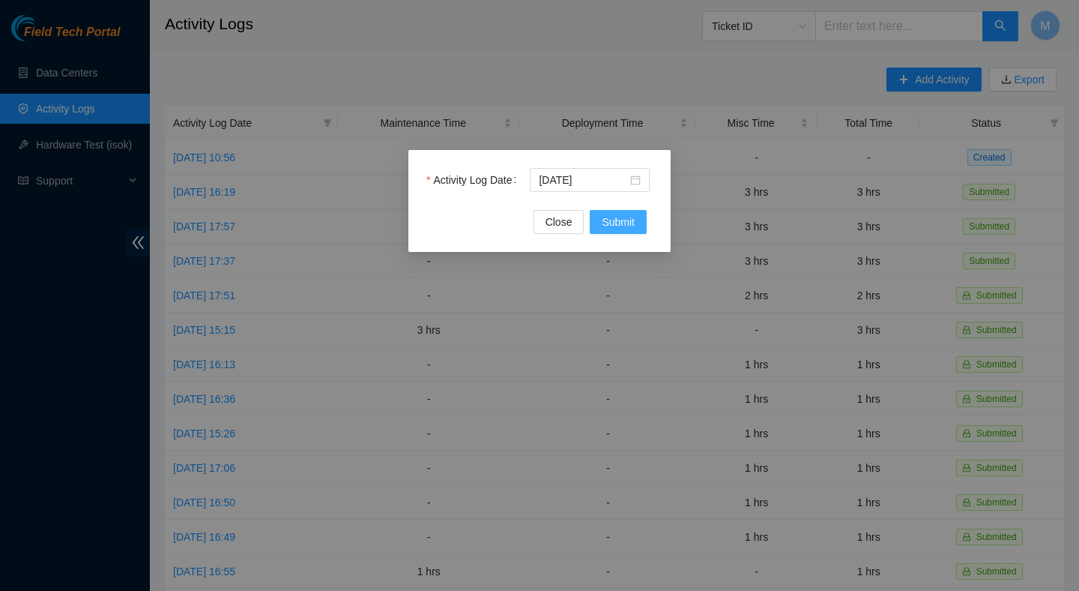
click at [602, 225] on span "Submit" at bounding box center [618, 222] width 33 height 16
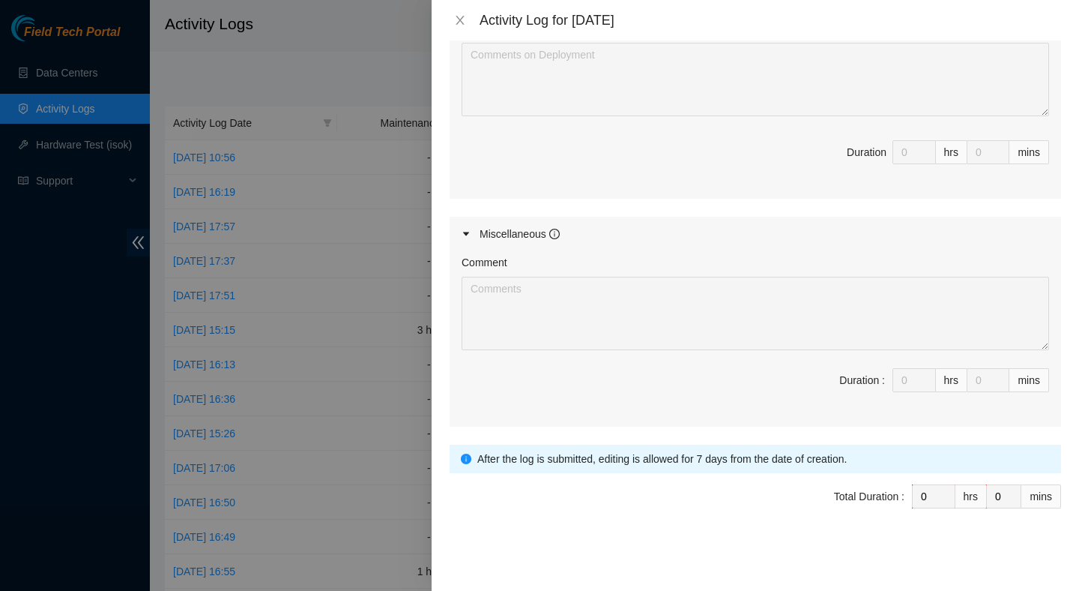
scroll to position [0, 0]
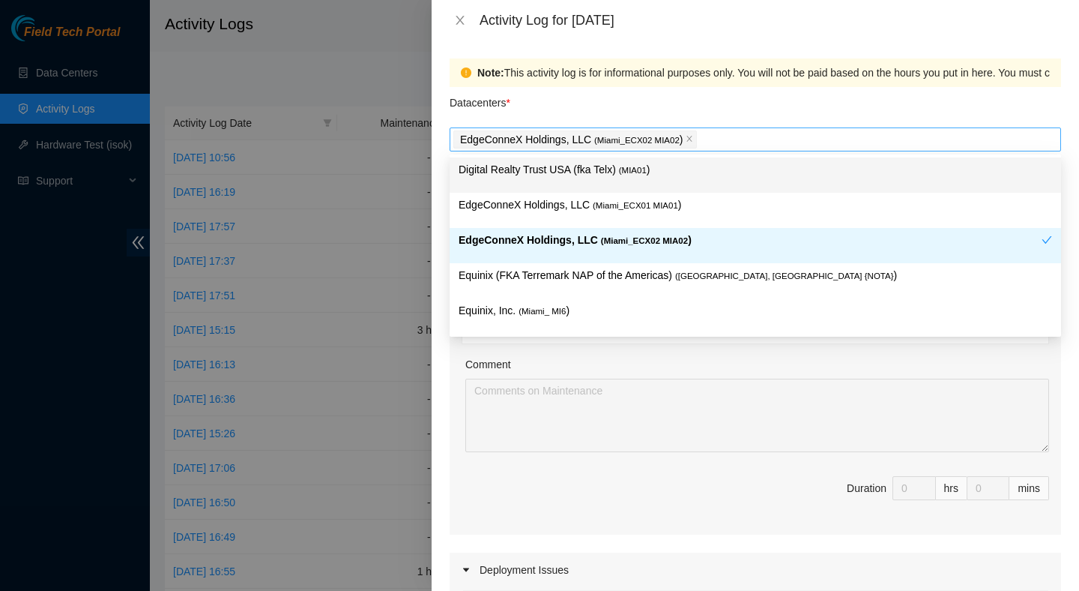
click at [715, 145] on div "EdgeConneX Holdings, LLC ( Miami_ECX02 MIA02 )" at bounding box center [755, 139] width 604 height 21
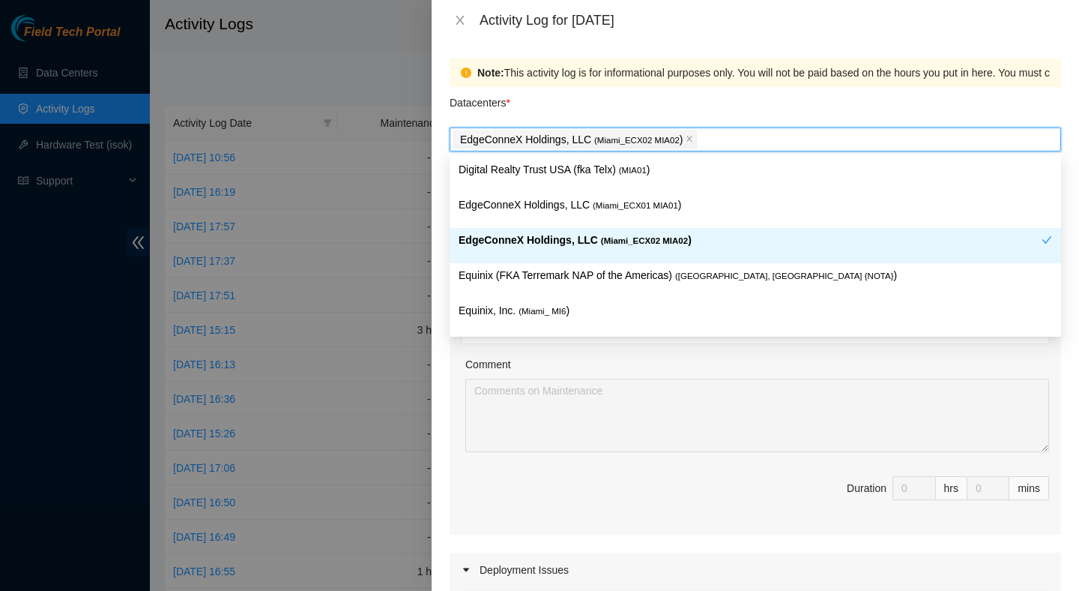
click at [684, 237] on span "( Miami_ECX02 MIA02" at bounding box center [644, 240] width 87 height 9
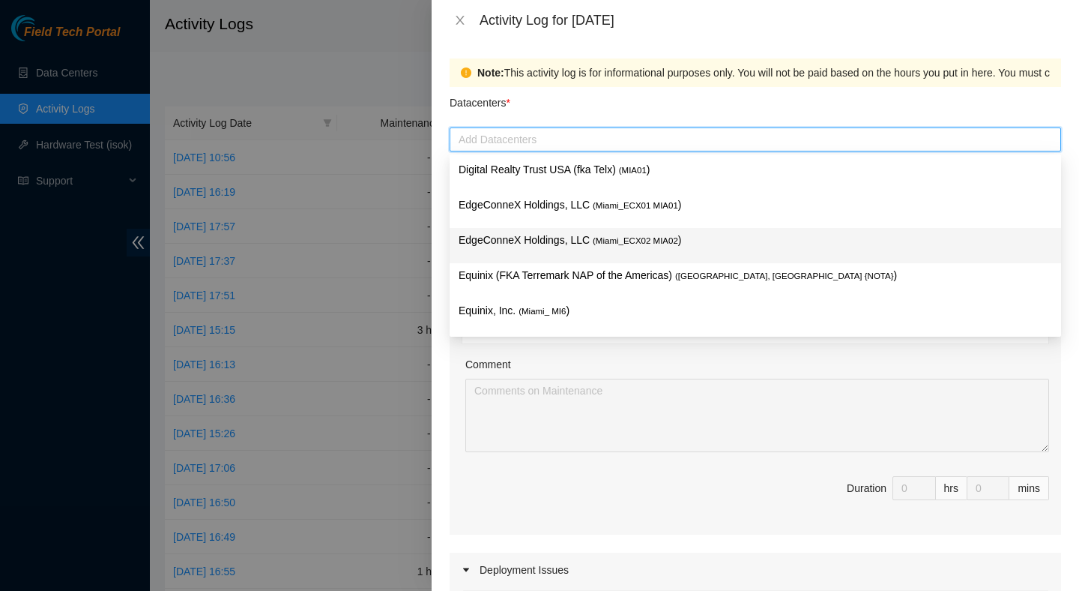
click at [659, 238] on span "( Miami_ECX02 MIA02" at bounding box center [635, 240] width 85 height 9
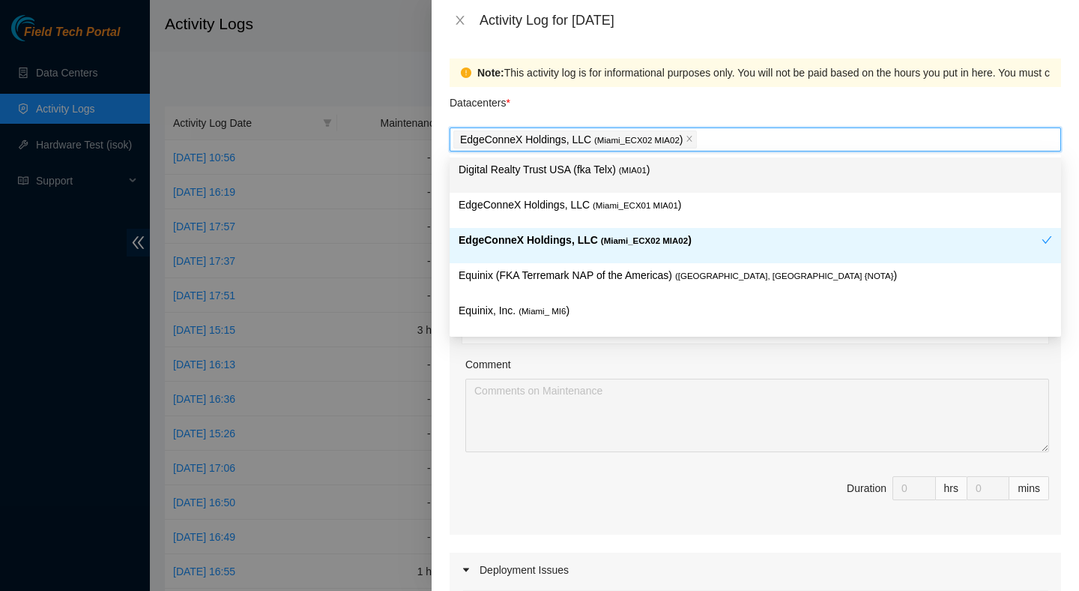
click at [770, 98] on div "Datacenters *" at bounding box center [756, 107] width 612 height 40
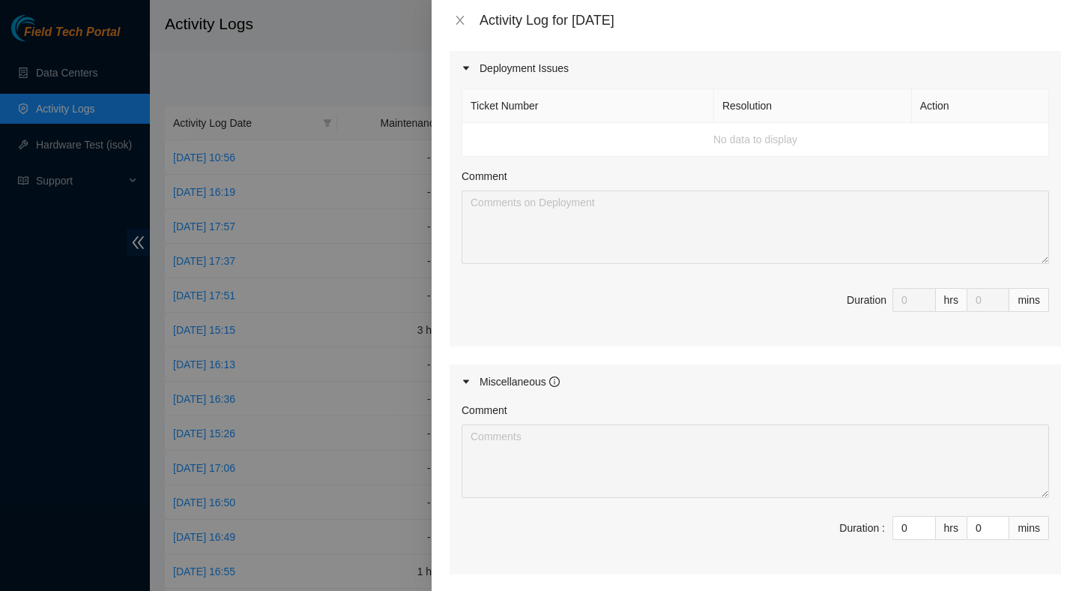
scroll to position [649, 0]
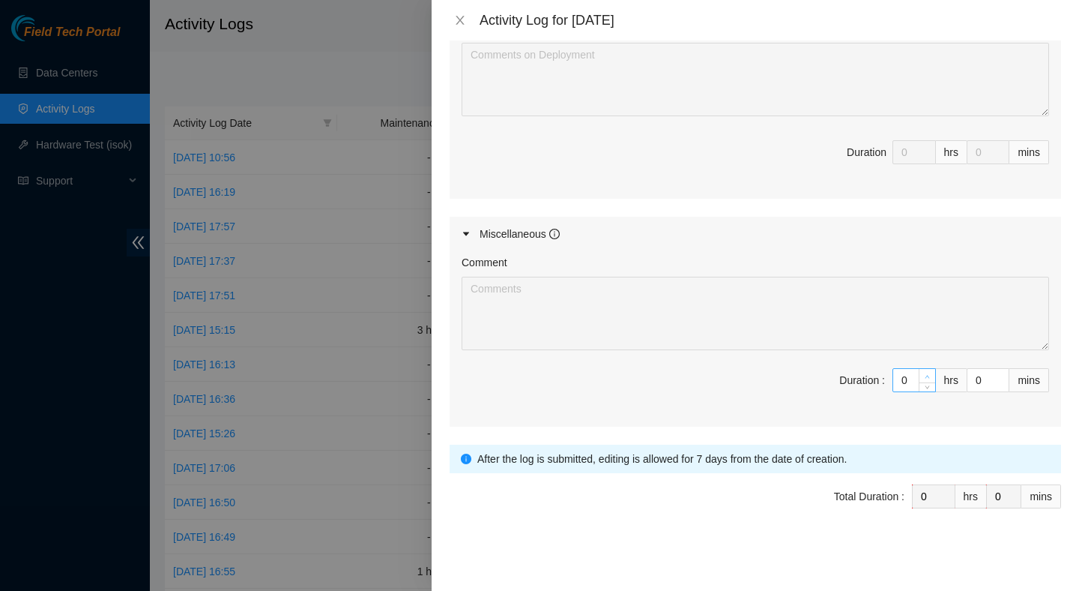
type input "1"
click at [929, 378] on icon "up" at bounding box center [927, 376] width 5 height 5
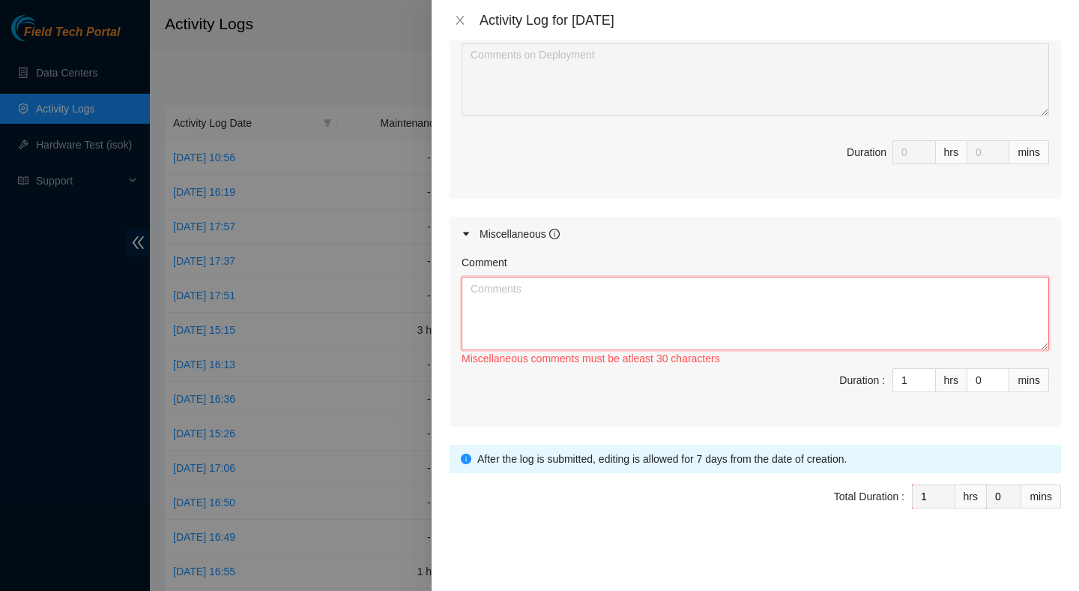
click at [583, 319] on textarea "Comment" at bounding box center [756, 313] width 588 height 73
click at [738, 318] on textarea "Comment" at bounding box center [756, 313] width 588 height 73
paste textarea "Verified ticket is safe to work on : Yes NOCC Authorized: Yes Located server co…"
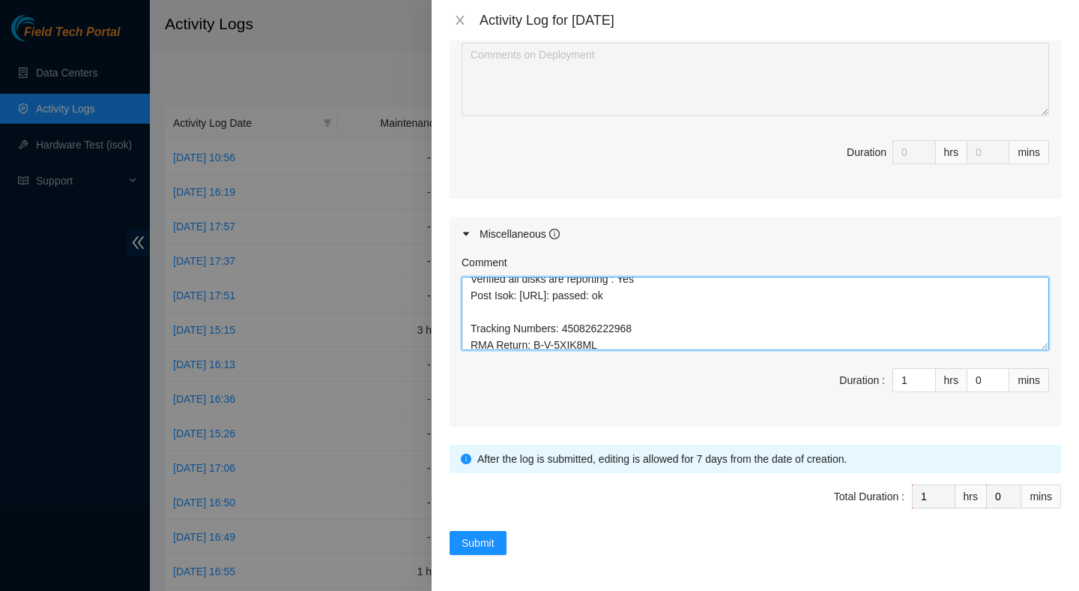
scroll to position [198, 0]
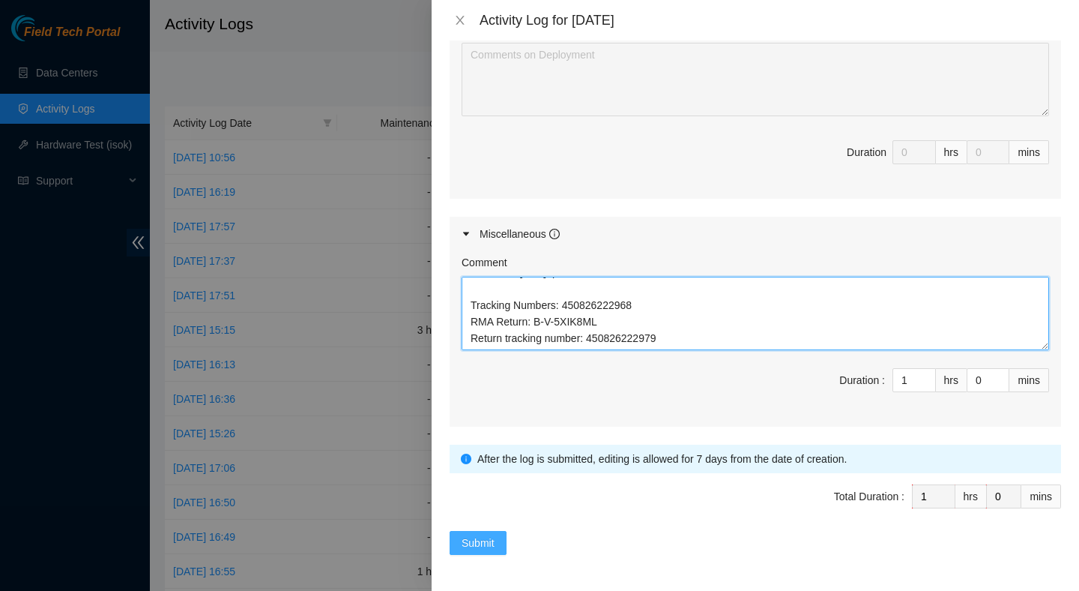
type textarea "Verified ticket is safe to work on : Yes NOCC Authorized: Yes Located server co…"
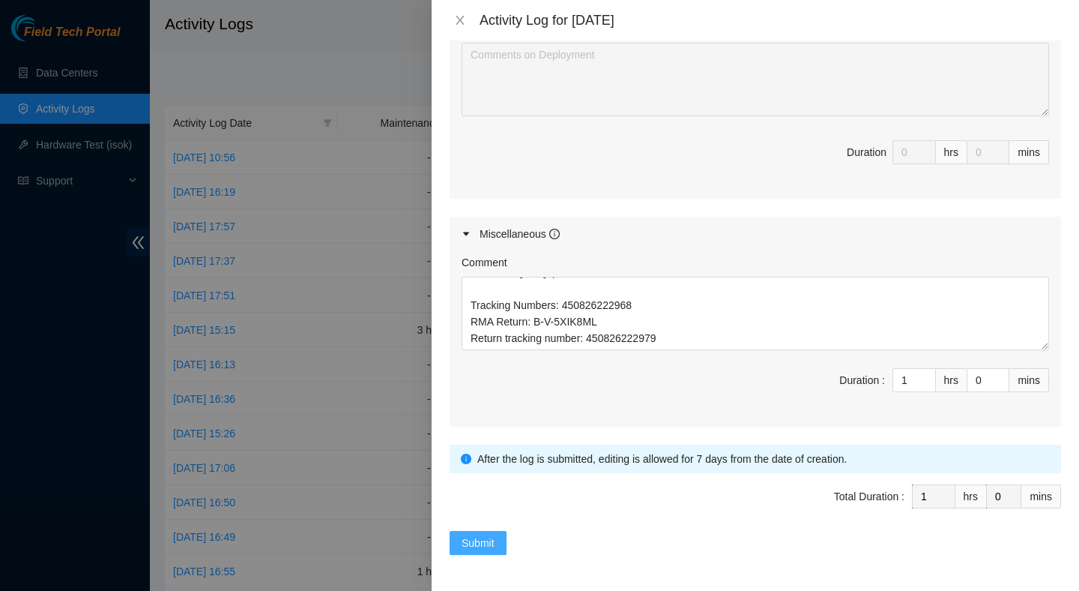
click at [483, 543] on span "Submit" at bounding box center [478, 542] width 33 height 16
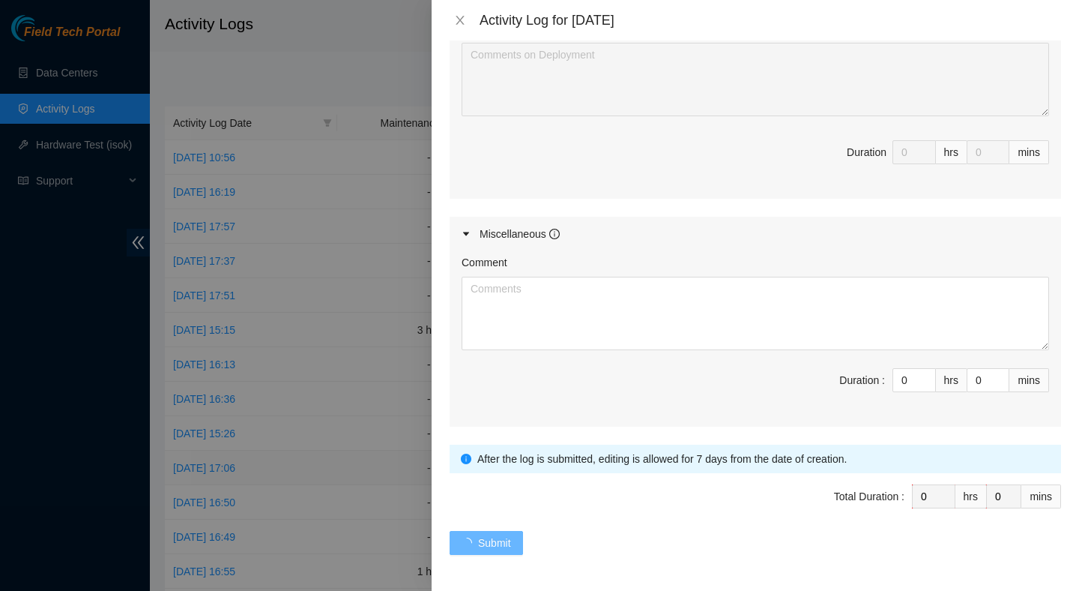
scroll to position [0, 0]
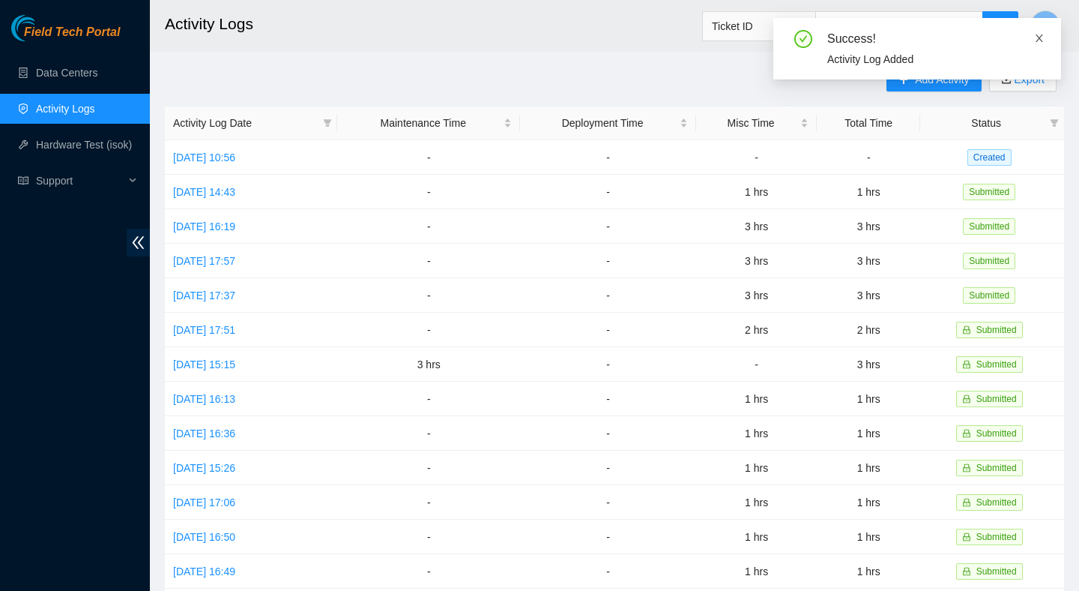
click at [1042, 41] on icon "close" at bounding box center [1039, 37] width 7 height 7
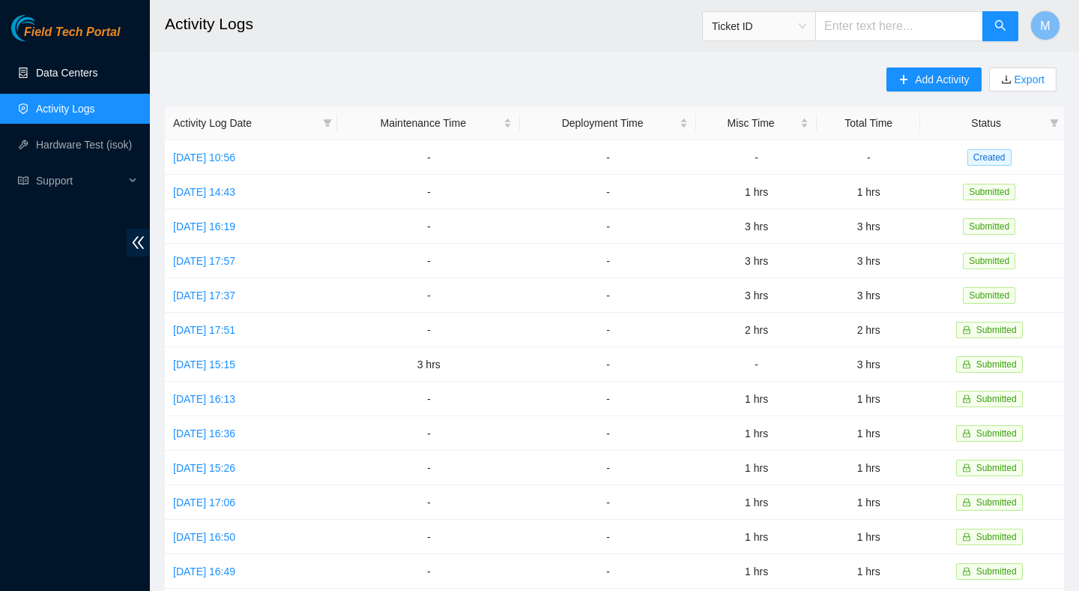
click at [91, 70] on link "Data Centers" at bounding box center [66, 73] width 61 height 12
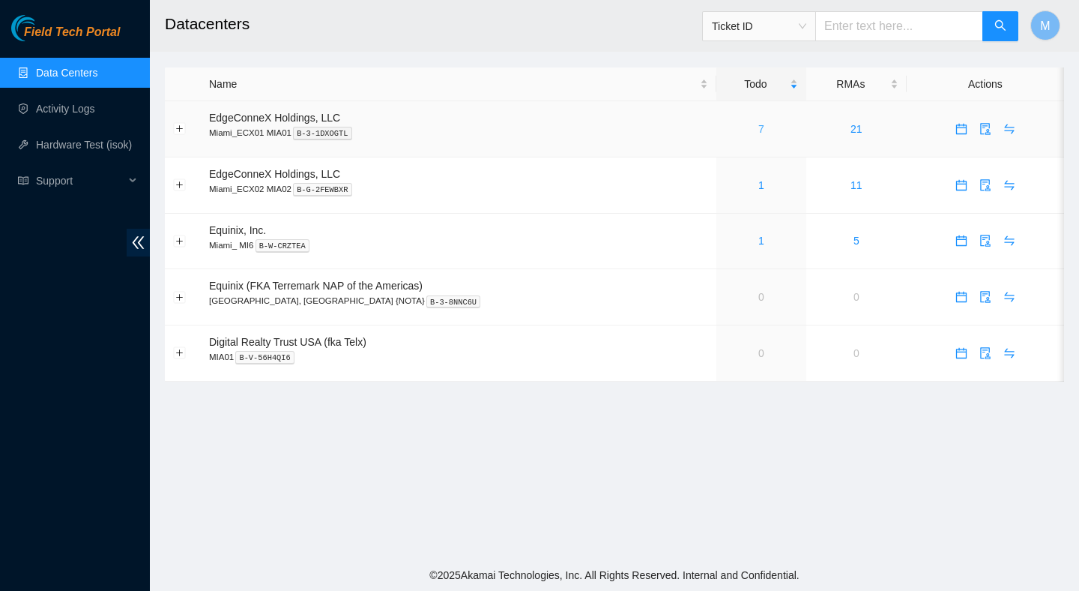
click at [758, 130] on link "7" at bounding box center [761, 129] width 6 height 12
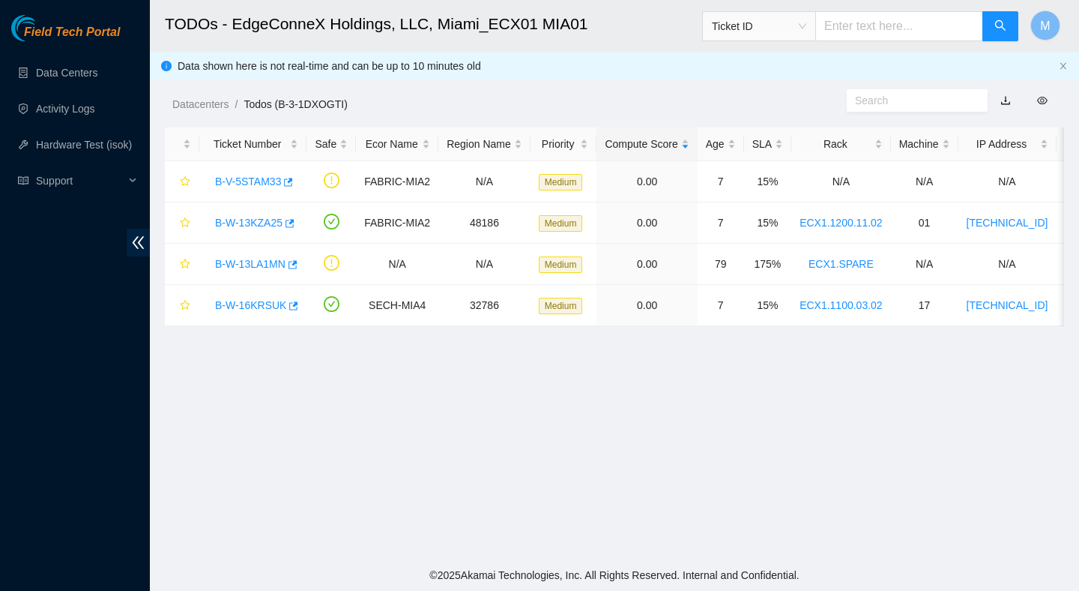
click at [645, 61] on div "Datacenters / Todos (B-3-1DXOGTI) /" at bounding box center [498, 70] width 697 height 84
click at [256, 214] on div "B-W-13KZA25" at bounding box center [253, 223] width 91 height 24
click at [274, 305] on link "B-W-16KRSUK" at bounding box center [250, 305] width 71 height 12
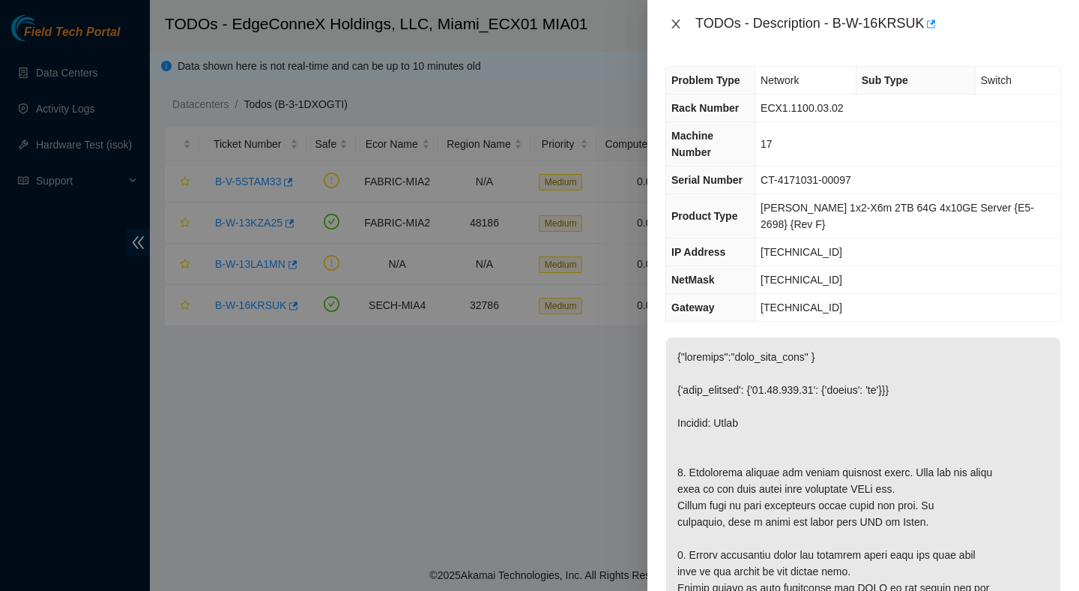
click at [678, 23] on icon "close" at bounding box center [676, 24] width 12 height 12
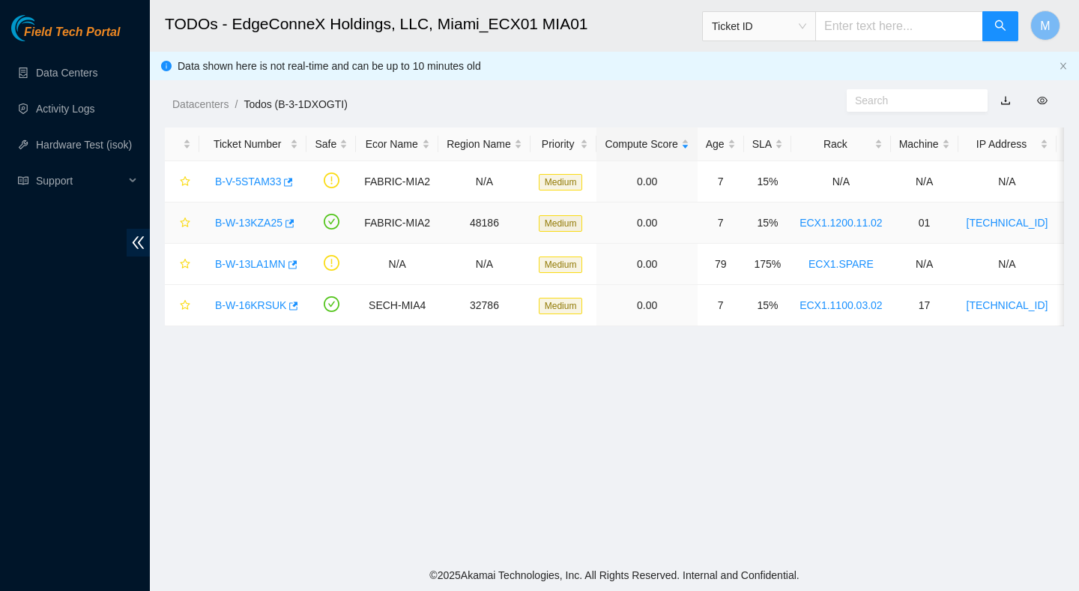
click at [255, 223] on link "B-W-13KZA25" at bounding box center [248, 223] width 67 height 12
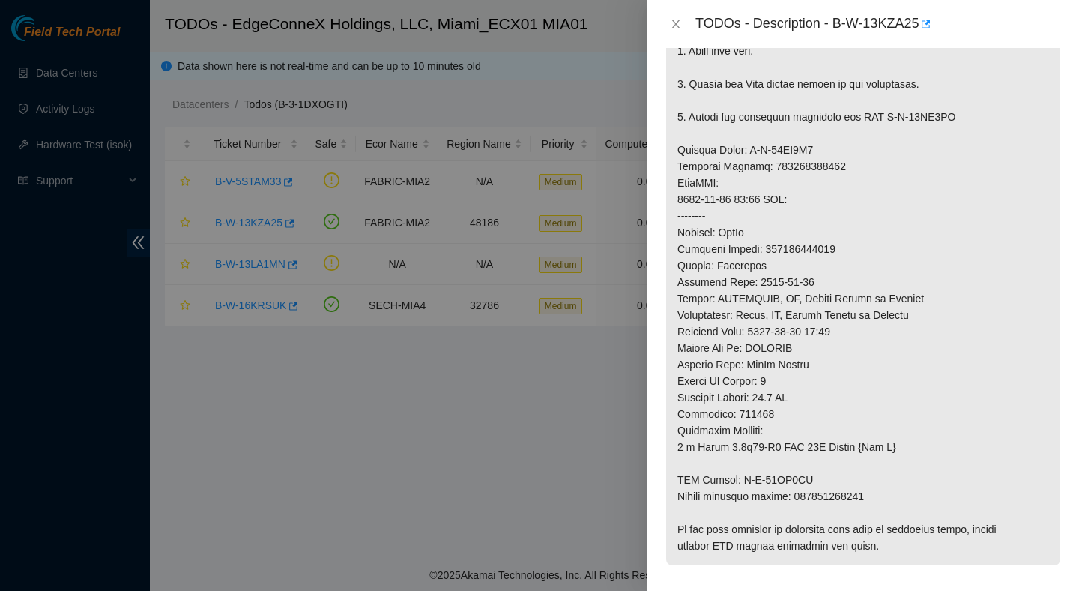
scroll to position [549, 0]
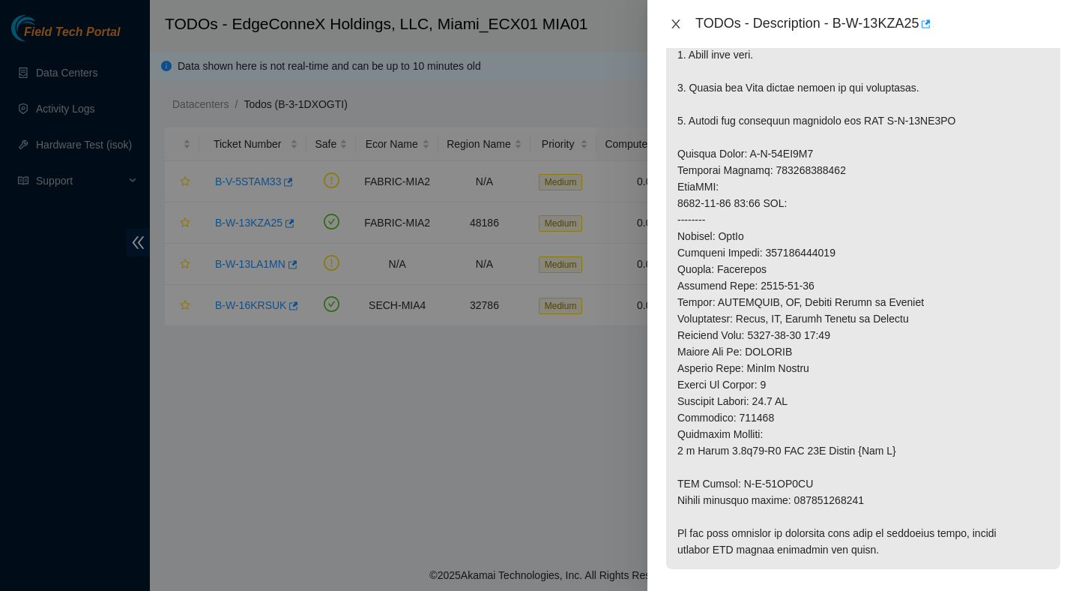
click at [673, 19] on icon "close" at bounding box center [676, 24] width 12 height 12
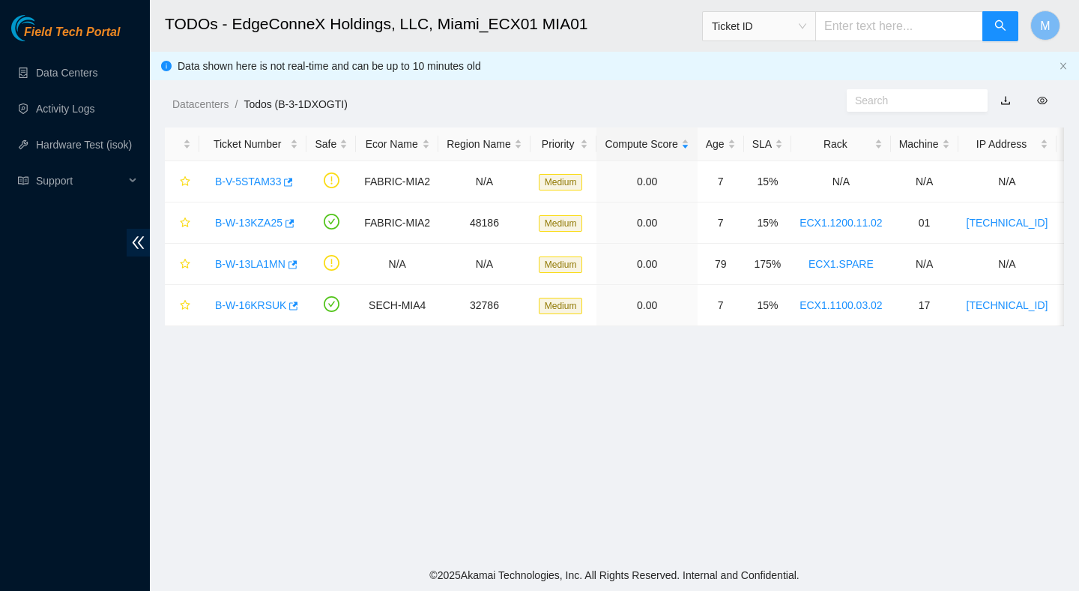
scroll to position [376, 0]
click at [272, 224] on link "B-W-13KZA25" at bounding box center [248, 223] width 67 height 12
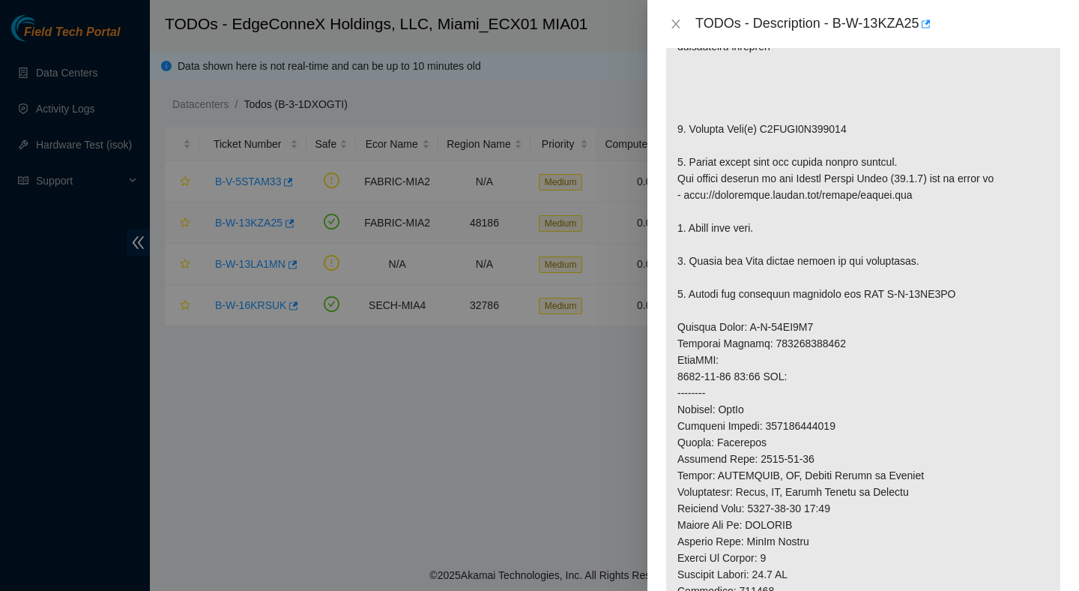
scroll to position [549, 0]
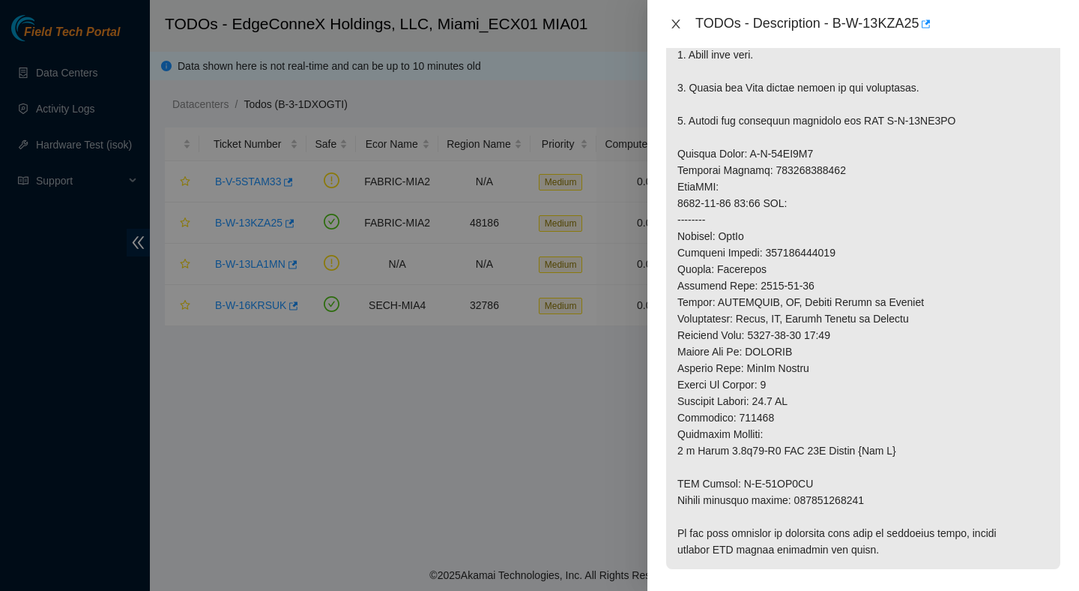
click at [670, 22] on icon "close" at bounding box center [676, 24] width 12 height 12
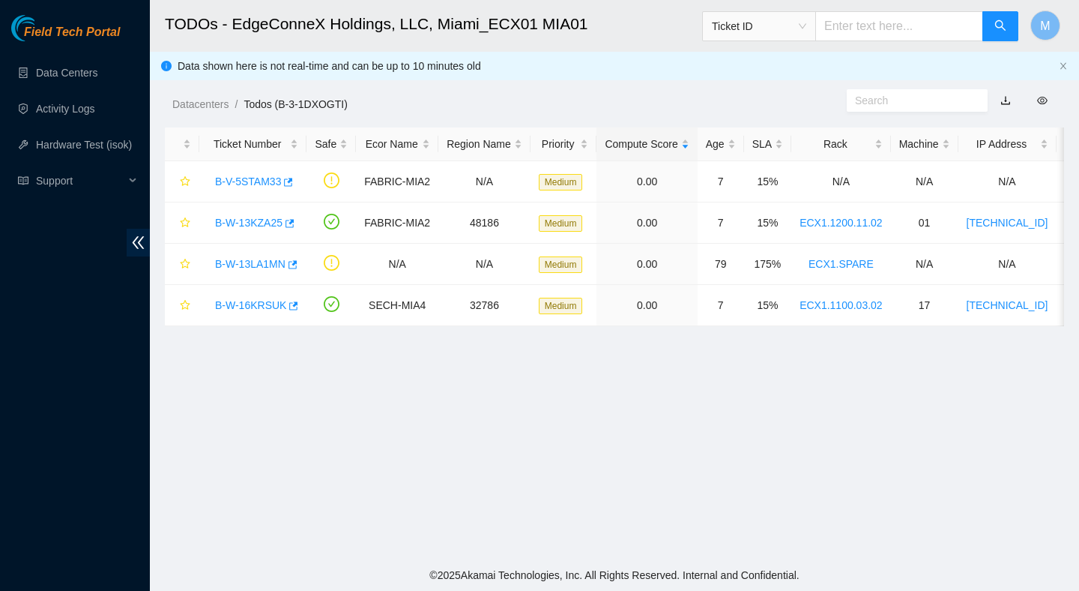
scroll to position [376, 0]
